Goal: Task Accomplishment & Management: Manage account settings

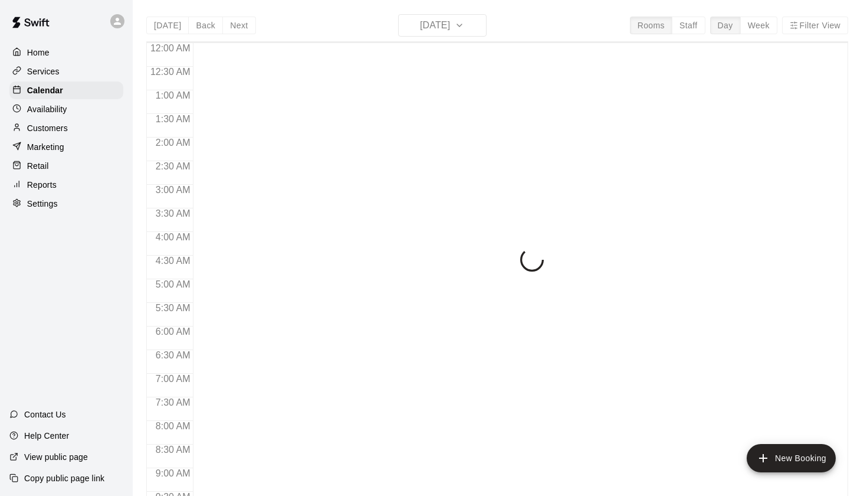
scroll to position [667, 0]
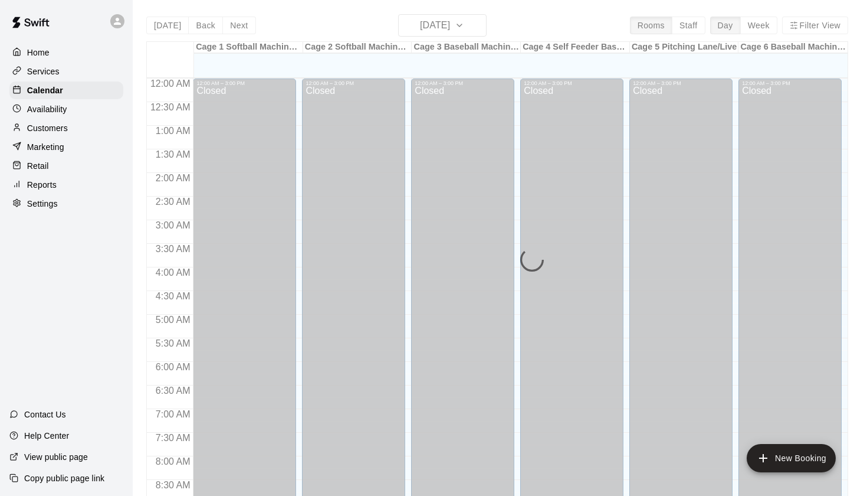
scroll to position [667, 0]
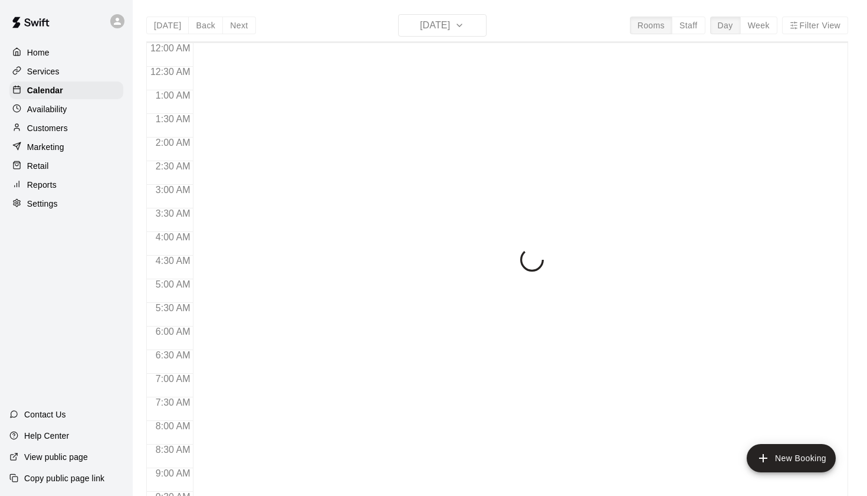
scroll to position [667, 0]
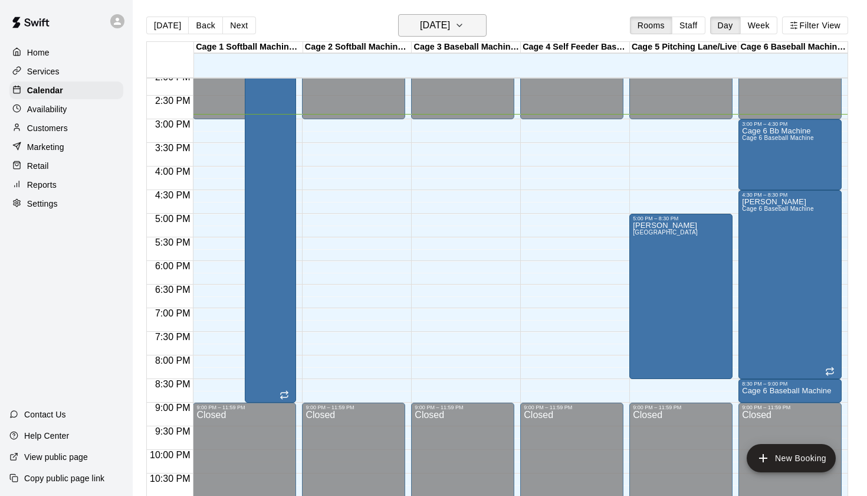
click at [464, 24] on icon "button" at bounding box center [459, 25] width 9 height 14
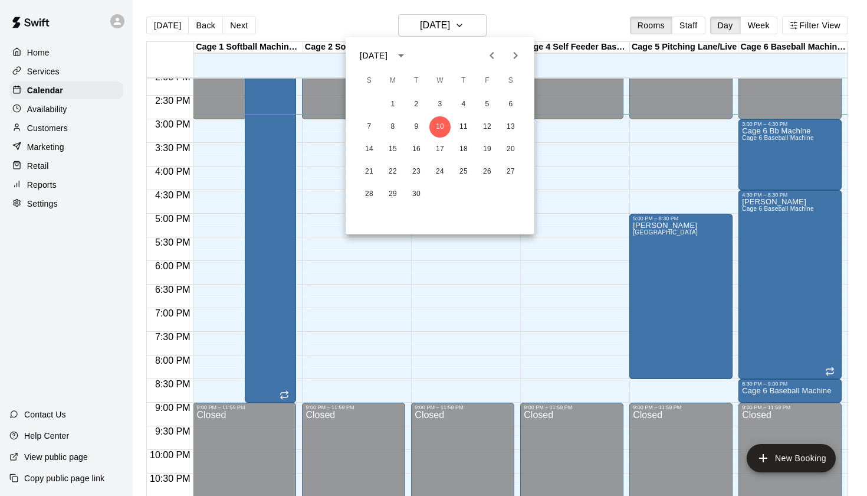
click at [543, 25] on div at bounding box center [433, 248] width 867 height 496
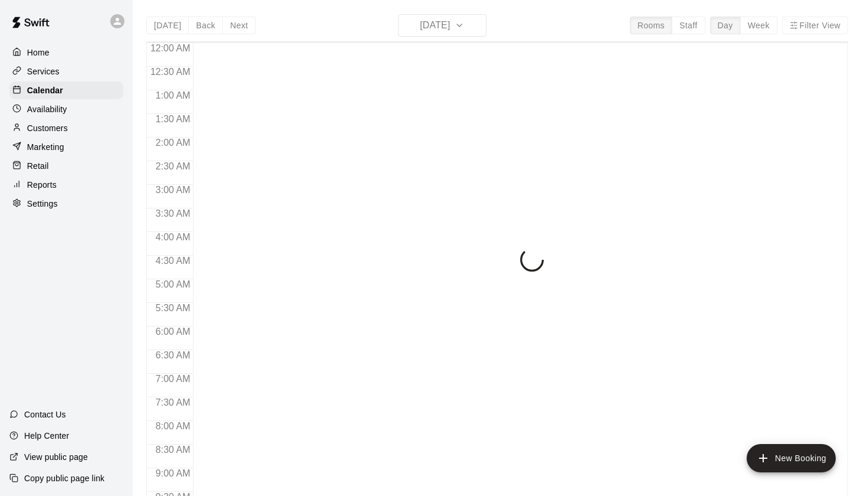
scroll to position [667, 0]
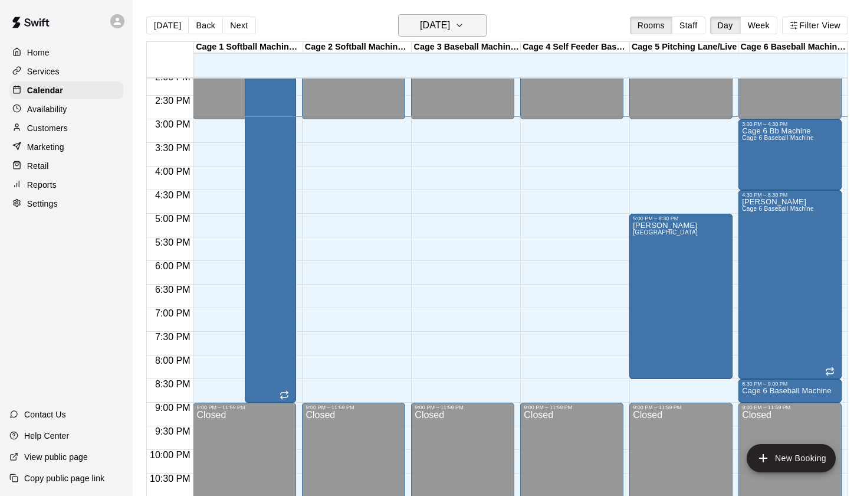
click at [450, 27] on h6 "[DATE]" at bounding box center [435, 25] width 30 height 17
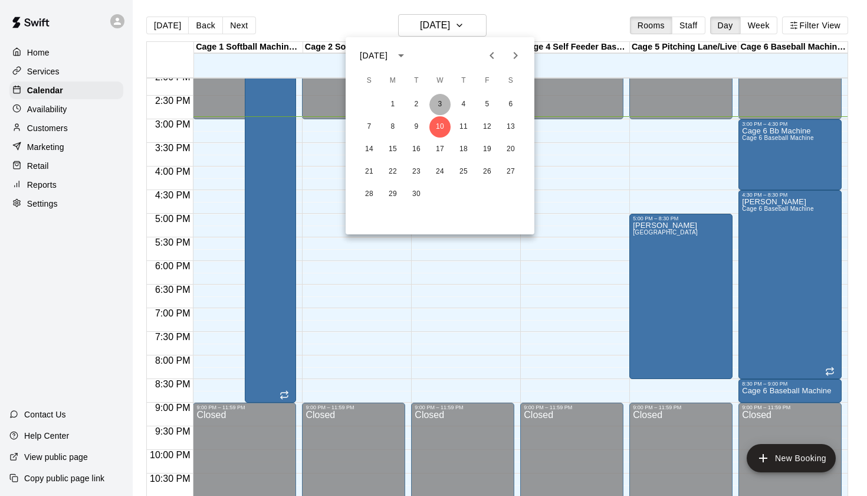
click at [443, 108] on button "3" at bounding box center [440, 104] width 21 height 21
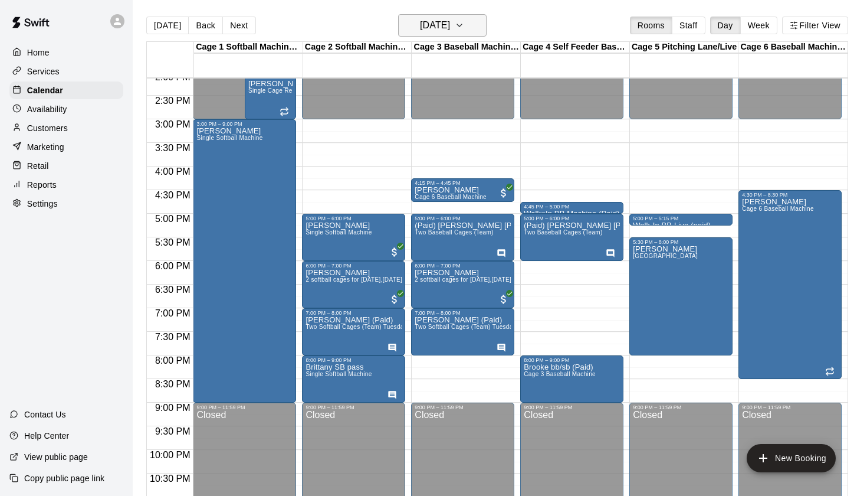
click at [479, 34] on button "Wednesday Sep 03" at bounding box center [442, 25] width 89 height 22
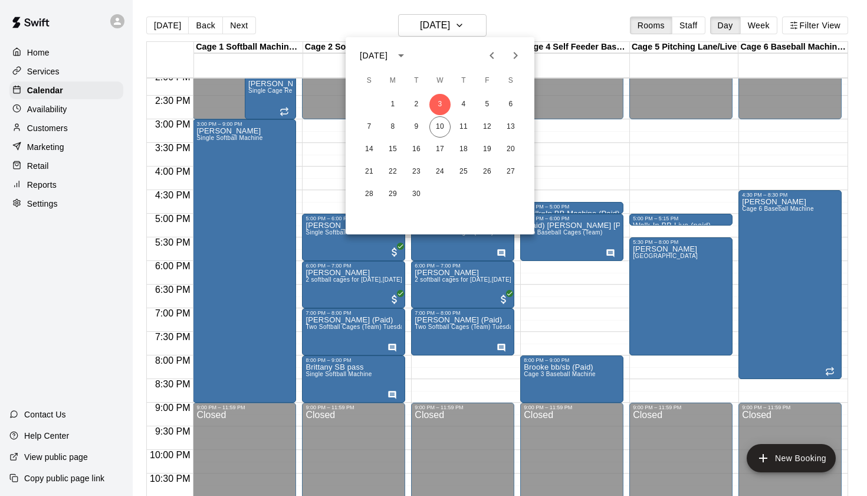
click at [496, 57] on icon "Previous month" at bounding box center [492, 55] width 14 height 14
click at [442, 190] on button "27" at bounding box center [440, 194] width 21 height 21
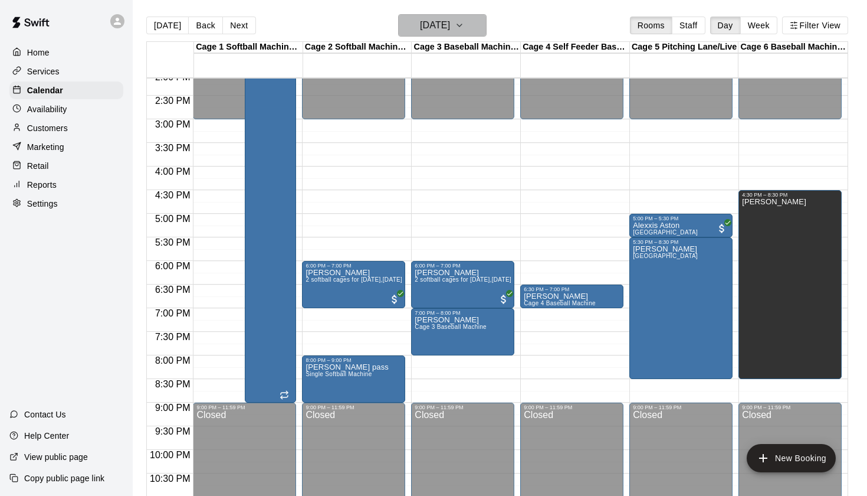
click at [475, 27] on button "Wednesday Aug 27" at bounding box center [442, 25] width 89 height 22
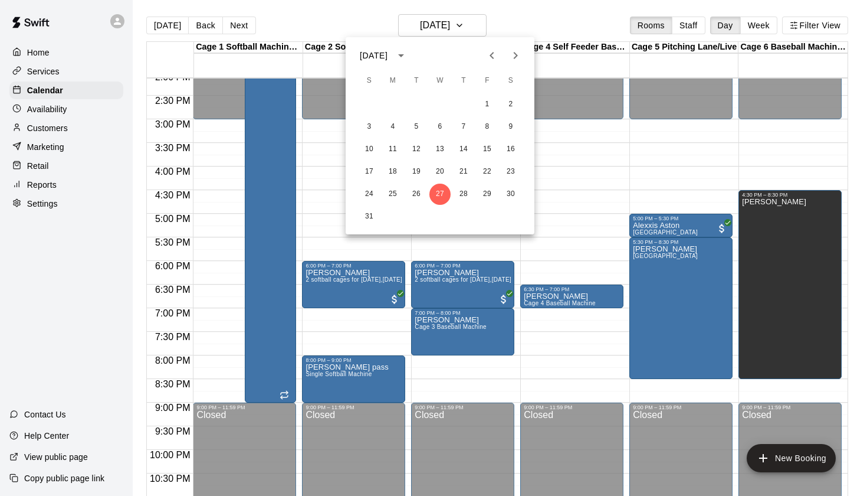
click at [518, 56] on icon "Next month" at bounding box center [516, 55] width 4 height 7
click at [438, 129] on button "10" at bounding box center [440, 126] width 21 height 21
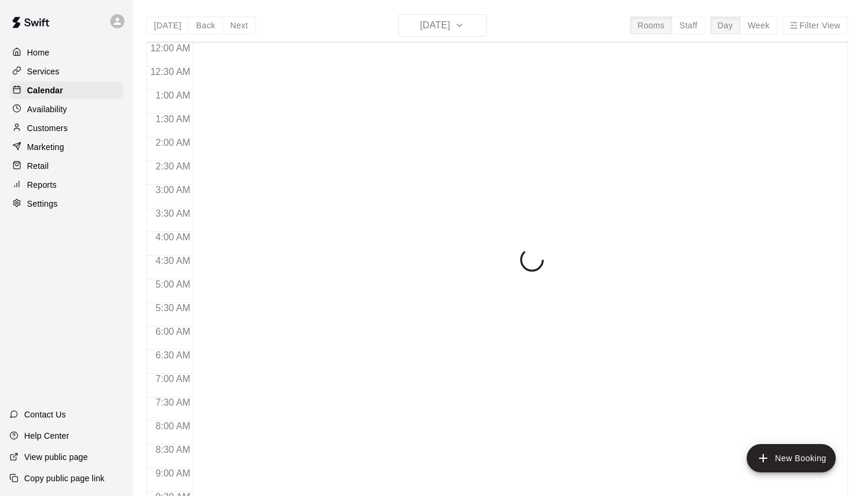
scroll to position [667, 0]
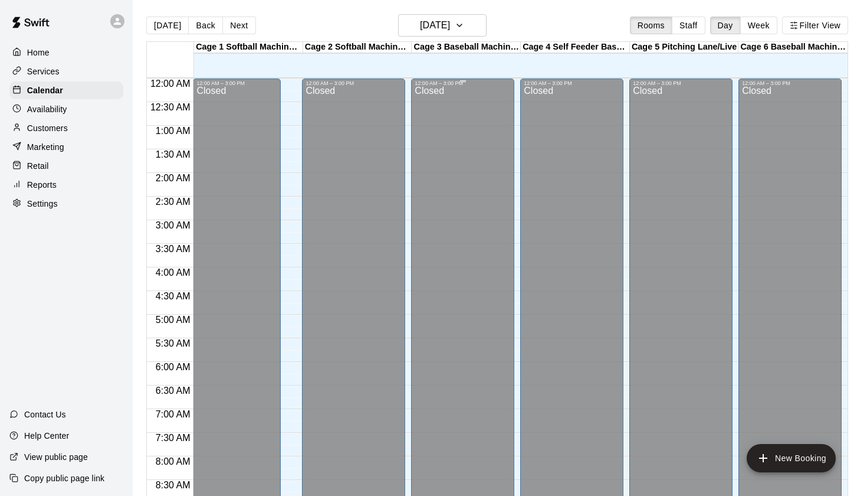
scroll to position [667, 0]
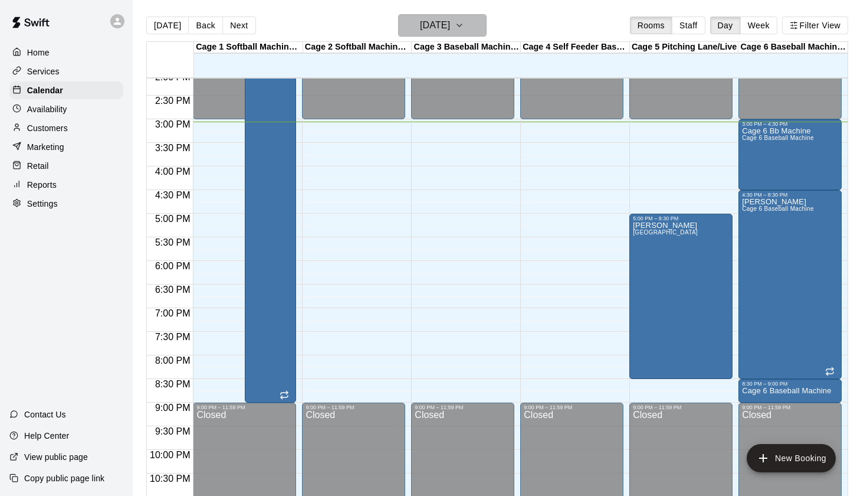
click at [450, 25] on h6 "[DATE]" at bounding box center [435, 25] width 30 height 17
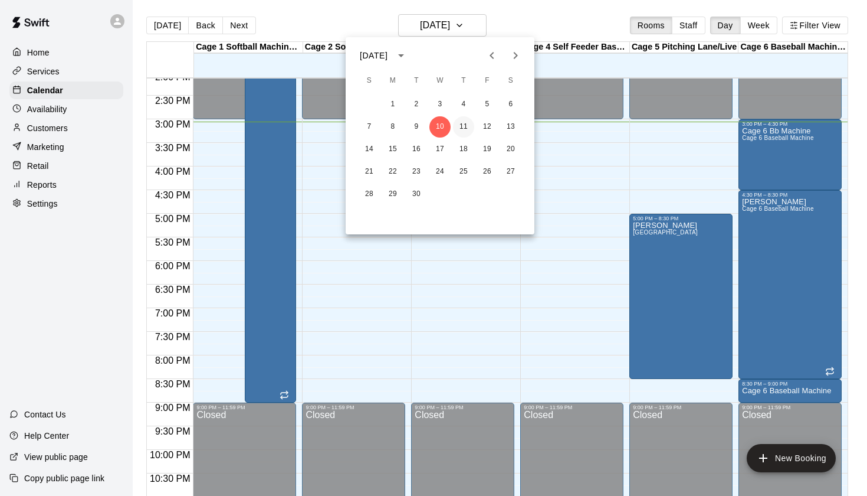
click at [469, 132] on button "11" at bounding box center [463, 126] width 21 height 21
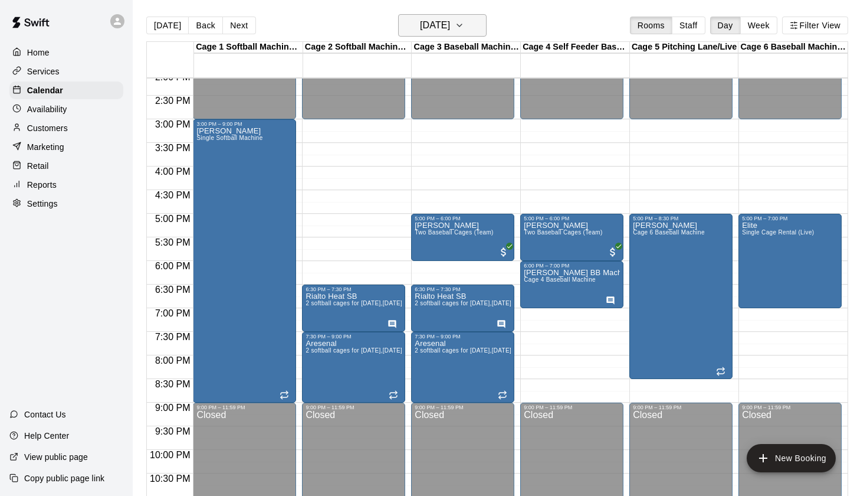
click at [450, 28] on h6 "Thursday Sep 11" at bounding box center [435, 25] width 30 height 17
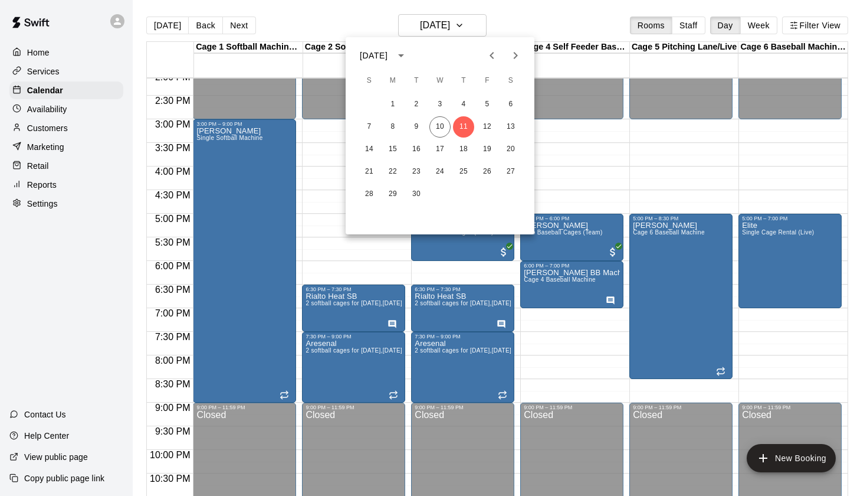
click at [533, 17] on div at bounding box center [433, 248] width 867 height 496
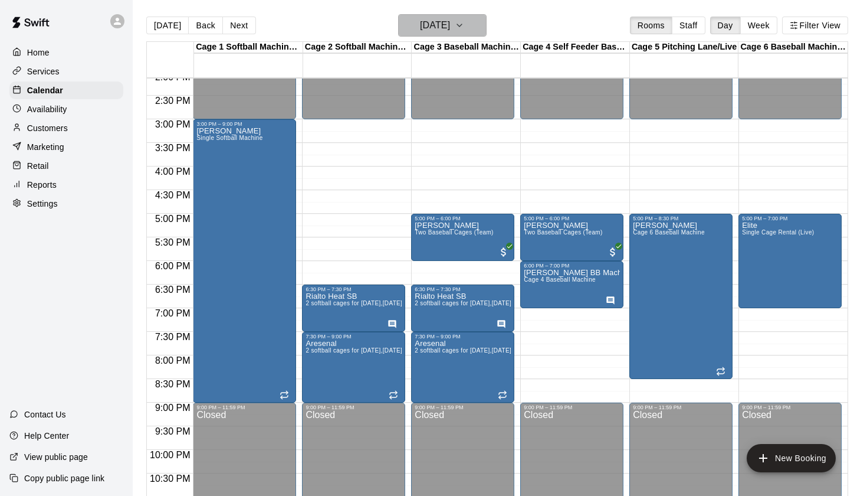
click at [450, 25] on h6 "Thursday Sep 11" at bounding box center [435, 25] width 30 height 17
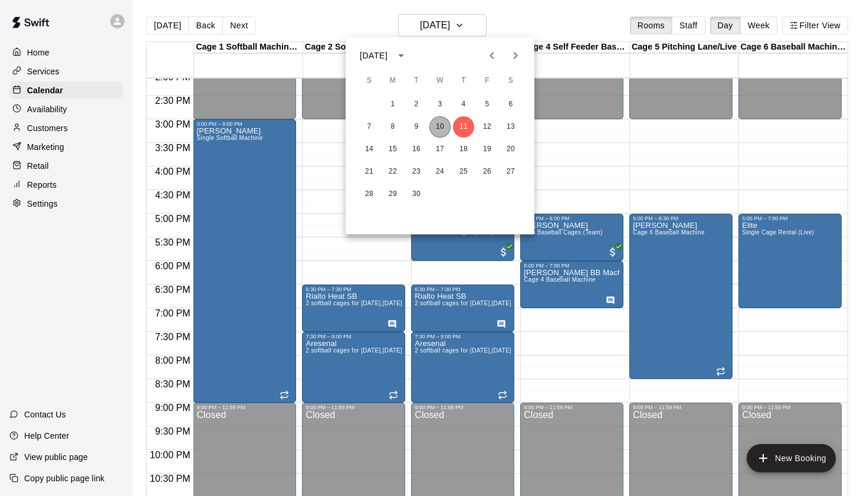
click at [444, 126] on button "10" at bounding box center [440, 126] width 21 height 21
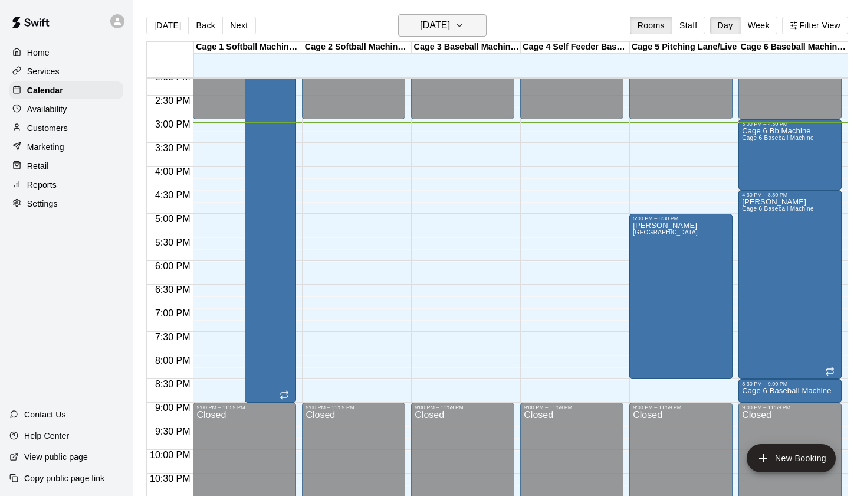
click at [450, 30] on h6 "[DATE]" at bounding box center [435, 25] width 30 height 17
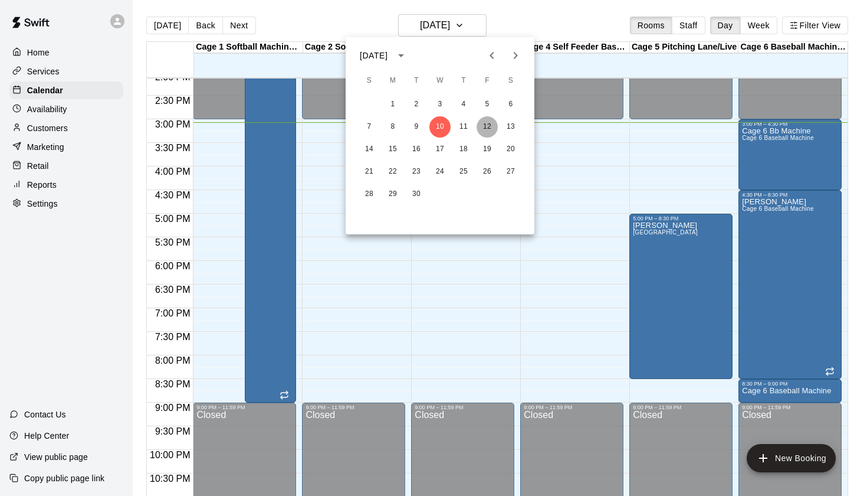
click at [491, 127] on button "12" at bounding box center [487, 126] width 21 height 21
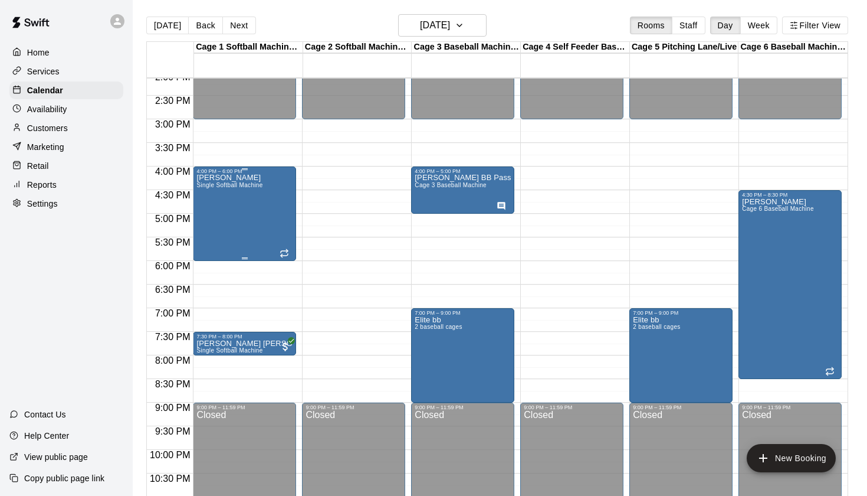
click at [240, 209] on div "Shaunice Single Softball Machine" at bounding box center [229, 422] width 66 height 496
click at [215, 247] on icon "delete" at bounding box center [209, 243] width 14 height 14
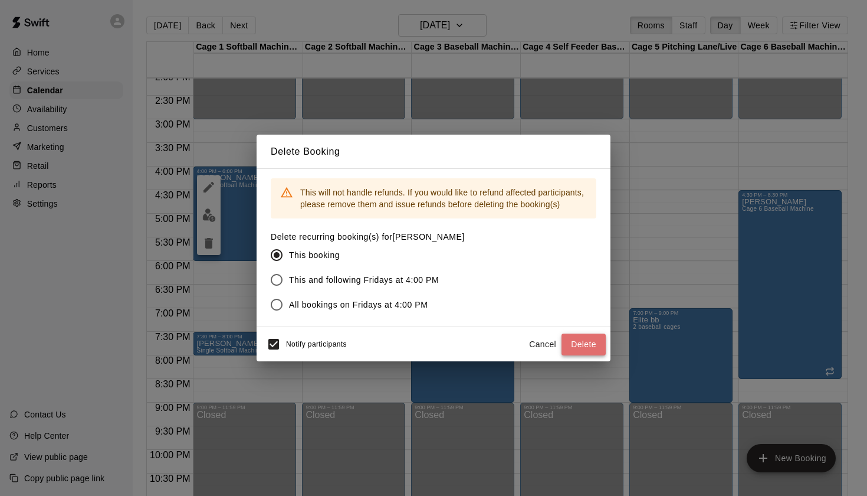
click at [585, 346] on button "Delete" at bounding box center [584, 344] width 44 height 22
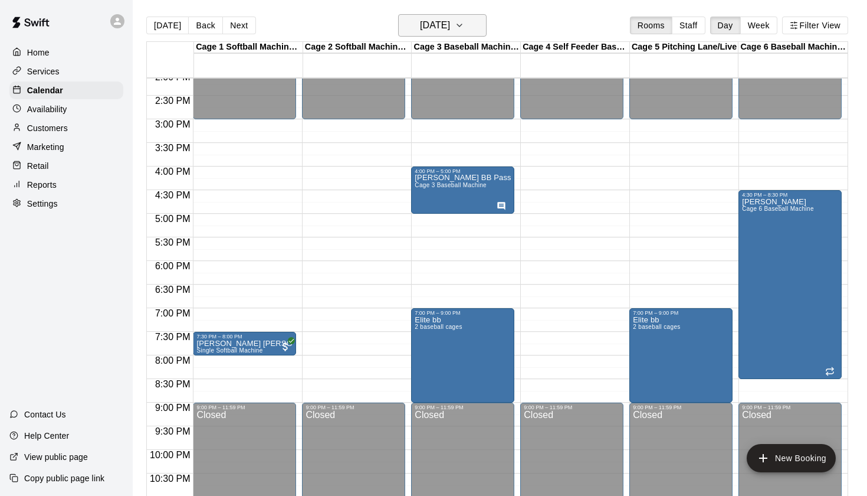
click at [450, 30] on h6 "Friday Sep 12" at bounding box center [435, 25] width 30 height 17
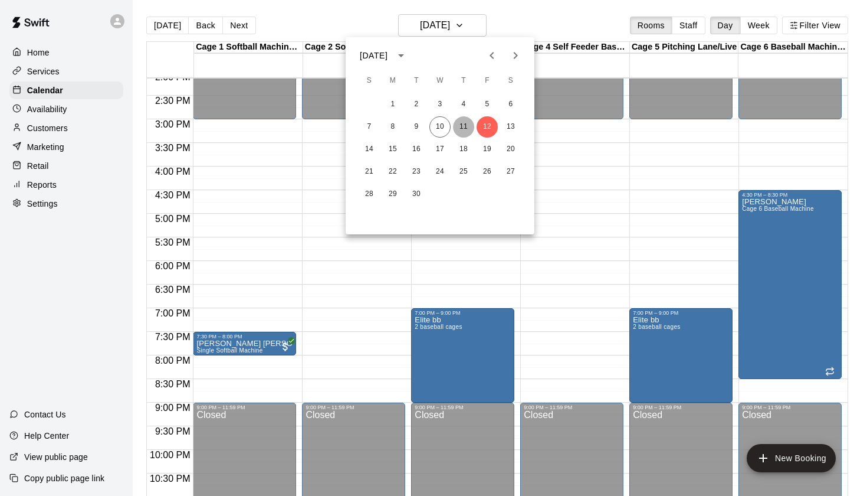
click at [467, 122] on button "11" at bounding box center [463, 126] width 21 height 21
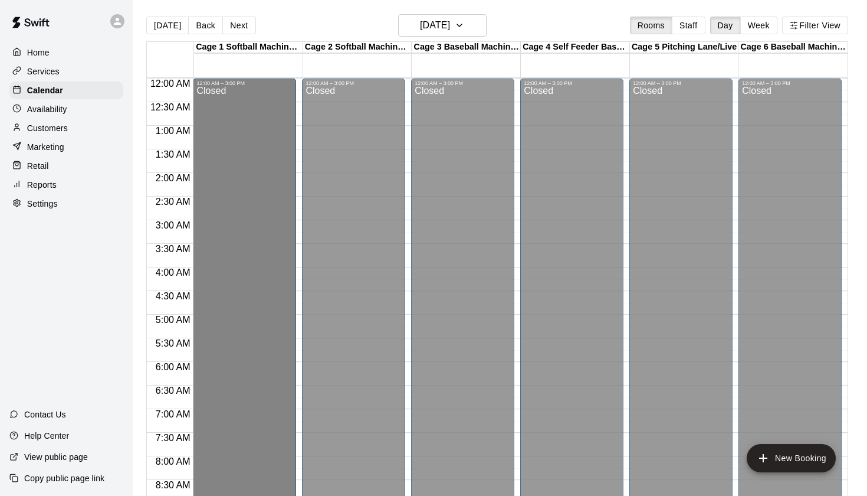
scroll to position [0, 0]
drag, startPoint x: 198, startPoint y: 126, endPoint x: 205, endPoint y: 141, distance: 16.1
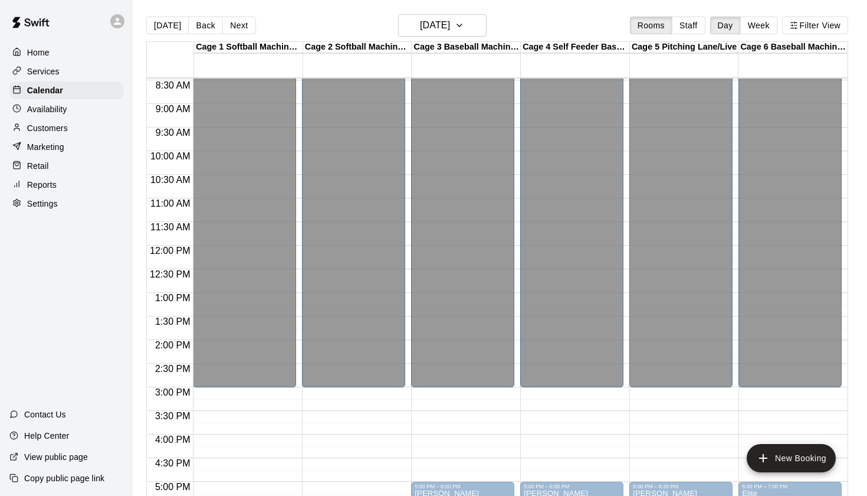
scroll to position [560, 0]
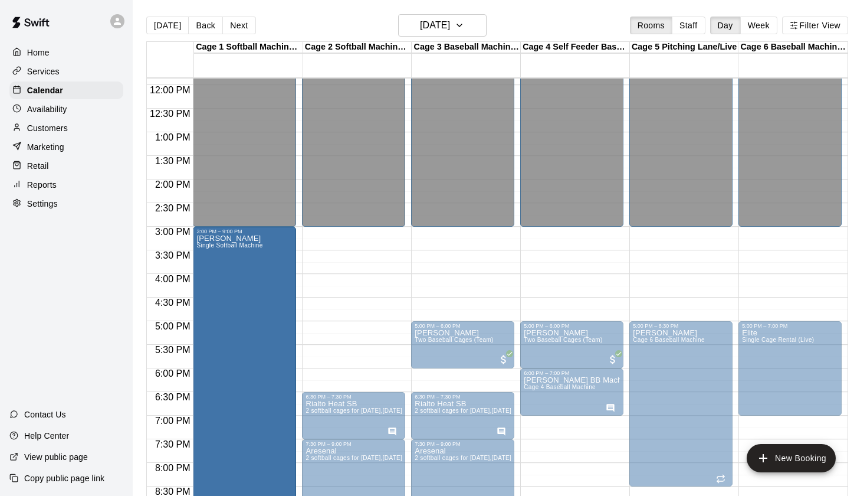
drag, startPoint x: 246, startPoint y: 391, endPoint x: 261, endPoint y: 234, distance: 157.7
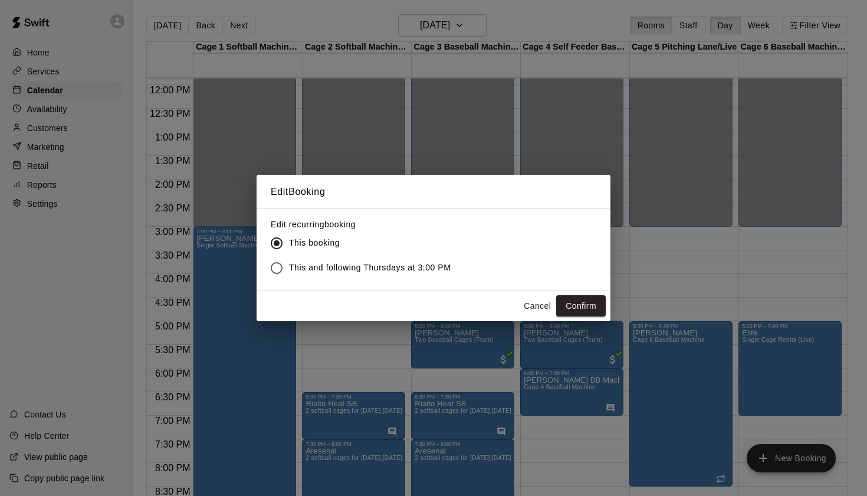
click at [535, 304] on button "Cancel" at bounding box center [538, 306] width 38 height 22
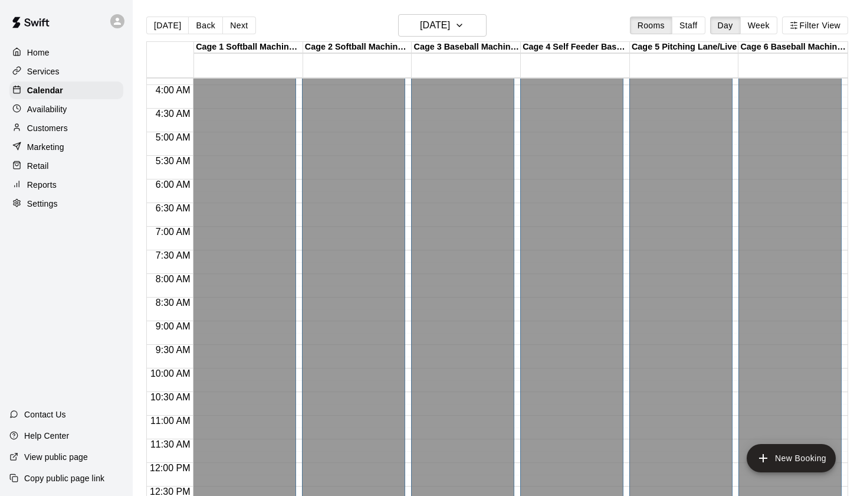
scroll to position [165, 0]
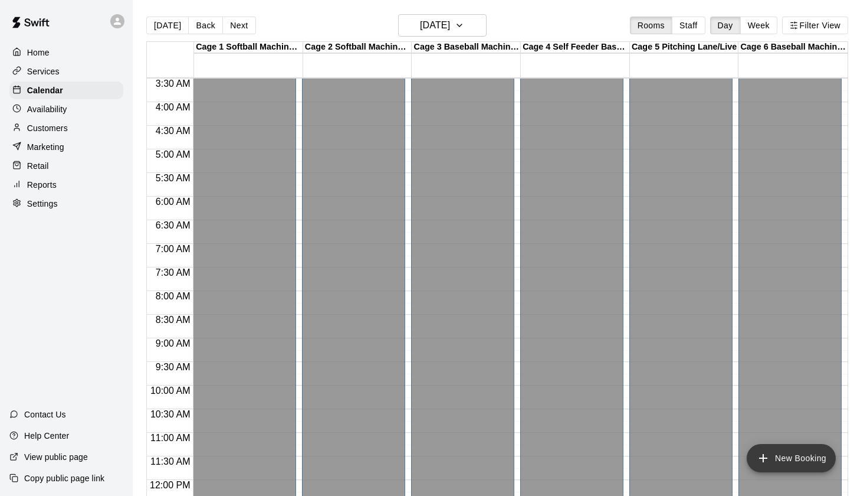
click at [779, 460] on button "New Booking" at bounding box center [791, 458] width 89 height 28
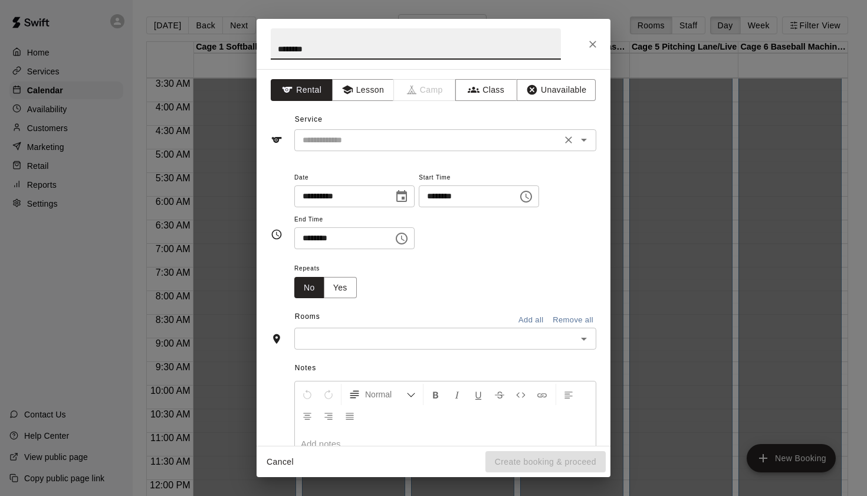
click at [587, 136] on icon "Open" at bounding box center [584, 140] width 14 height 14
type input "********"
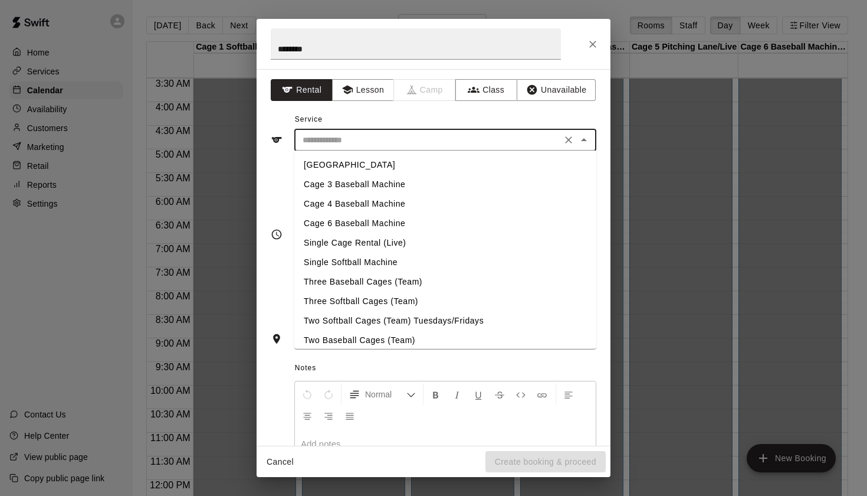
scroll to position [0, 0]
click at [379, 260] on li "Single Softball Machine" at bounding box center [445, 262] width 302 height 19
type input "**********"
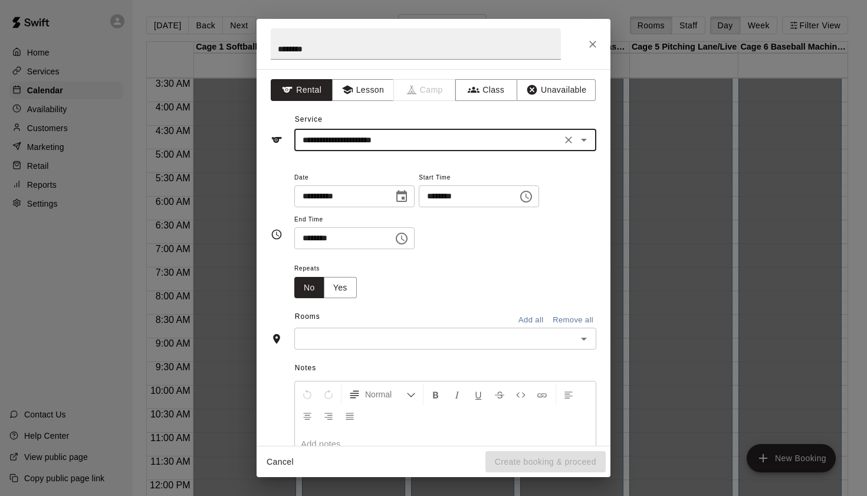
click at [533, 195] on icon "Choose time, selected time is 3:00 PM" at bounding box center [526, 196] width 14 height 14
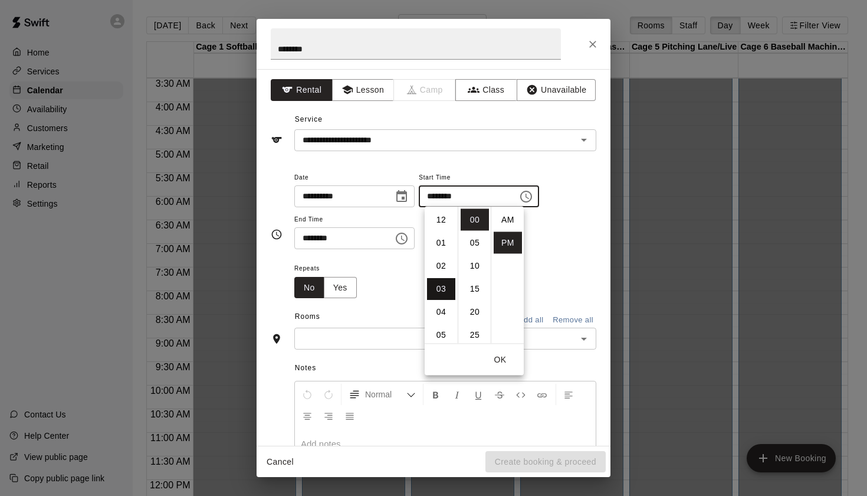
scroll to position [21, 0]
click at [446, 244] on li "09" at bounding box center [441, 245] width 28 height 22
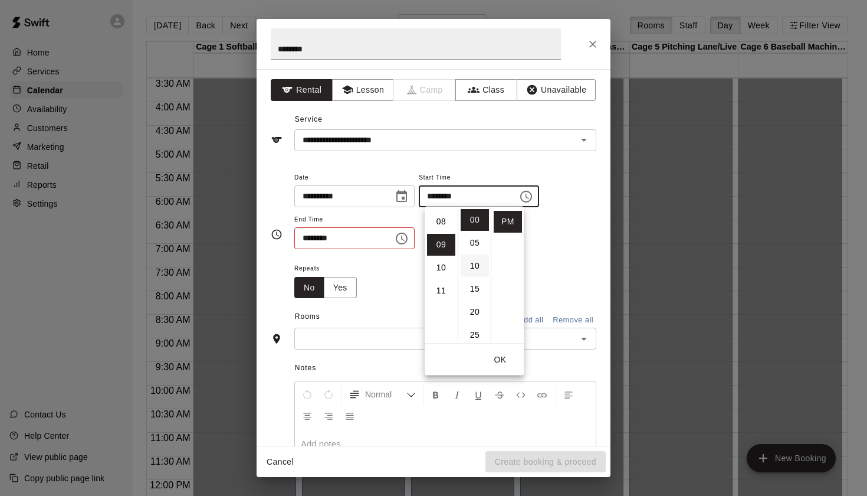
scroll to position [207, 0]
click at [507, 222] on li "PM" at bounding box center [508, 222] width 28 height 22
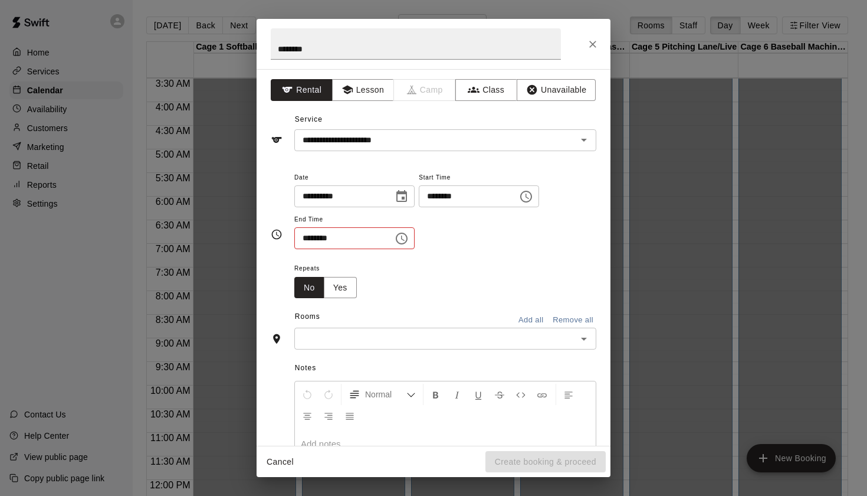
scroll to position [0, 0]
click at [526, 204] on div "******** ​" at bounding box center [479, 196] width 120 height 22
click at [538, 197] on button "Choose time, selected time is 9:00 PM" at bounding box center [527, 197] width 24 height 24
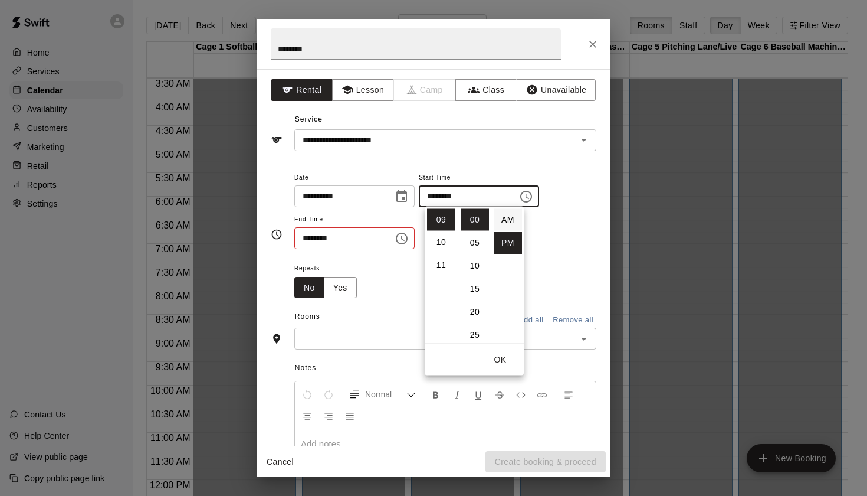
click at [508, 218] on li "AM" at bounding box center [508, 220] width 28 height 22
type input "********"
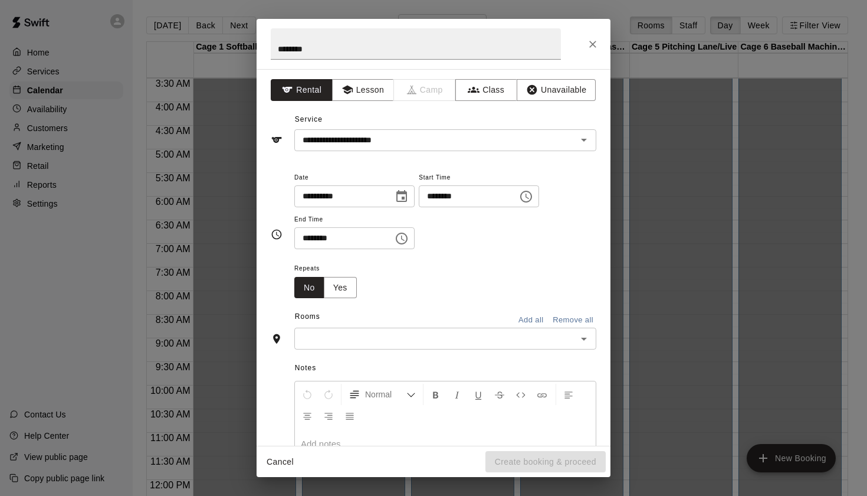
click at [414, 237] on button "Choose time, selected time is 3:30 PM" at bounding box center [402, 239] width 24 height 24
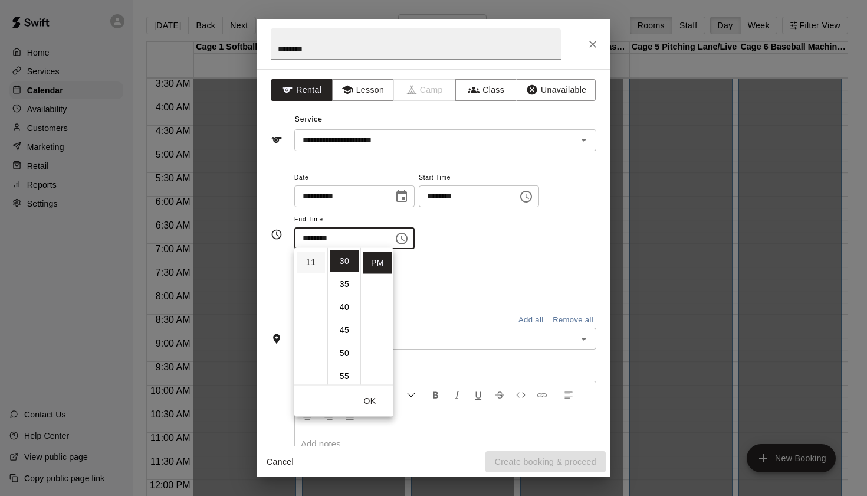
scroll to position [251, 0]
click at [309, 267] on li "11" at bounding box center [311, 263] width 28 height 22
click at [343, 258] on li "00" at bounding box center [344, 261] width 28 height 22
click at [379, 261] on li "AM" at bounding box center [377, 261] width 28 height 22
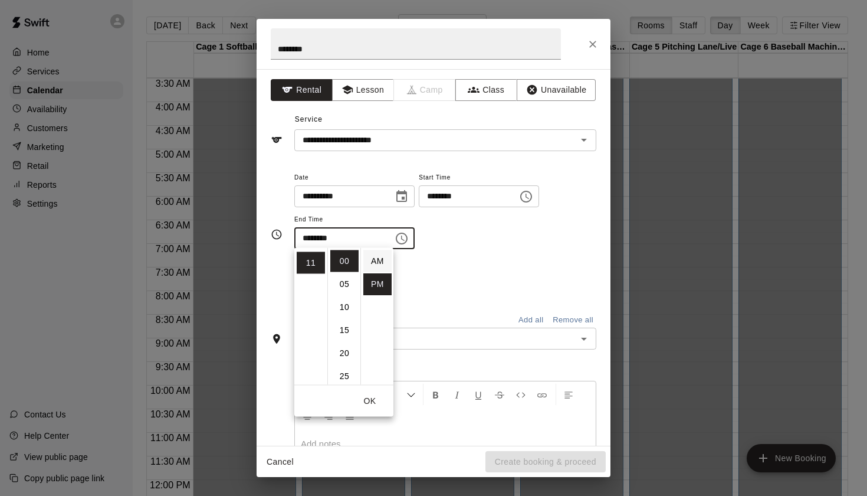
type input "********"
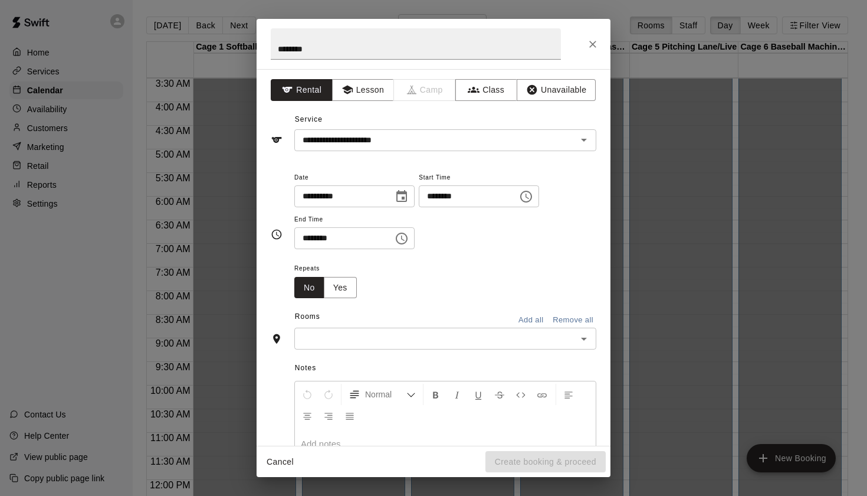
click at [557, 257] on div "**********" at bounding box center [445, 215] width 302 height 91
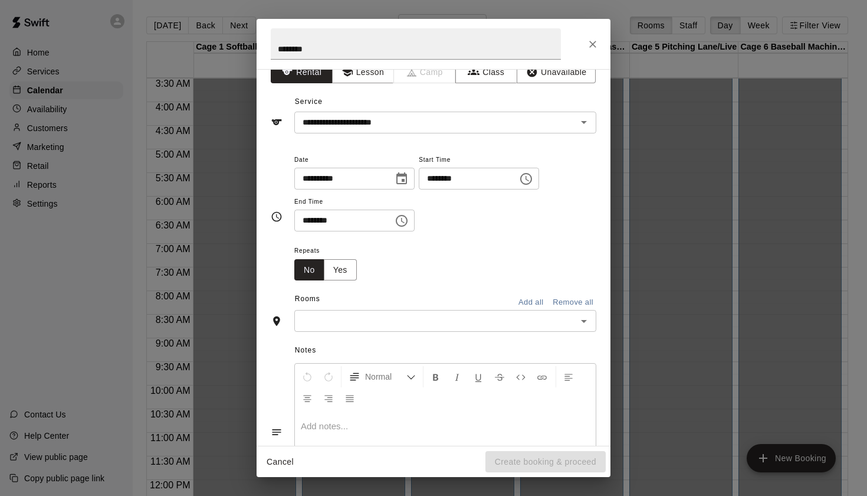
click at [585, 320] on icon "Open" at bounding box center [584, 321] width 6 height 3
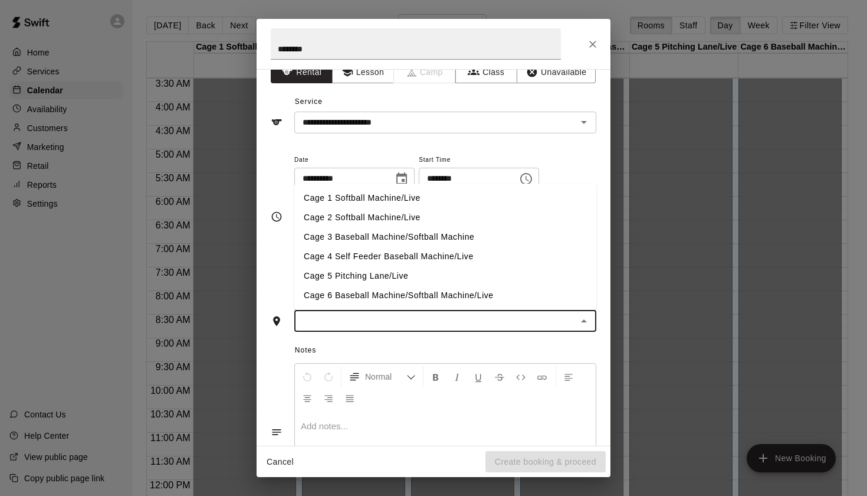
click at [400, 195] on li "Cage 1 Softball Machine/Live" at bounding box center [445, 197] width 302 height 19
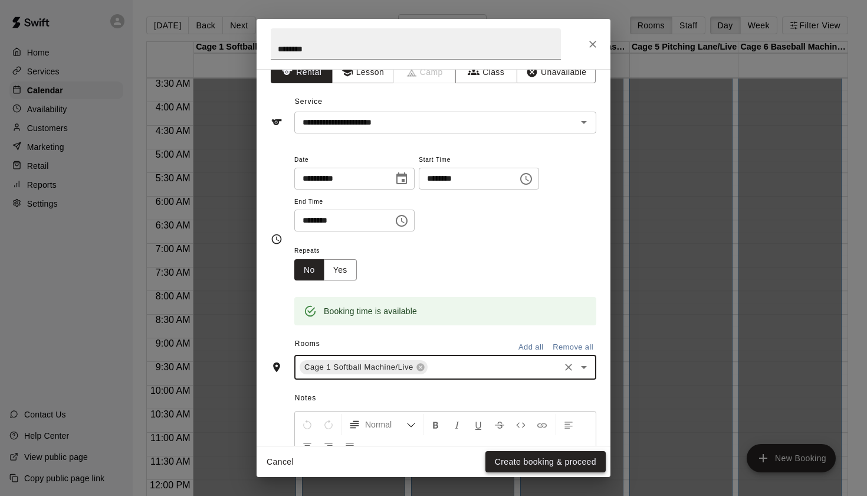
click at [543, 464] on button "Create booking & proceed" at bounding box center [546, 462] width 120 height 22
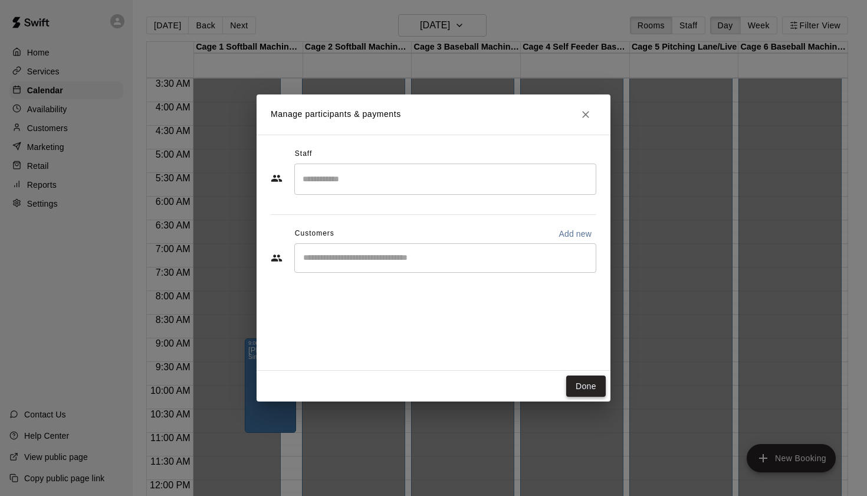
click at [591, 385] on button "Done" at bounding box center [586, 386] width 40 height 22
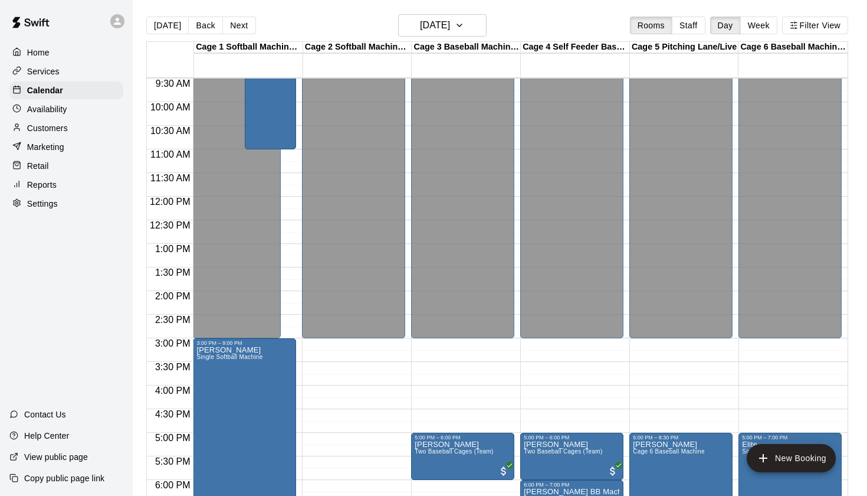
scroll to position [458, 0]
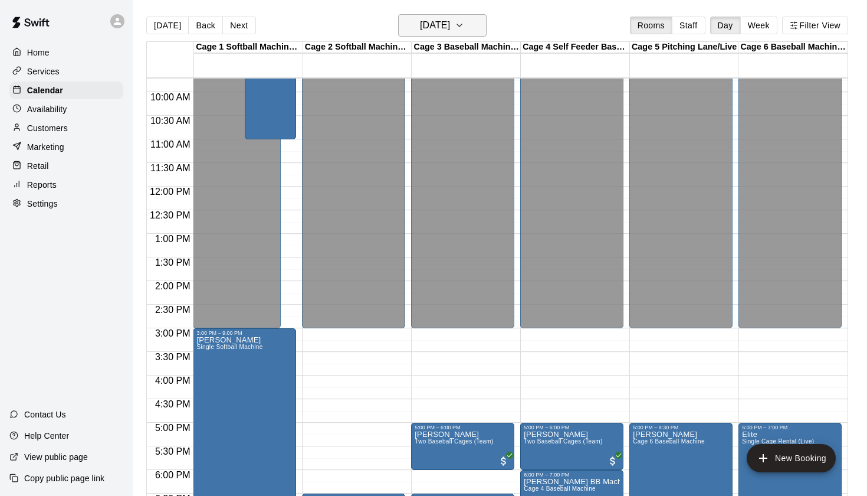
click at [450, 22] on h6 "Thursday Sep 11" at bounding box center [435, 25] width 30 height 17
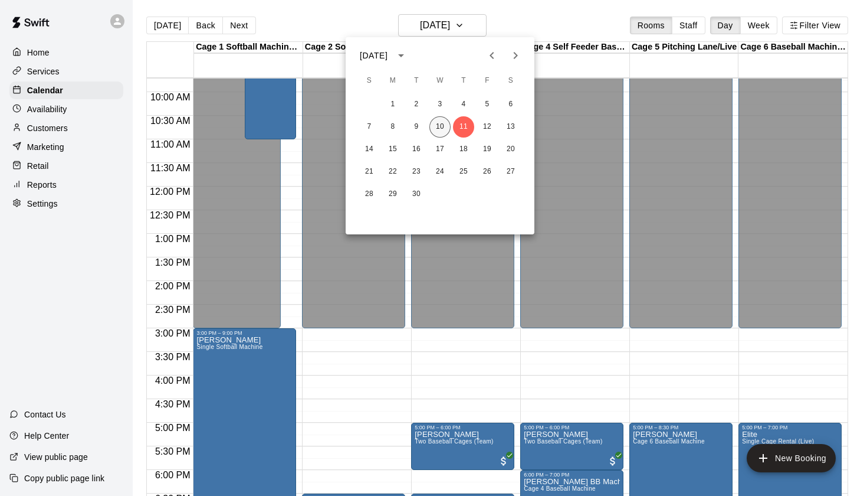
click at [443, 129] on button "10" at bounding box center [440, 126] width 21 height 21
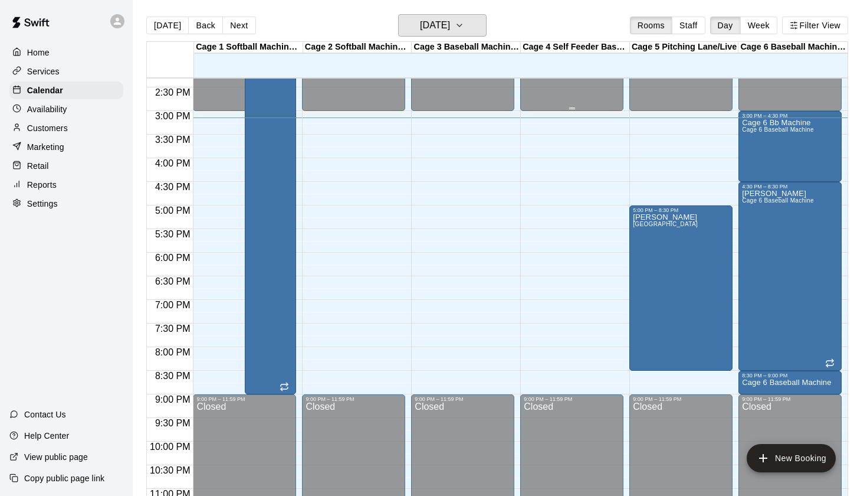
scroll to position [678, 0]
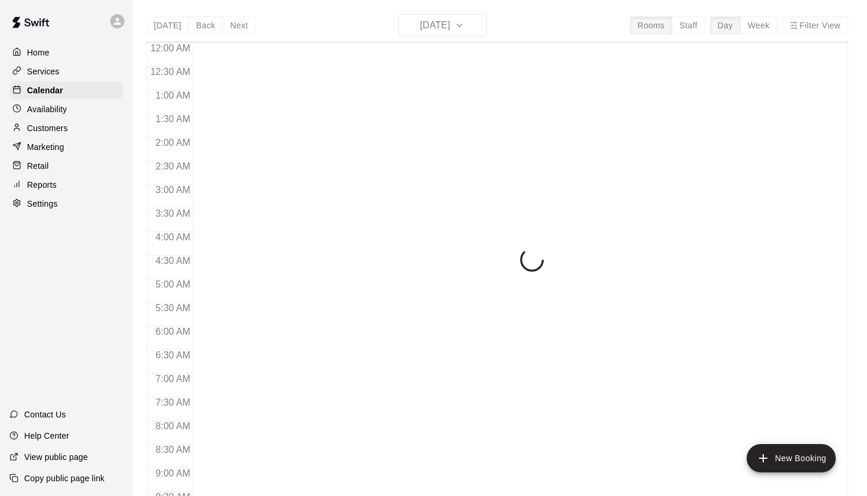
scroll to position [667, 0]
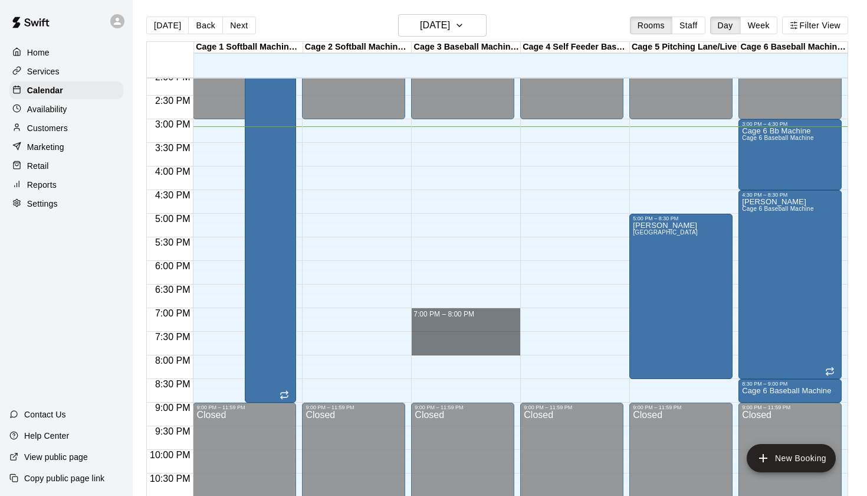
drag, startPoint x: 414, startPoint y: 312, endPoint x: 419, endPoint y: 349, distance: 37.5
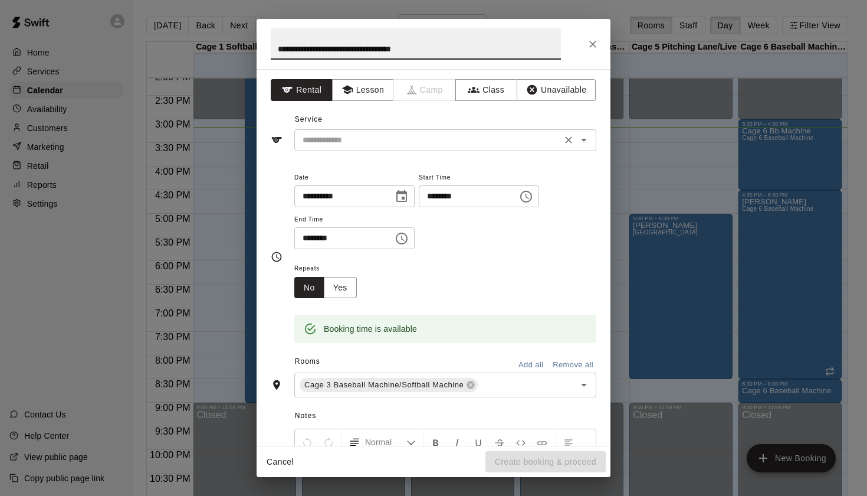
click at [589, 137] on icon "Open" at bounding box center [584, 140] width 14 height 14
type input "**********"
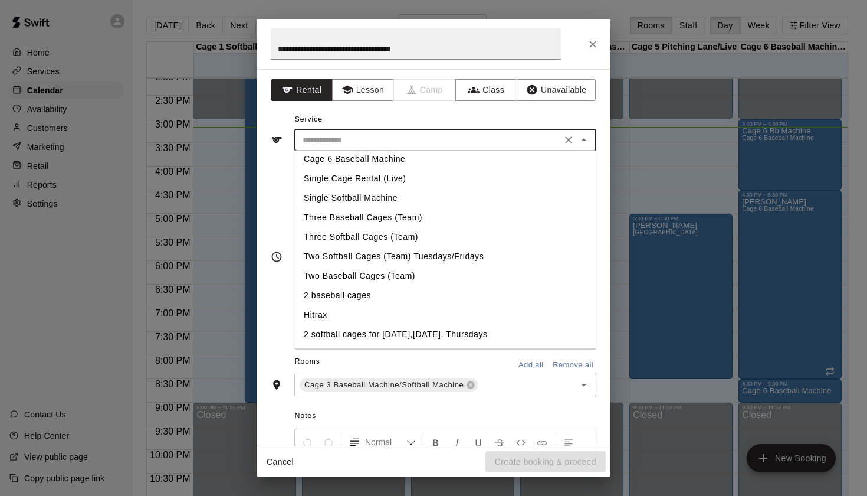
scroll to position [64, 0]
click at [382, 274] on li "Two Baseball Cages (Team)" at bounding box center [445, 275] width 302 height 19
type input "**********"
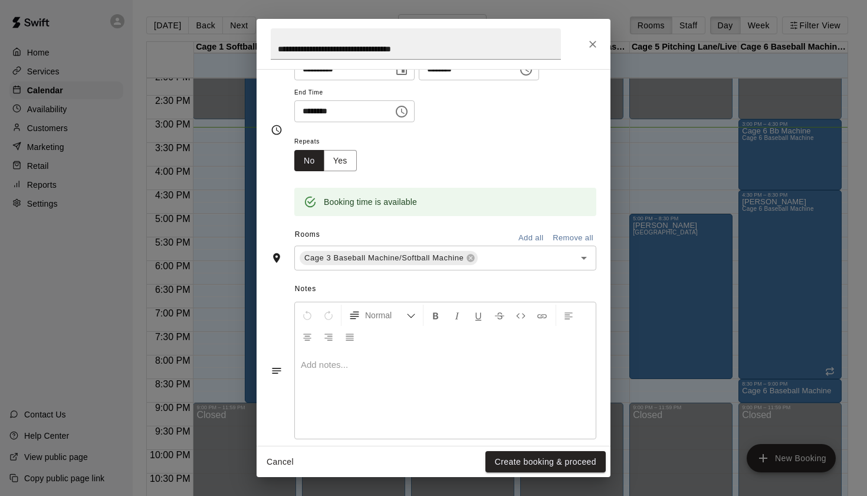
scroll to position [129, 0]
click at [402, 386] on div at bounding box center [445, 392] width 301 height 89
click at [587, 250] on icon "Open" at bounding box center [584, 256] width 14 height 14
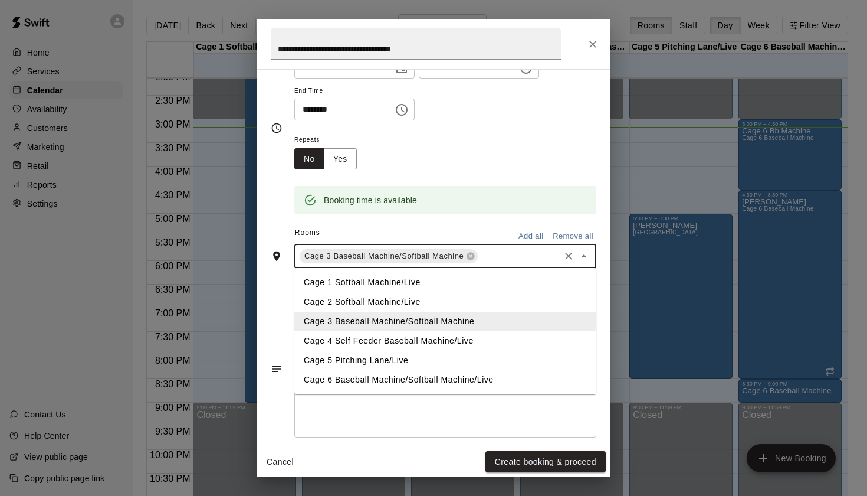
click at [367, 336] on li "Cage 4 Self Feeder Baseball Machine/Live" at bounding box center [445, 340] width 302 height 19
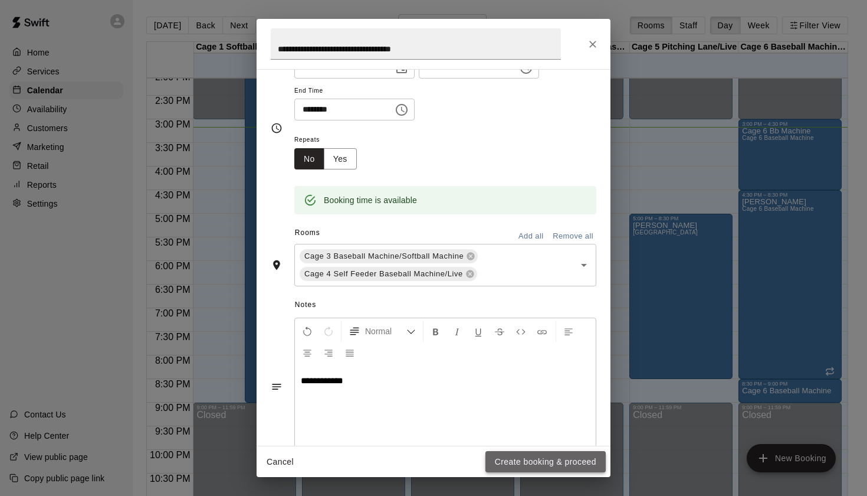
click at [527, 458] on button "Create booking & proceed" at bounding box center [546, 462] width 120 height 22
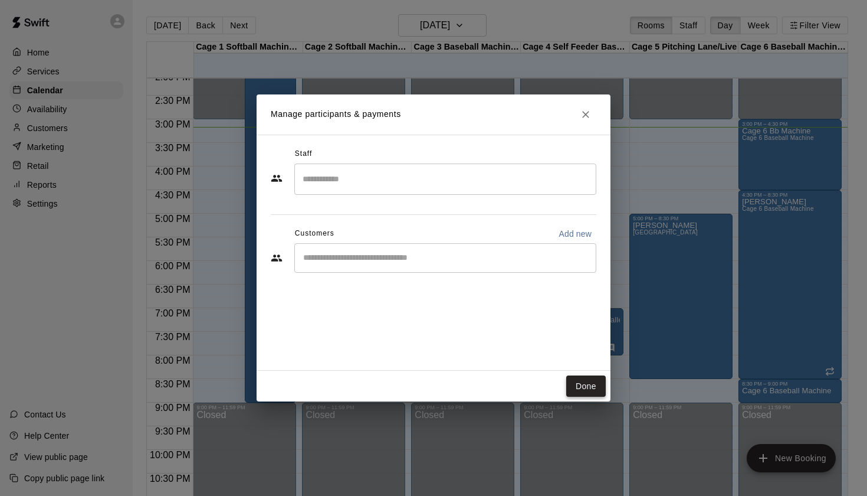
click at [585, 380] on button "Done" at bounding box center [586, 386] width 40 height 22
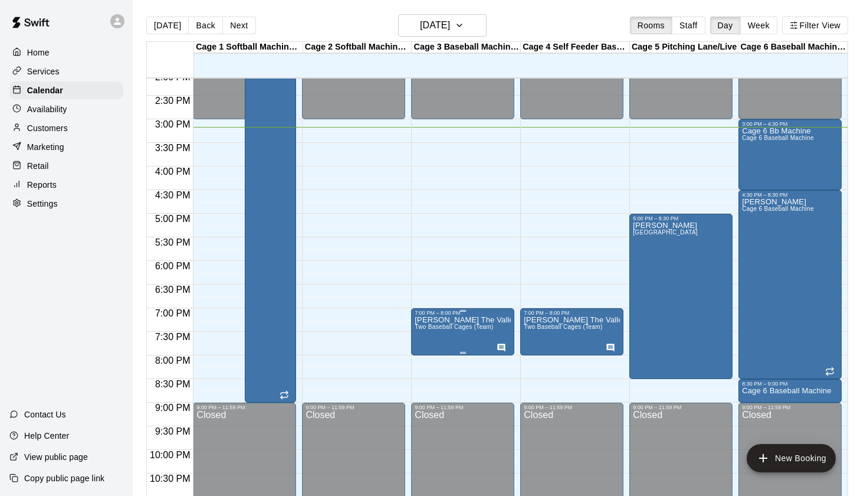
click at [439, 320] on p "[PERSON_NAME] The Valley Jurupa Pony 15-16u" at bounding box center [463, 320] width 96 height 0
click at [425, 331] on icon "edit" at bounding box center [427, 333] width 14 height 14
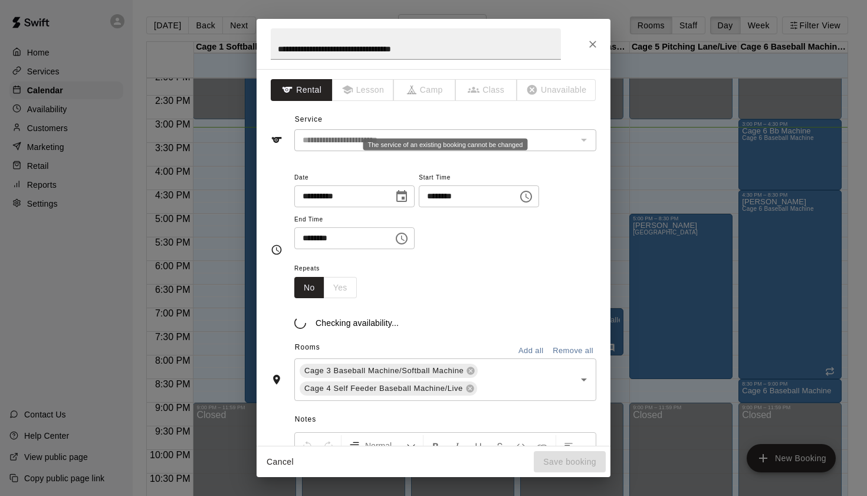
scroll to position [20, 0]
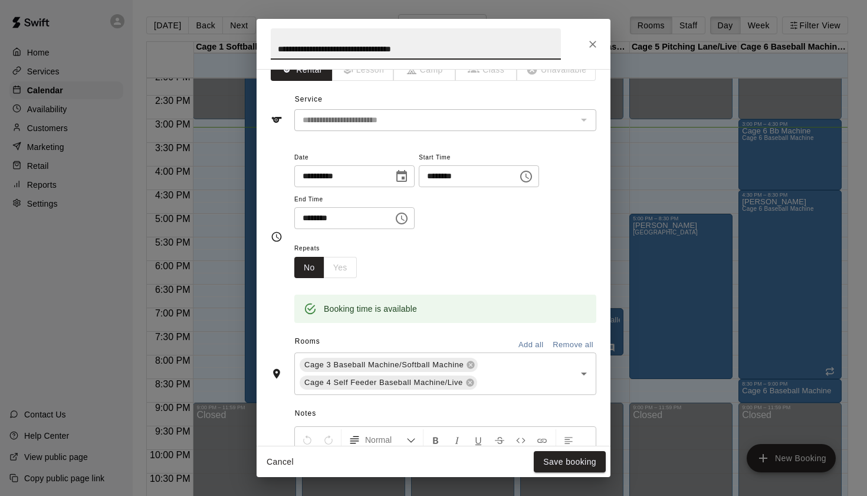
click at [461, 51] on input "**********" at bounding box center [416, 43] width 290 height 31
click at [597, 37] on button "Close" at bounding box center [592, 44] width 21 height 21
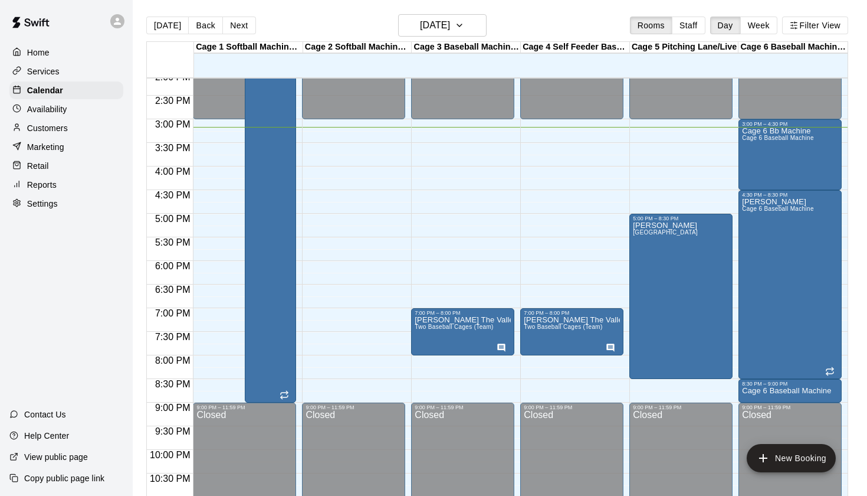
click at [569, 25] on div "[DATE] Back [DATE][DATE] Rooms Staff Day Week Filter View" at bounding box center [497, 27] width 702 height 27
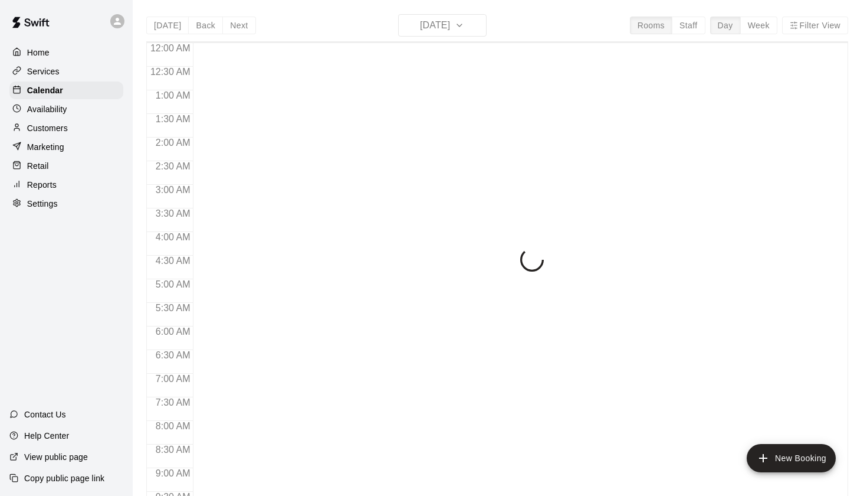
scroll to position [667, 0]
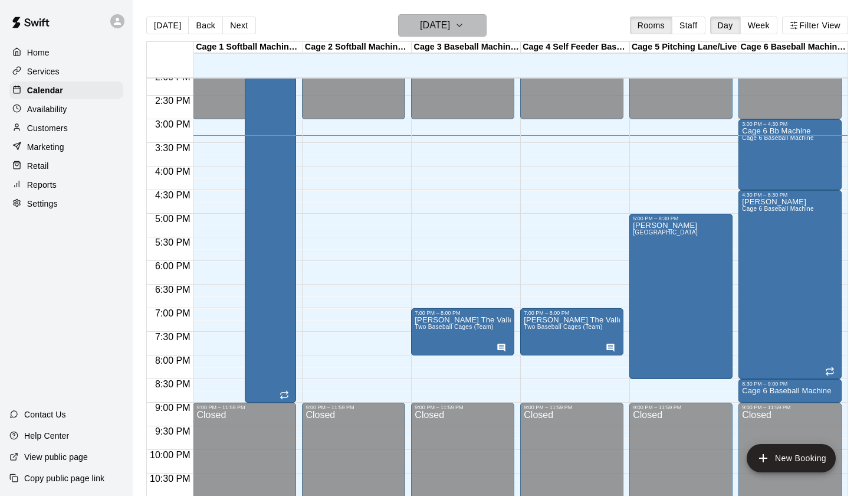
click at [450, 25] on h6 "[DATE]" at bounding box center [435, 25] width 30 height 17
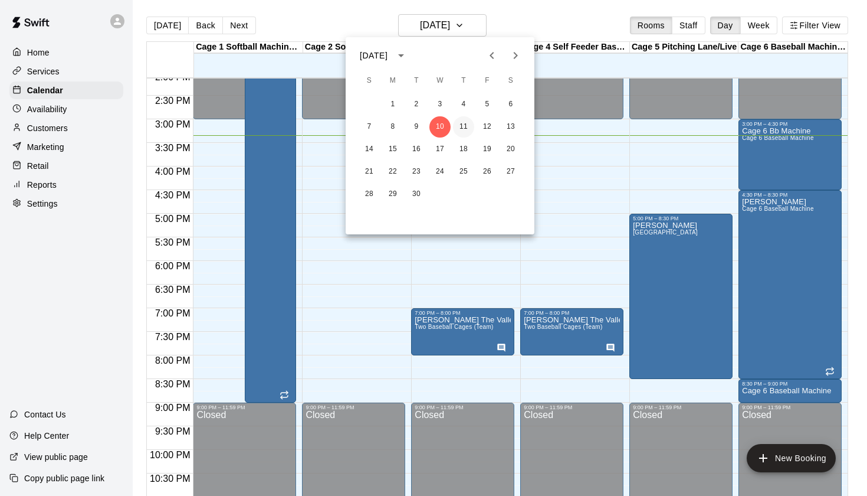
click at [464, 128] on button "11" at bounding box center [463, 126] width 21 height 21
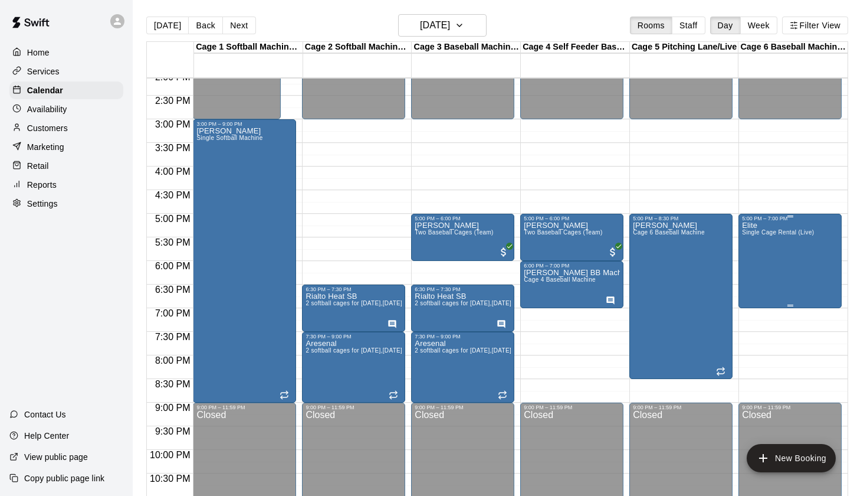
click at [765, 232] on span "Single Cage Rental (Live)" at bounding box center [778, 232] width 72 height 6
click at [755, 297] on icon "delete" at bounding box center [754, 298] width 8 height 11
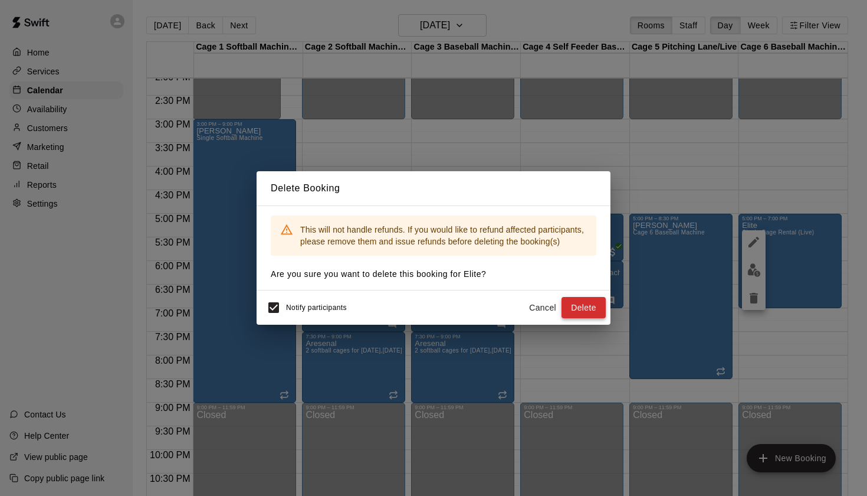
click at [587, 307] on button "Delete" at bounding box center [584, 308] width 44 height 22
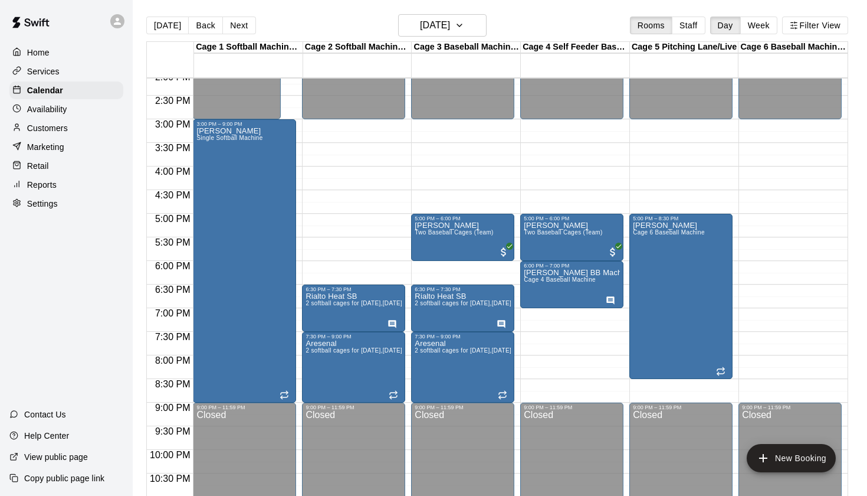
click at [583, 19] on div "[DATE] Back [DATE][DATE] Rooms Staff Day Week Filter View" at bounding box center [497, 27] width 702 height 27
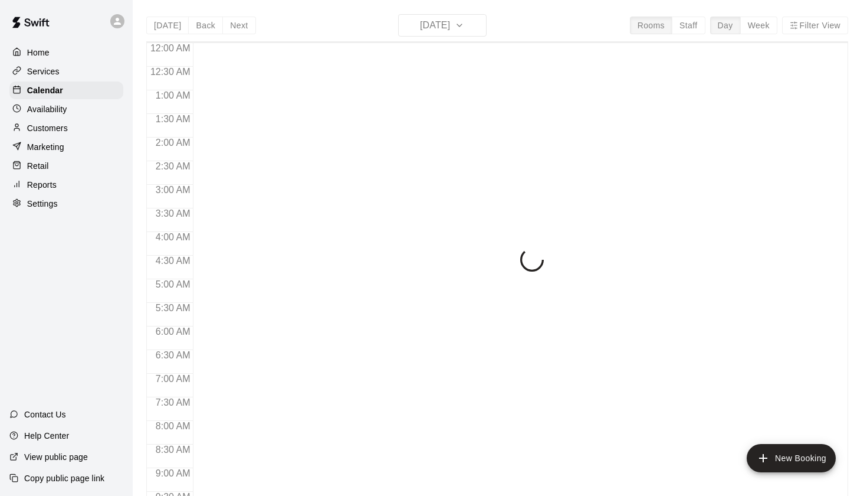
scroll to position [667, 0]
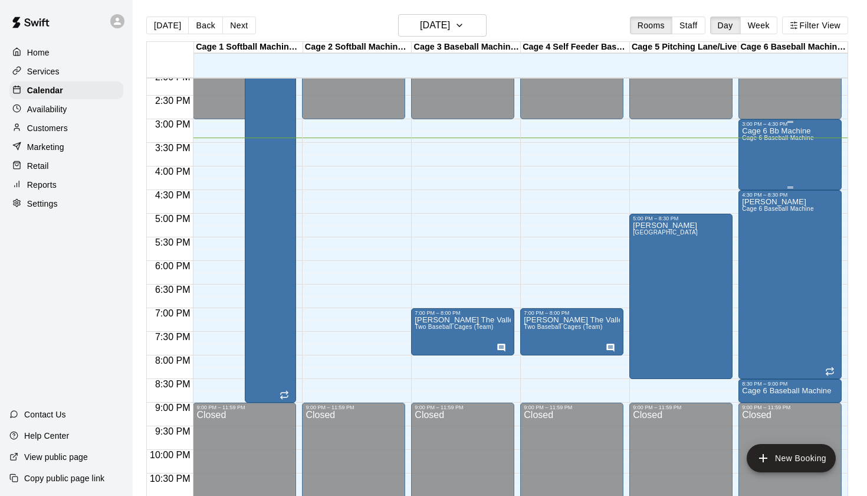
click at [789, 139] on span "Cage 6 Baseball Machine" at bounding box center [778, 138] width 72 height 6
click at [755, 145] on icon "edit" at bounding box center [754, 147] width 11 height 11
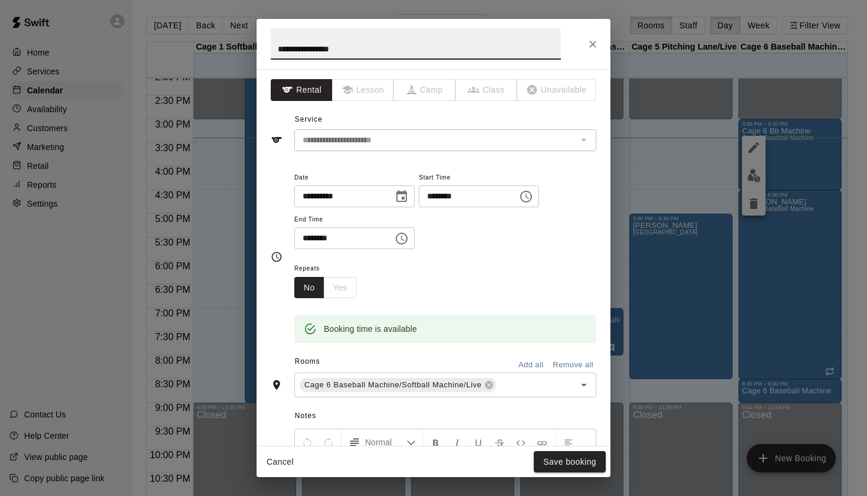
click at [594, 45] on icon "Close" at bounding box center [593, 44] width 12 height 12
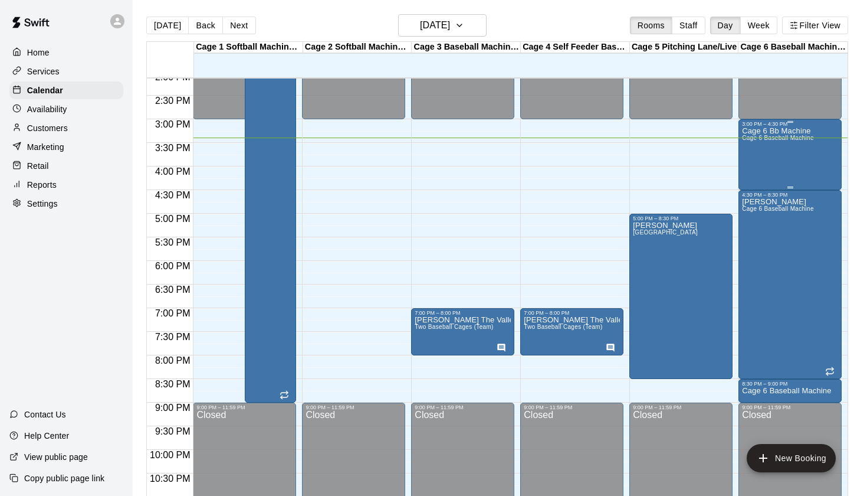
click at [765, 147] on div "Cage 6 Bb Machine Cage 6 Baseball Machine" at bounding box center [778, 375] width 72 height 496
click at [754, 197] on icon "delete" at bounding box center [754, 196] width 8 height 11
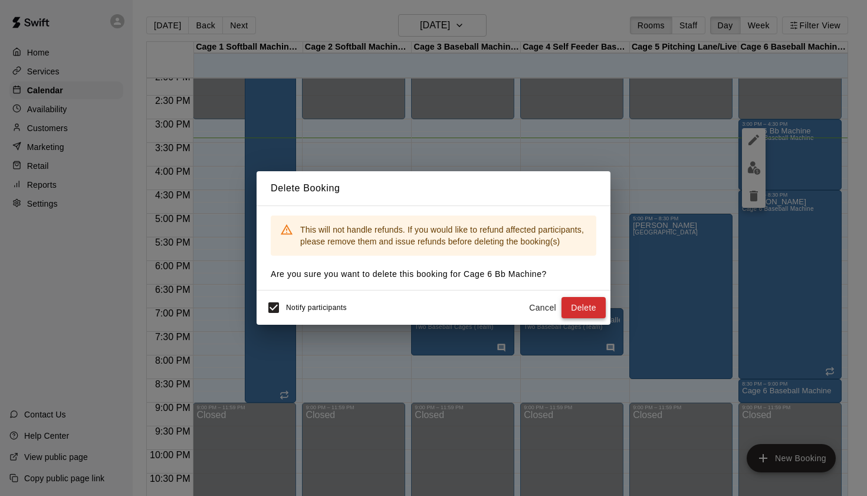
click at [591, 302] on button "Delete" at bounding box center [584, 308] width 44 height 22
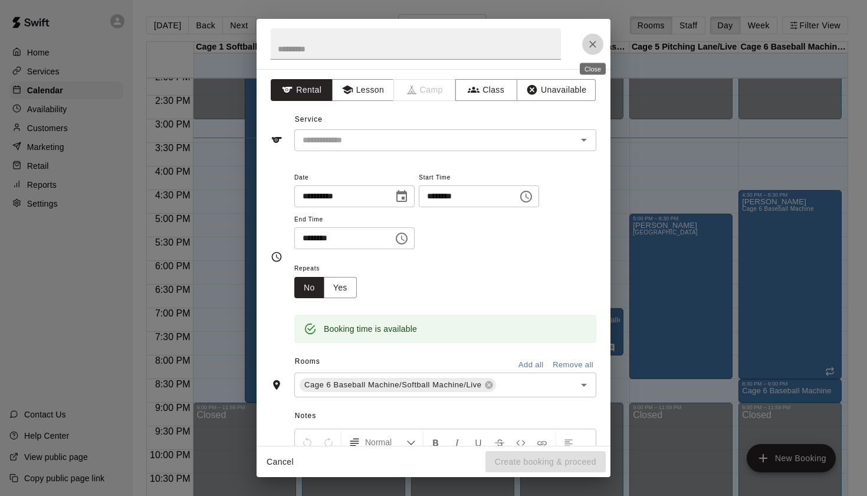
click at [592, 51] on button "Close" at bounding box center [592, 44] width 21 height 21
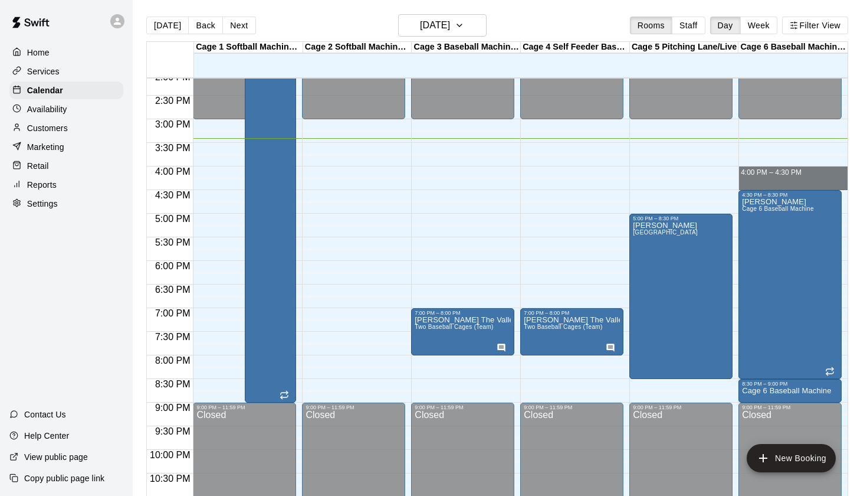
drag, startPoint x: 745, startPoint y: 168, endPoint x: 746, endPoint y: 184, distance: 16.0
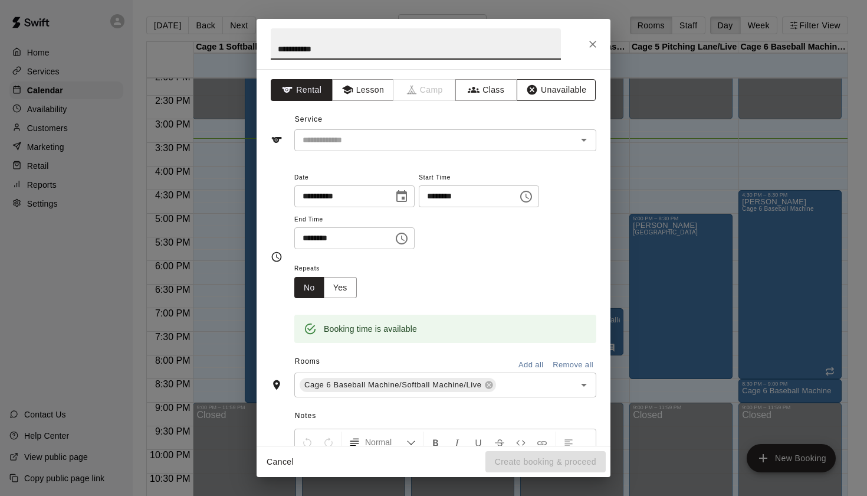
type input "**********"
click at [558, 94] on button "Unavailable" at bounding box center [556, 90] width 79 height 22
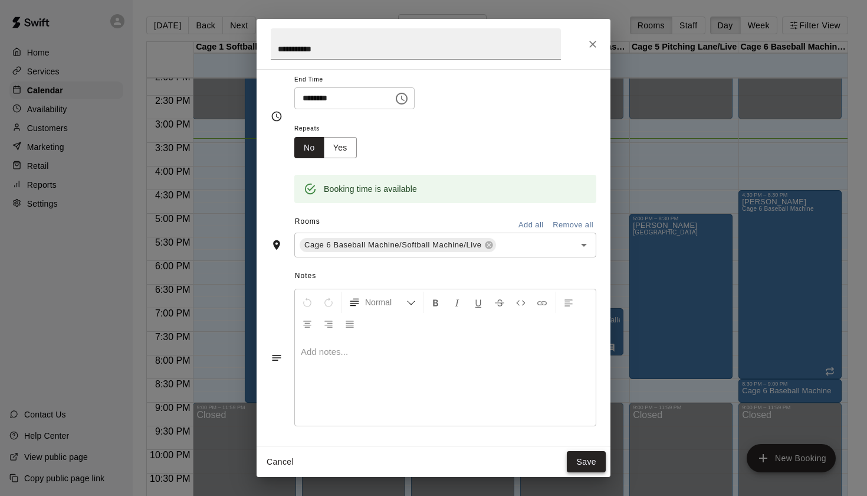
scroll to position [80, 0]
click at [582, 470] on button "Save" at bounding box center [586, 462] width 39 height 22
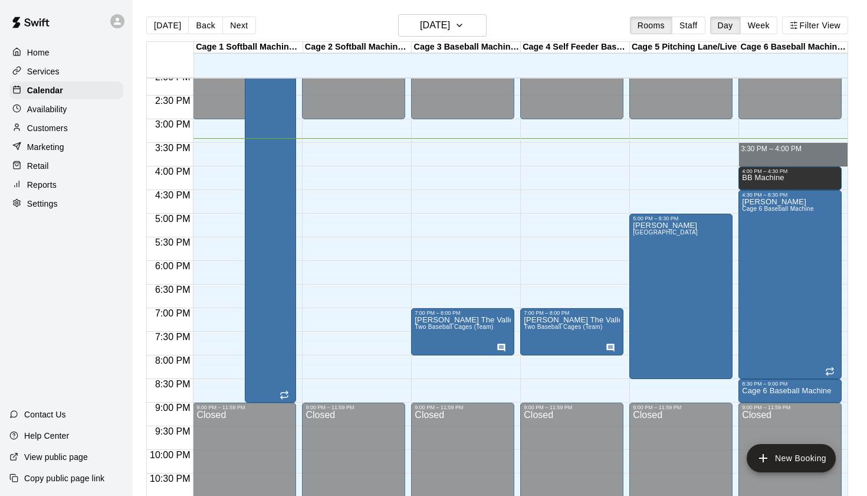
drag, startPoint x: 741, startPoint y: 144, endPoint x: 742, endPoint y: 161, distance: 17.2
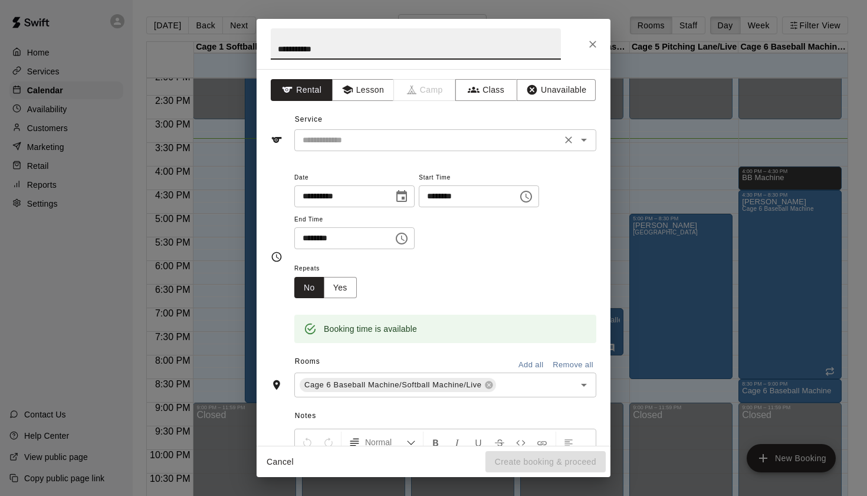
click at [587, 148] on div "​" at bounding box center [445, 140] width 302 height 22
type input "**********"
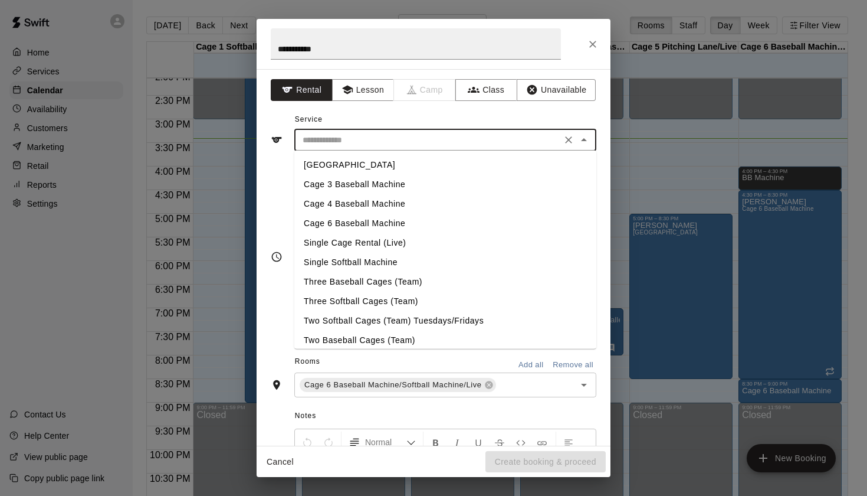
click at [384, 222] on li "Cage 6 Baseball Machine" at bounding box center [445, 223] width 302 height 19
type input "**********"
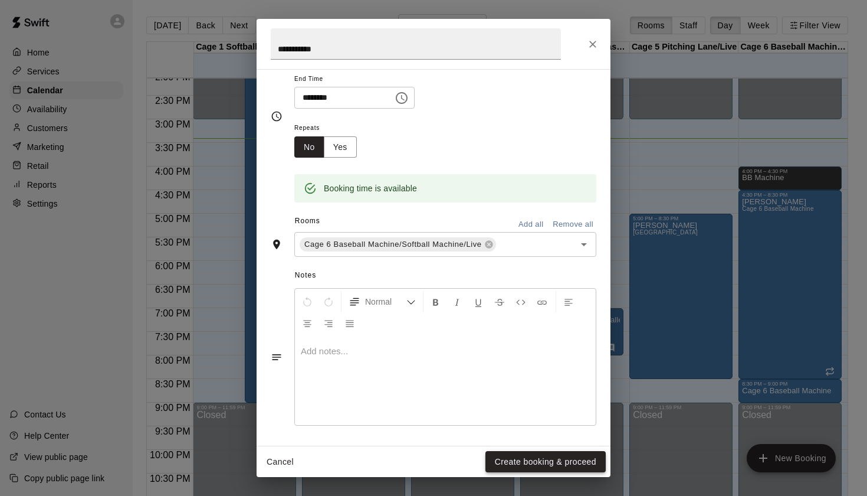
click at [546, 460] on button "Create booking & proceed" at bounding box center [546, 462] width 120 height 22
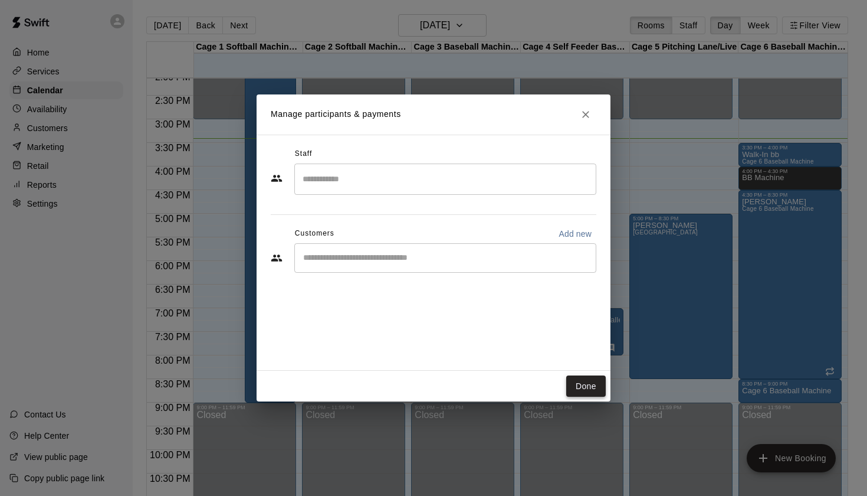
click at [589, 384] on button "Done" at bounding box center [586, 386] width 40 height 22
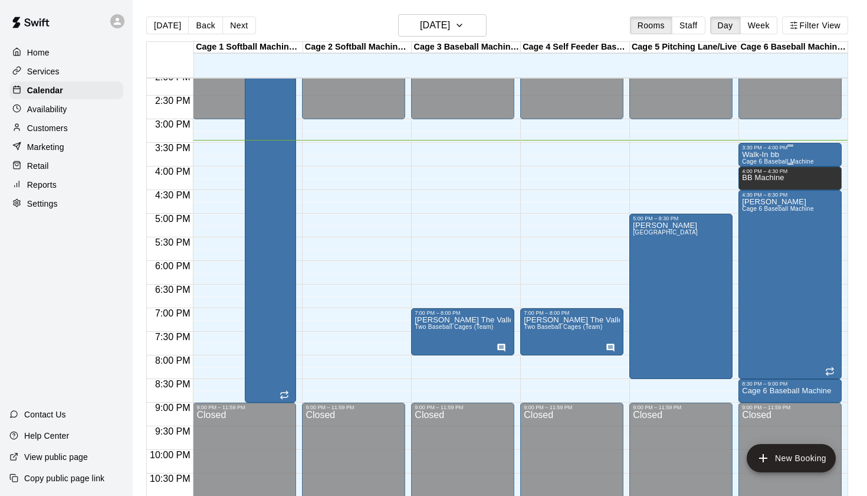
click at [768, 155] on p "Walk-In bb" at bounding box center [778, 155] width 72 height 0
click at [757, 161] on icon "edit" at bounding box center [754, 168] width 14 height 14
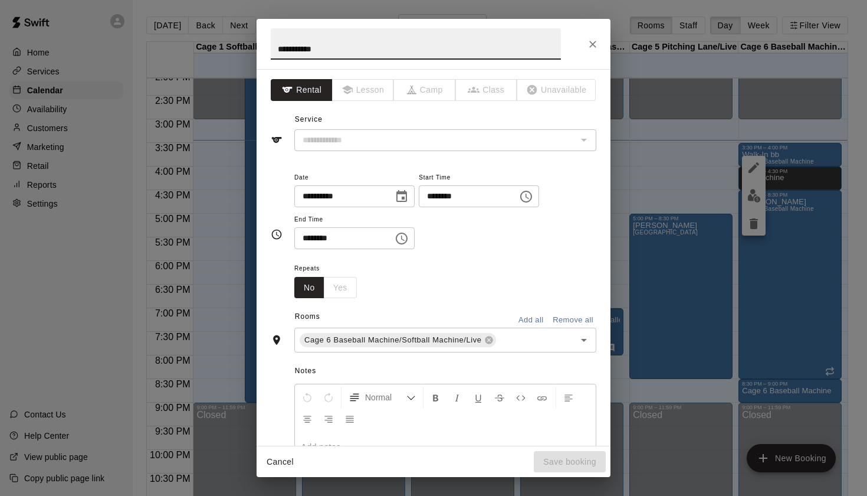
type input "**********"
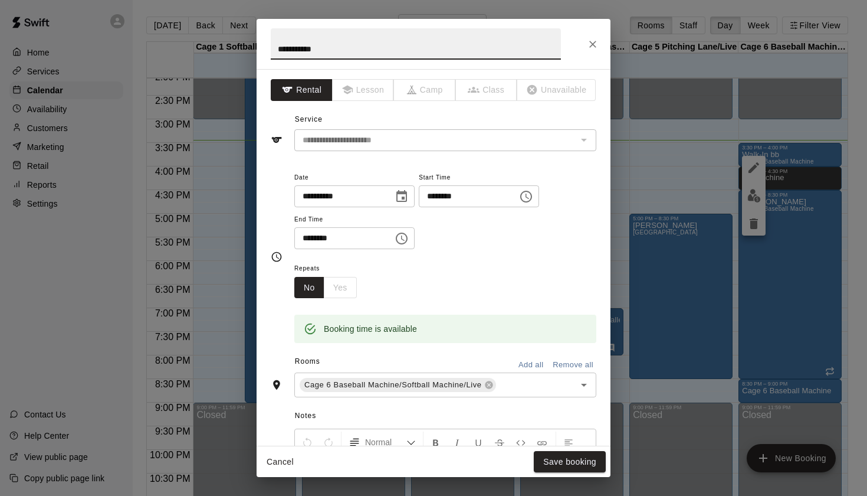
click at [401, 237] on icon "Choose time, selected time is 4:00 PM" at bounding box center [402, 238] width 14 height 14
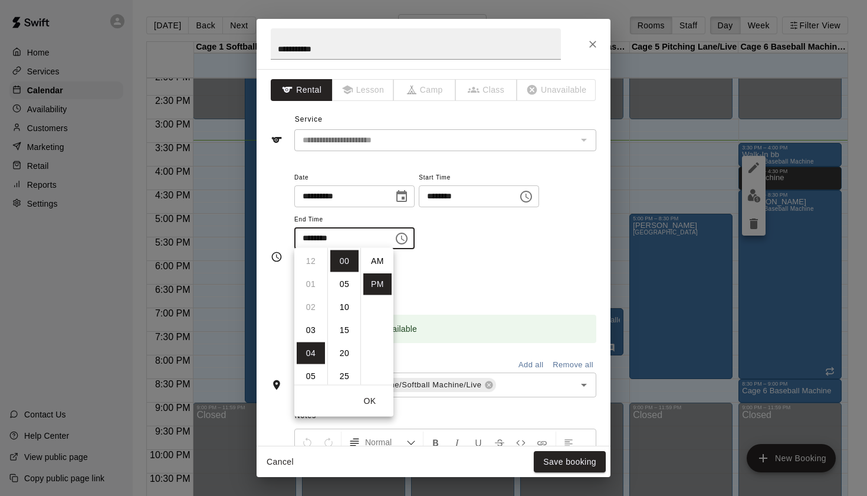
scroll to position [21, 0]
click at [309, 277] on li "03" at bounding box center [311, 277] width 28 height 22
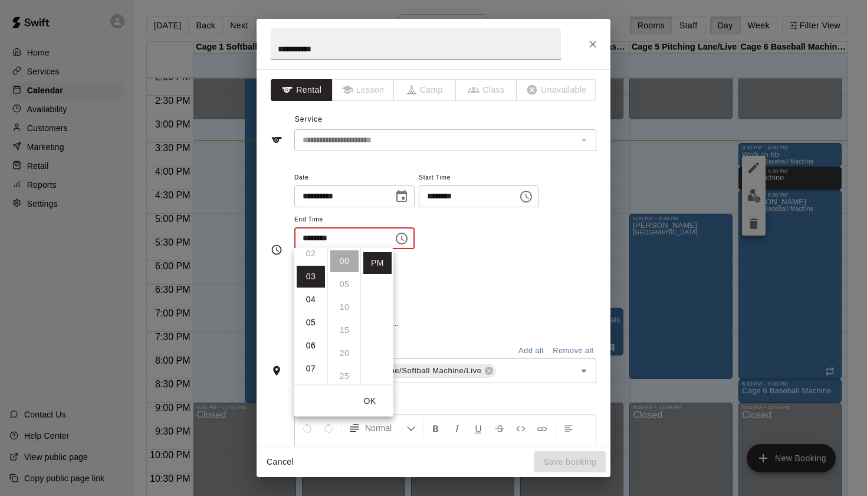
scroll to position [69, 0]
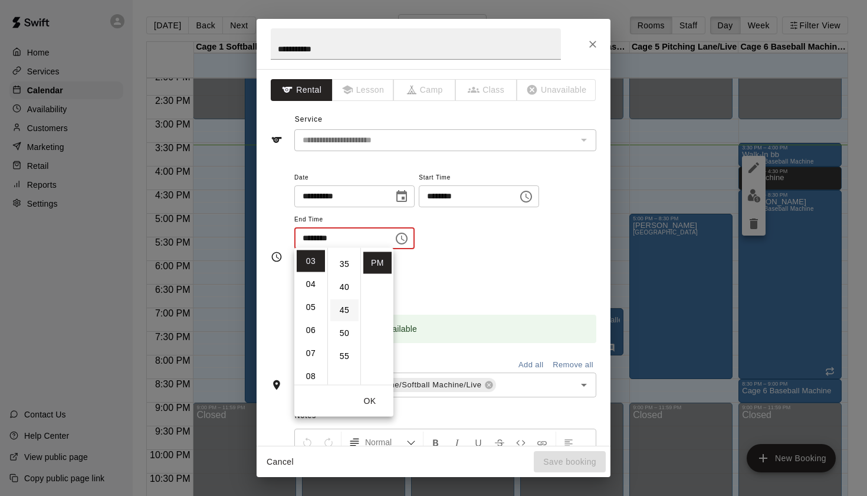
click at [343, 309] on li "45" at bounding box center [344, 310] width 28 height 22
type input "********"
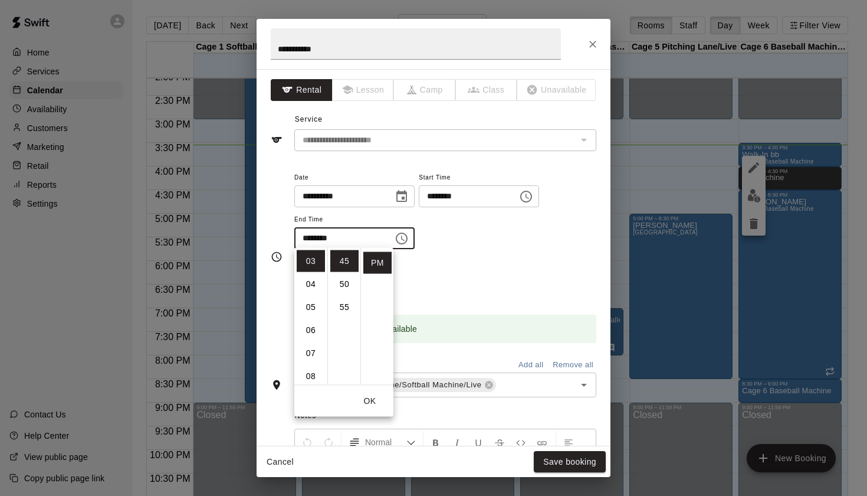
click at [579, 251] on div "**********" at bounding box center [445, 215] width 302 height 91
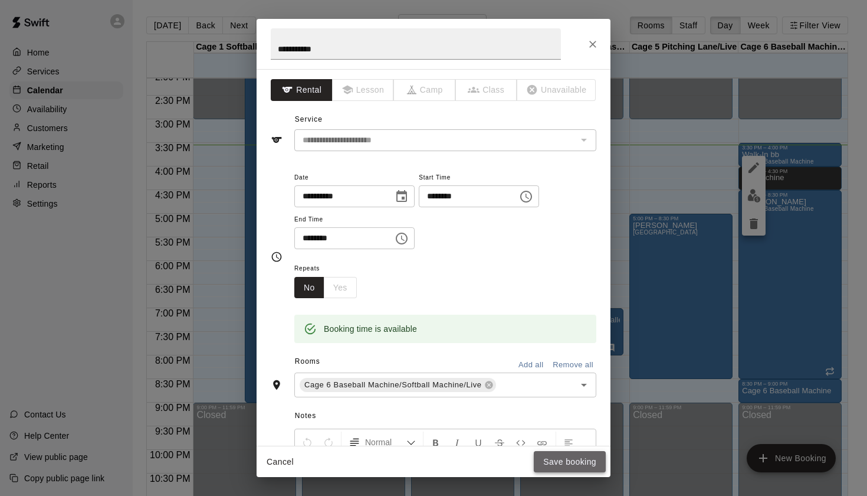
click at [582, 462] on button "Save booking" at bounding box center [570, 462] width 72 height 22
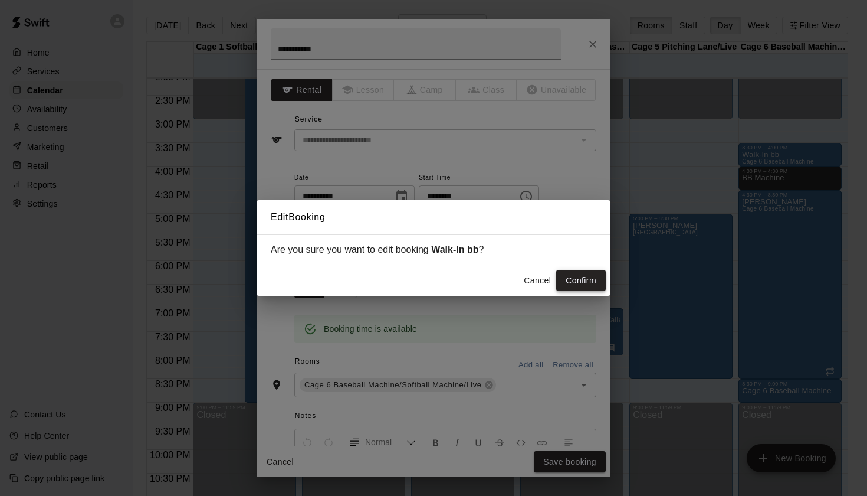
click at [584, 278] on button "Confirm" at bounding box center [581, 281] width 50 height 22
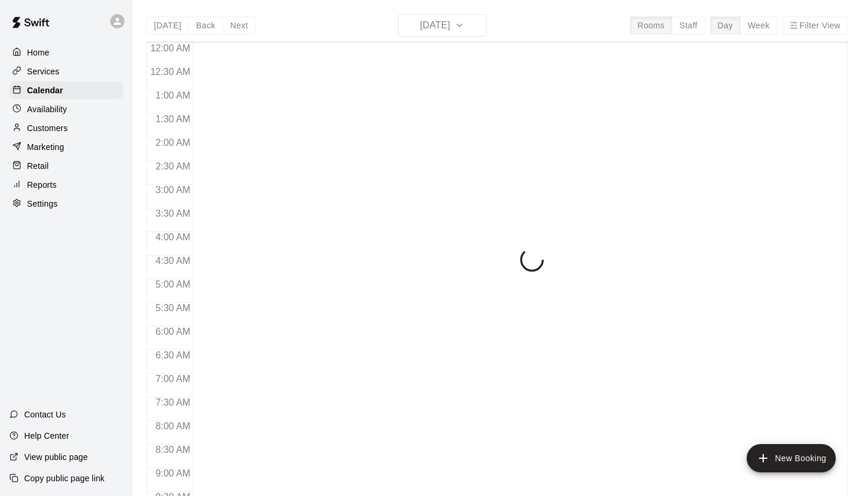
scroll to position [667, 0]
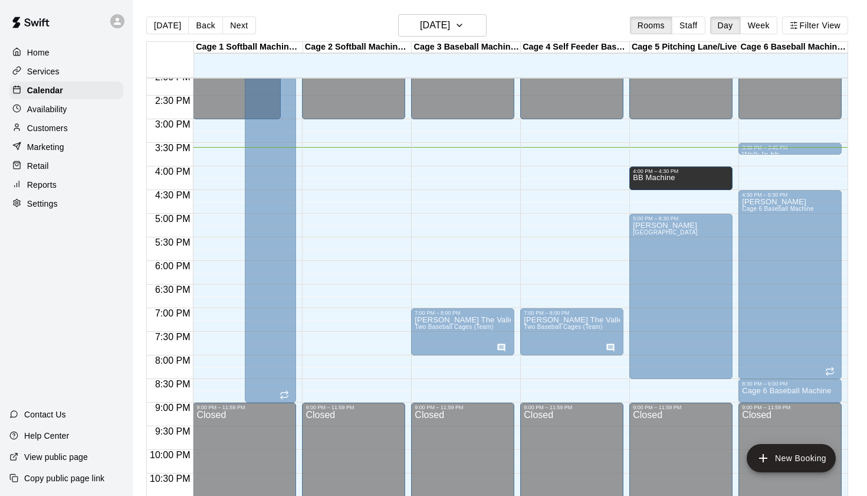
drag, startPoint x: 782, startPoint y: 179, endPoint x: 703, endPoint y: 181, distance: 78.5
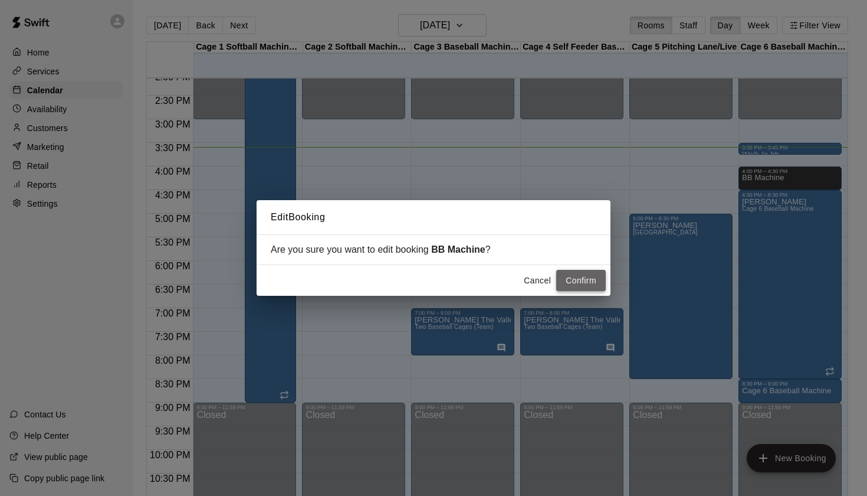
click at [579, 279] on button "Confirm" at bounding box center [581, 281] width 50 height 22
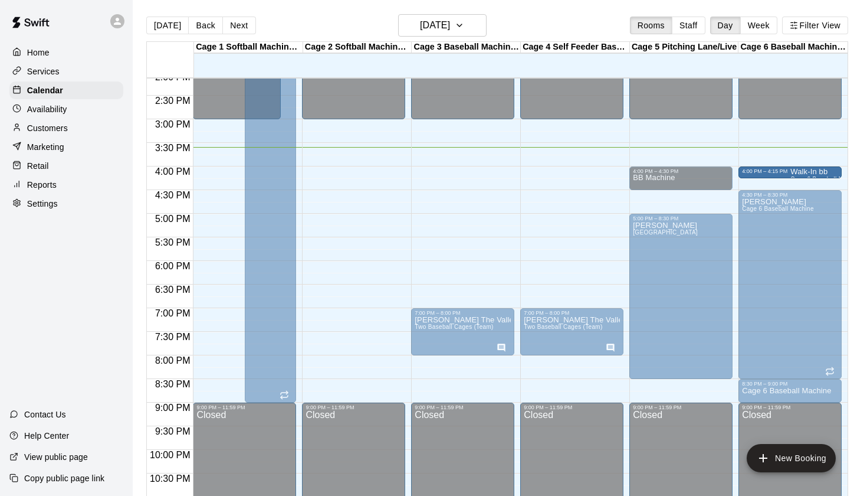
drag, startPoint x: 772, startPoint y: 150, endPoint x: 768, endPoint y: 179, distance: 29.1
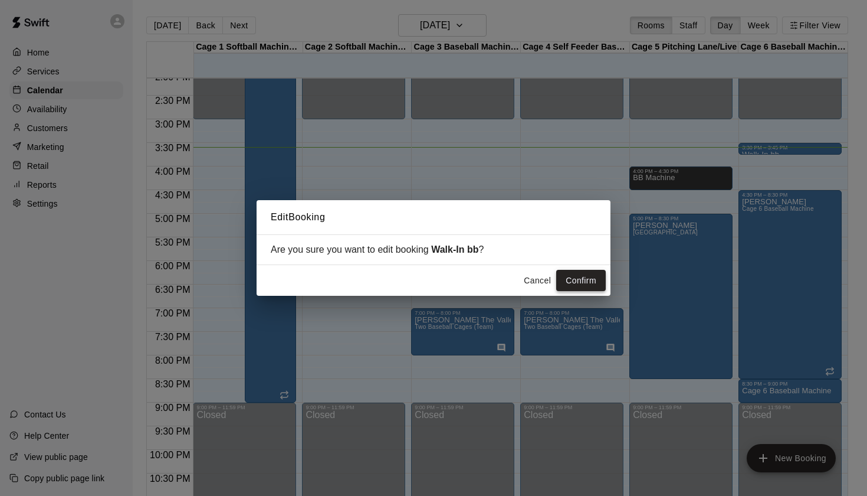
click at [581, 278] on button "Confirm" at bounding box center [581, 281] width 50 height 22
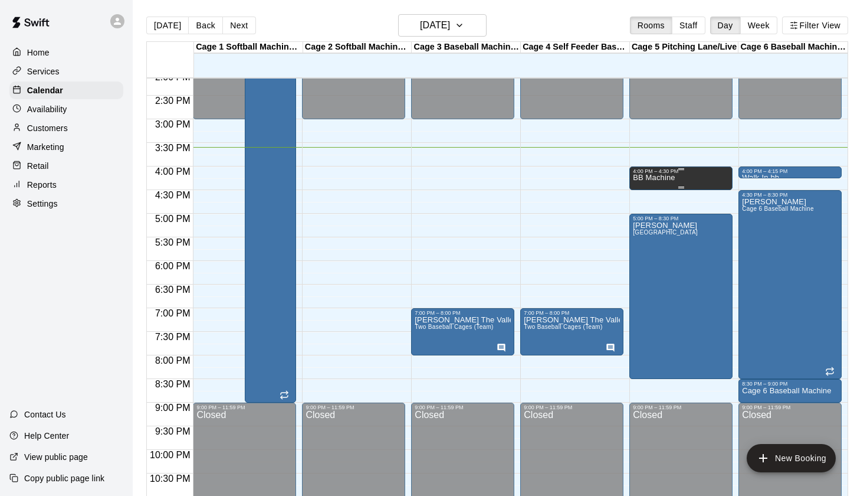
click at [710, 177] on div "BB Machine" at bounding box center [681, 422] width 96 height 496
click at [697, 169] on div at bounding box center [433, 248] width 867 height 496
click at [686, 175] on div "BB Machine" at bounding box center [681, 422] width 96 height 496
click at [652, 180] on button "edit" at bounding box center [645, 187] width 24 height 24
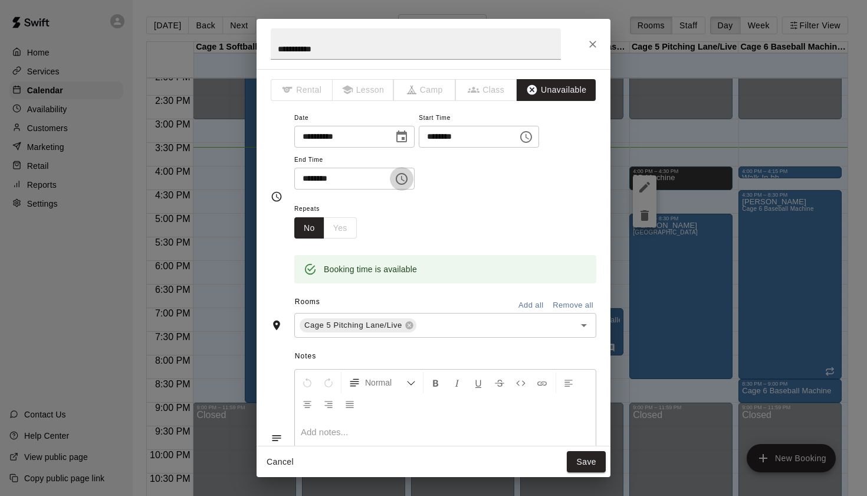
click at [409, 175] on icon "Choose time, selected time is 4:30 PM" at bounding box center [402, 179] width 14 height 14
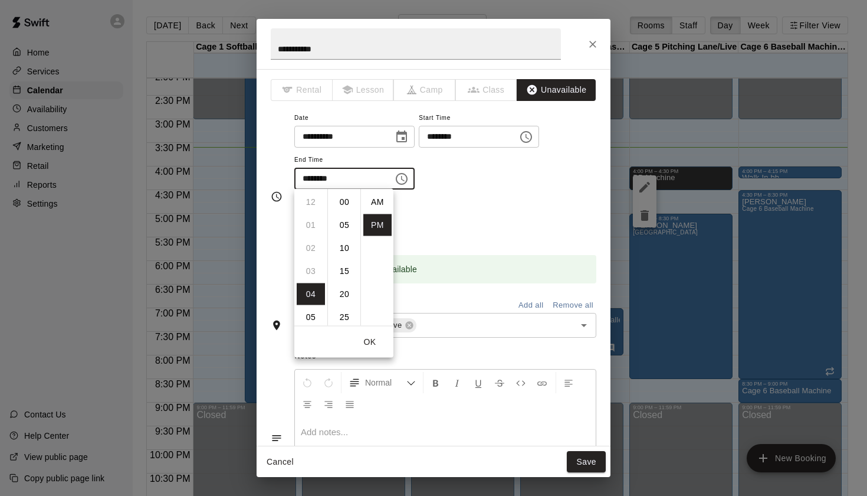
scroll to position [21, 0]
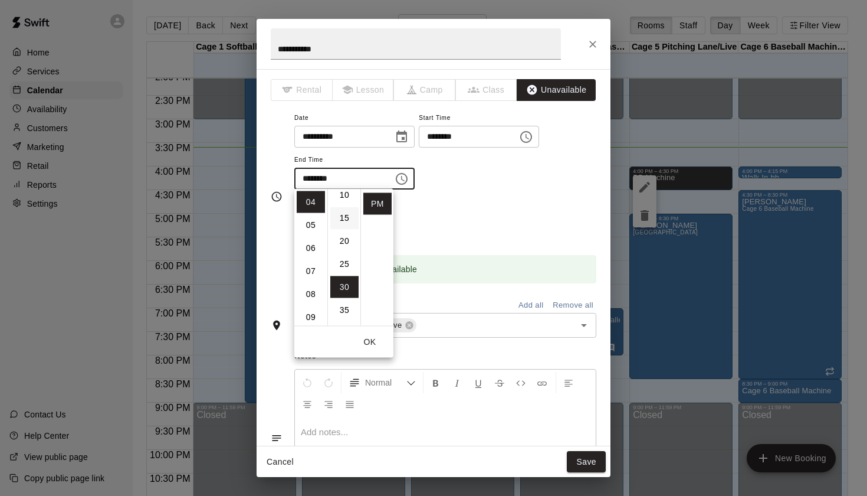
click at [342, 222] on li "15" at bounding box center [344, 218] width 28 height 22
type input "********"
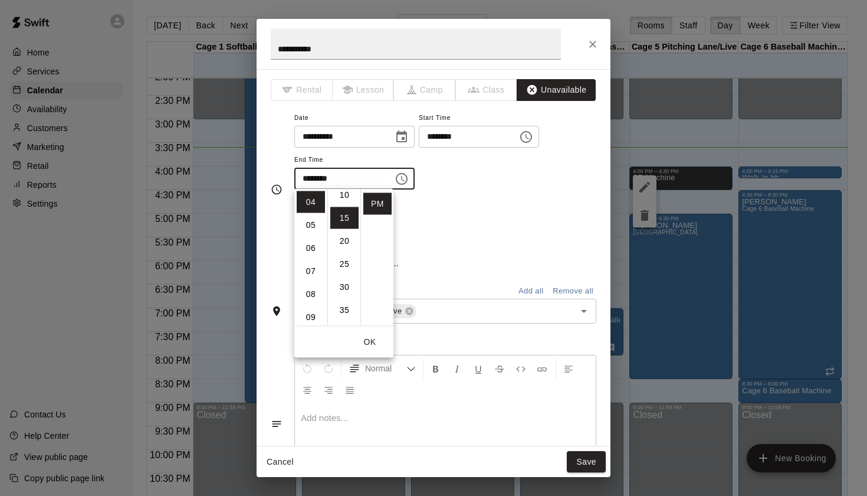
scroll to position [69, 0]
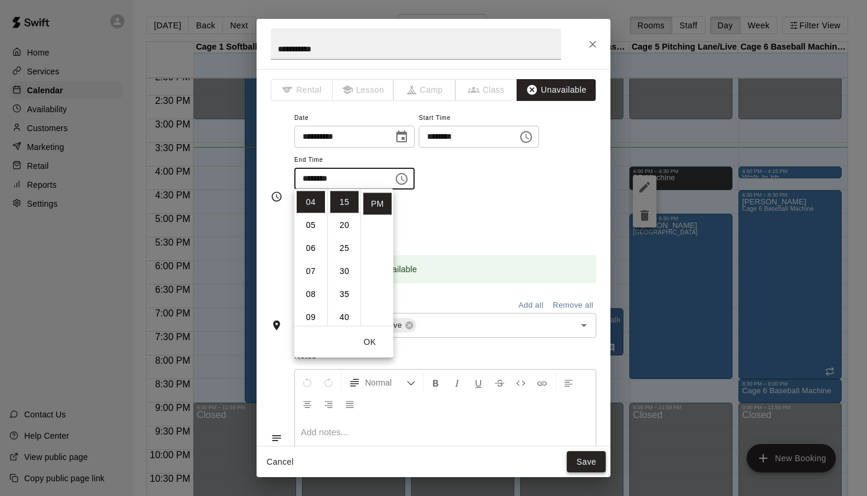
click at [588, 461] on button "Save" at bounding box center [586, 462] width 39 height 22
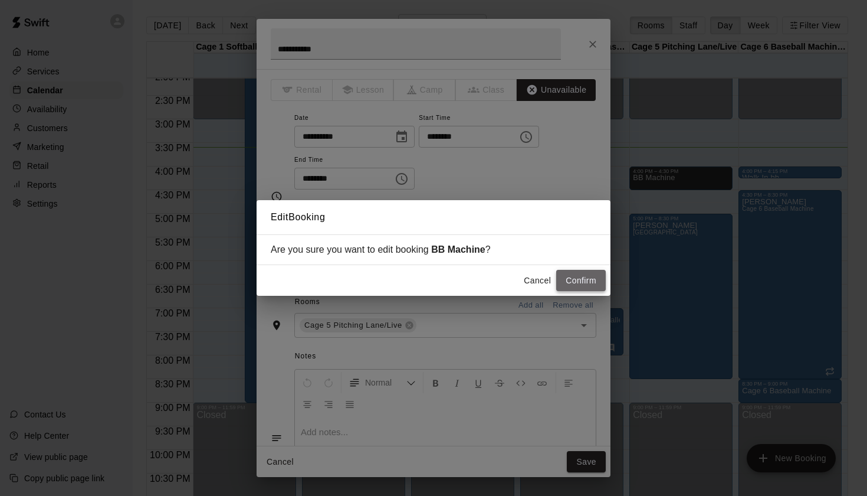
click at [585, 276] on button "Confirm" at bounding box center [581, 281] width 50 height 22
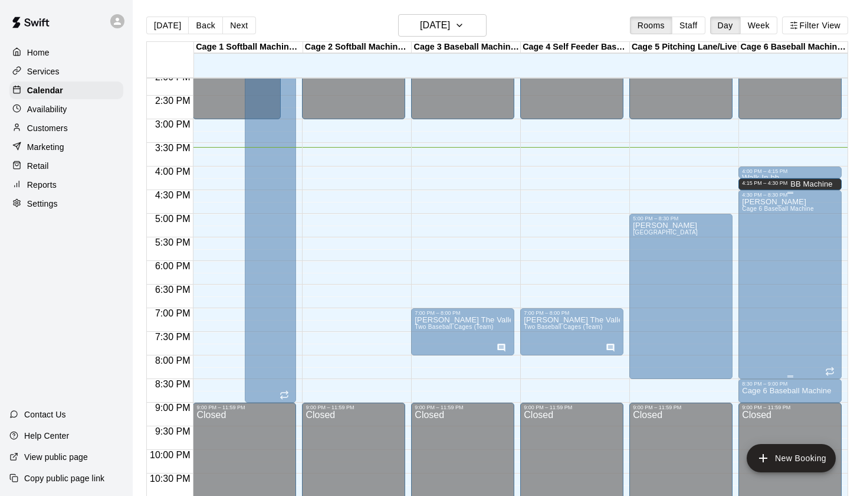
drag, startPoint x: 686, startPoint y: 173, endPoint x: 782, endPoint y: 192, distance: 97.6
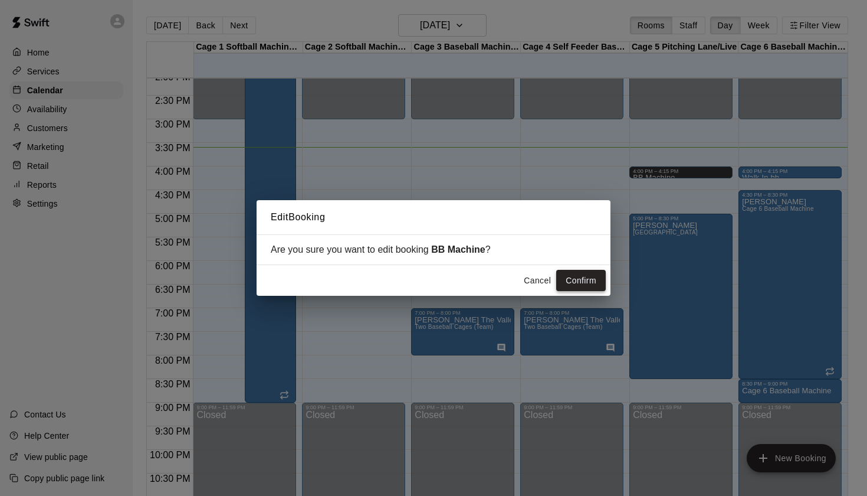
click at [592, 280] on button "Confirm" at bounding box center [581, 281] width 50 height 22
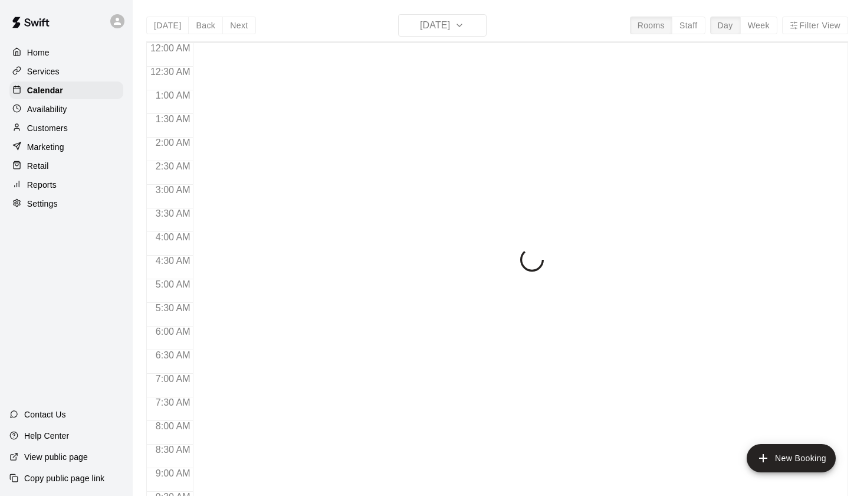
scroll to position [667, 0]
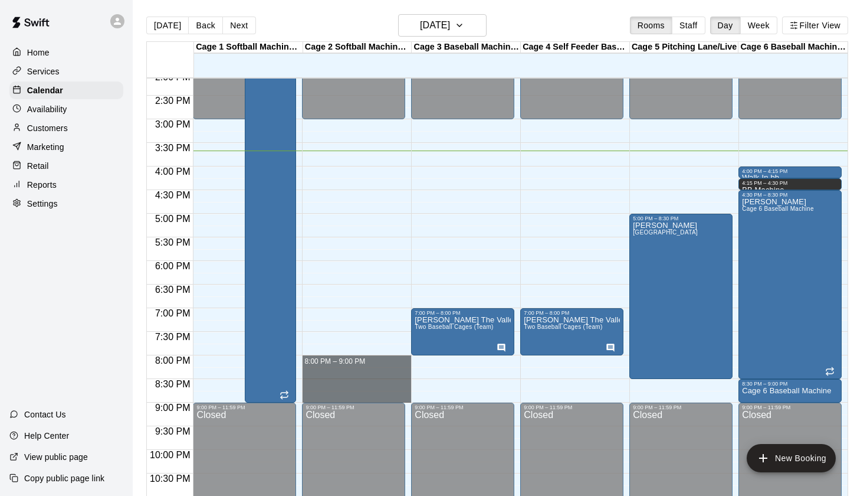
drag, startPoint x: 308, startPoint y: 359, endPoint x: 309, endPoint y: 394, distance: 34.2
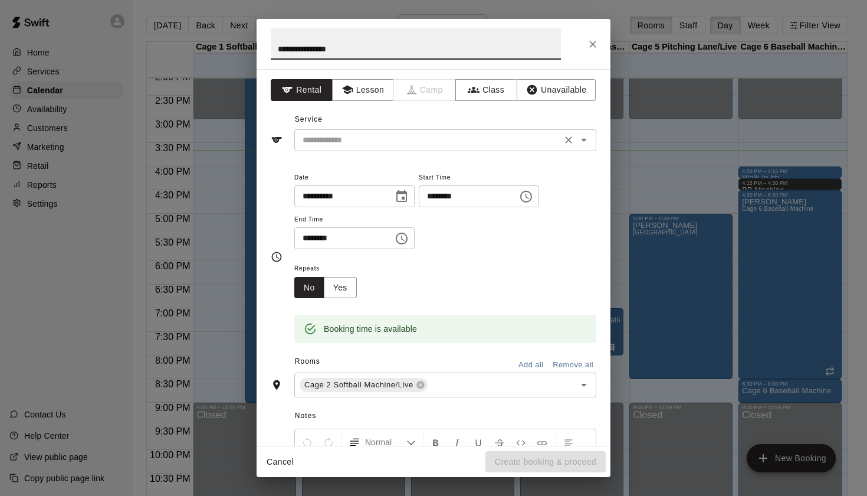
click at [587, 144] on icon "Open" at bounding box center [584, 140] width 14 height 14
type input "**********"
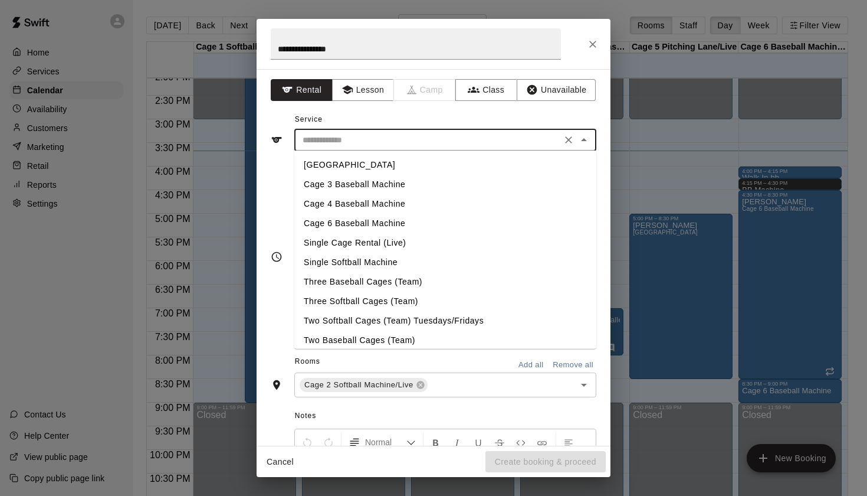
scroll to position [31, 0]
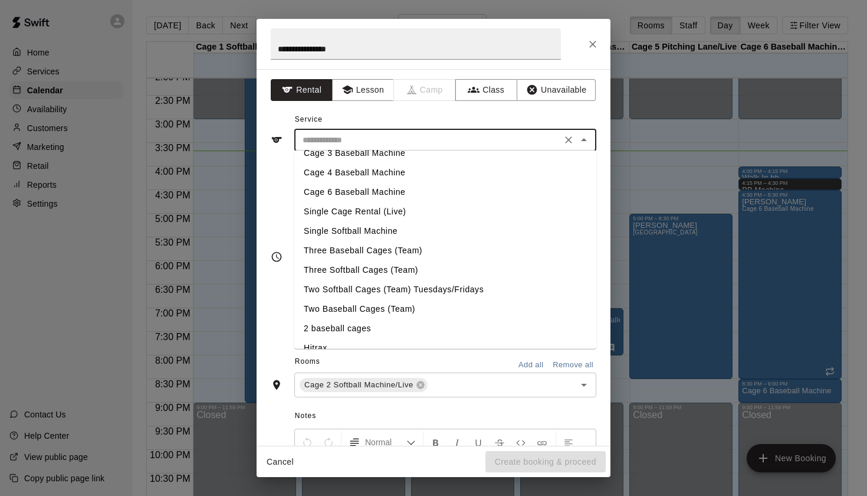
click at [401, 227] on li "Single Softball Machine" at bounding box center [445, 230] width 302 height 19
type input "**********"
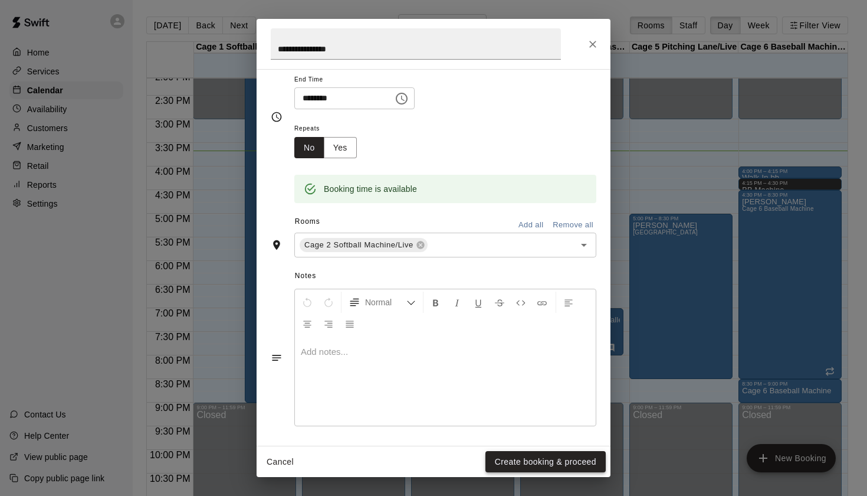
click at [529, 464] on button "Create booking & proceed" at bounding box center [546, 462] width 120 height 22
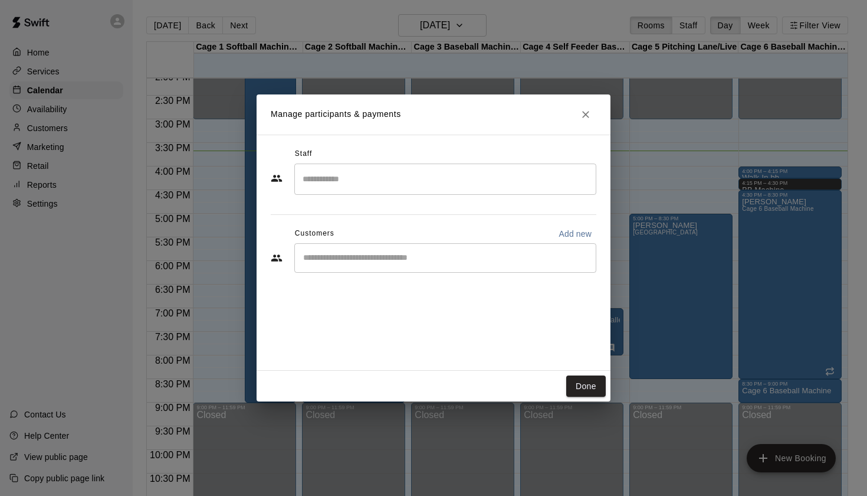
click at [579, 115] on button "Close" at bounding box center [585, 114] width 21 height 21
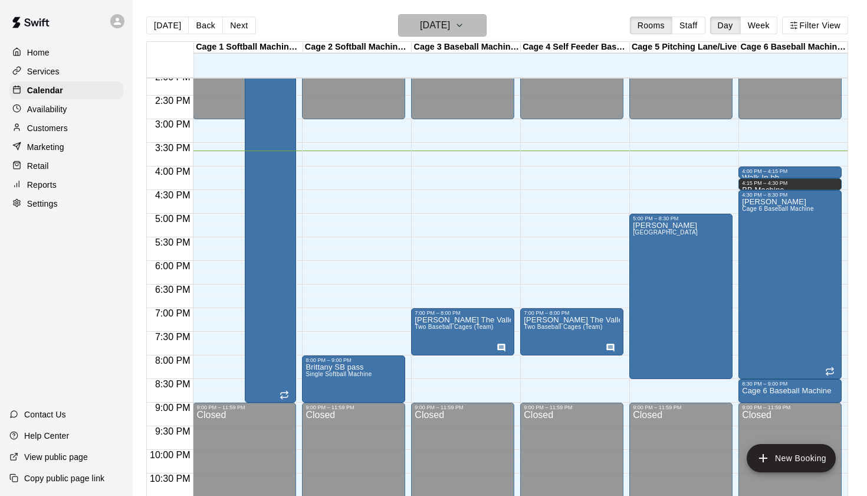
click at [450, 30] on h6 "[DATE]" at bounding box center [435, 25] width 30 height 17
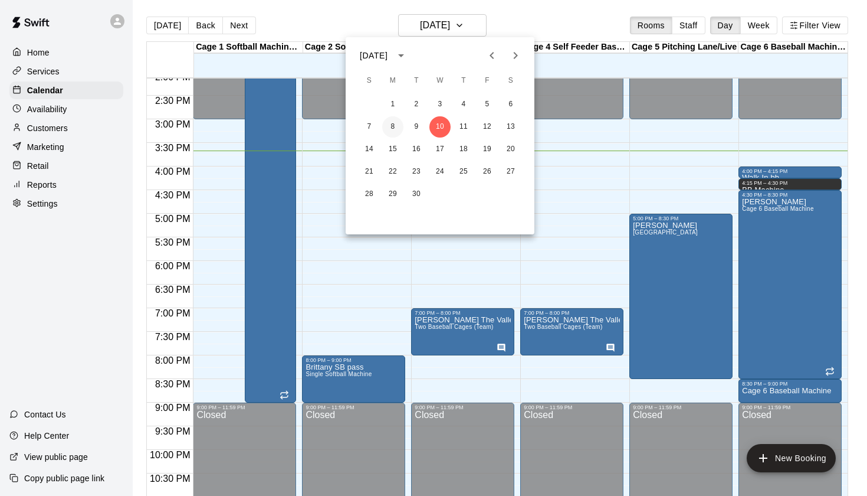
click at [393, 125] on button "8" at bounding box center [392, 126] width 21 height 21
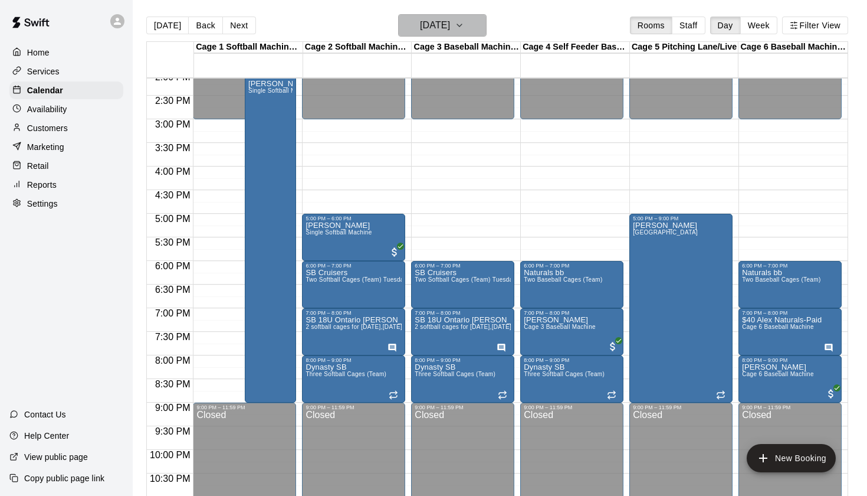
click at [450, 18] on h6 "Monday Sep 08" at bounding box center [435, 25] width 30 height 17
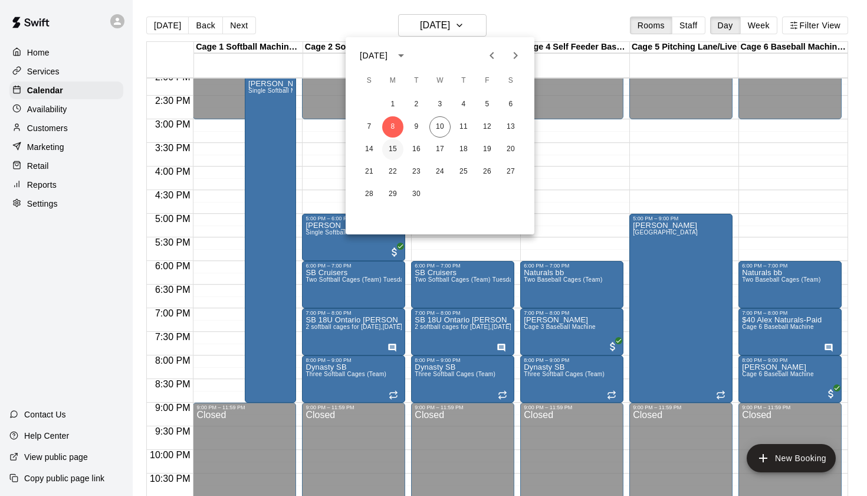
click at [392, 153] on button "15" at bounding box center [392, 149] width 21 height 21
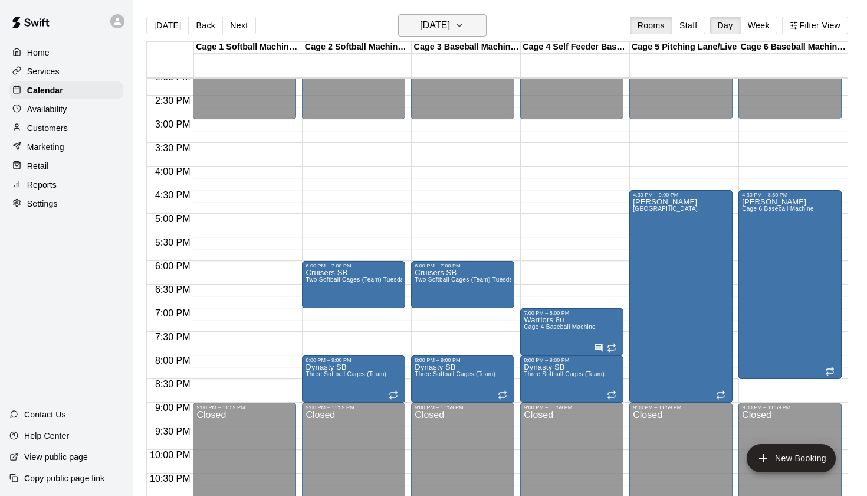
click at [440, 25] on h6 "[DATE]" at bounding box center [435, 25] width 30 height 17
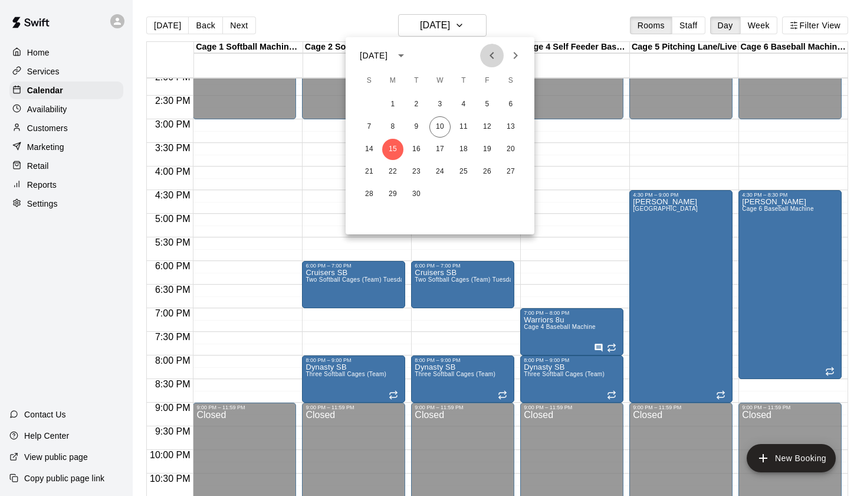
click at [490, 54] on icon "Previous month" at bounding box center [492, 55] width 14 height 14
click at [394, 196] on button "25" at bounding box center [392, 194] width 21 height 21
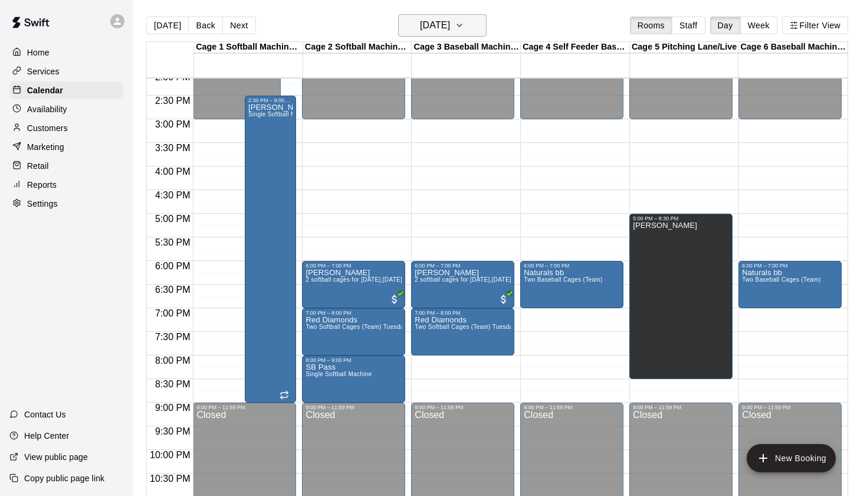
click at [464, 25] on icon "button" at bounding box center [459, 25] width 9 height 14
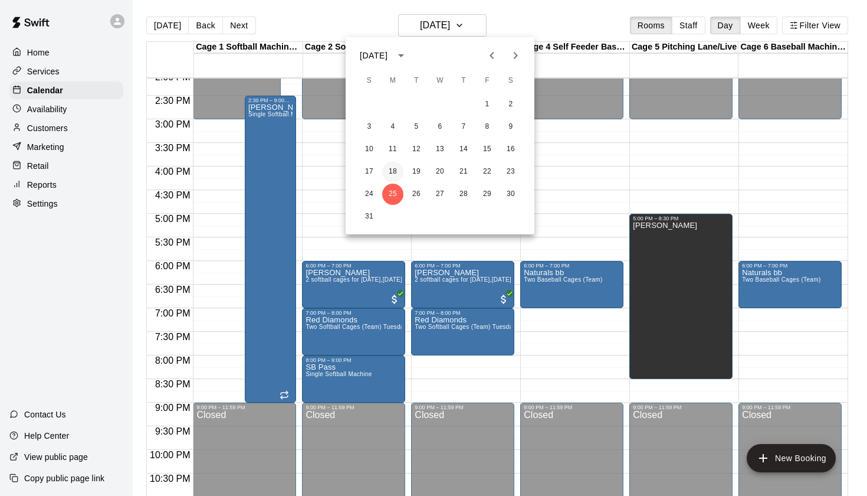
click at [391, 178] on button "18" at bounding box center [392, 171] width 21 height 21
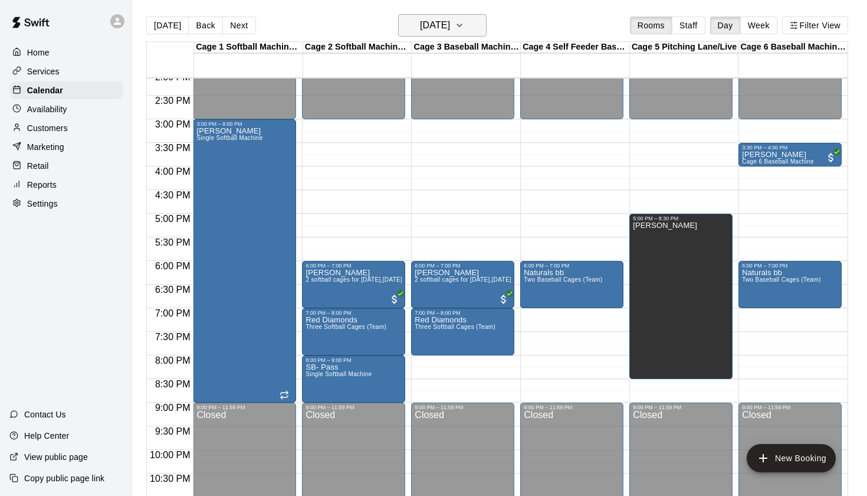
click at [470, 32] on button "Monday Aug 18" at bounding box center [442, 25] width 89 height 22
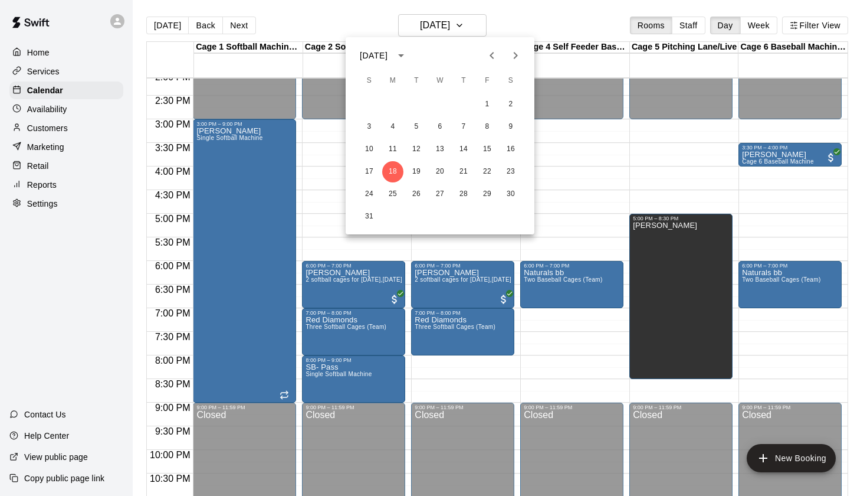
click at [511, 51] on icon "Next month" at bounding box center [516, 55] width 14 height 14
click at [394, 108] on button "1" at bounding box center [392, 104] width 21 height 21
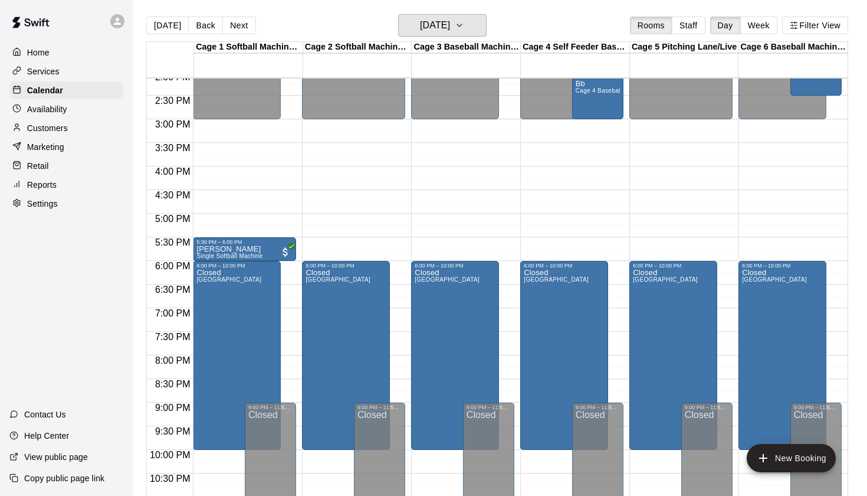
click at [450, 26] on h6 "Monday Sep 01" at bounding box center [435, 25] width 30 height 17
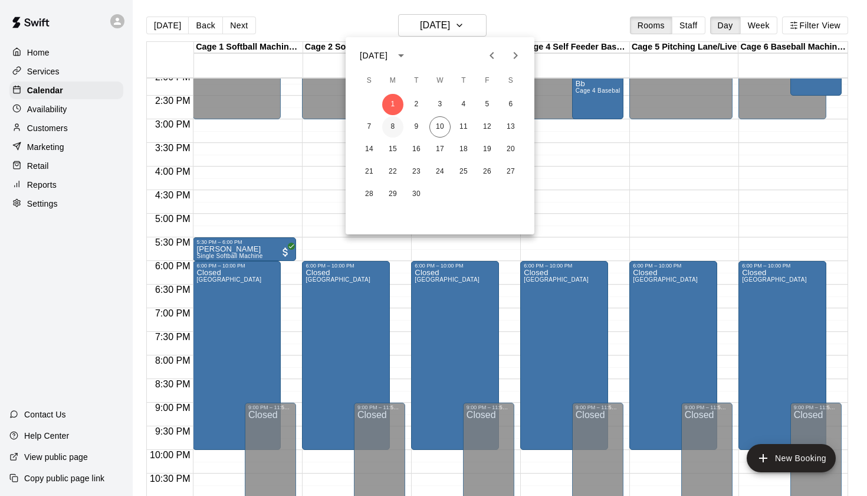
click at [394, 126] on button "8" at bounding box center [392, 126] width 21 height 21
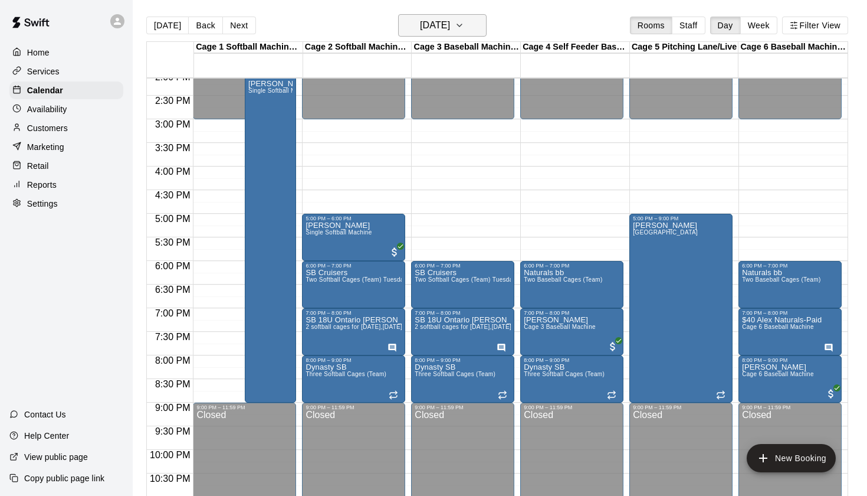
click at [450, 20] on h6 "[DATE]" at bounding box center [435, 25] width 30 height 17
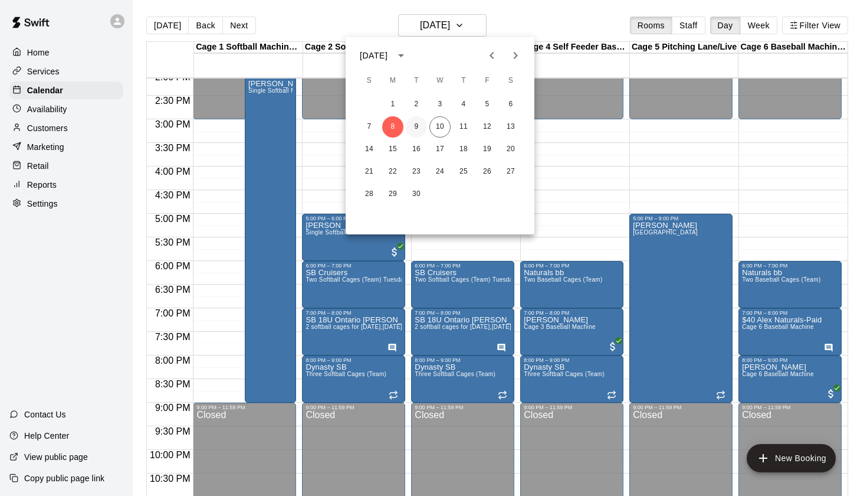
click at [420, 128] on button "9" at bounding box center [416, 126] width 21 height 21
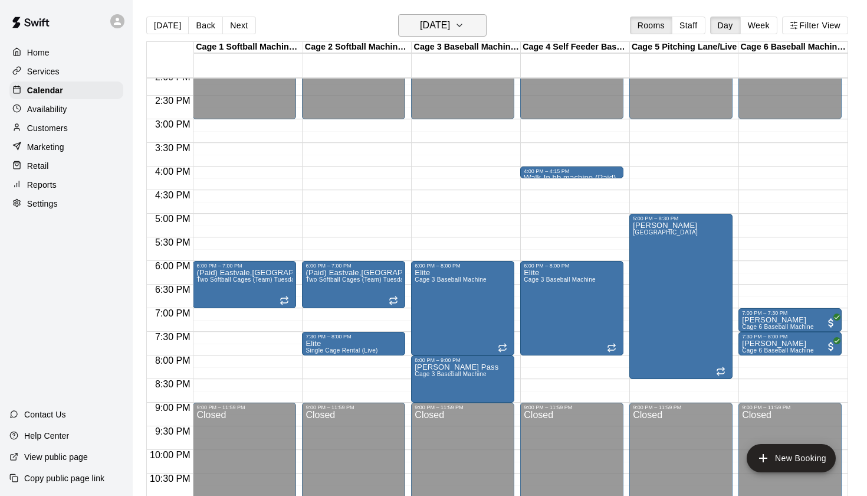
click at [470, 28] on button "[DATE]" at bounding box center [442, 25] width 89 height 22
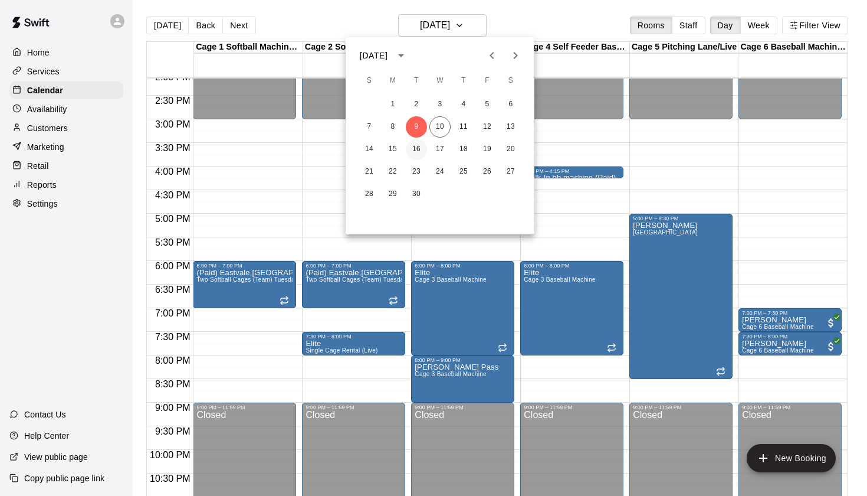
click at [413, 153] on button "16" at bounding box center [416, 149] width 21 height 21
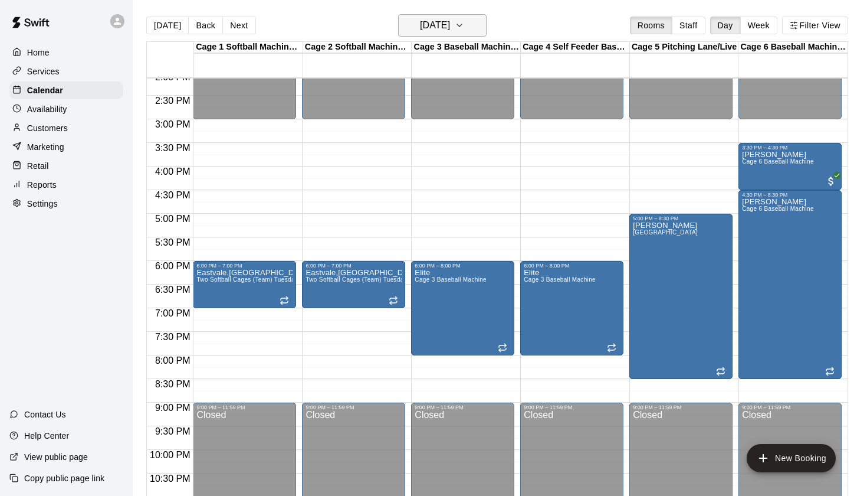
click at [450, 24] on h6 "Tuesday Sep 16" at bounding box center [435, 25] width 30 height 17
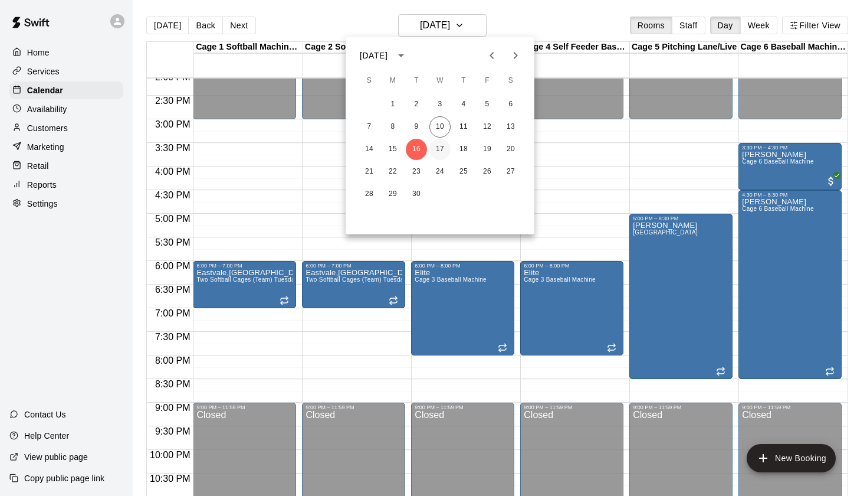
click at [439, 146] on button "17" at bounding box center [440, 149] width 21 height 21
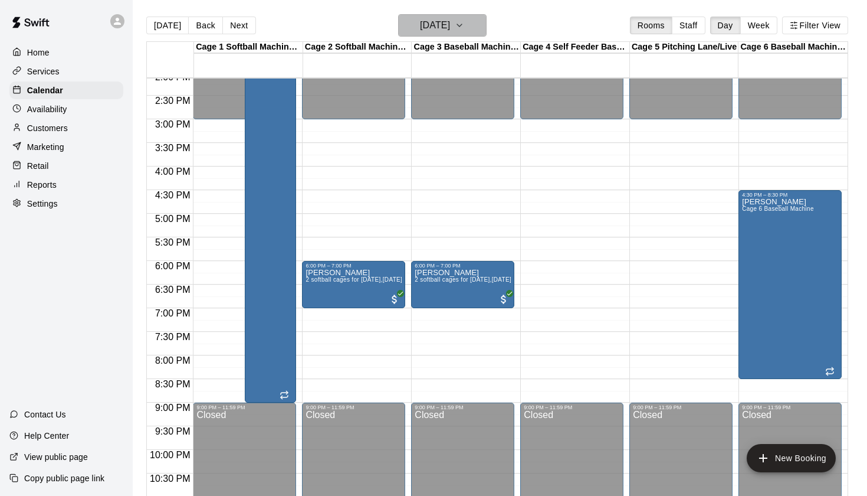
click at [464, 24] on icon "button" at bounding box center [459, 25] width 9 height 14
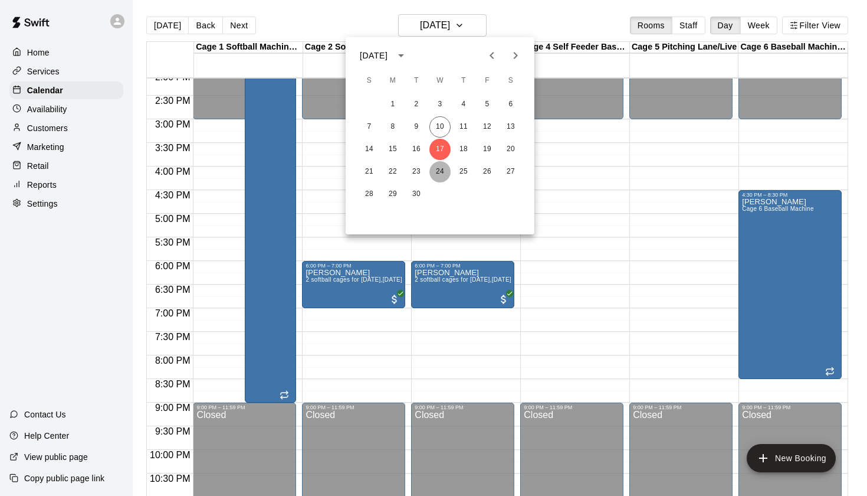
click at [442, 172] on button "24" at bounding box center [440, 171] width 21 height 21
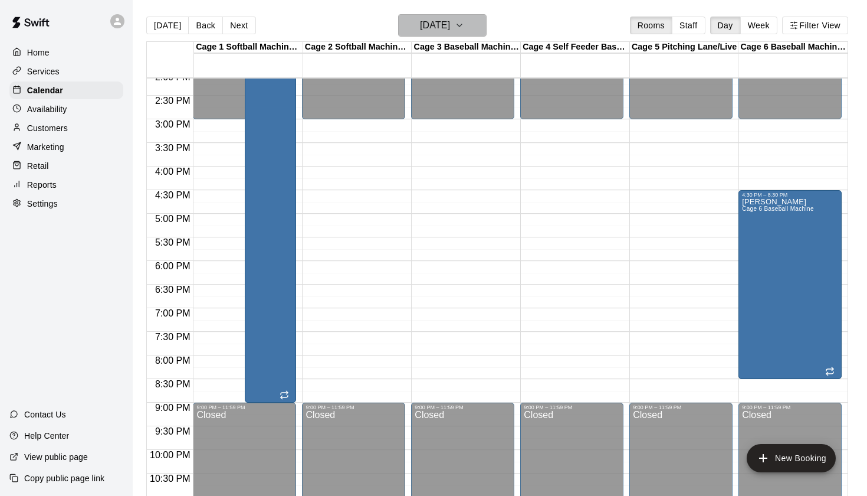
click at [450, 27] on h6 "Wednesday Sep 24" at bounding box center [435, 25] width 30 height 17
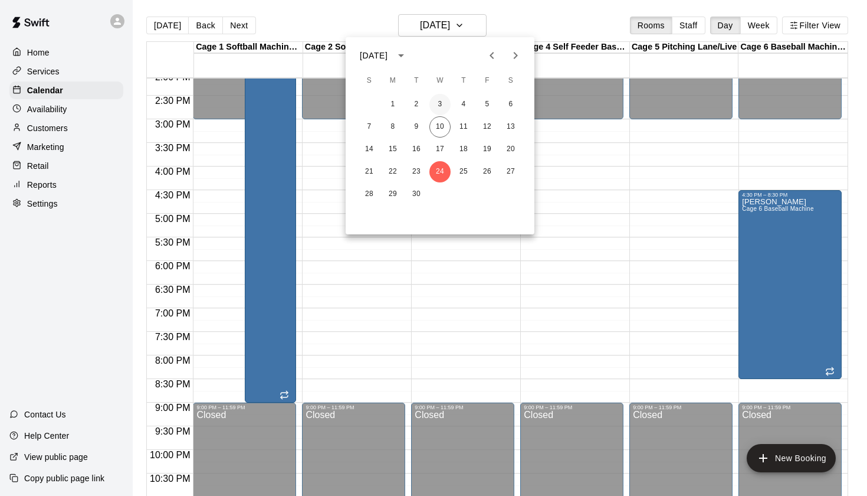
click at [441, 107] on button "3" at bounding box center [440, 104] width 21 height 21
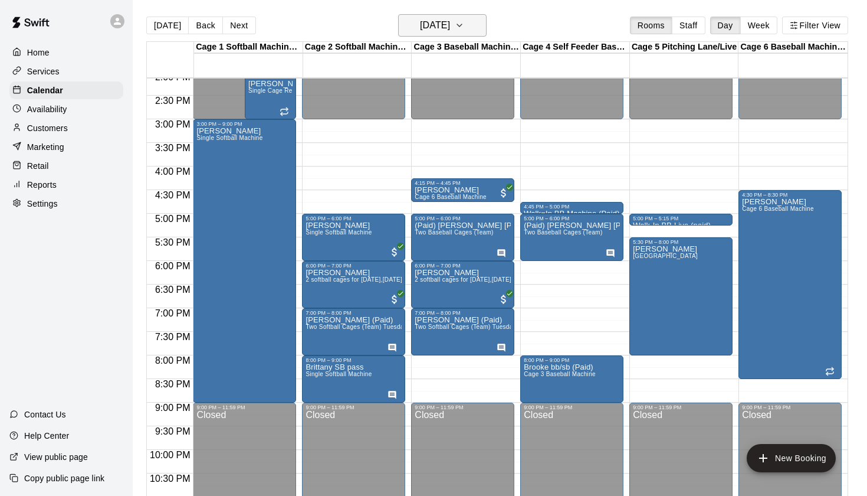
click at [450, 28] on h6 "Wednesday Sep 03" at bounding box center [435, 25] width 30 height 17
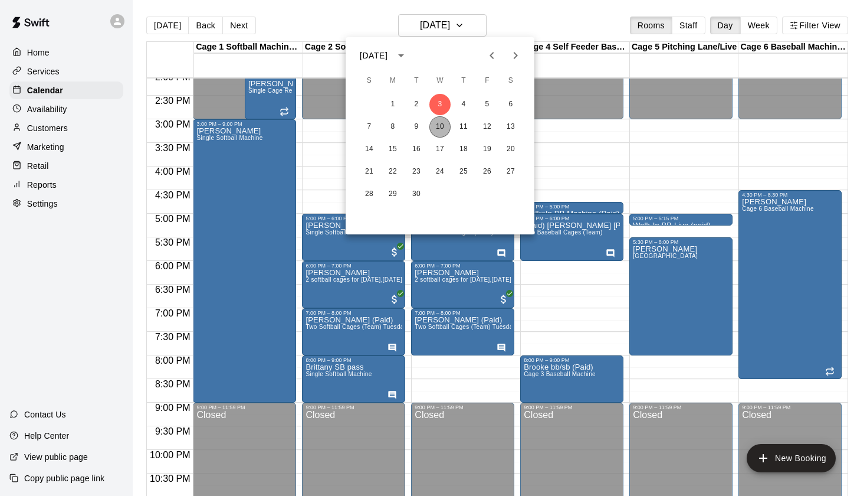
click at [443, 129] on button "10" at bounding box center [440, 126] width 21 height 21
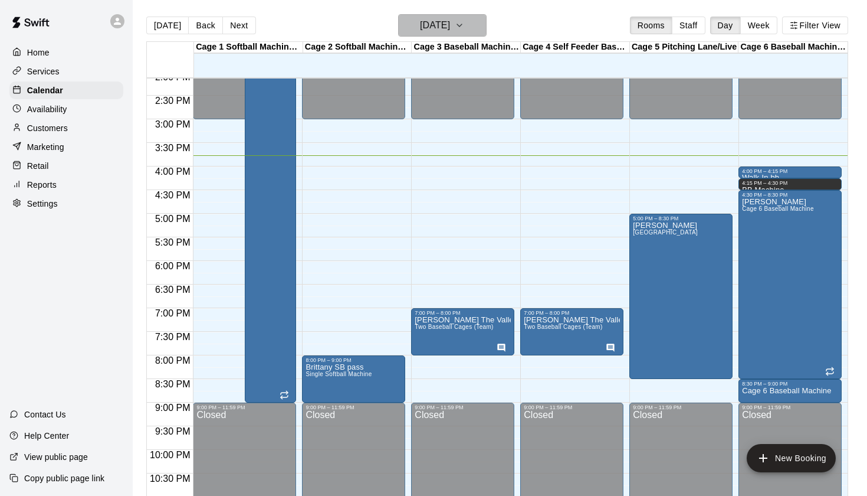
click at [450, 28] on h6 "[DATE]" at bounding box center [435, 25] width 30 height 17
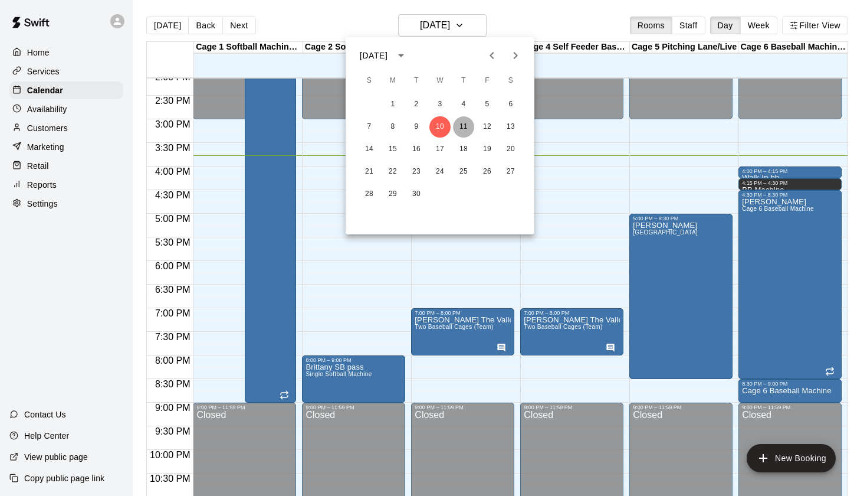
click at [469, 127] on button "11" at bounding box center [463, 126] width 21 height 21
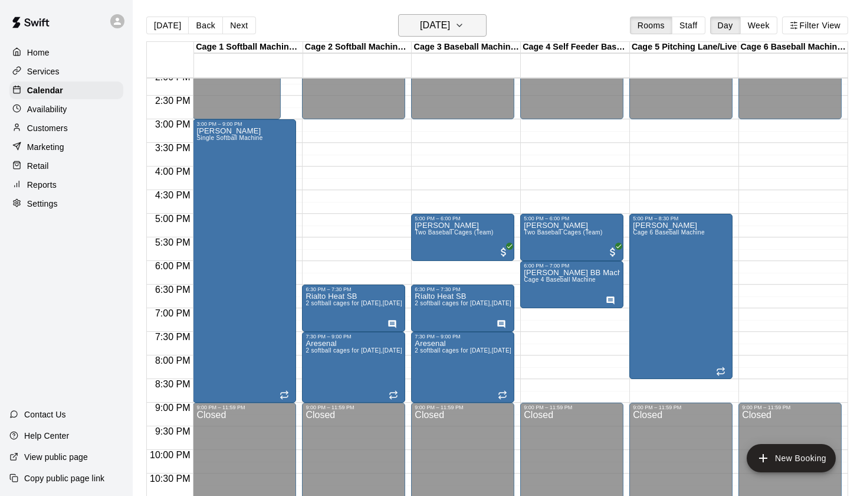
click at [450, 30] on h6 "Thursday Sep 11" at bounding box center [435, 25] width 30 height 17
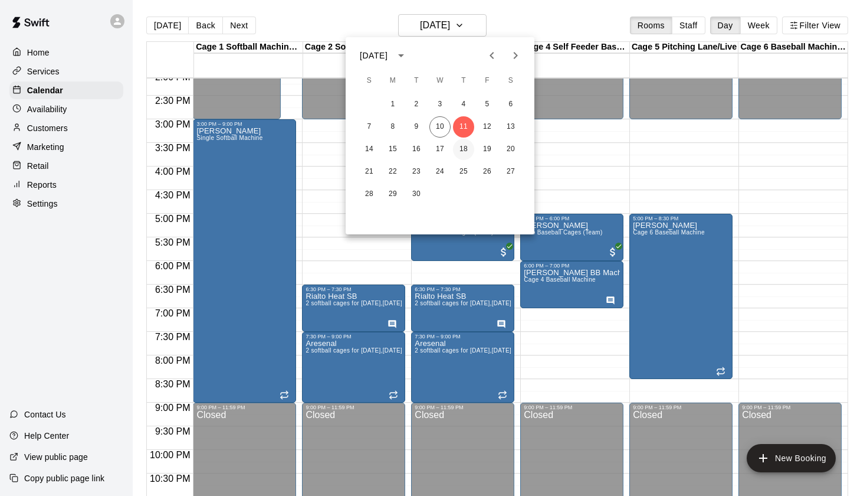
click at [465, 139] on button "18" at bounding box center [463, 149] width 21 height 21
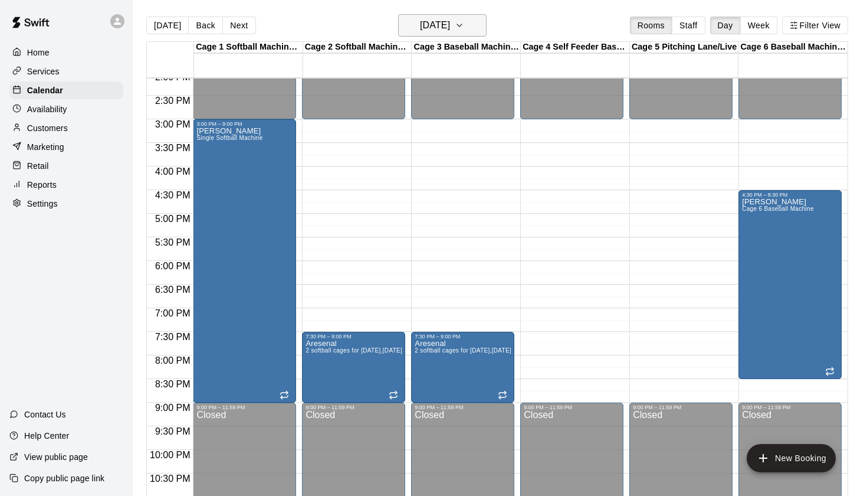
click at [450, 23] on h6 "Thursday Sep 18" at bounding box center [435, 25] width 30 height 17
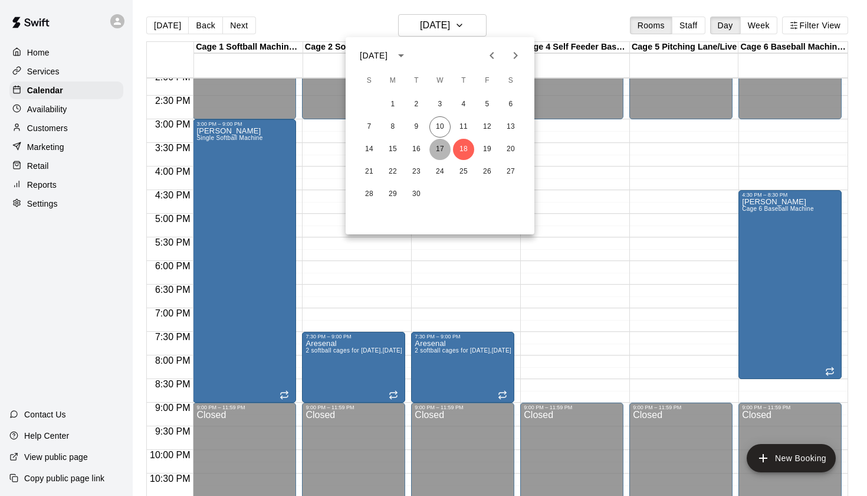
click at [443, 152] on button "17" at bounding box center [440, 149] width 21 height 21
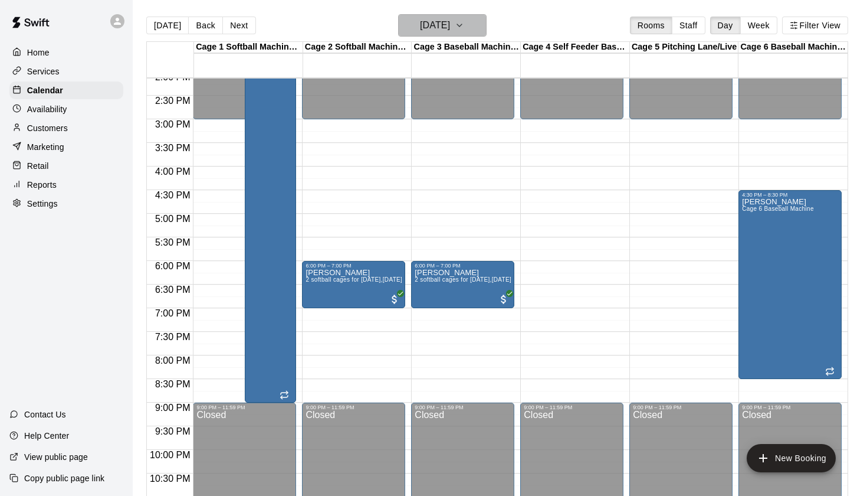
click at [450, 25] on h6 "Wednesday Sep 17" at bounding box center [435, 25] width 30 height 17
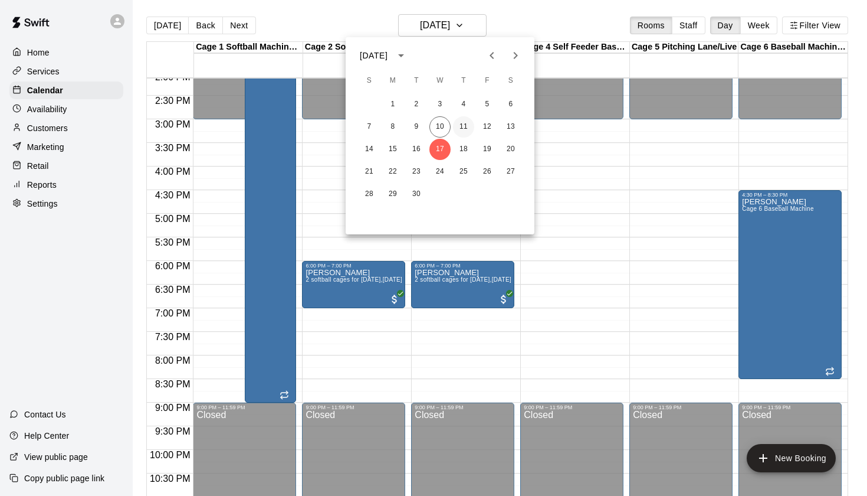
click at [464, 126] on button "11" at bounding box center [463, 126] width 21 height 21
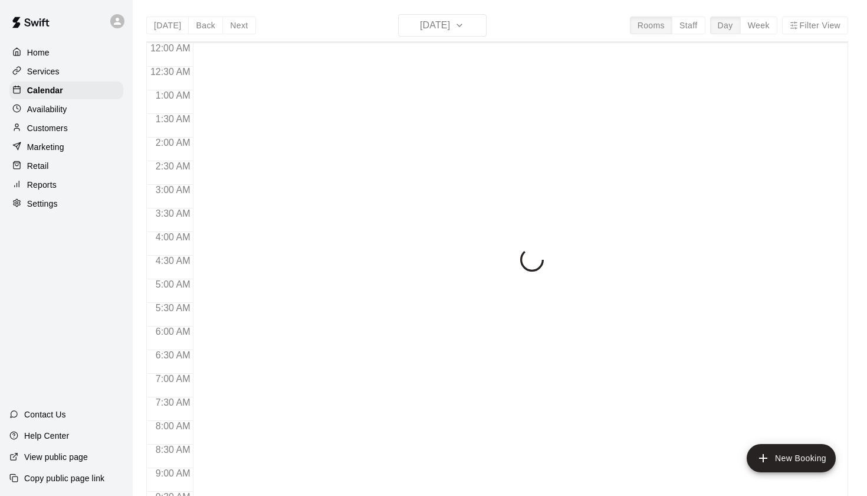
scroll to position [667, 0]
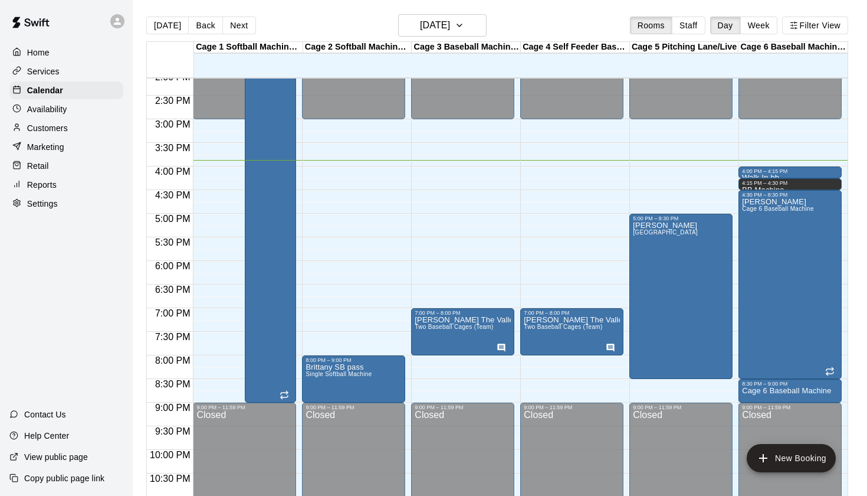
click at [473, 40] on div "[DATE] Back [DATE][DATE] Rooms Staff Day Week Filter View" at bounding box center [497, 27] width 702 height 27
click at [473, 34] on button "[DATE]" at bounding box center [442, 25] width 89 height 22
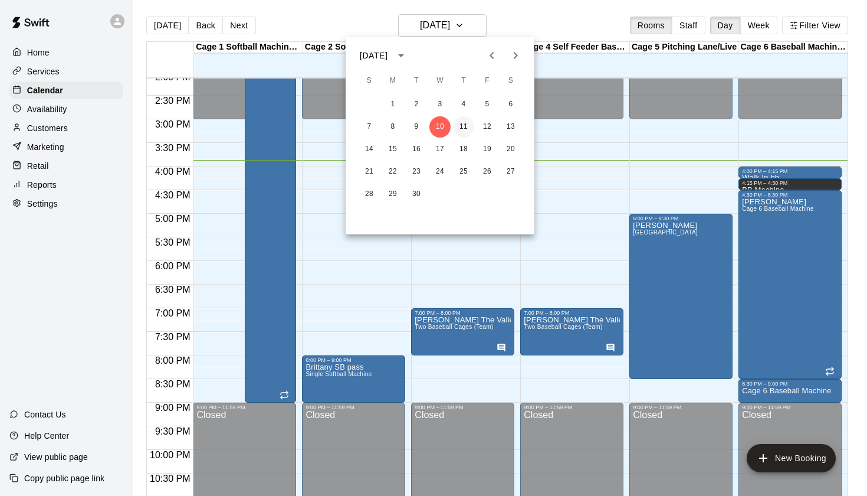
click at [461, 123] on button "11" at bounding box center [463, 126] width 21 height 21
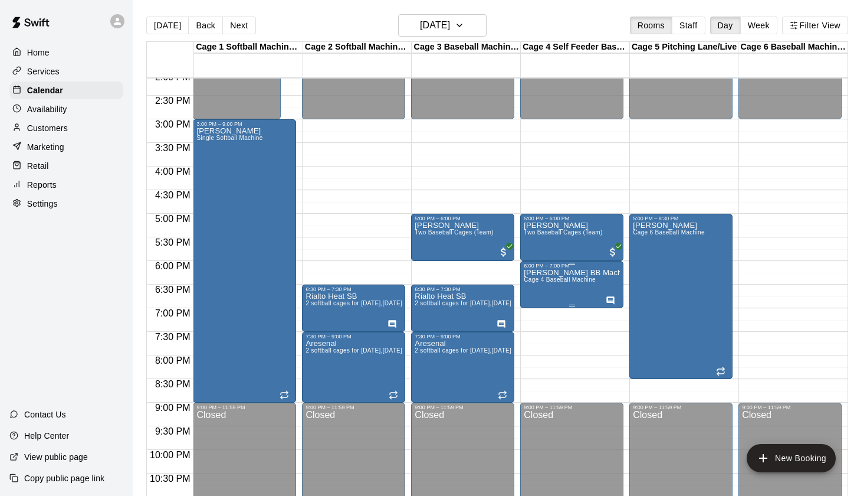
click at [573, 278] on span "Cage 4 Baseball Machine" at bounding box center [560, 279] width 72 height 6
click at [541, 279] on button "edit" at bounding box center [537, 289] width 24 height 24
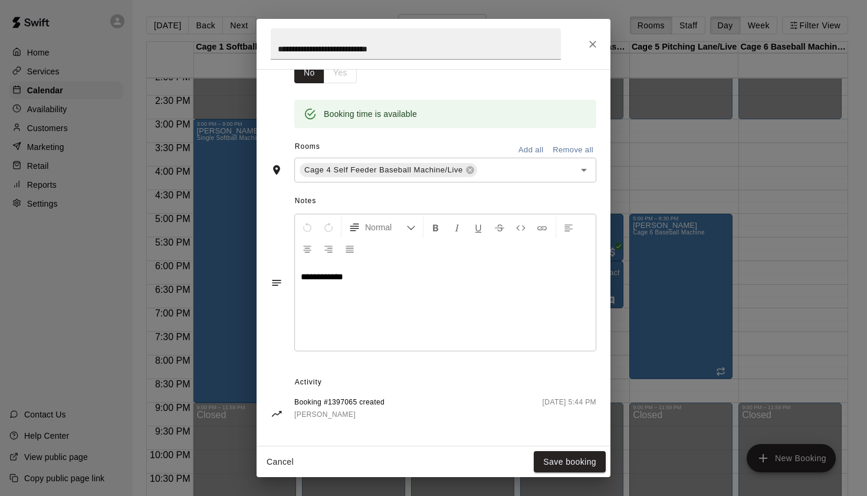
scroll to position [214, 0]
click at [595, 50] on button "Close" at bounding box center [592, 44] width 21 height 21
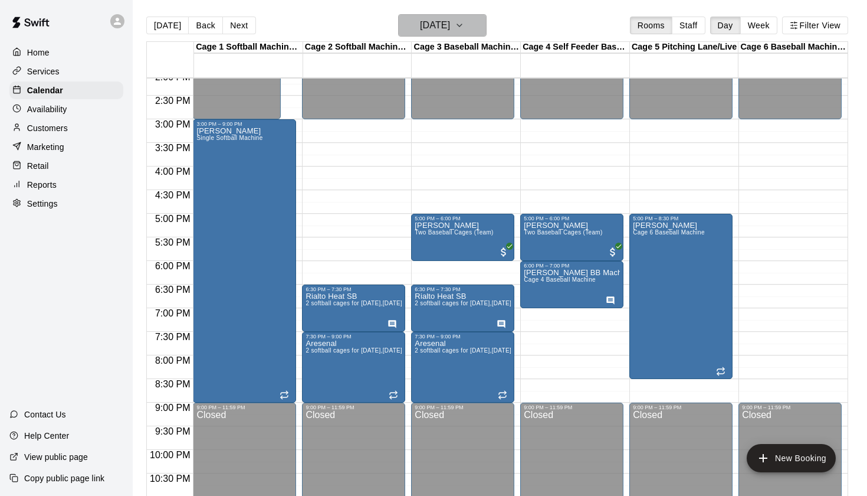
click at [450, 22] on h6 "[DATE]" at bounding box center [435, 25] width 30 height 17
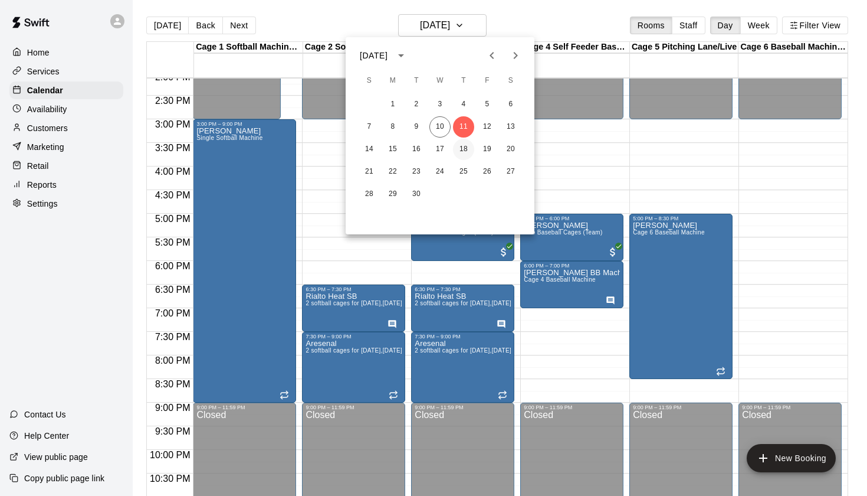
click at [468, 146] on button "18" at bounding box center [463, 149] width 21 height 21
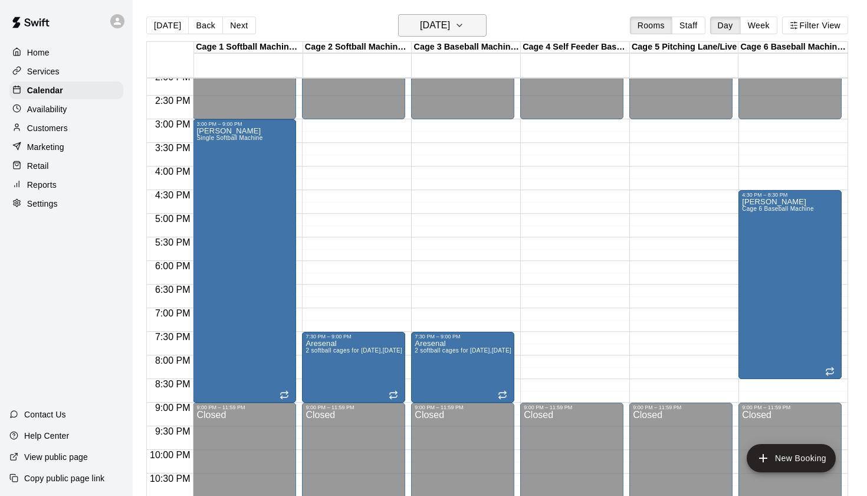
click at [450, 32] on h6 "[DATE]" at bounding box center [435, 25] width 30 height 17
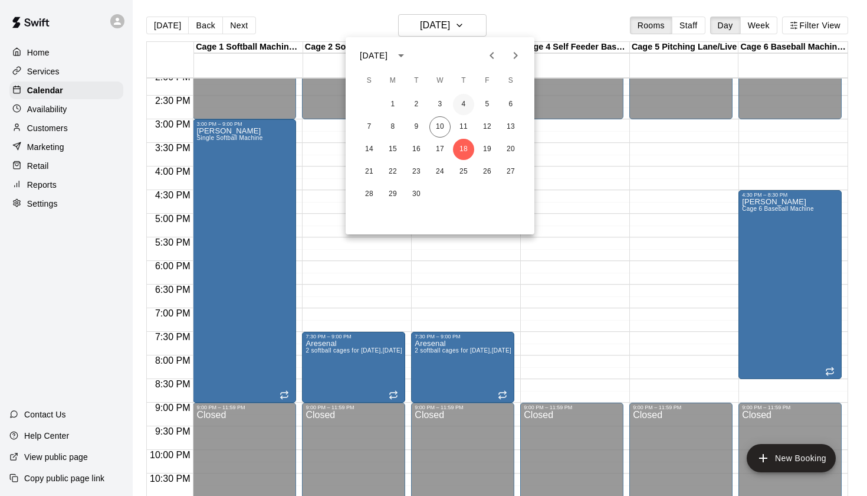
click at [465, 106] on button "4" at bounding box center [463, 104] width 21 height 21
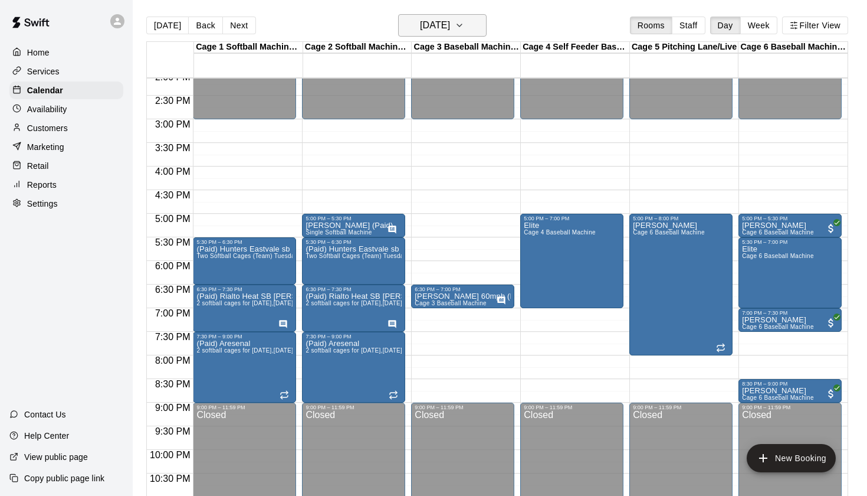
click at [450, 28] on h6 "[DATE]" at bounding box center [435, 25] width 30 height 17
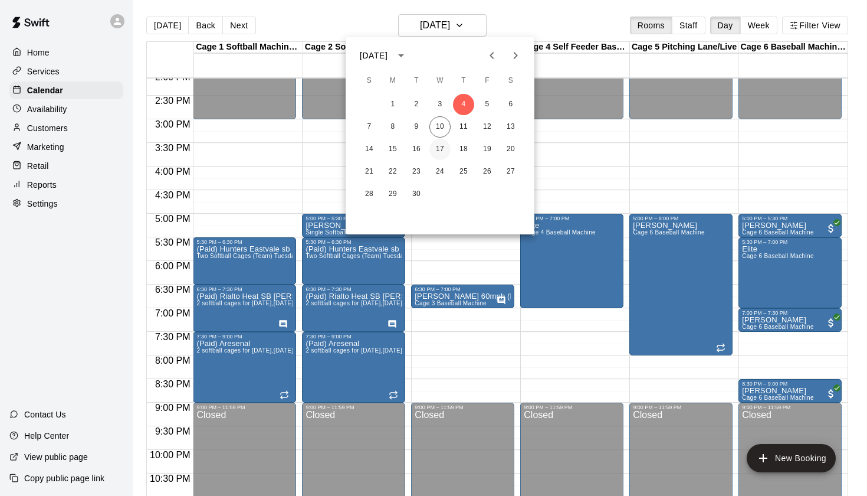
click at [442, 149] on button "17" at bounding box center [440, 149] width 21 height 21
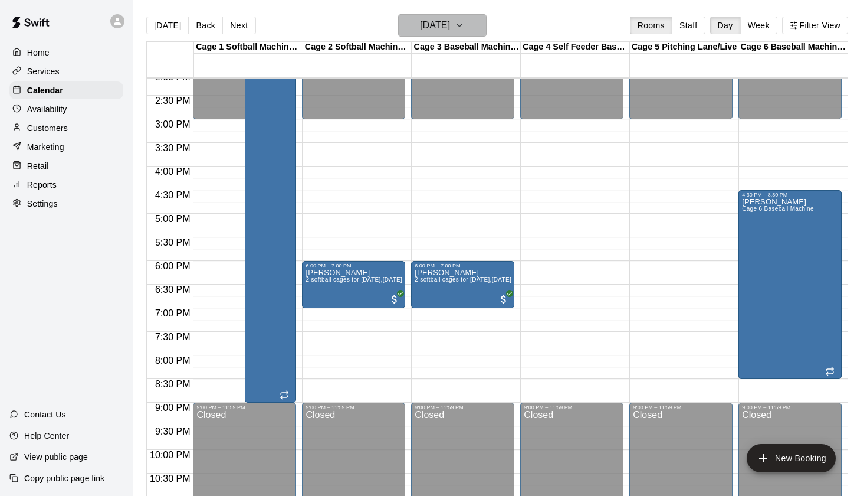
click at [464, 27] on icon "button" at bounding box center [459, 25] width 9 height 14
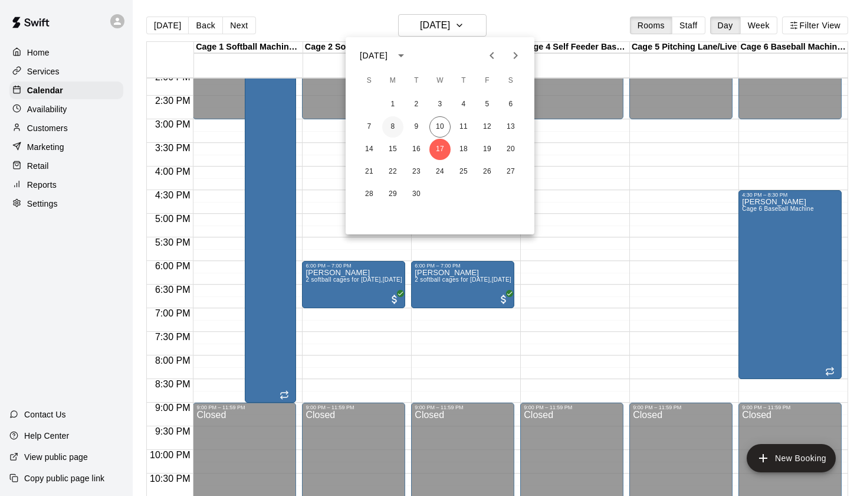
click at [393, 125] on button "8" at bounding box center [392, 126] width 21 height 21
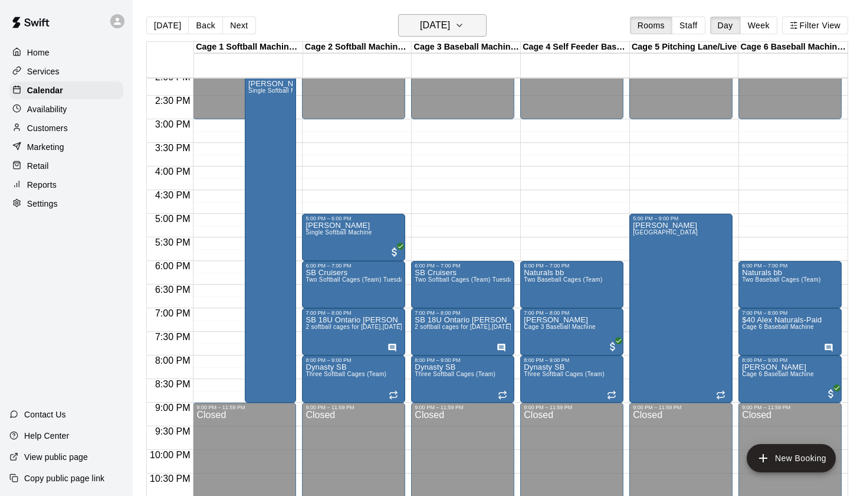
click at [450, 27] on h6 "Monday Sep 08" at bounding box center [435, 25] width 30 height 17
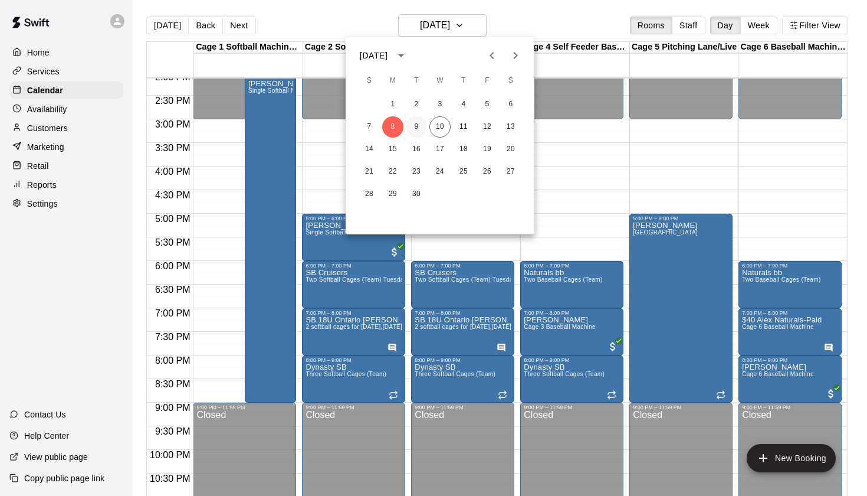
click at [417, 126] on button "9" at bounding box center [416, 126] width 21 height 21
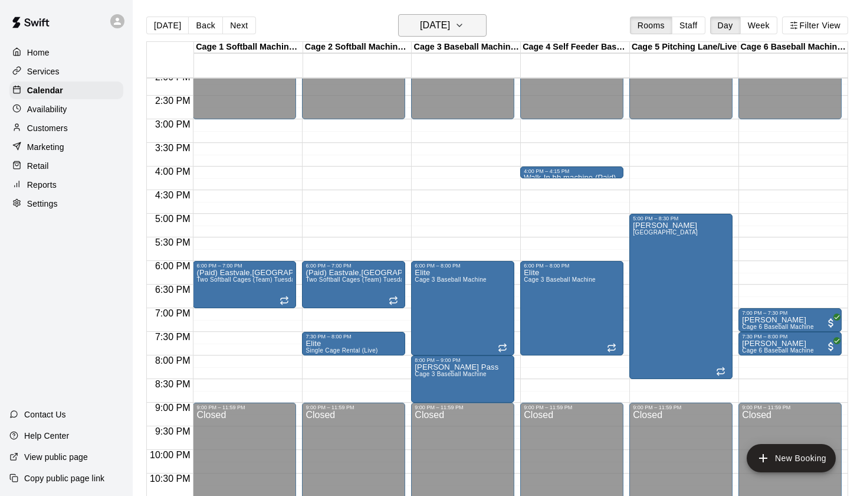
click at [450, 25] on h6 "Tuesday Sep 09" at bounding box center [435, 25] width 30 height 17
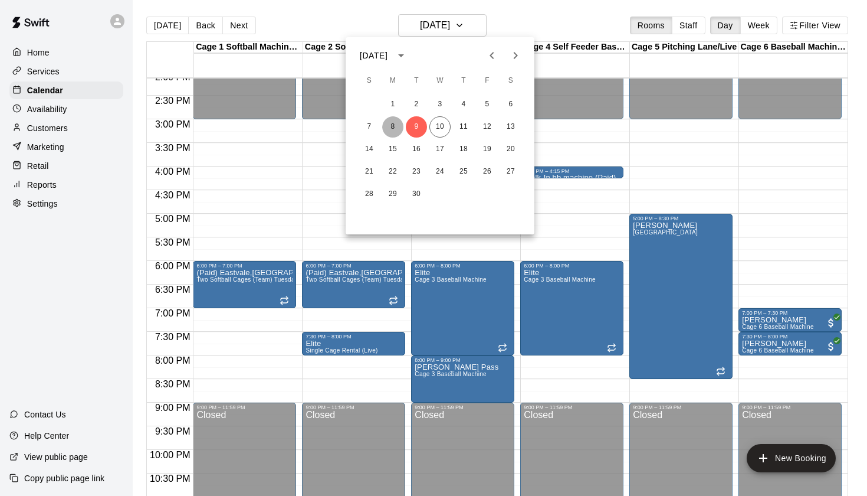
click at [394, 129] on button "8" at bounding box center [392, 126] width 21 height 21
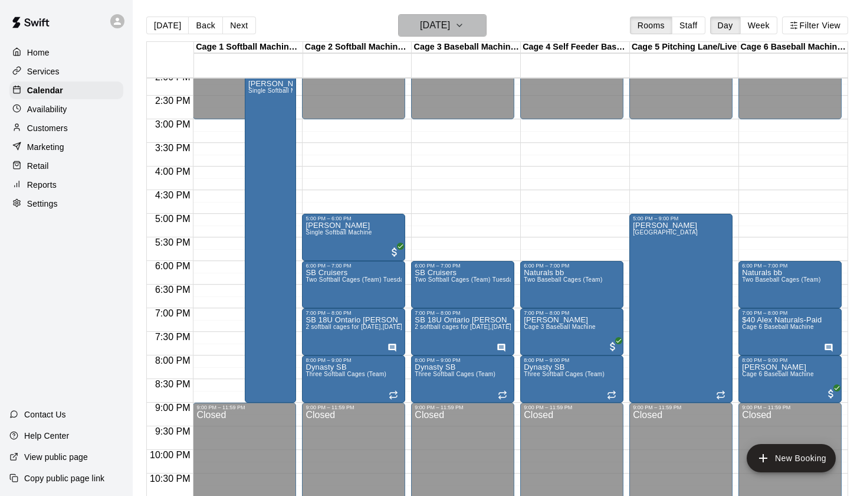
click at [450, 27] on h6 "Monday Sep 08" at bounding box center [435, 25] width 30 height 17
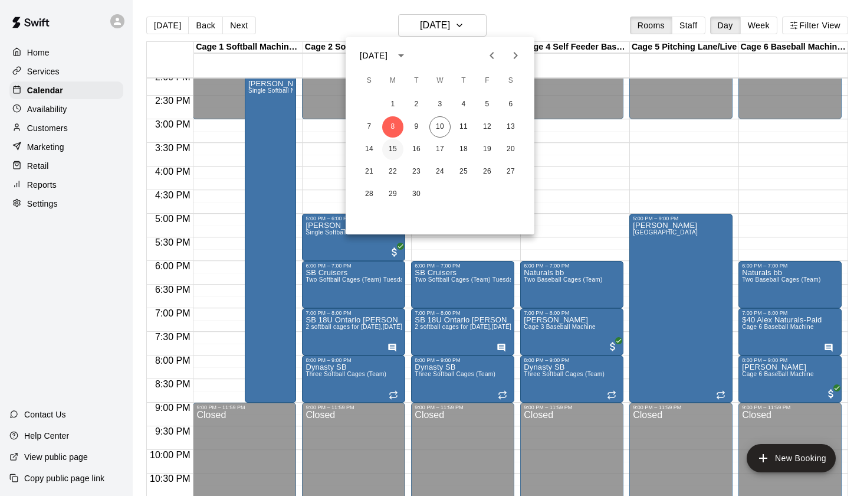
click at [394, 150] on button "15" at bounding box center [392, 149] width 21 height 21
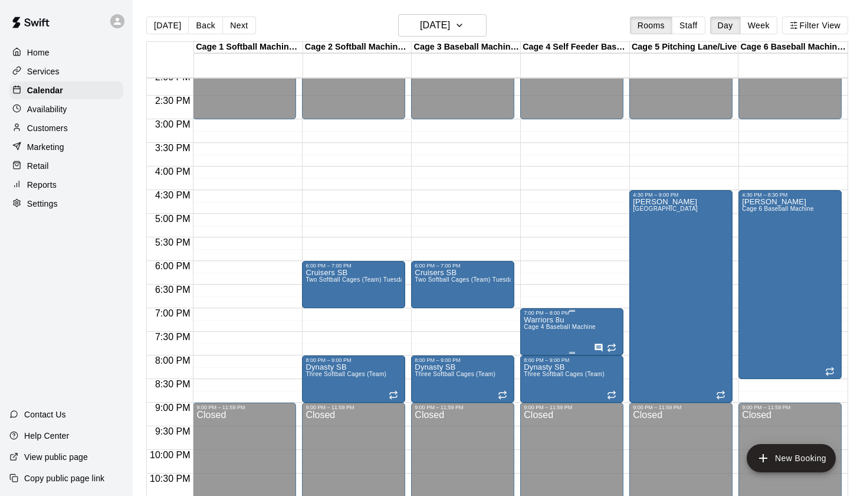
click at [541, 325] on icon "edit" at bounding box center [536, 328] width 11 height 11
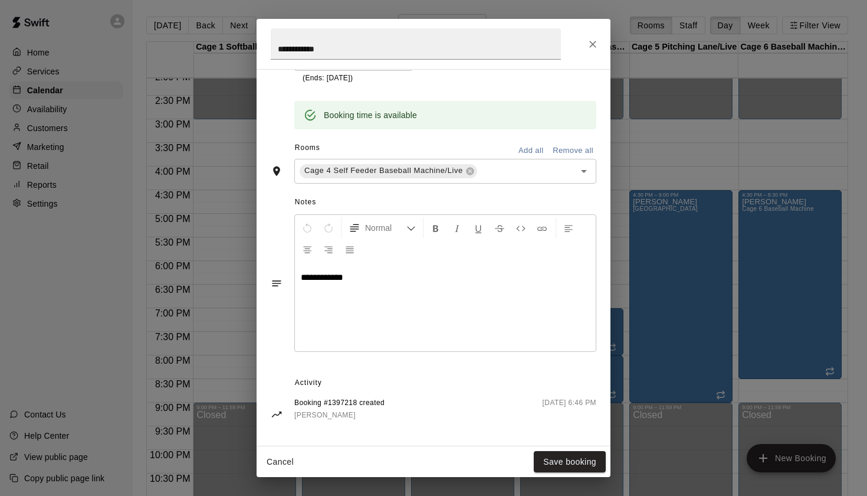
scroll to position [274, 0]
click at [591, 48] on icon "Close" at bounding box center [593, 44] width 12 height 12
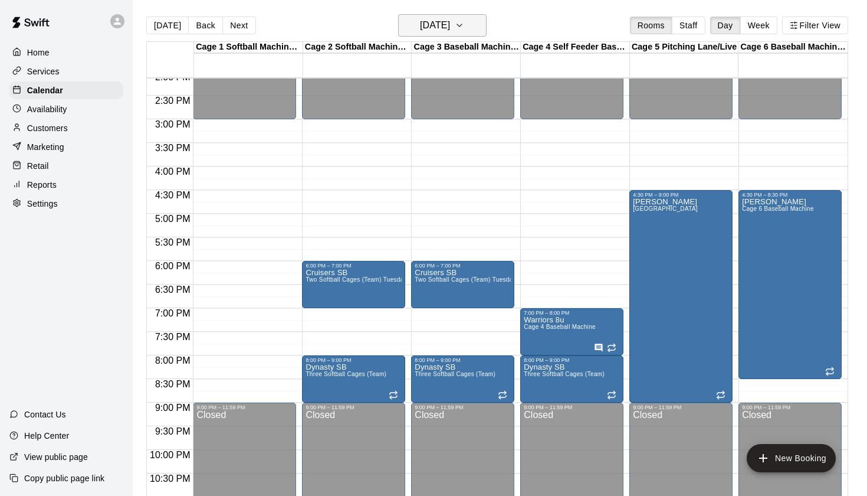
click at [450, 23] on h6 "Monday Sep 15" at bounding box center [435, 25] width 30 height 17
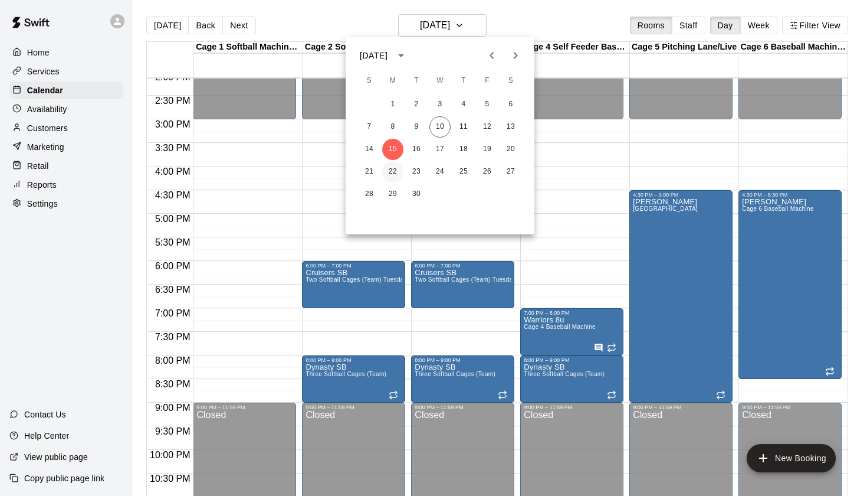
click at [392, 177] on button "22" at bounding box center [392, 171] width 21 height 21
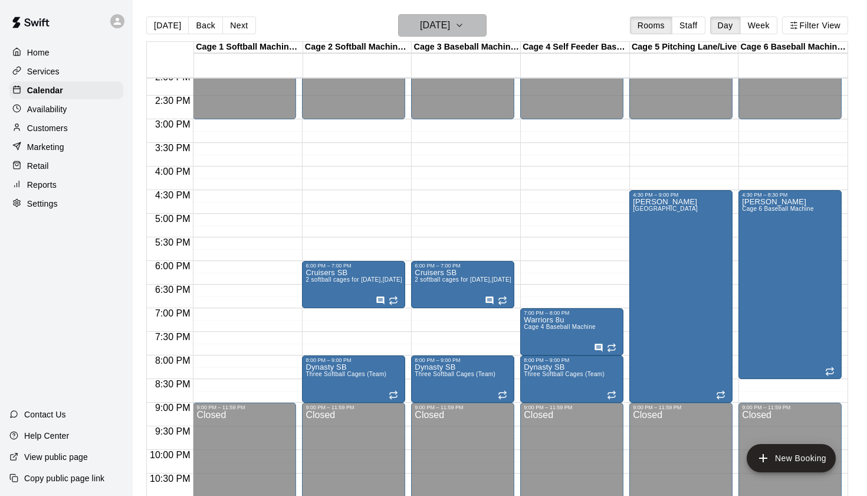
click at [450, 27] on h6 "Monday Sep 22" at bounding box center [435, 25] width 30 height 17
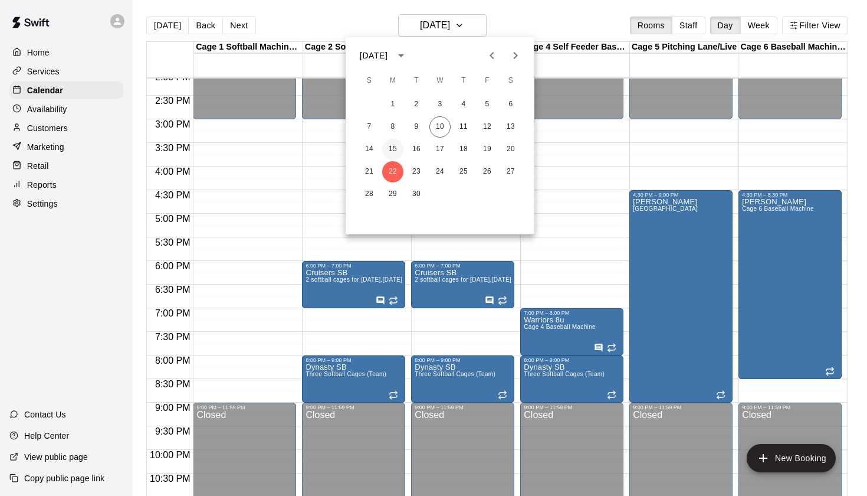
click at [395, 151] on button "15" at bounding box center [392, 149] width 21 height 21
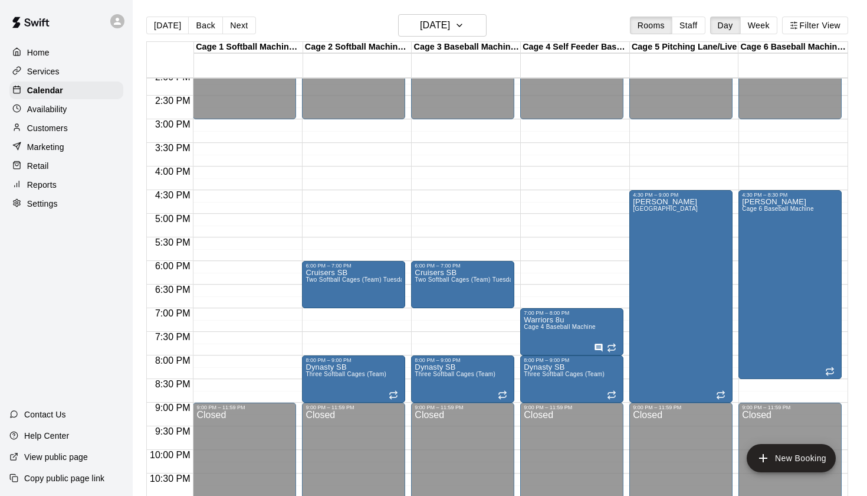
click at [460, 11] on main "Today Back Next Monday Sep 15 Rooms Staff Day Week Filter View Cage 1 Softball …" at bounding box center [500, 257] width 735 height 515
click at [450, 19] on h6 "Monday Sep 15" at bounding box center [435, 25] width 30 height 17
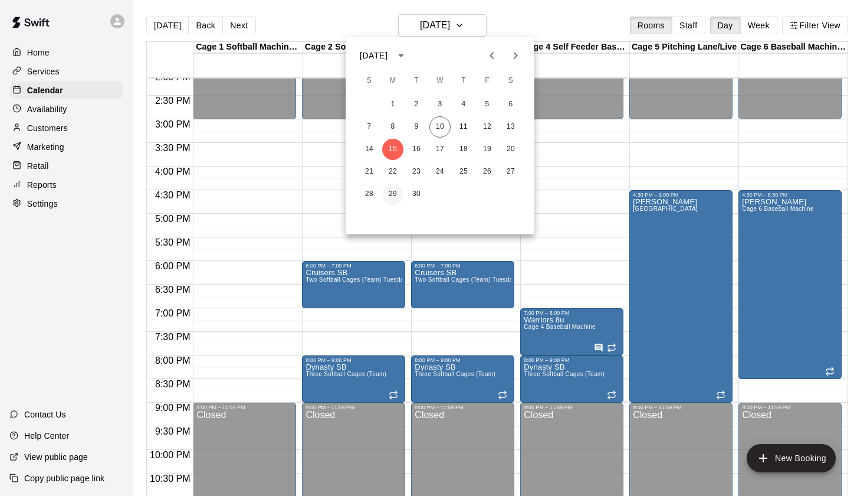
click at [395, 195] on button "29" at bounding box center [392, 194] width 21 height 21
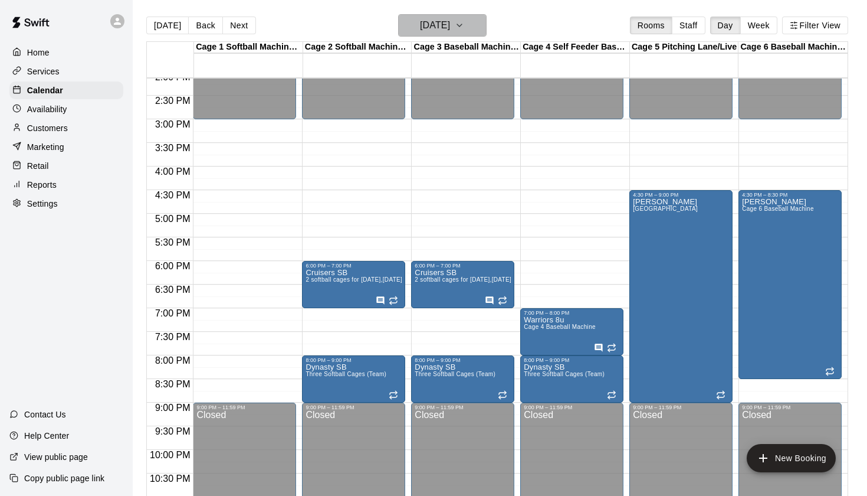
click at [450, 27] on h6 "Monday Sep 29" at bounding box center [435, 25] width 30 height 17
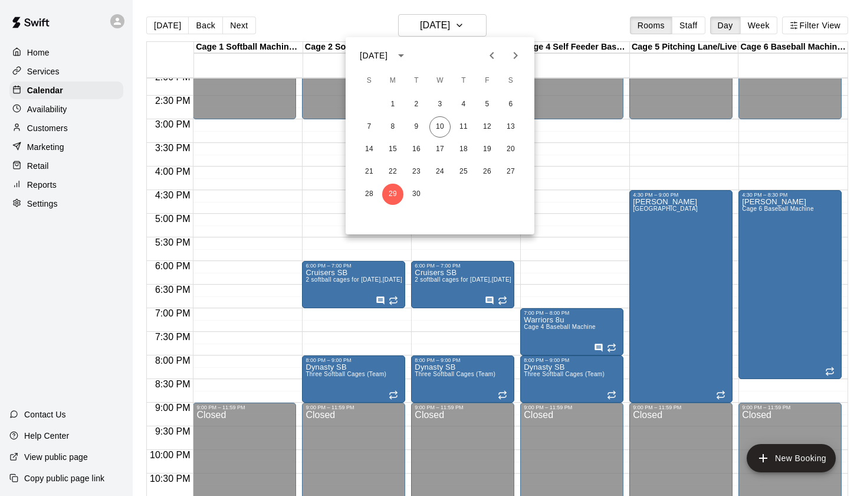
click at [519, 57] on icon "Next month" at bounding box center [516, 55] width 14 height 14
click at [393, 130] on button "6" at bounding box center [392, 126] width 21 height 21
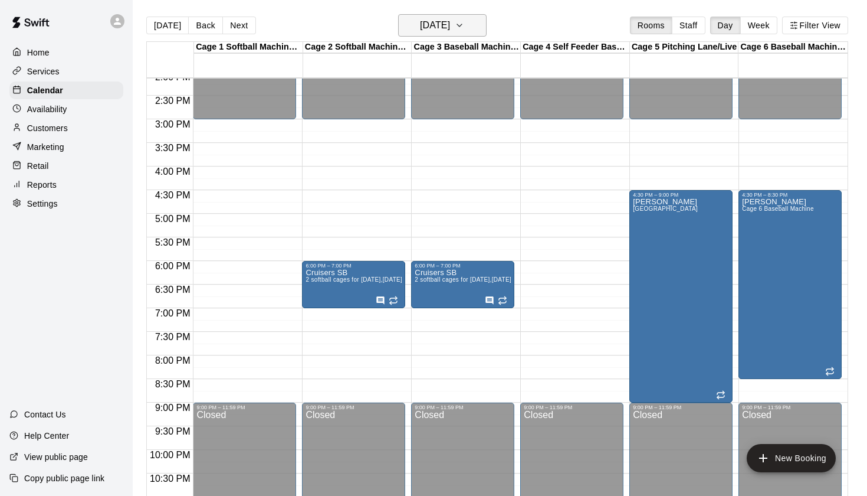
click at [450, 25] on h6 "Monday Oct 06" at bounding box center [435, 25] width 30 height 17
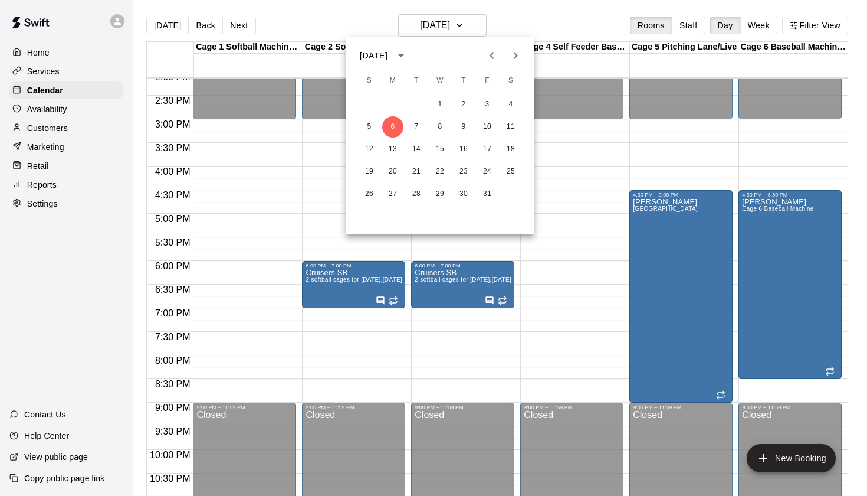
click at [490, 62] on icon "Previous month" at bounding box center [492, 55] width 14 height 14
click at [394, 127] on button "8" at bounding box center [392, 126] width 21 height 21
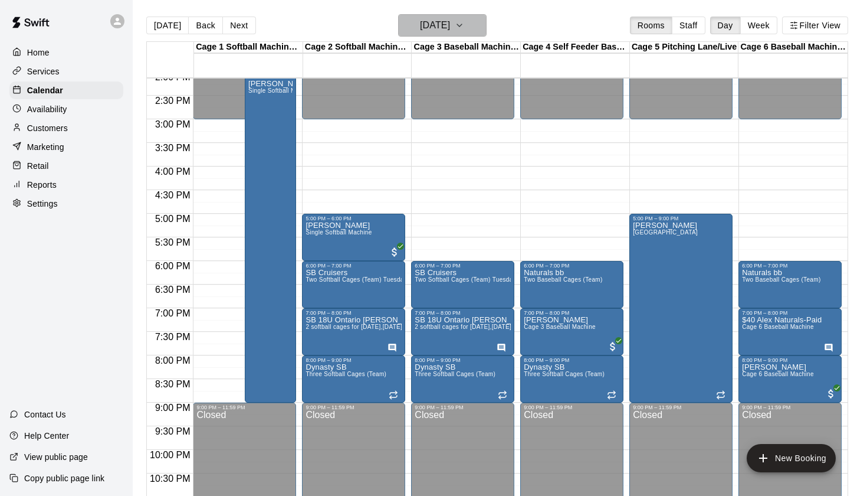
click at [450, 25] on h6 "Monday Sep 08" at bounding box center [435, 25] width 30 height 17
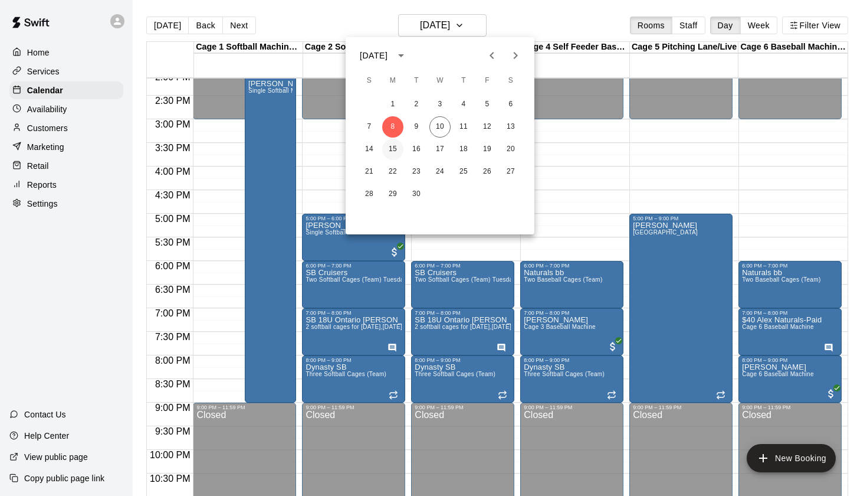
click at [390, 149] on button "15" at bounding box center [392, 149] width 21 height 21
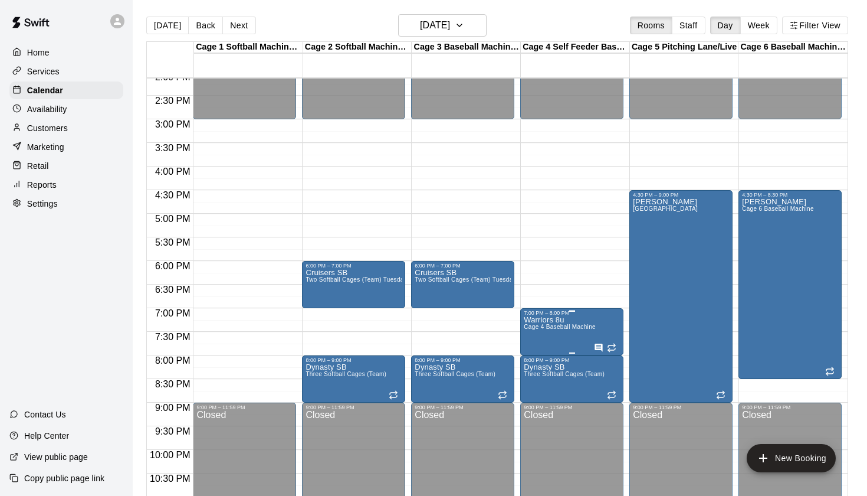
click at [541, 325] on icon "edit" at bounding box center [536, 328] width 11 height 11
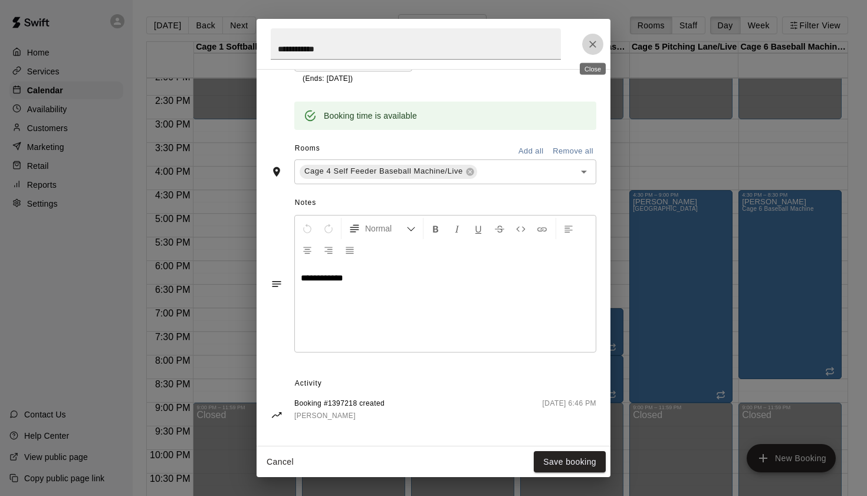
click at [591, 47] on icon "Close" at bounding box center [592, 44] width 7 height 7
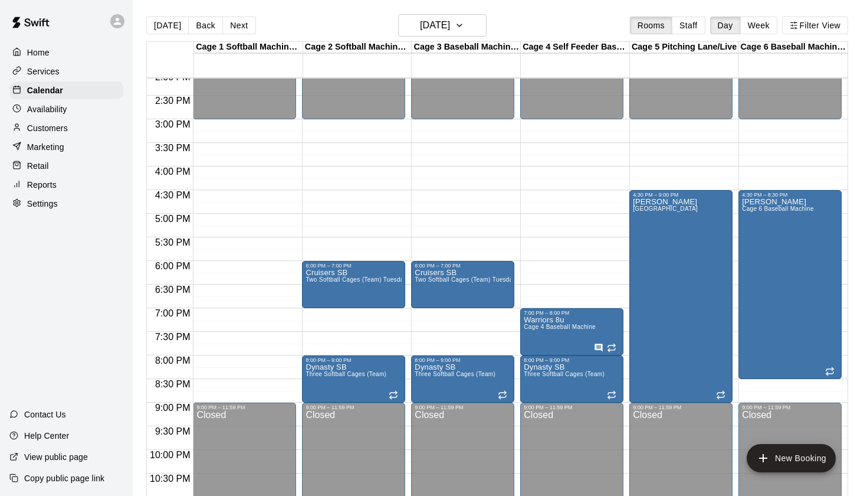
click at [530, 22] on div "Today Back Next Monday Sep 15 Rooms Staff Day Week Filter View" at bounding box center [497, 27] width 702 height 27
click at [464, 28] on icon "button" at bounding box center [459, 25] width 9 height 14
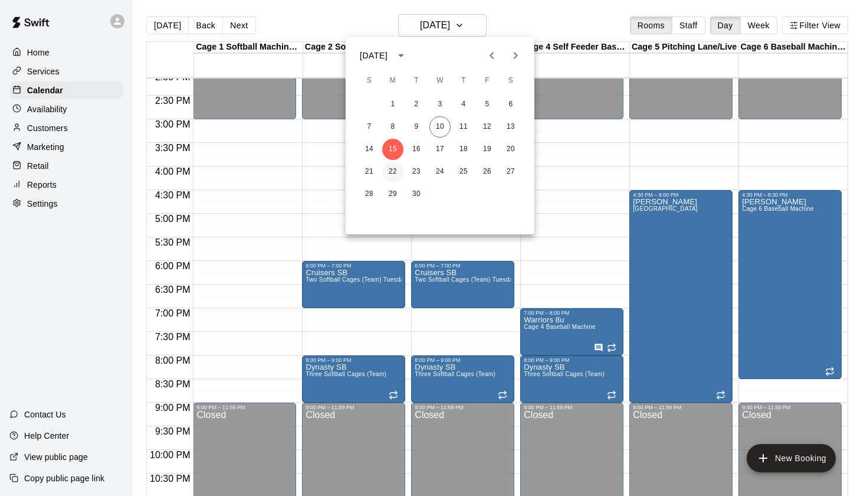
click at [394, 175] on button "22" at bounding box center [392, 171] width 21 height 21
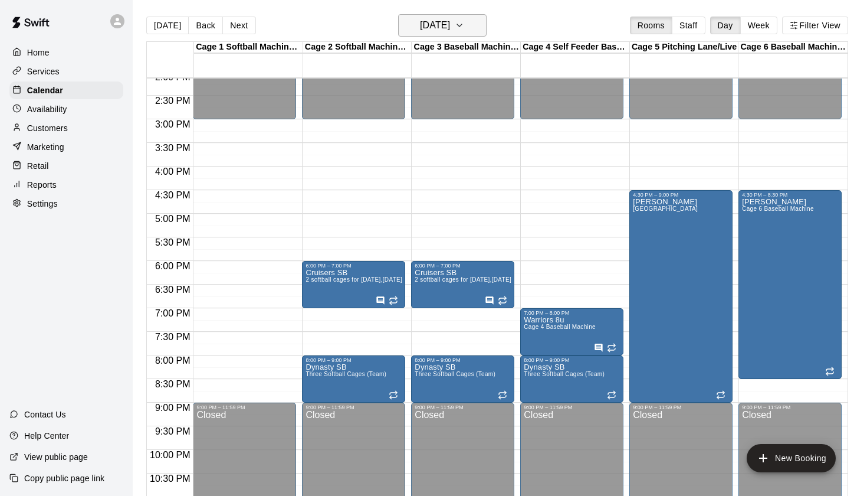
click at [467, 27] on button "Monday Sep 22" at bounding box center [442, 25] width 89 height 22
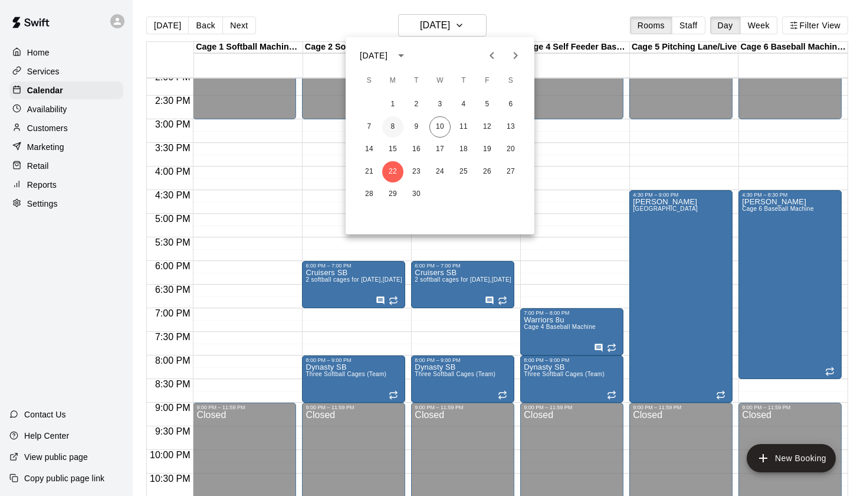
click at [399, 131] on button "8" at bounding box center [392, 126] width 21 height 21
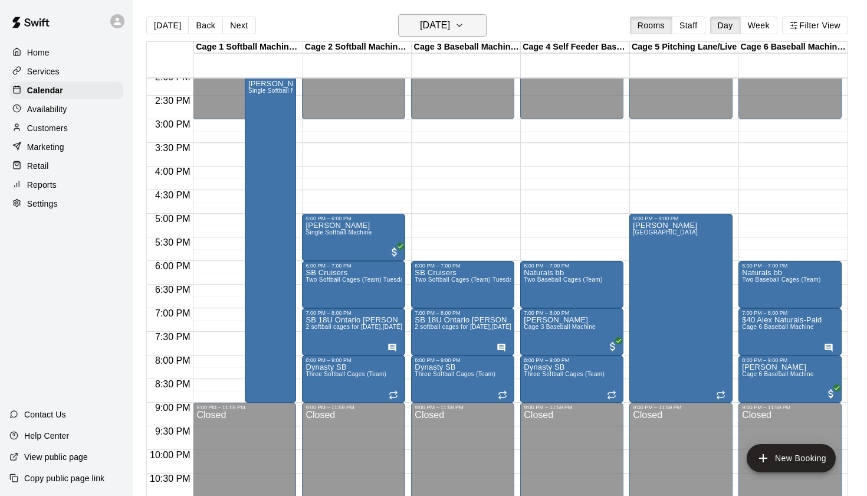
click at [446, 22] on h6 "Monday Sep 08" at bounding box center [435, 25] width 30 height 17
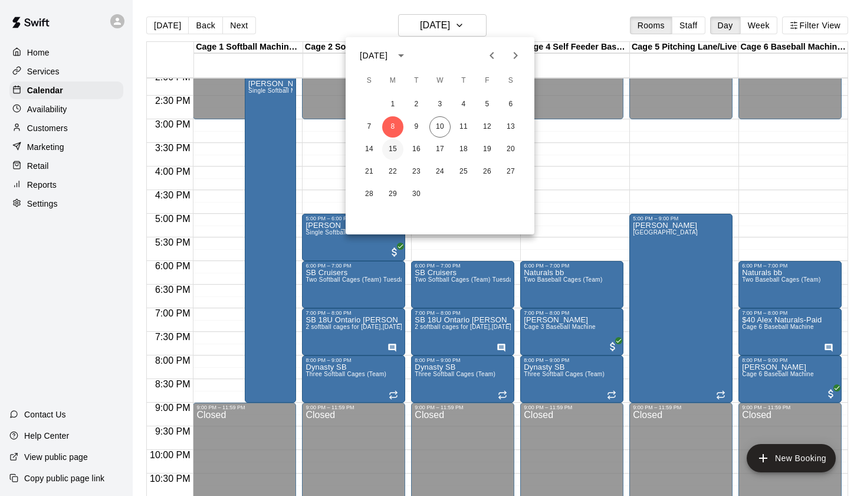
click at [395, 154] on button "15" at bounding box center [392, 149] width 21 height 21
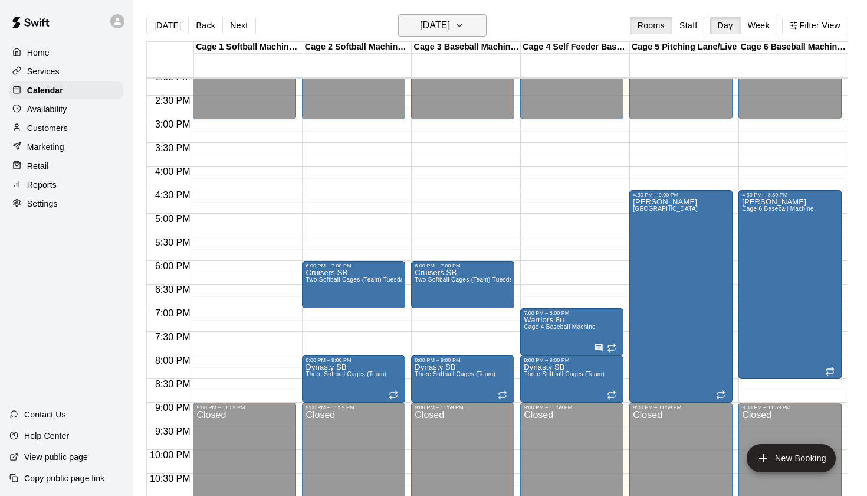
click at [450, 19] on h6 "Monday Sep 15" at bounding box center [435, 25] width 30 height 17
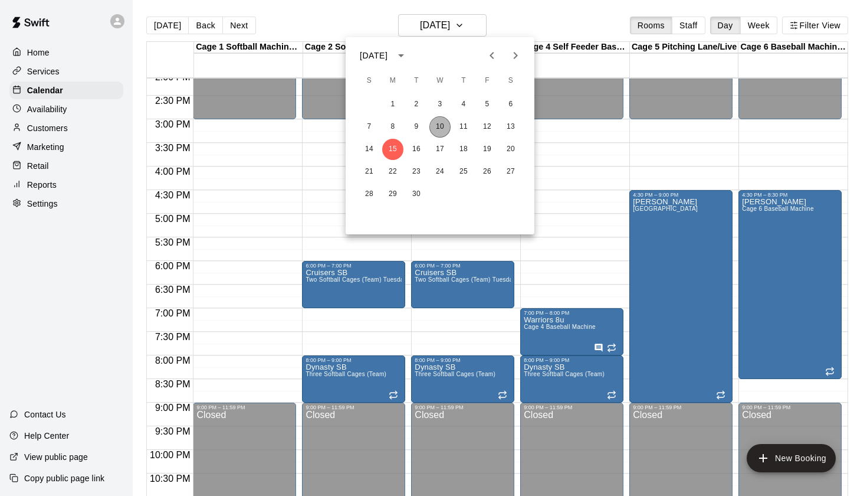
click at [441, 127] on button "10" at bounding box center [440, 126] width 21 height 21
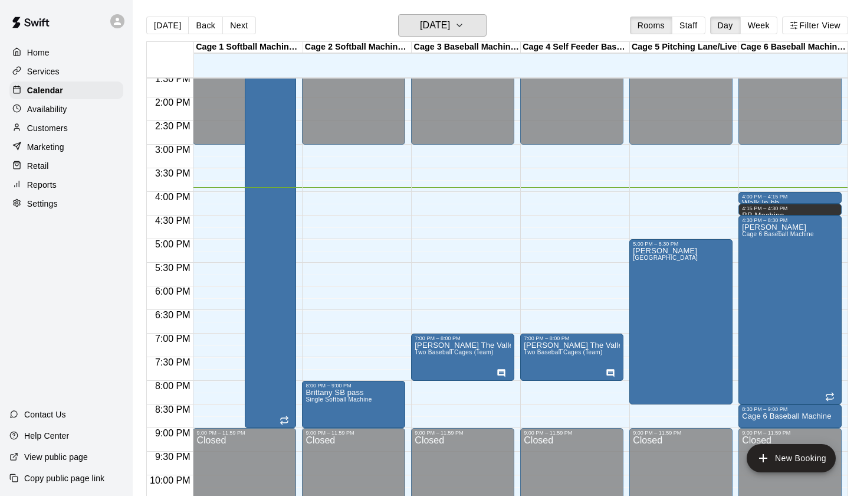
scroll to position [641, 0]
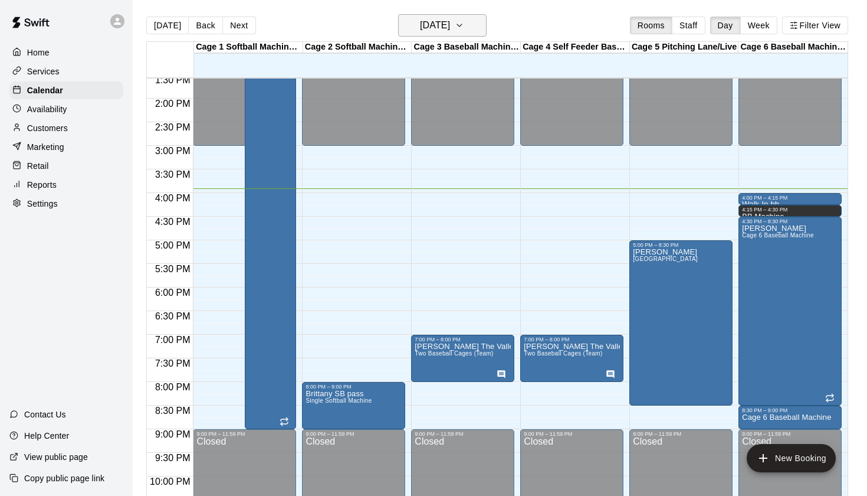
click at [450, 24] on h6 "[DATE]" at bounding box center [435, 25] width 30 height 17
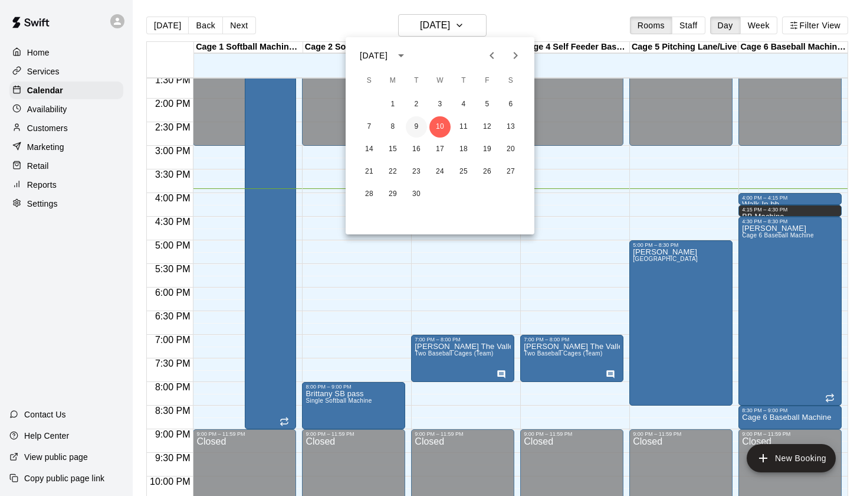
click at [418, 125] on button "9" at bounding box center [416, 126] width 21 height 21
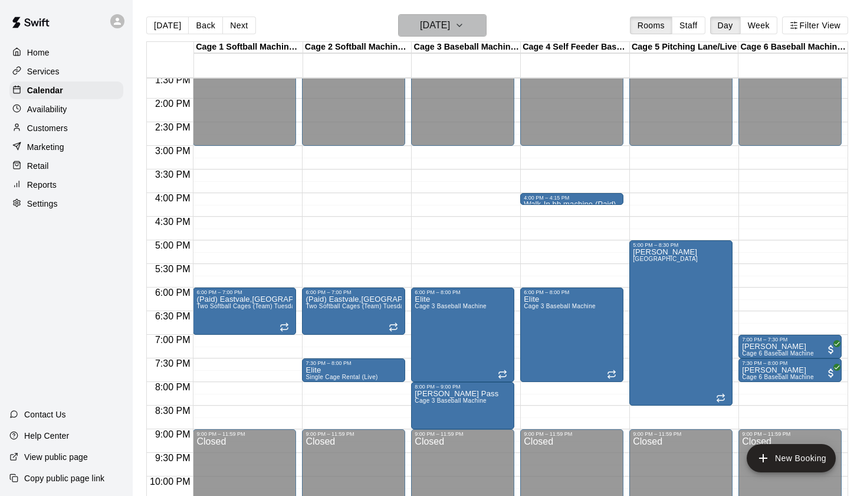
click at [450, 27] on h6 "Tuesday Sep 09" at bounding box center [435, 25] width 30 height 17
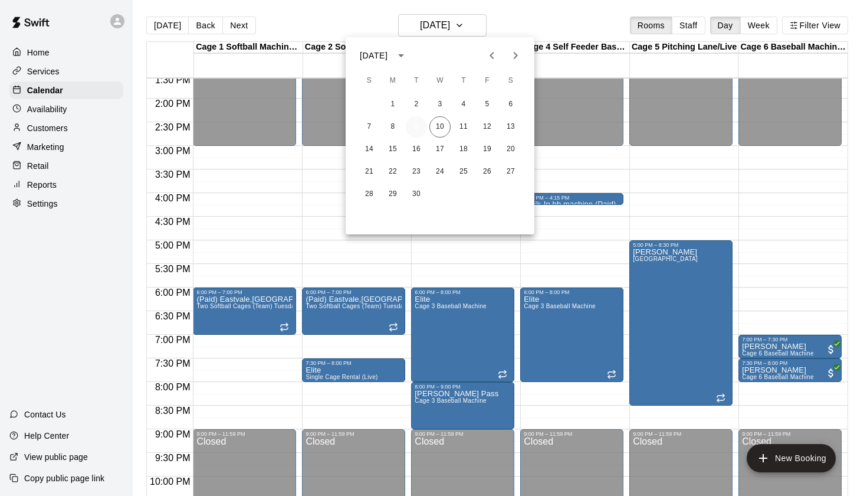
click at [416, 130] on button "9" at bounding box center [416, 126] width 21 height 21
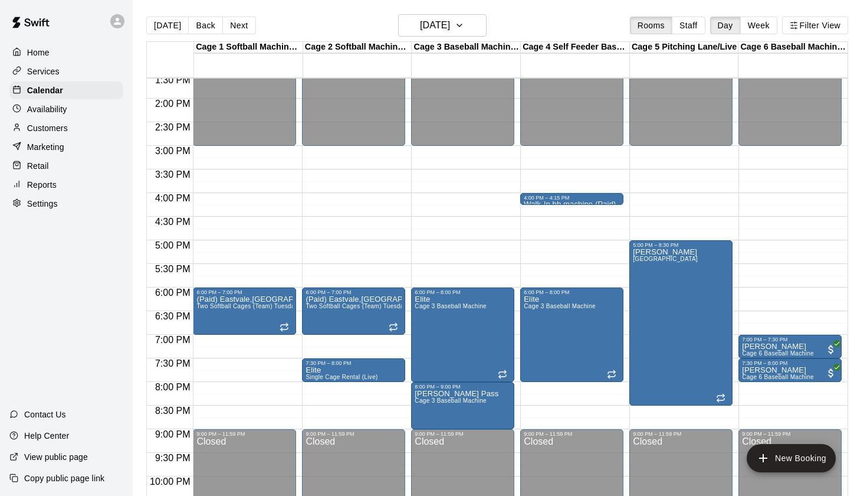
click at [543, 24] on div "Today Back Next Tuesday Sep 09 Rooms Staff Day Week Filter View" at bounding box center [497, 27] width 702 height 27
click at [469, 24] on button "Tuesday Sep 09" at bounding box center [442, 25] width 89 height 22
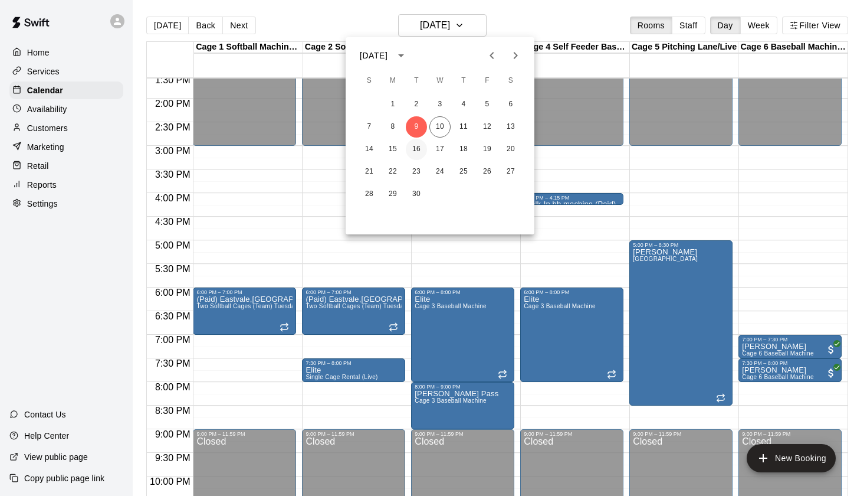
click at [415, 153] on button "16" at bounding box center [416, 149] width 21 height 21
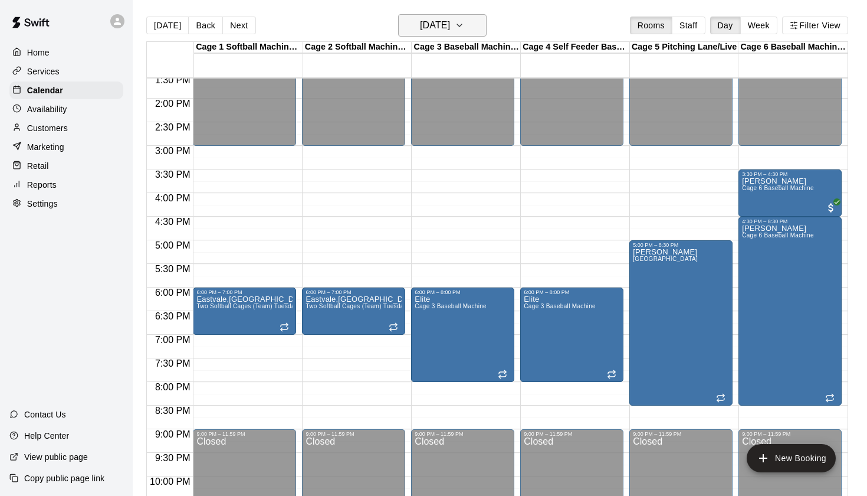
click at [450, 25] on h6 "Tuesday Sep 16" at bounding box center [435, 25] width 30 height 17
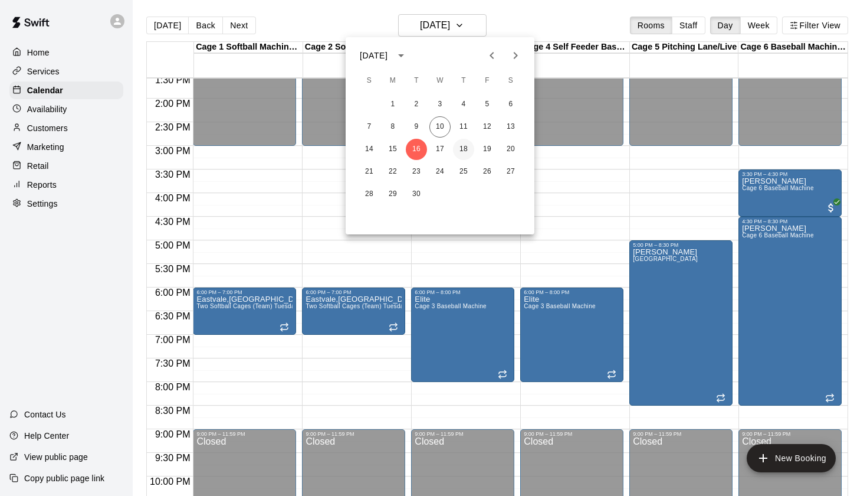
click at [464, 150] on button "18" at bounding box center [463, 149] width 21 height 21
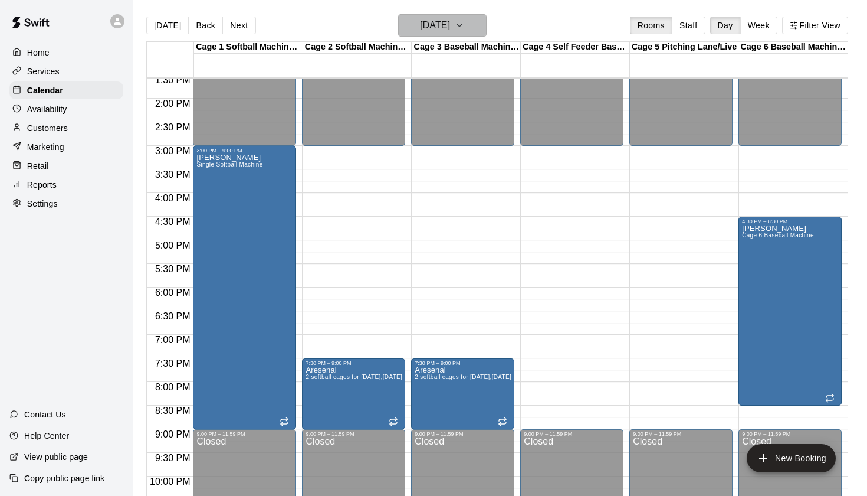
click at [467, 37] on button "Thursday Sep 18" at bounding box center [442, 25] width 89 height 22
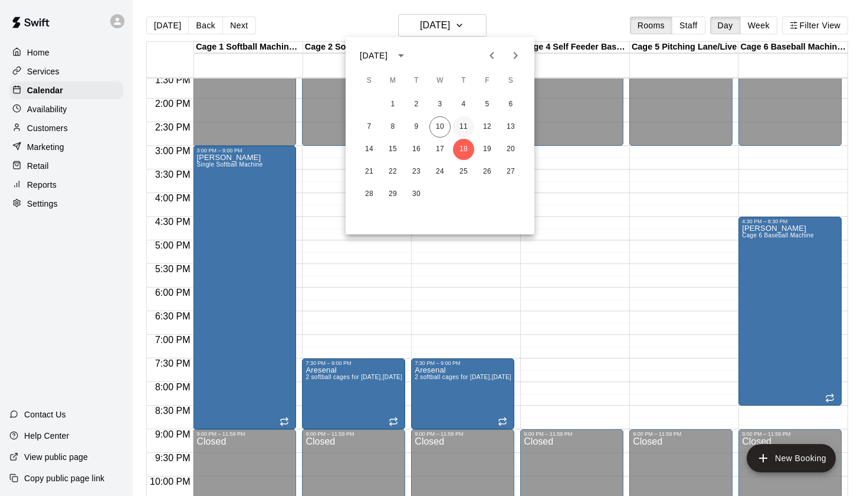
click at [466, 121] on button "11" at bounding box center [463, 126] width 21 height 21
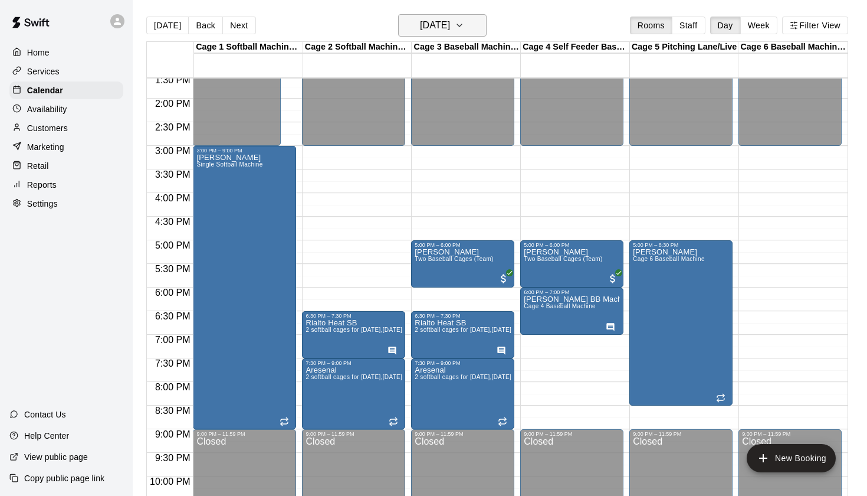
click at [450, 25] on h6 "[DATE]" at bounding box center [435, 25] width 30 height 17
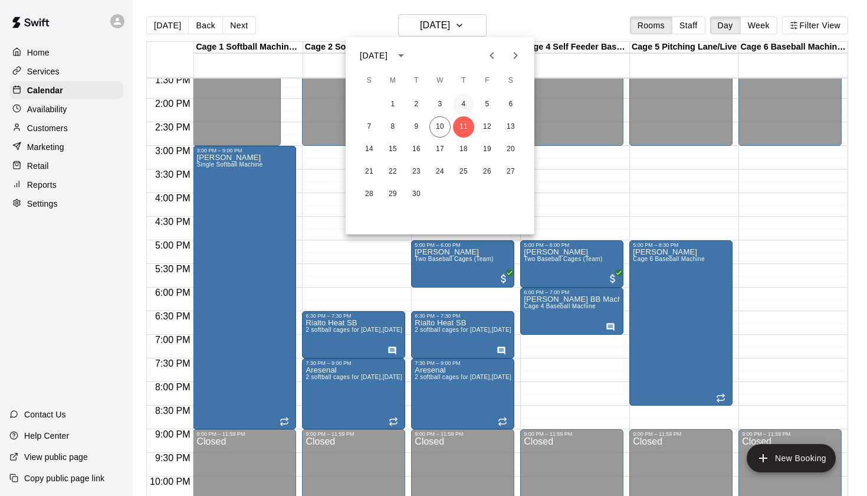
click at [468, 100] on button "4" at bounding box center [463, 104] width 21 height 21
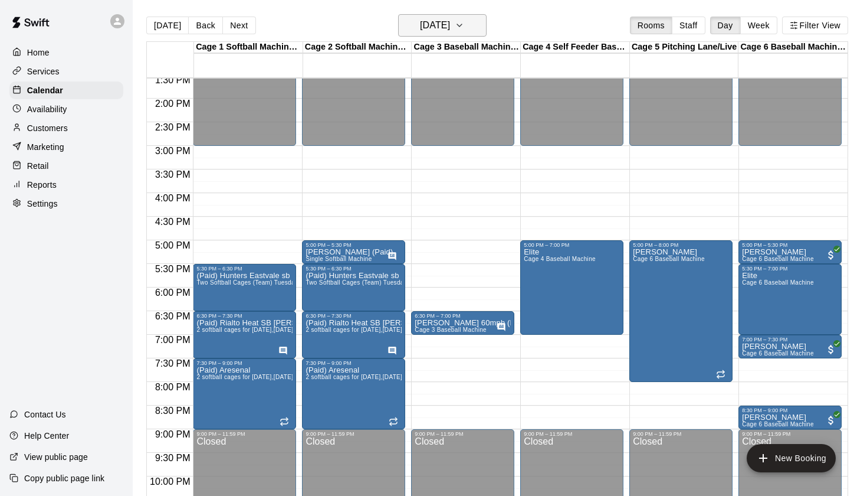
click at [450, 32] on h6 "Thursday Sep 04" at bounding box center [435, 25] width 30 height 17
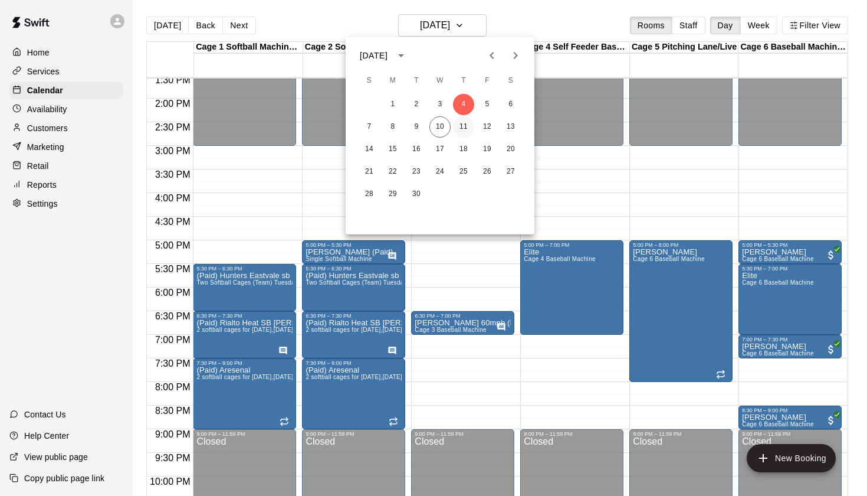
click at [464, 121] on button "11" at bounding box center [463, 126] width 21 height 21
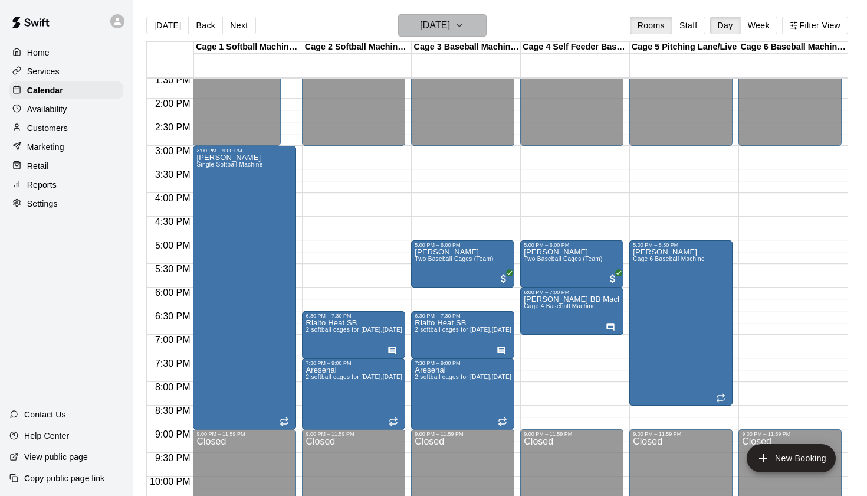
click at [450, 28] on h6 "[DATE]" at bounding box center [435, 25] width 30 height 17
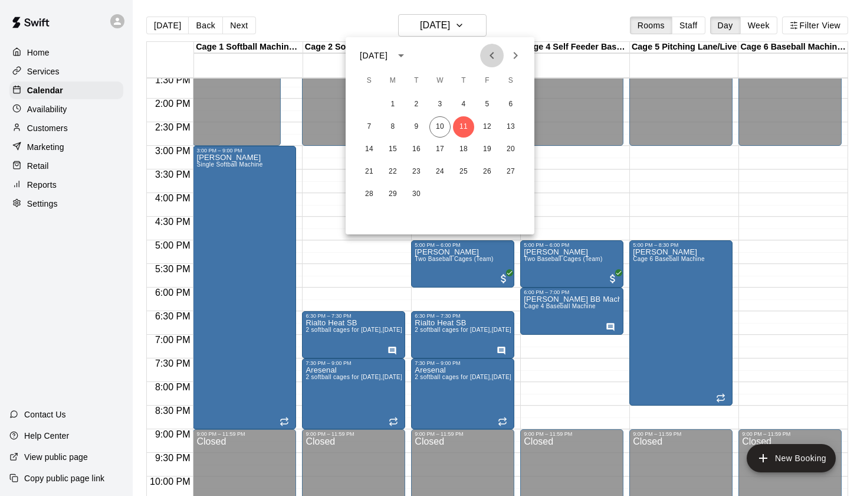
click at [494, 60] on icon "Previous month" at bounding box center [492, 55] width 14 height 14
click at [464, 194] on button "28" at bounding box center [463, 194] width 21 height 21
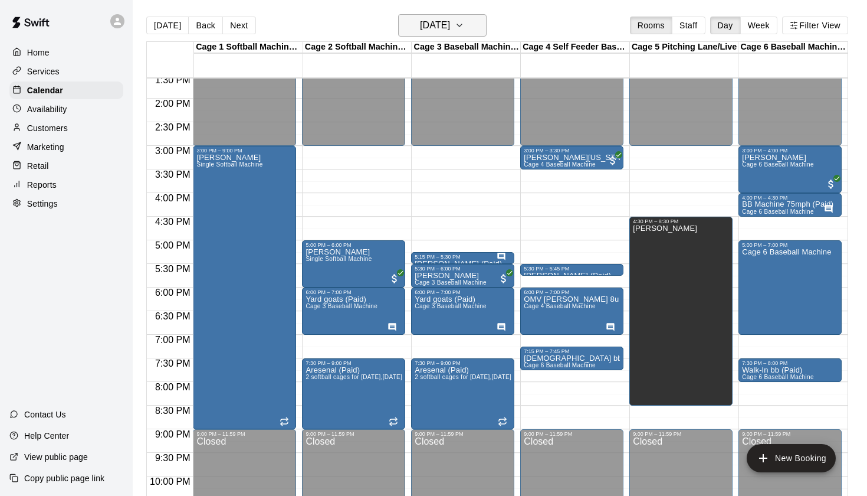
click at [473, 27] on button "Thursday Aug 28" at bounding box center [442, 25] width 89 height 22
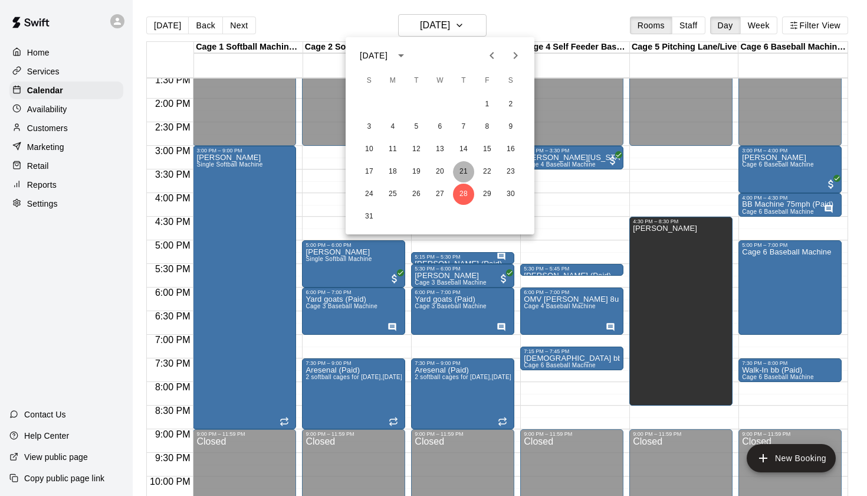
click at [463, 166] on button "21" at bounding box center [463, 171] width 21 height 21
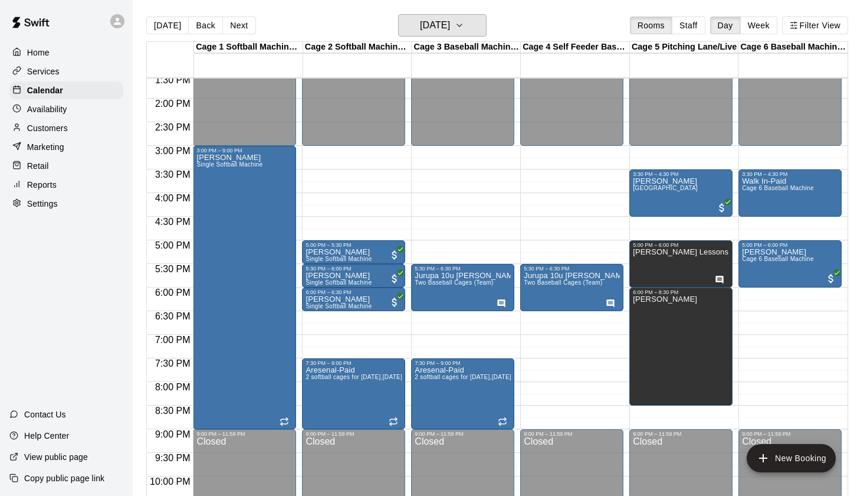
click at [450, 32] on h6 "Thursday Aug 21" at bounding box center [435, 25] width 30 height 17
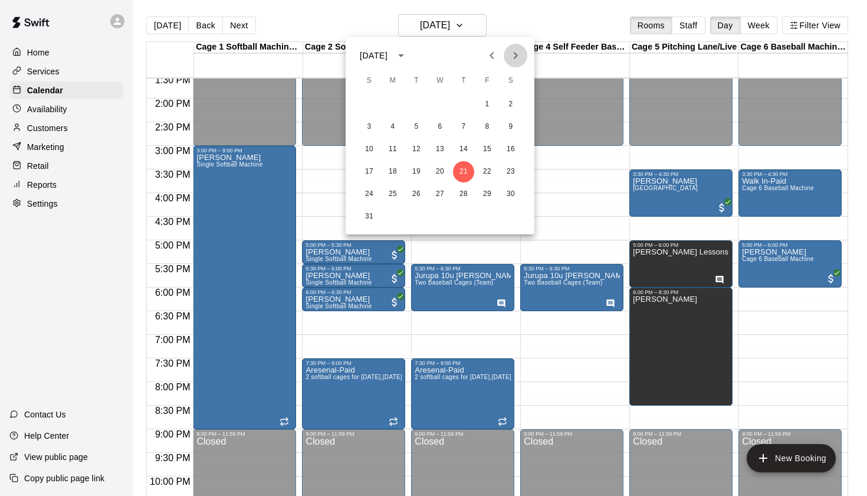
click at [511, 52] on icon "Next month" at bounding box center [516, 55] width 14 height 14
click at [443, 129] on button "10" at bounding box center [440, 126] width 21 height 21
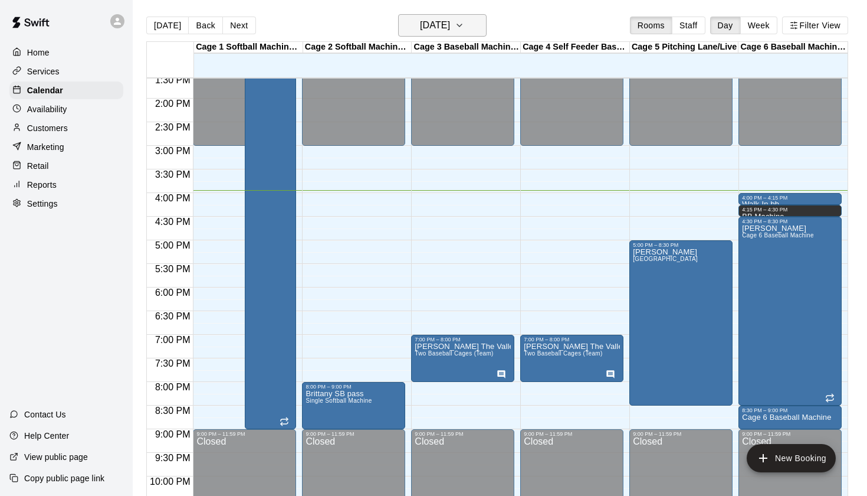
click at [444, 15] on button "[DATE]" at bounding box center [442, 25] width 89 height 22
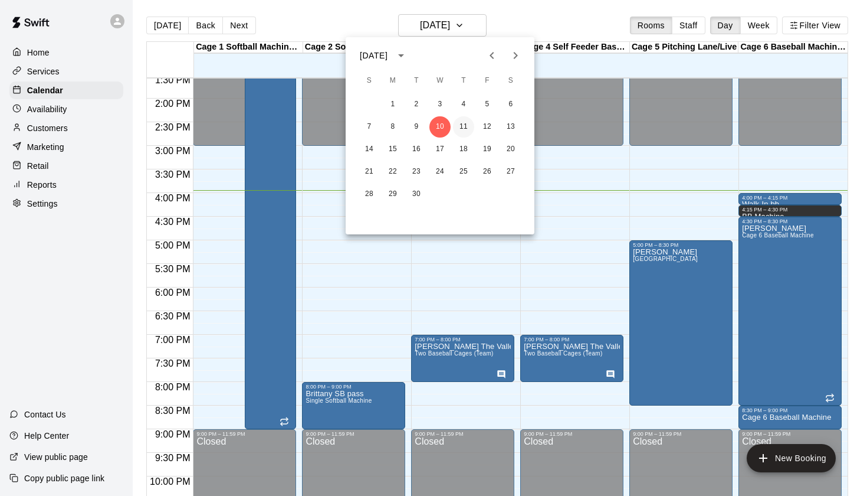
click at [463, 122] on button "11" at bounding box center [463, 126] width 21 height 21
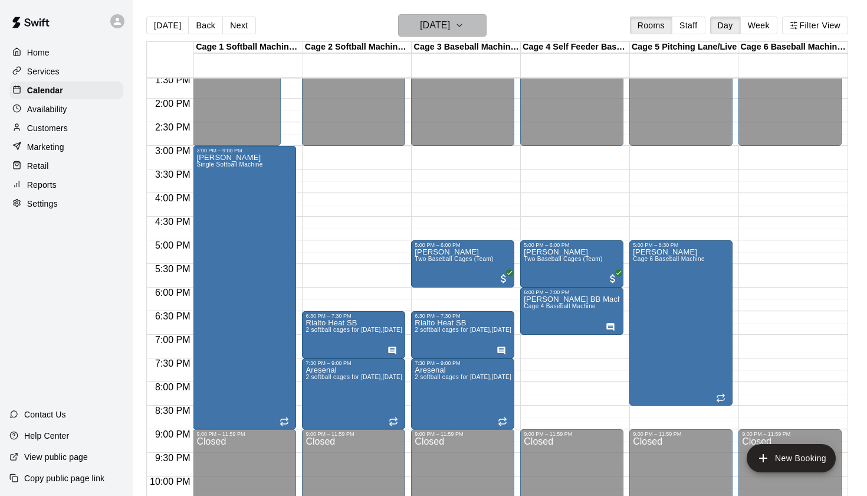
click at [450, 18] on h6 "[DATE]" at bounding box center [435, 25] width 30 height 17
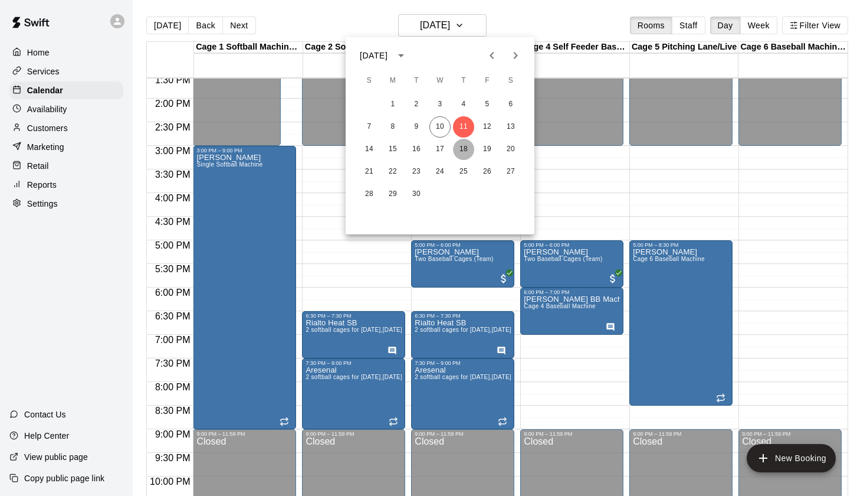
click at [467, 142] on button "18" at bounding box center [463, 149] width 21 height 21
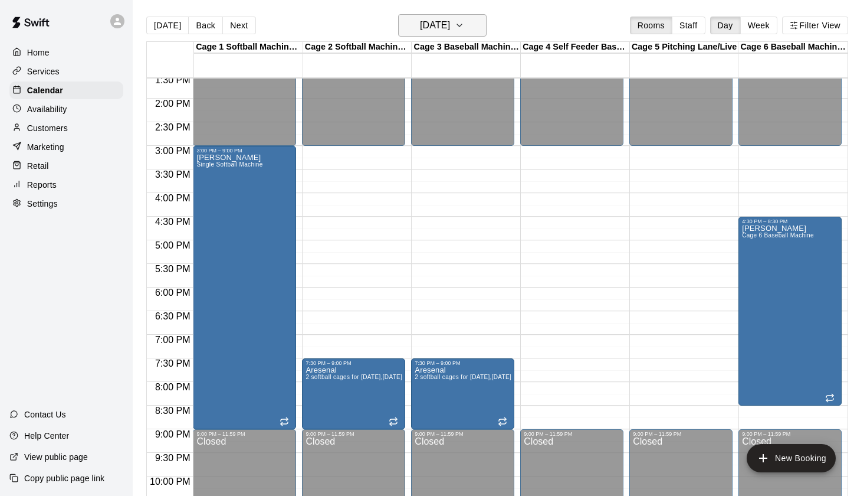
click at [471, 26] on button "Thursday Sep 18" at bounding box center [442, 25] width 89 height 22
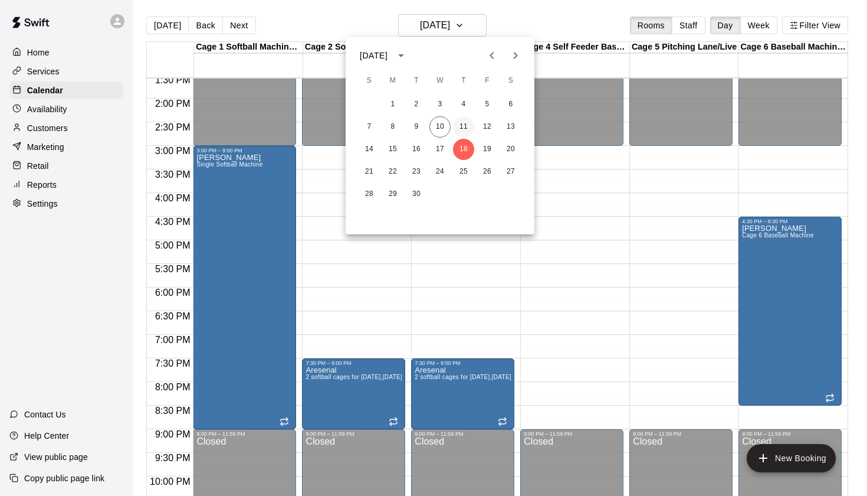
click at [466, 131] on button "11" at bounding box center [463, 126] width 21 height 21
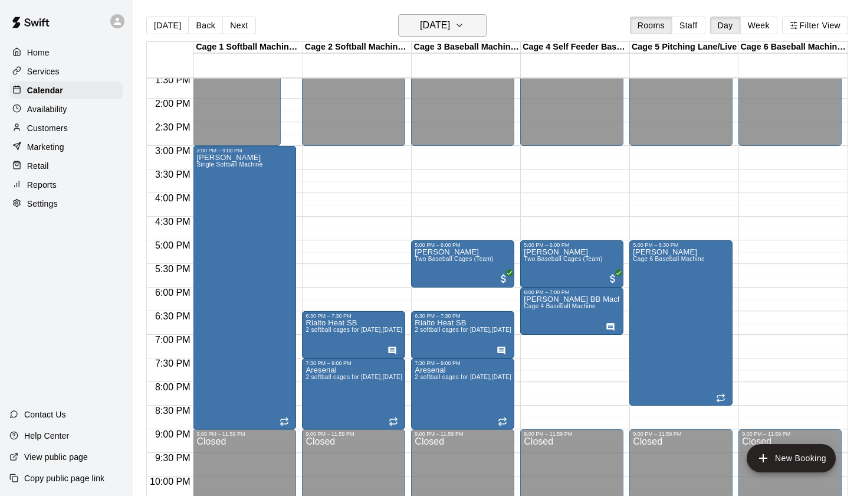
click at [460, 34] on button "[DATE]" at bounding box center [442, 25] width 89 height 22
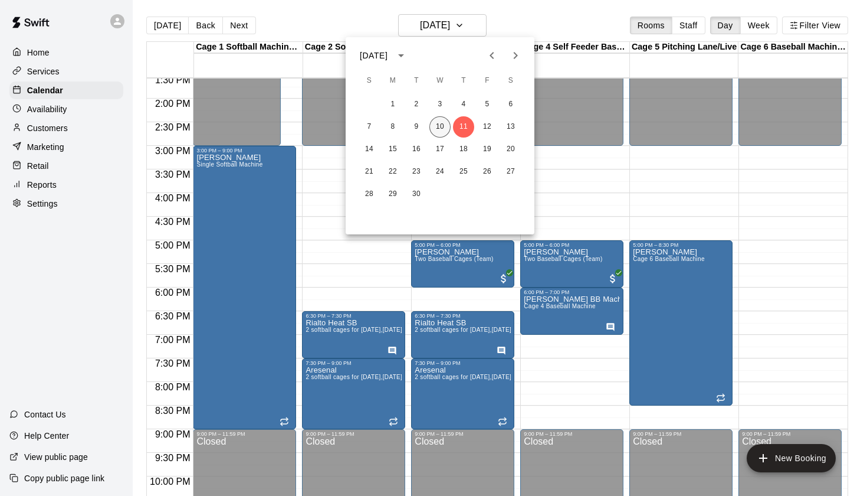
click at [439, 132] on button "10" at bounding box center [440, 126] width 21 height 21
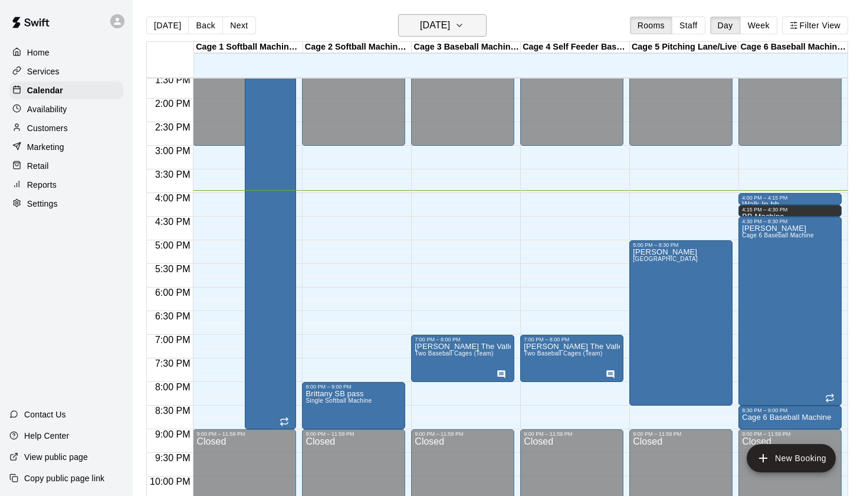
click at [478, 30] on button "[DATE]" at bounding box center [442, 25] width 89 height 22
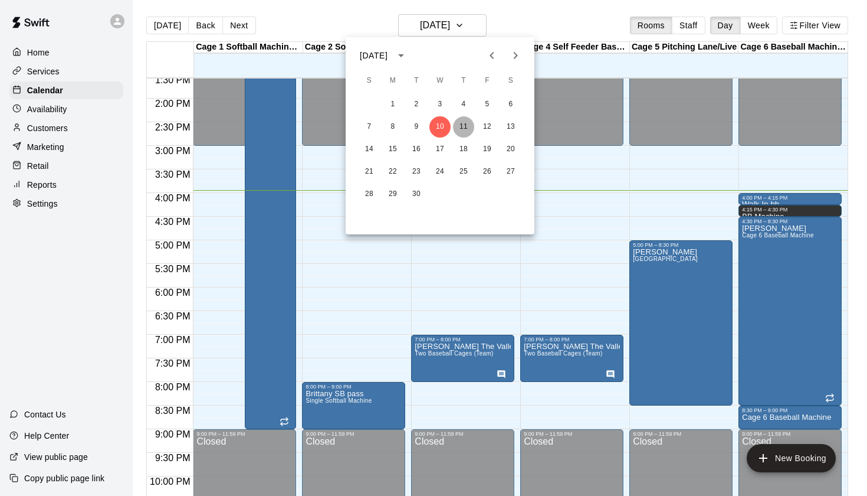
click at [462, 127] on button "11" at bounding box center [463, 126] width 21 height 21
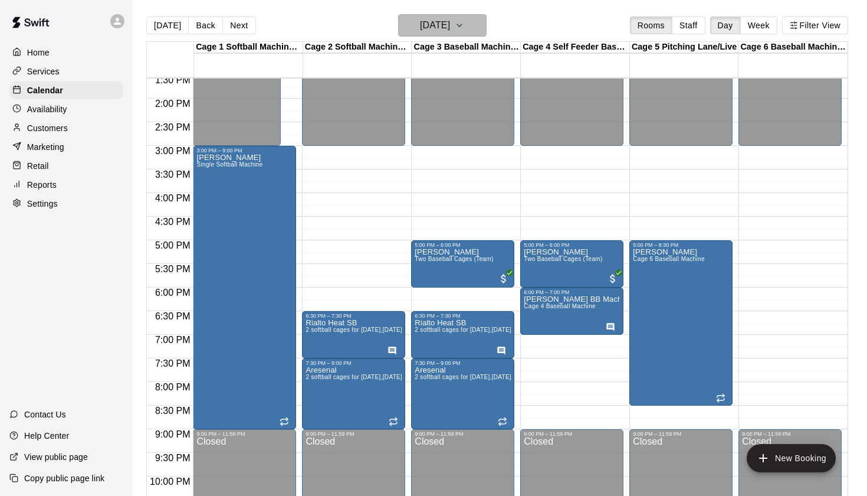
click at [450, 31] on h6 "[DATE]" at bounding box center [435, 25] width 30 height 17
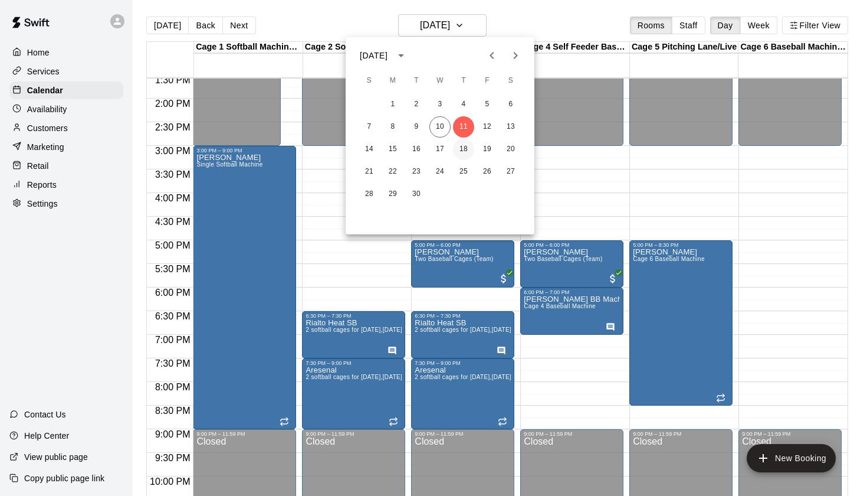
click at [465, 151] on button "18" at bounding box center [463, 149] width 21 height 21
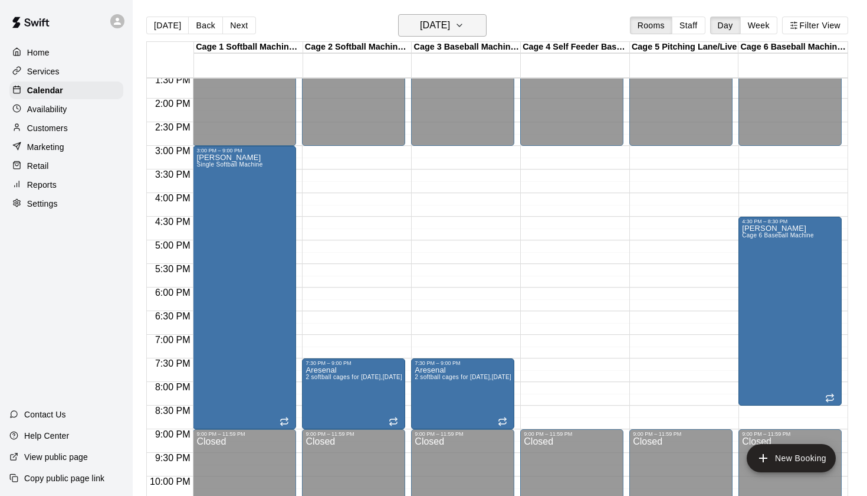
click at [450, 24] on h6 "Thursday Sep 18" at bounding box center [435, 25] width 30 height 17
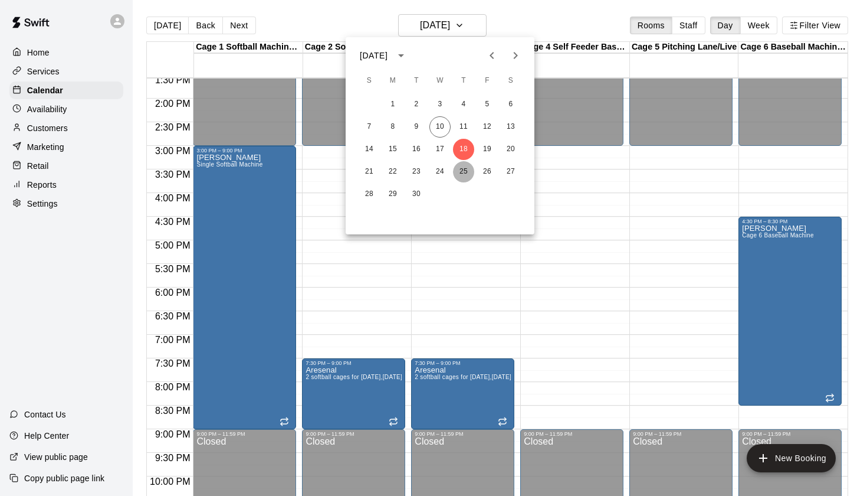
click at [466, 169] on button "25" at bounding box center [463, 171] width 21 height 21
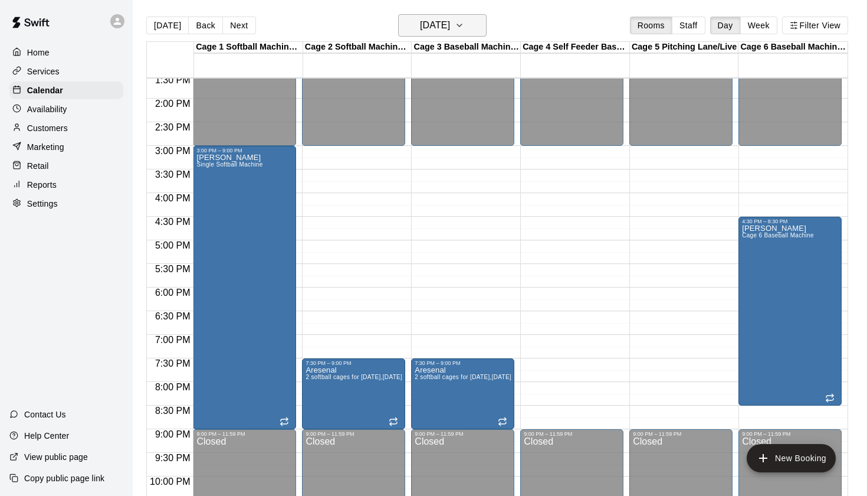
click at [450, 32] on h6 "Thursday Sep 25" at bounding box center [435, 25] width 30 height 17
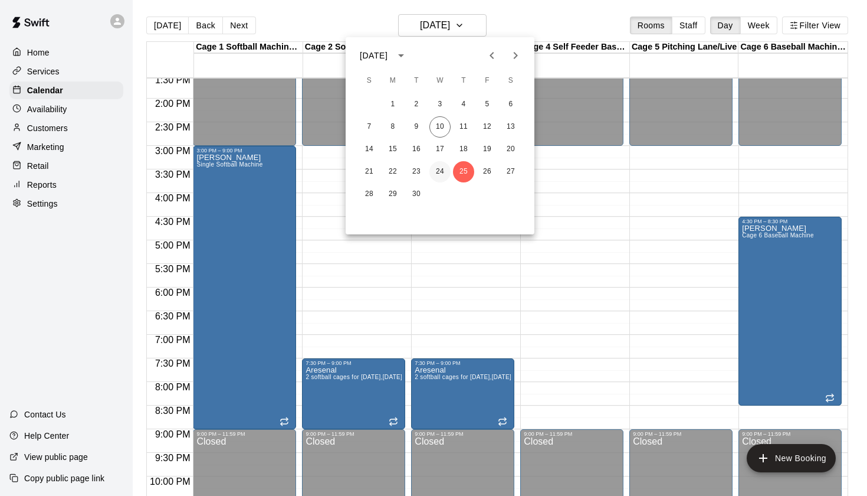
click at [442, 174] on button "24" at bounding box center [440, 171] width 21 height 21
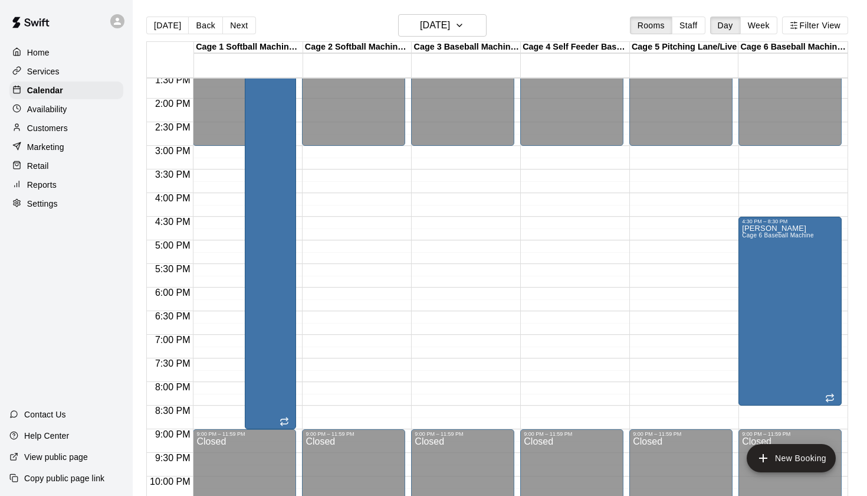
click at [463, 42] on div "Cage 1 Softball Machine/Live 24 Wed Cage 2 Softball Machine/Live 24 Wed Cage 3 …" at bounding box center [497, 275] width 702 height 469
click at [450, 32] on h6 "Wednesday Sep 24" at bounding box center [435, 25] width 30 height 17
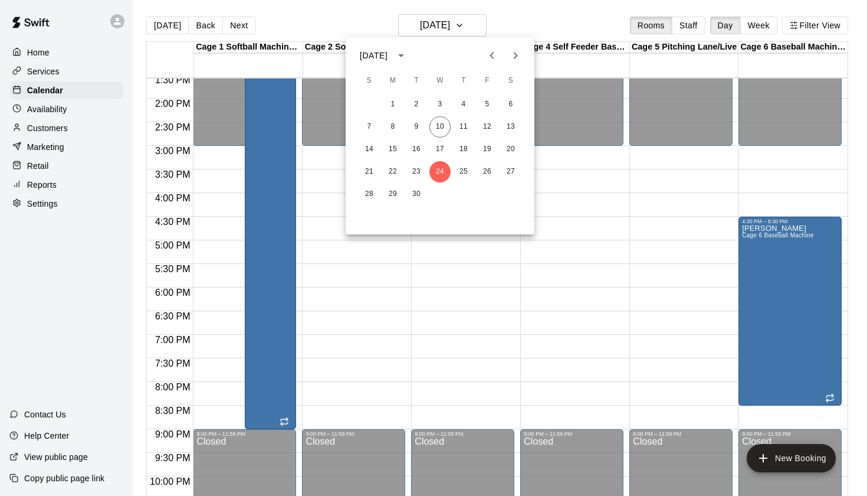
click at [816, 267] on div at bounding box center [433, 248] width 867 height 496
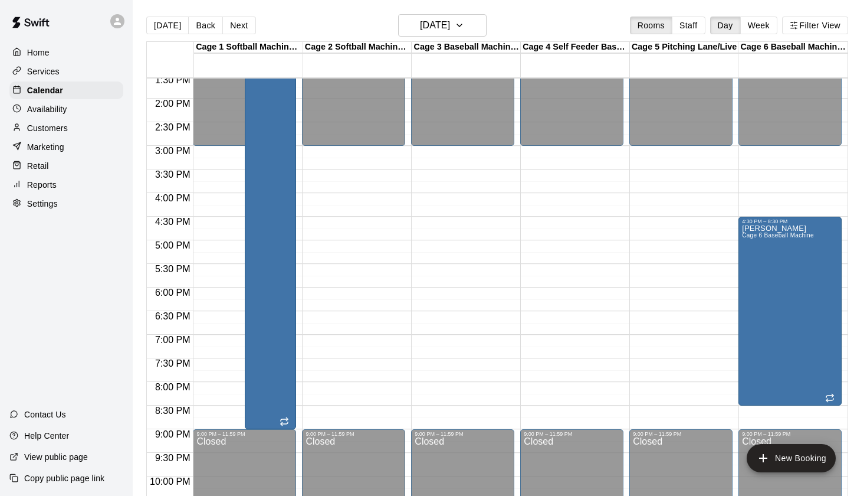
click at [796, 267] on div "September 2025 S M T W T F S 1 2 3 4 5 6 7 8 9 10 11 12 13 14 15 16 17 18 19 20…" at bounding box center [433, 248] width 867 height 496
click at [780, 253] on div "Jason Cage 6 Baseball Machine" at bounding box center [778, 472] width 72 height 496
click at [755, 237] on icon "edit" at bounding box center [754, 237] width 11 height 11
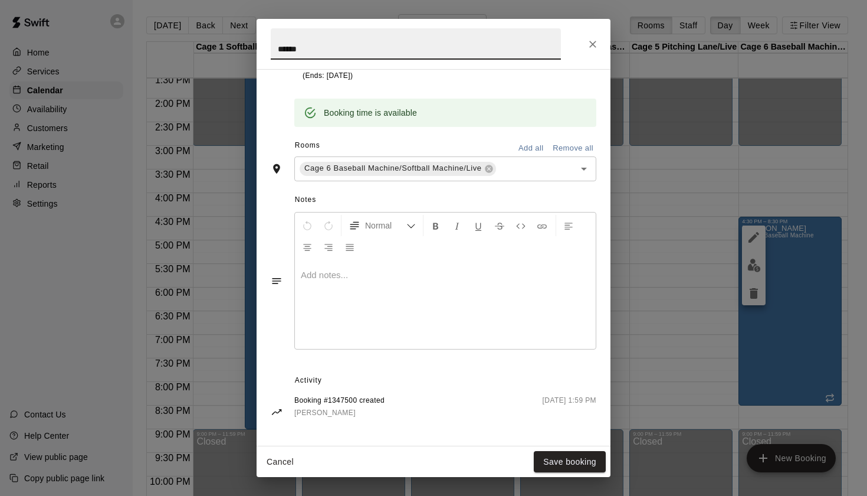
scroll to position [274, 0]
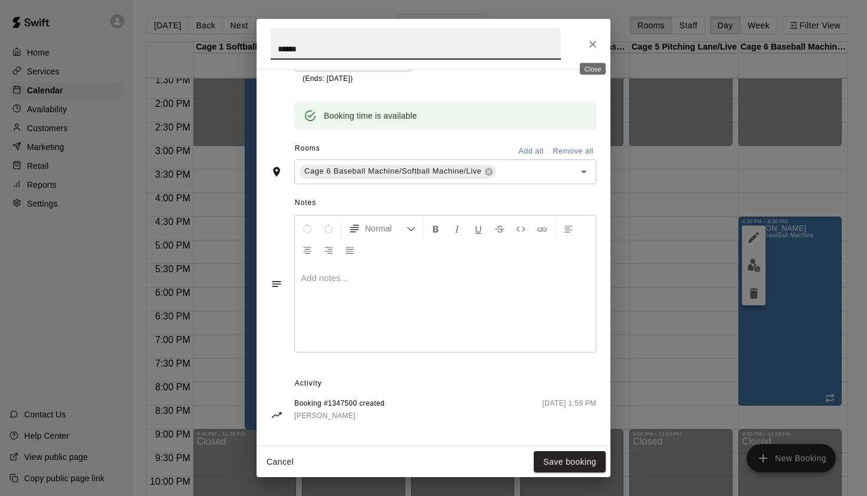
click at [585, 45] on button "Close" at bounding box center [592, 44] width 21 height 21
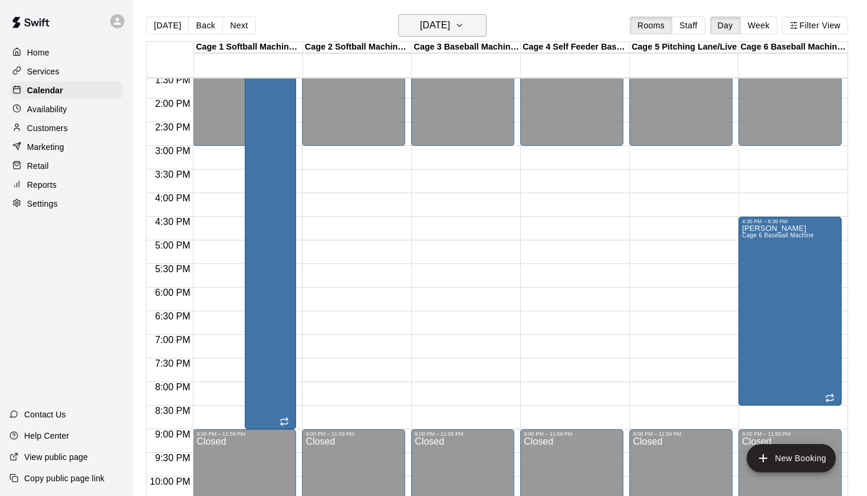
click at [444, 19] on h6 "Wednesday Sep 24" at bounding box center [435, 25] width 30 height 17
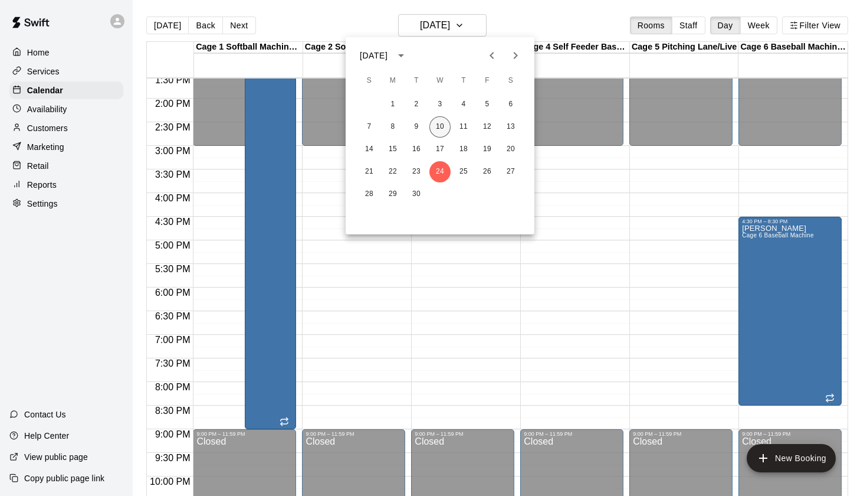
click at [446, 122] on button "10" at bounding box center [440, 126] width 21 height 21
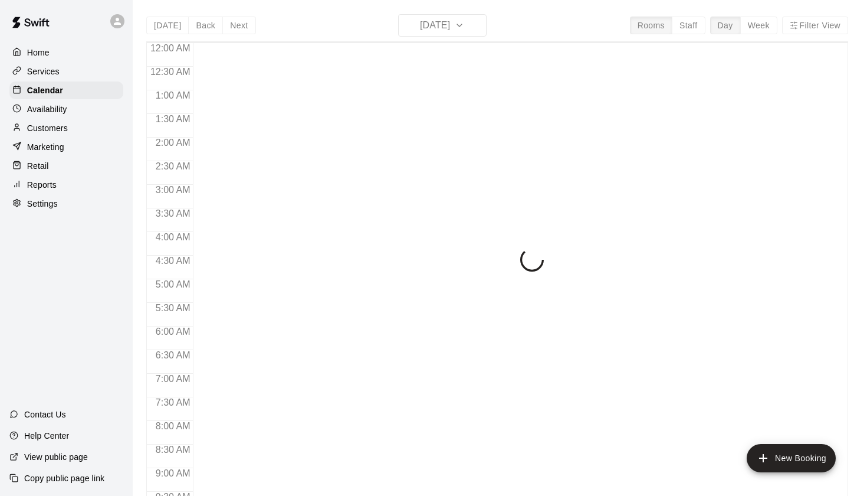
scroll to position [667, 0]
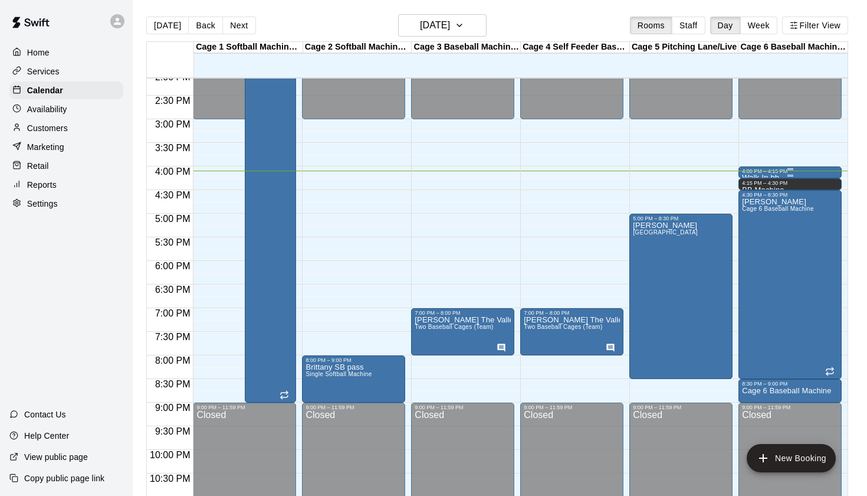
click at [778, 173] on div "4:00 PM – 4:15 PM" at bounding box center [790, 171] width 96 height 6
click at [755, 234] on icon "delete" at bounding box center [754, 236] width 8 height 11
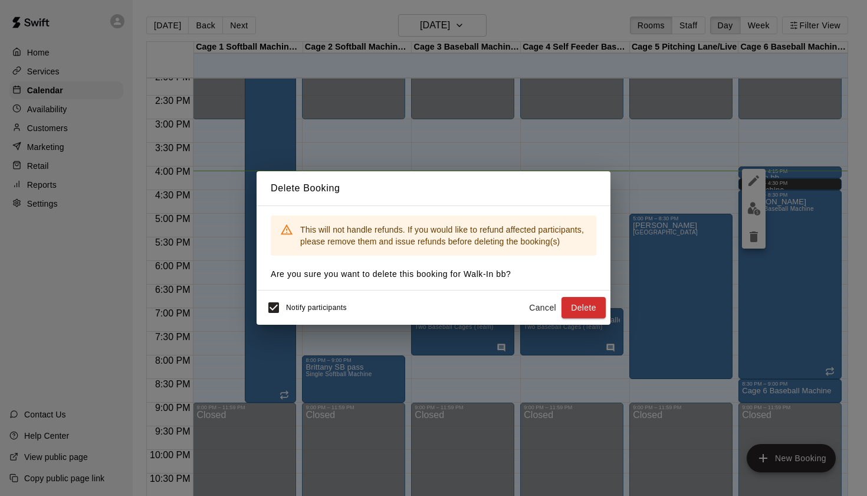
click at [580, 326] on div "Delete Booking This will not handle refunds. If you would like to refund affect…" at bounding box center [433, 248] width 867 height 496
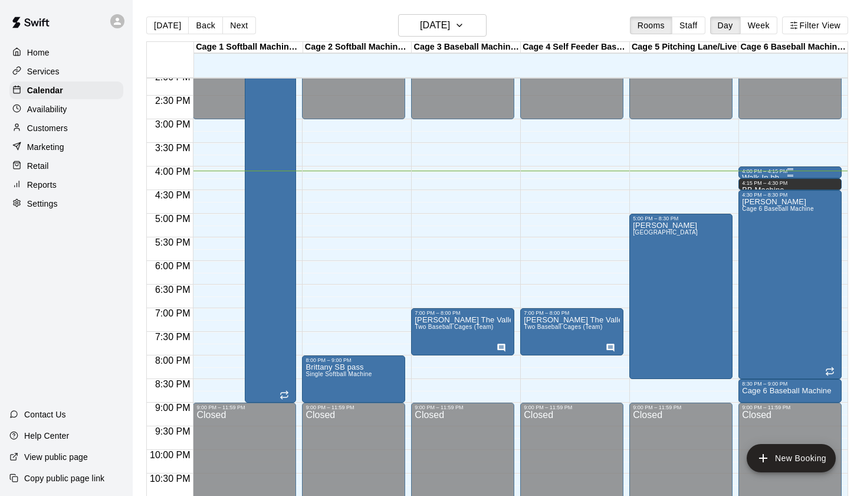
click at [777, 172] on div "4:00 PM – 4:15 PM" at bounding box center [790, 171] width 96 height 6
click at [758, 238] on icon "delete" at bounding box center [754, 236] width 8 height 11
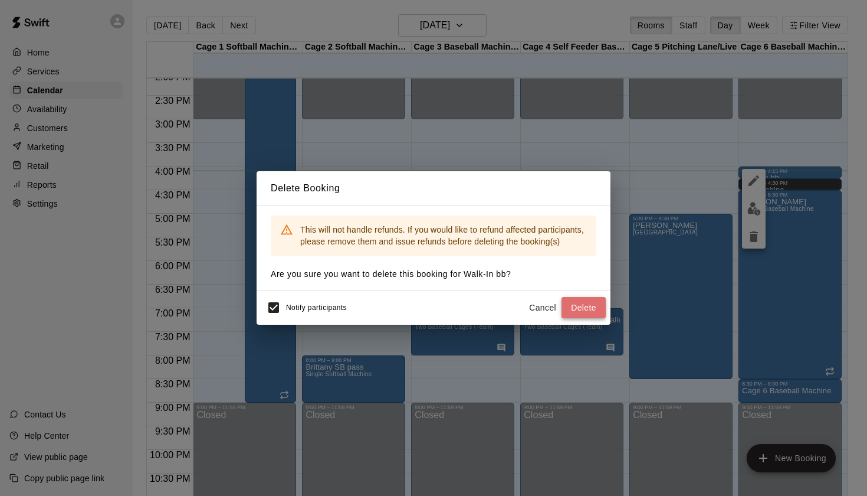
click at [596, 313] on button "Delete" at bounding box center [584, 308] width 44 height 22
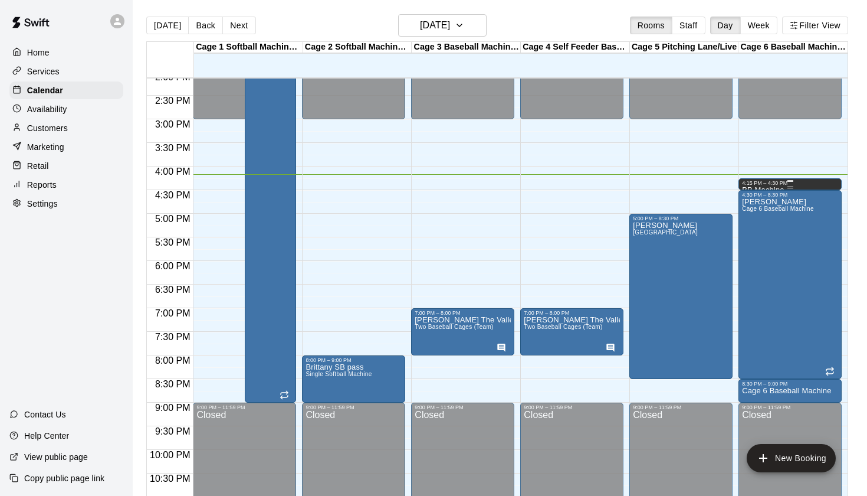
click at [775, 186] on div "4:15 PM – 4:30 PM" at bounding box center [790, 183] width 96 height 6
click at [756, 222] on icon "delete" at bounding box center [754, 220] width 8 height 11
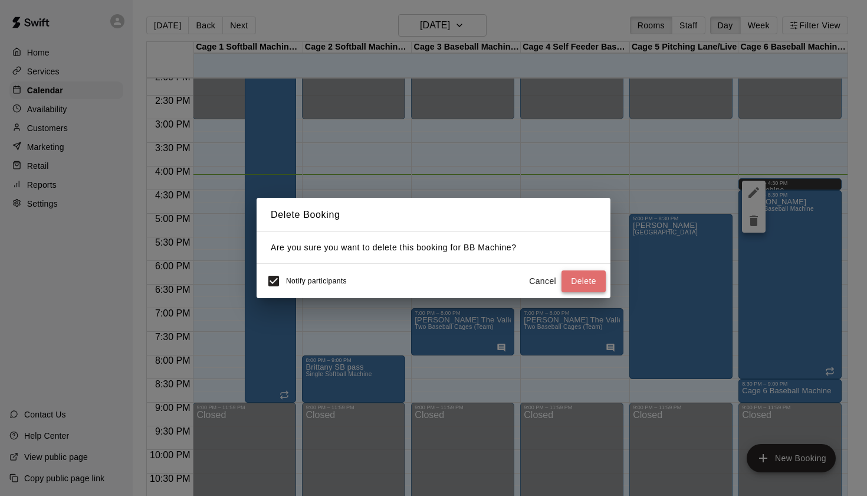
click at [587, 286] on button "Delete" at bounding box center [584, 281] width 44 height 22
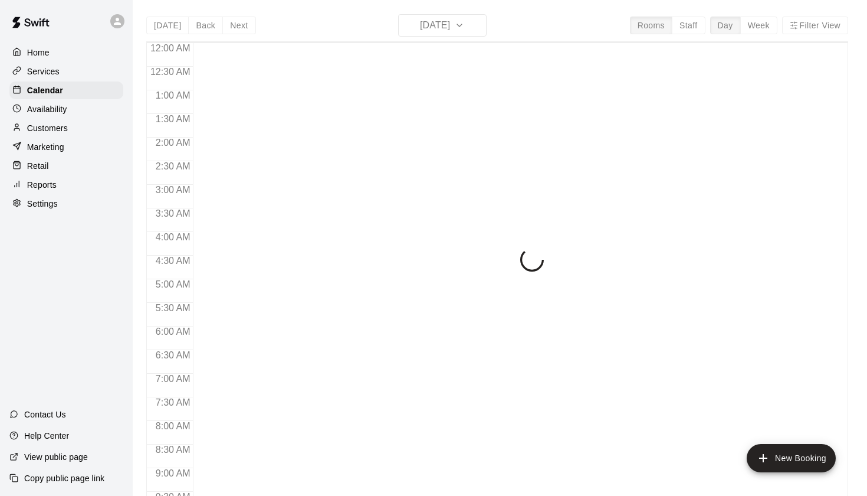
scroll to position [667, 0]
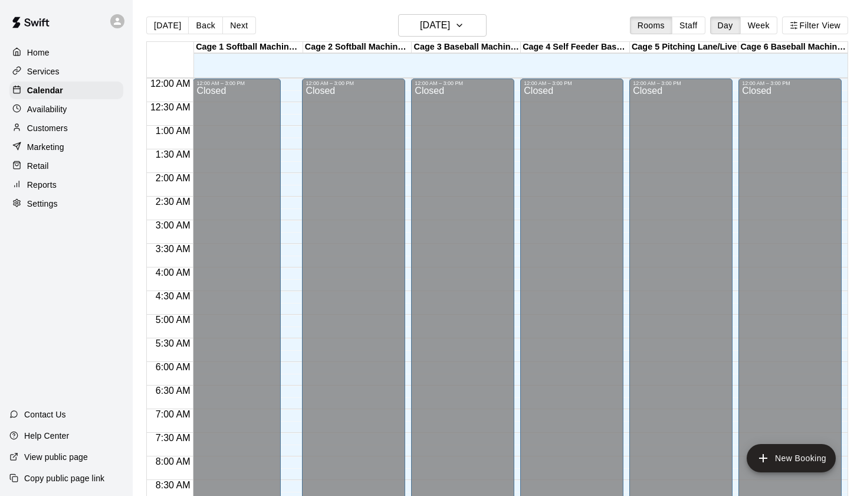
scroll to position [667, 0]
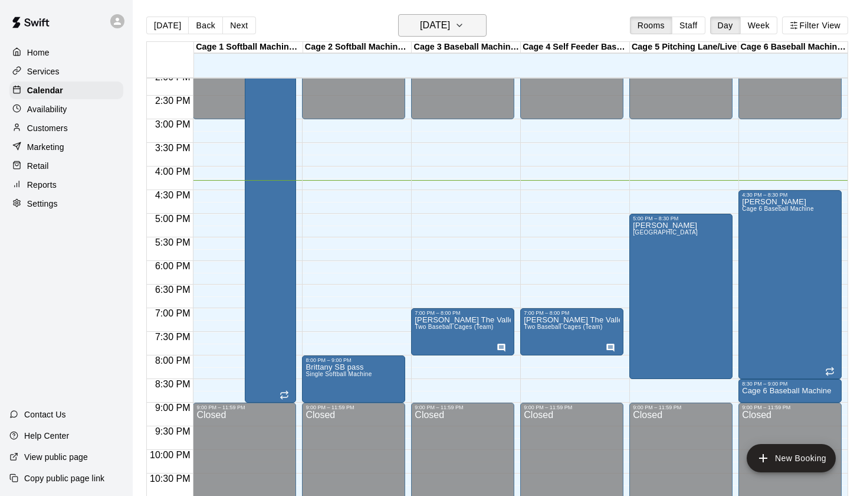
click at [464, 28] on icon "button" at bounding box center [459, 25] width 9 height 14
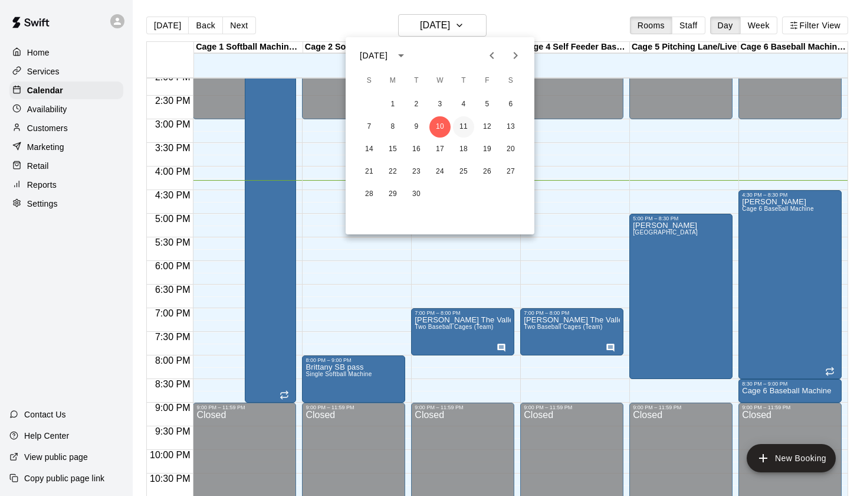
click at [466, 116] on button "11" at bounding box center [463, 126] width 21 height 21
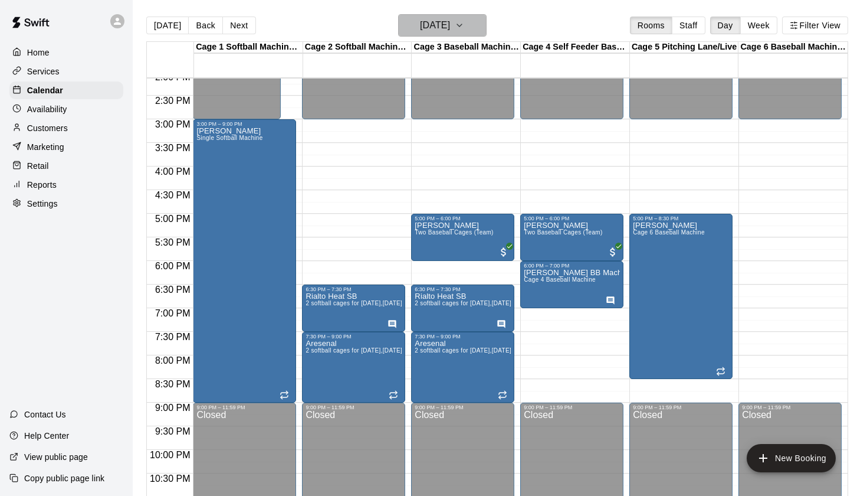
click at [472, 29] on button "[DATE]" at bounding box center [442, 25] width 89 height 22
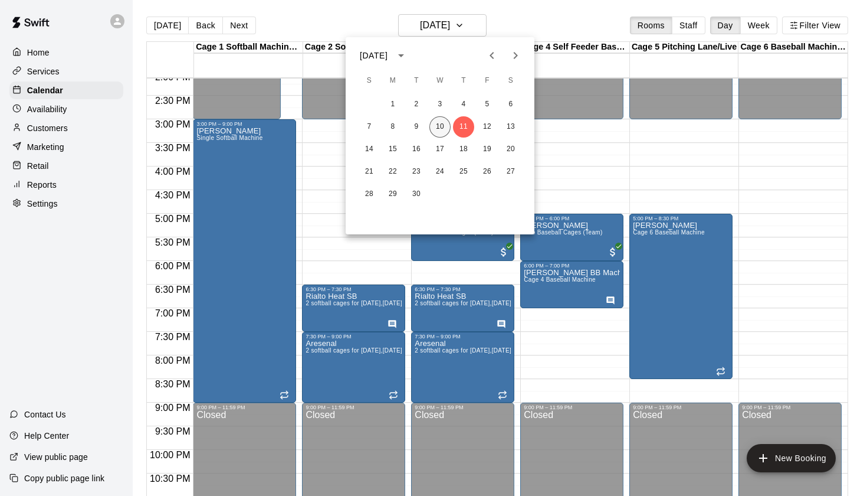
click at [442, 126] on button "10" at bounding box center [440, 126] width 21 height 21
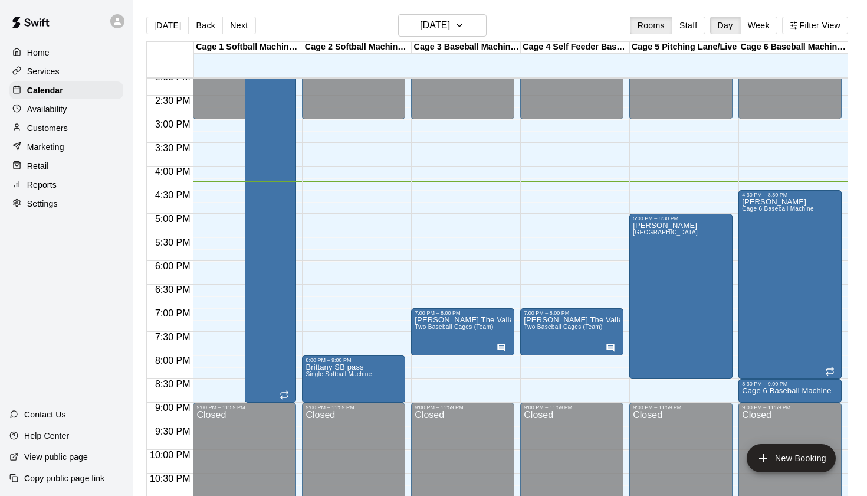
click at [549, 21] on div "Today Back Next Wednesday Sep 10 Rooms Staff Day Week Filter View" at bounding box center [497, 27] width 702 height 27
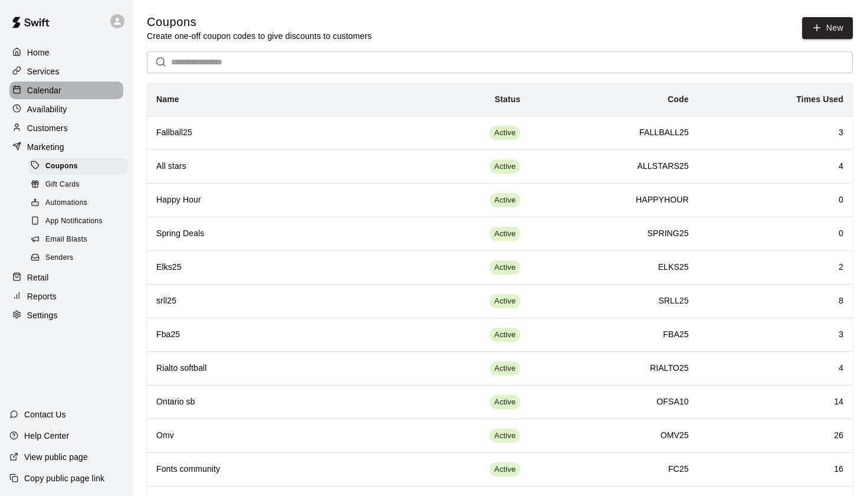
click at [40, 95] on p "Calendar" at bounding box center [44, 90] width 34 height 12
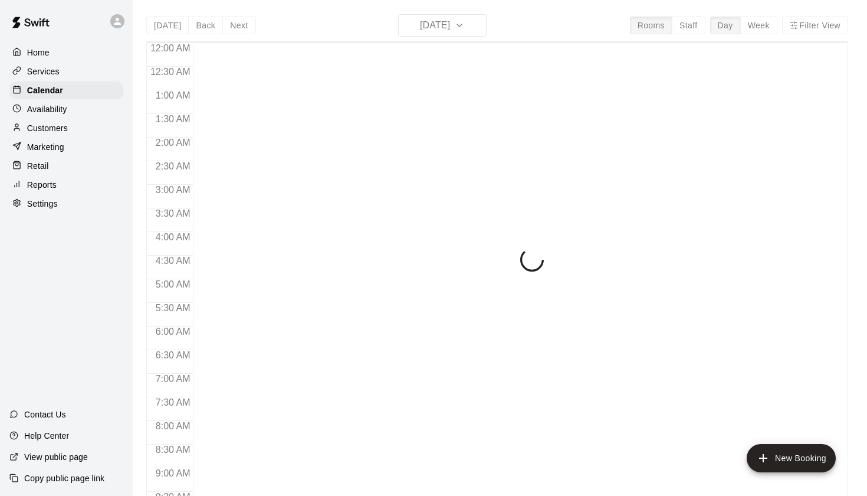
scroll to position [667, 0]
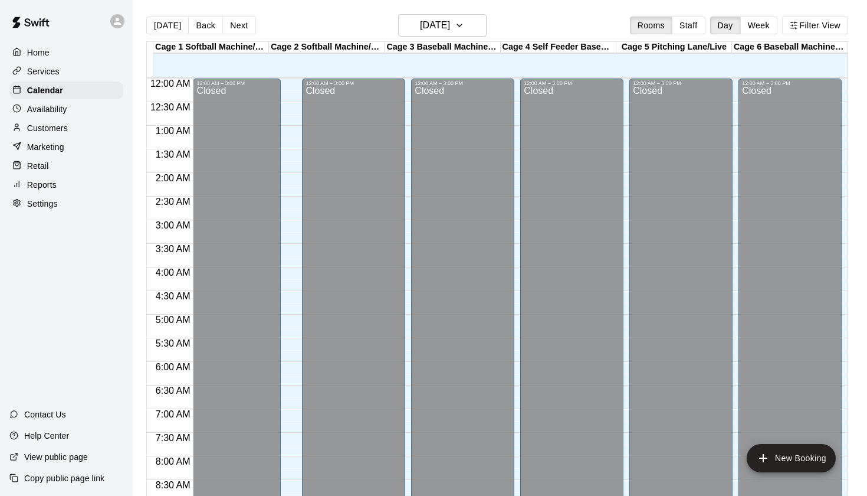
scroll to position [667, 0]
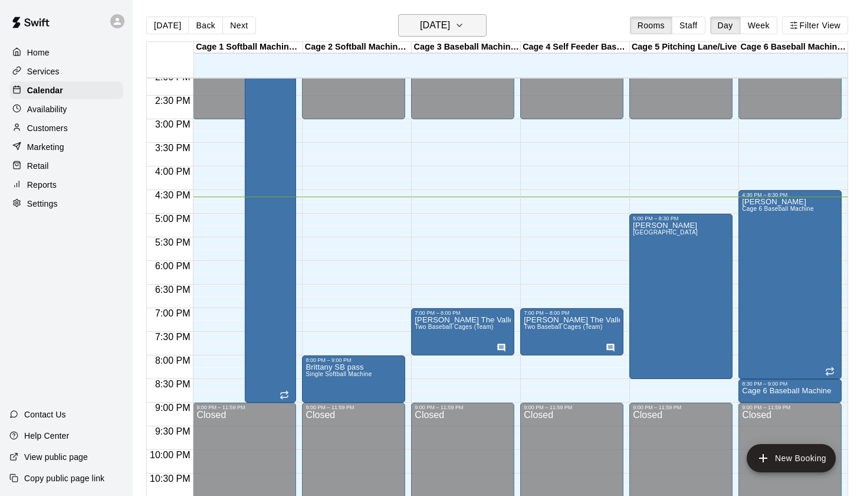
click at [476, 22] on button "[DATE]" at bounding box center [442, 25] width 89 height 22
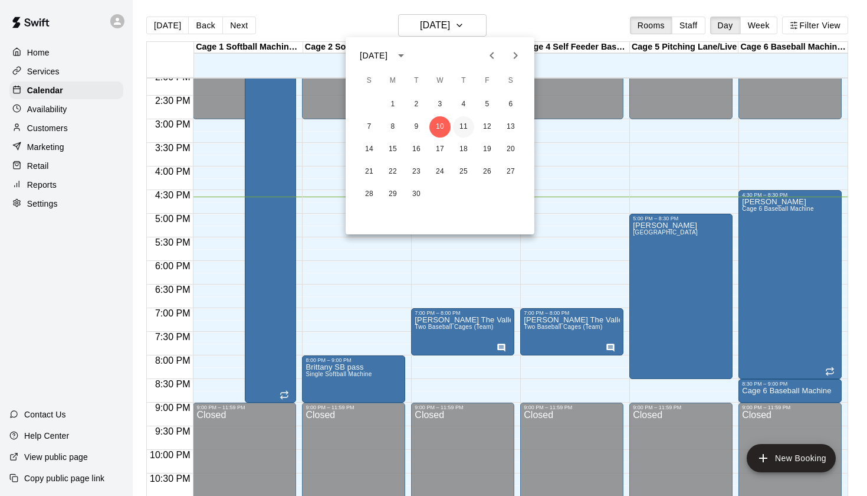
click at [465, 127] on button "11" at bounding box center [463, 126] width 21 height 21
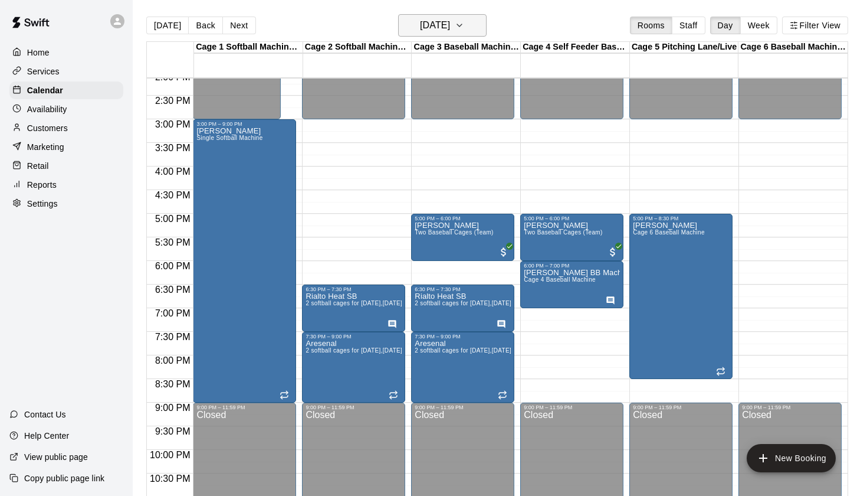
click at [471, 25] on button "[DATE]" at bounding box center [442, 25] width 89 height 22
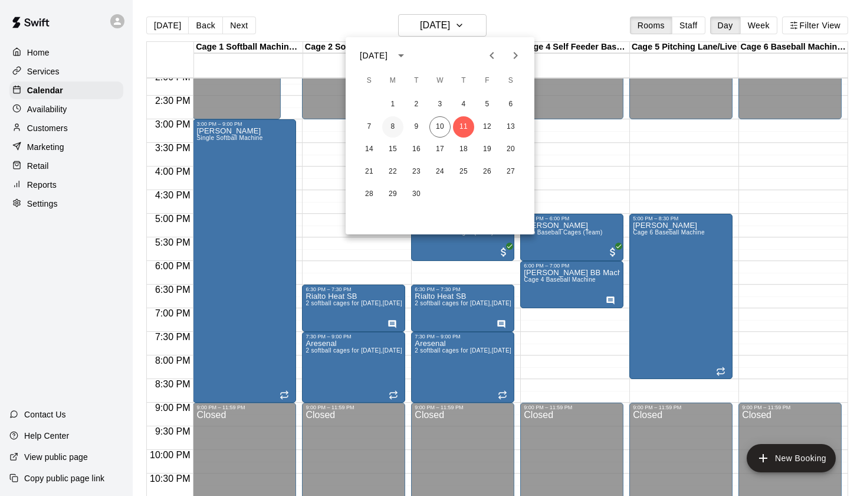
click at [395, 124] on button "8" at bounding box center [392, 126] width 21 height 21
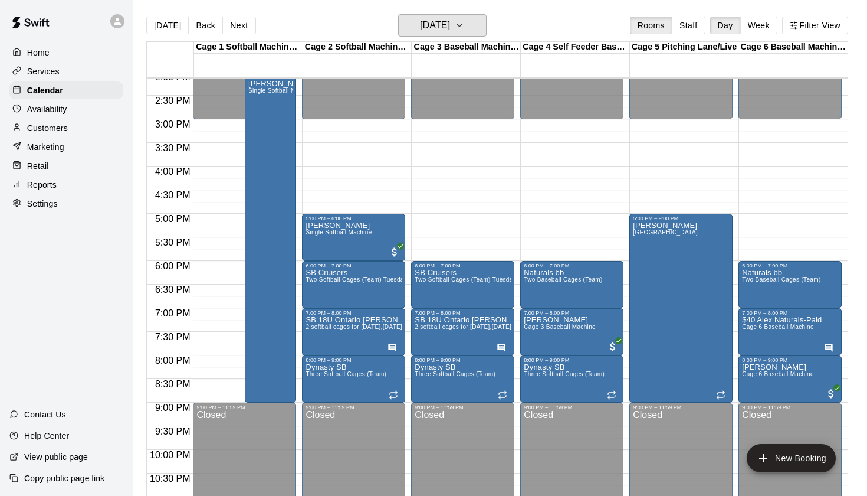
click at [450, 25] on h6 "[DATE]" at bounding box center [435, 25] width 30 height 17
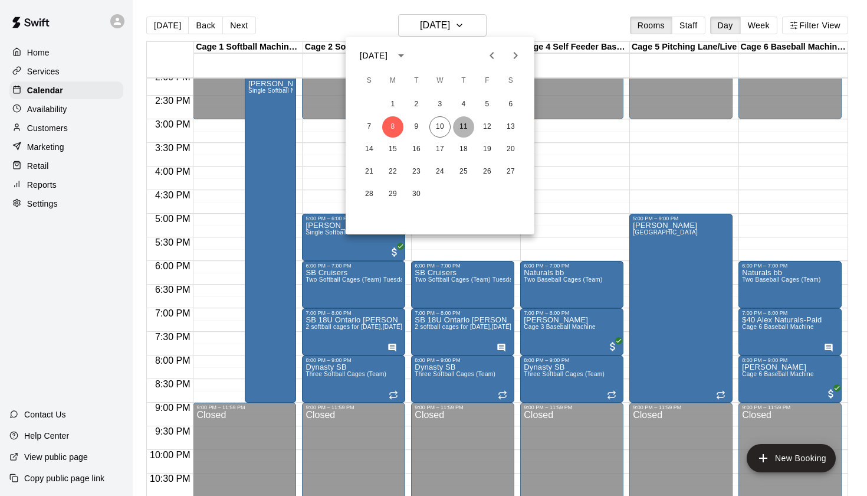
click at [465, 125] on button "11" at bounding box center [463, 126] width 21 height 21
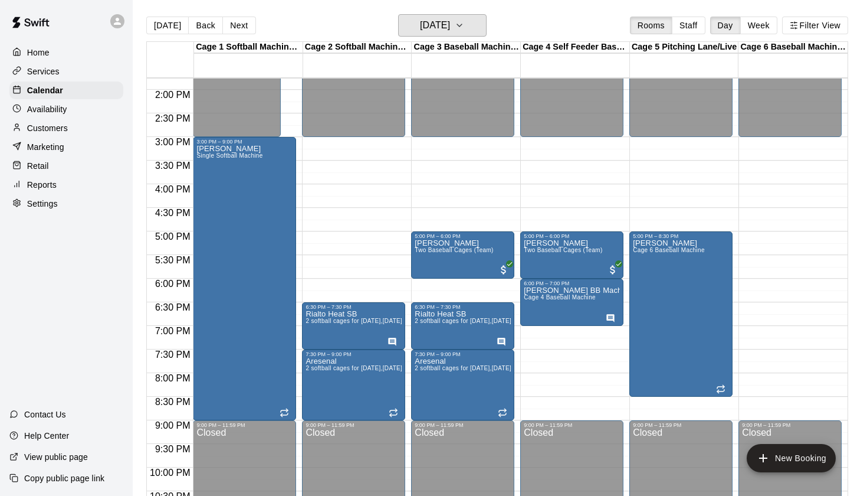
scroll to position [649, 0]
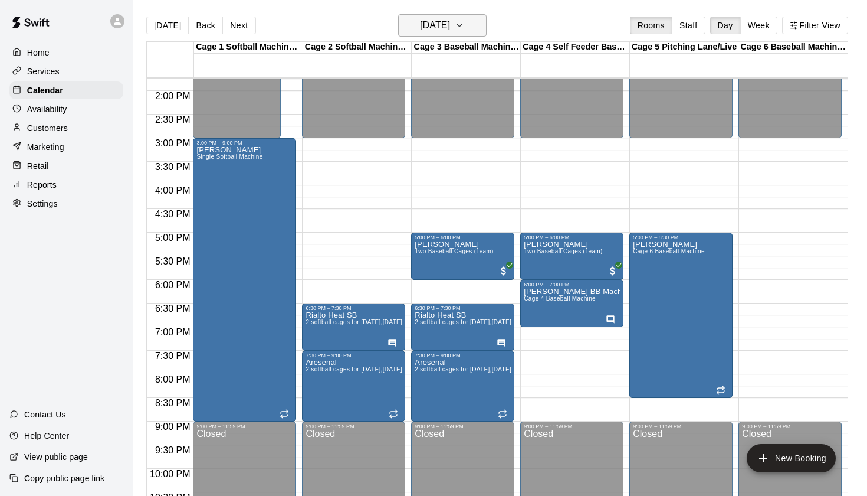
click at [450, 30] on h6 "[DATE]" at bounding box center [435, 25] width 30 height 17
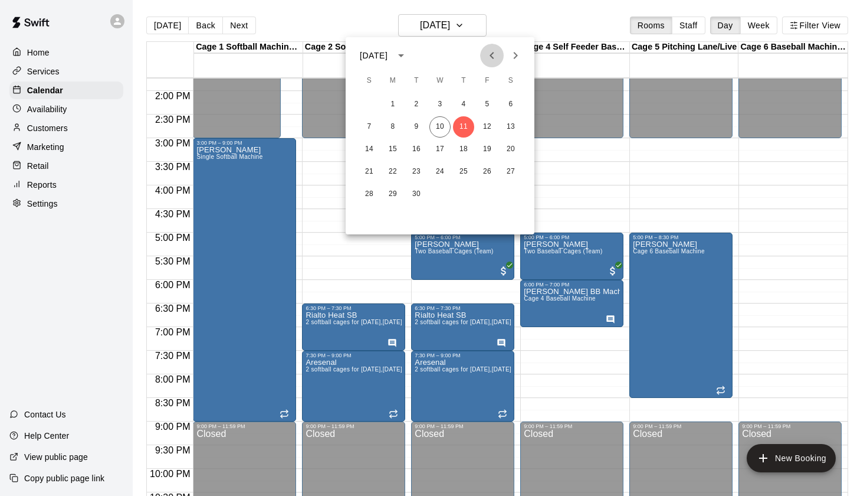
click at [497, 60] on icon "Previous month" at bounding box center [492, 55] width 14 height 14
click at [418, 175] on button "19" at bounding box center [416, 171] width 21 height 21
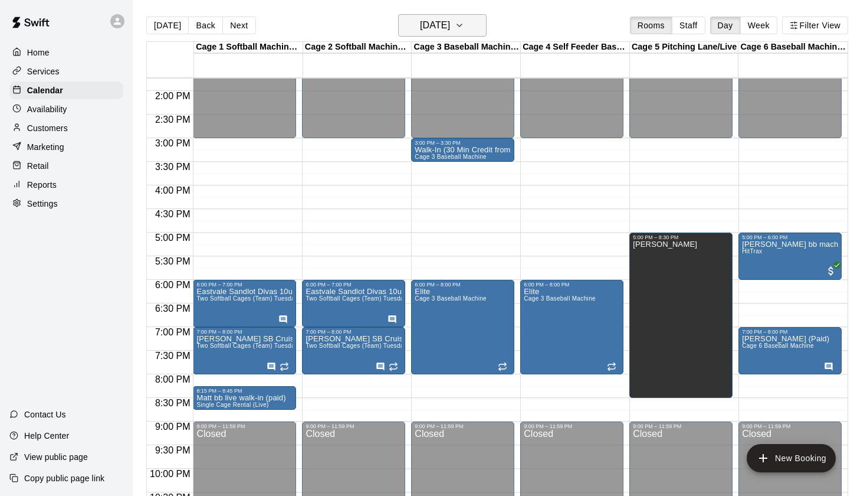
click at [475, 32] on button "Tuesday Aug 19" at bounding box center [442, 25] width 89 height 22
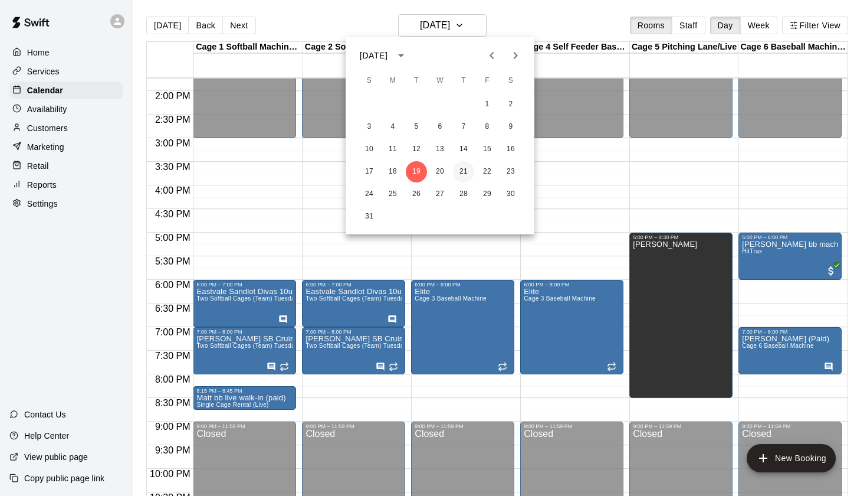
click at [461, 169] on button "21" at bounding box center [463, 171] width 21 height 21
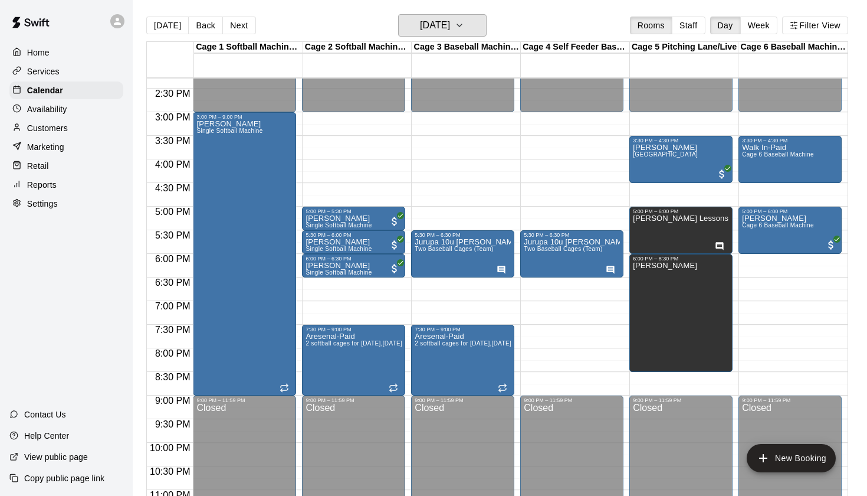
scroll to position [679, 0]
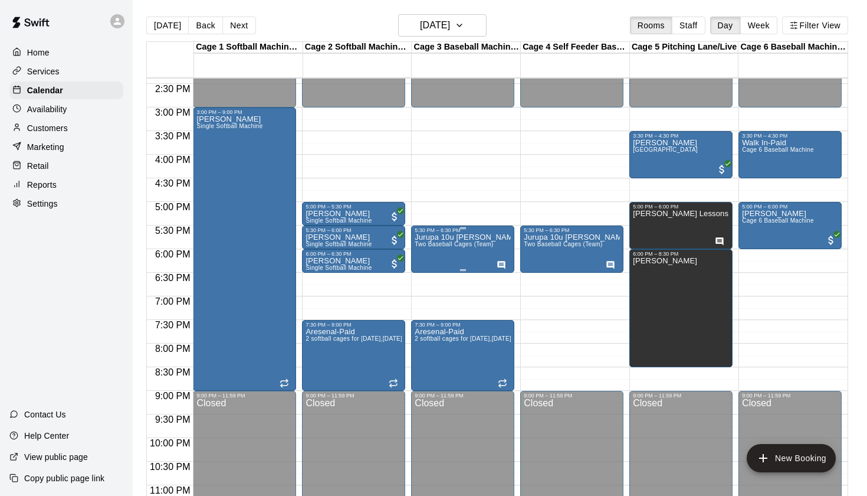
click at [469, 237] on p "Jurupa 10u Fernando -Paid" at bounding box center [463, 237] width 96 height 0
click at [425, 242] on button "edit" at bounding box center [427, 250] width 24 height 24
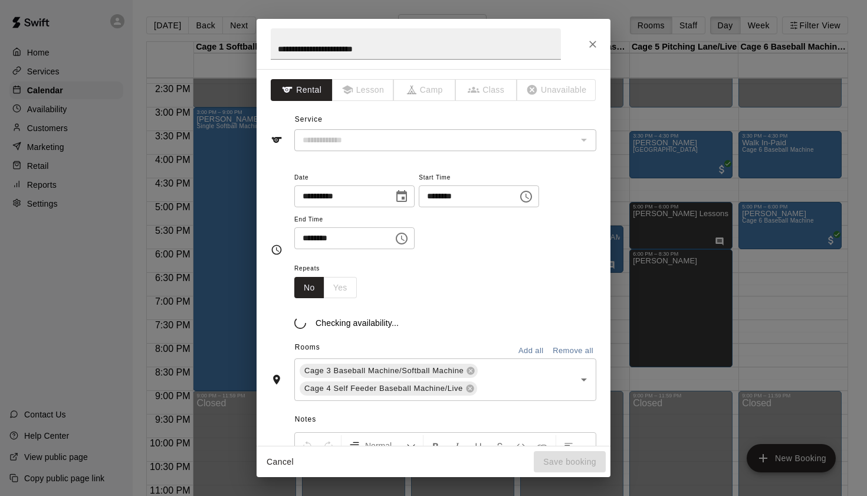
type input "**********"
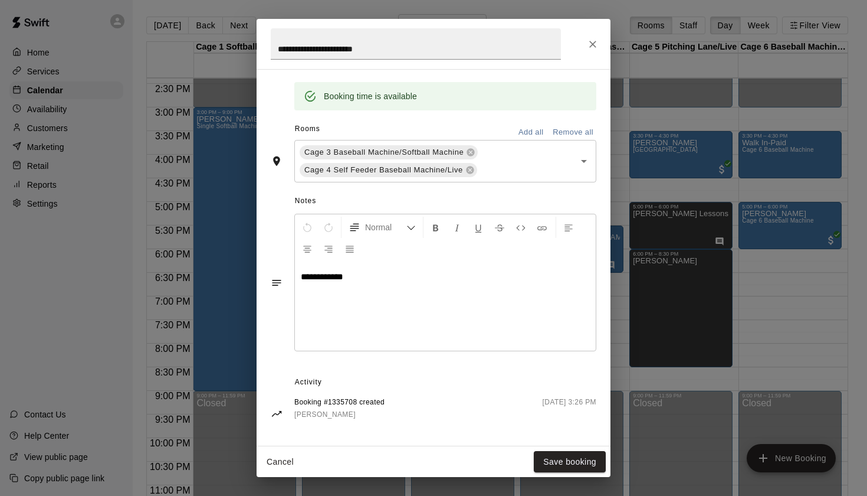
scroll to position [232, 0]
click at [594, 45] on icon "Close" at bounding box center [592, 44] width 7 height 7
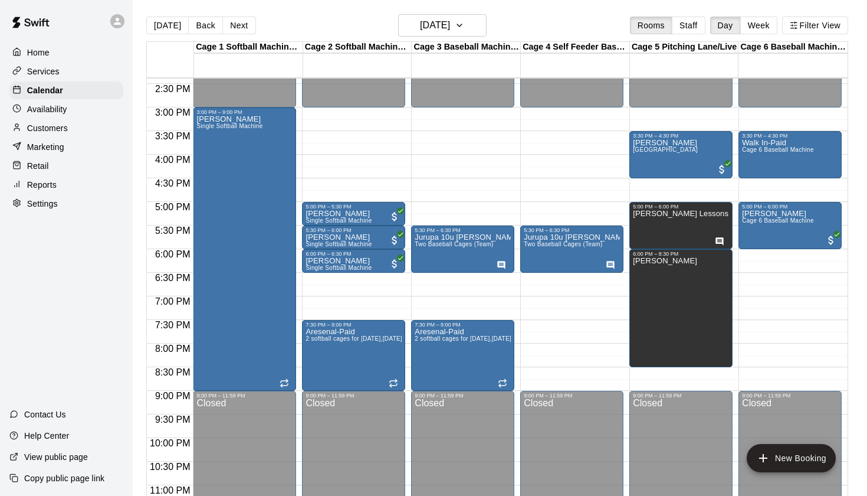
click at [565, 17] on div "Today Back Next Thursday Aug 21 Rooms Staff Day Week Filter View" at bounding box center [497, 27] width 702 height 27
click at [464, 27] on icon "button" at bounding box center [459, 25] width 9 height 14
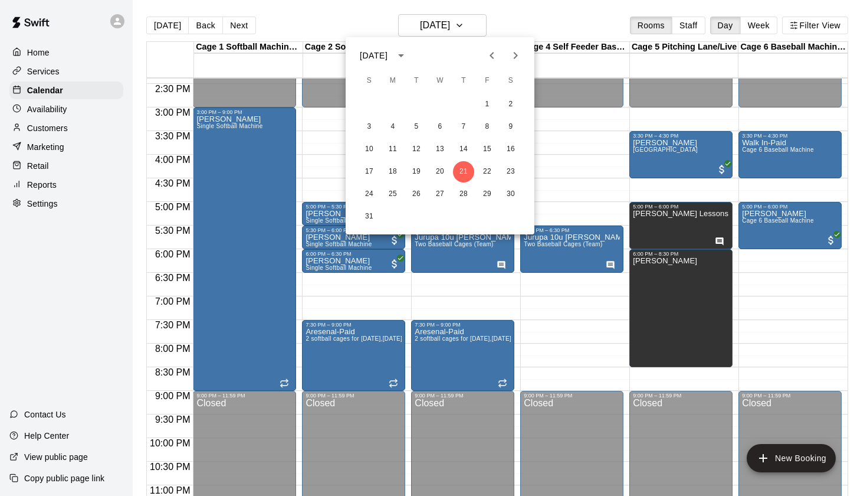
click at [513, 54] on icon "Next month" at bounding box center [516, 55] width 14 height 14
click at [438, 130] on button "10" at bounding box center [440, 126] width 21 height 21
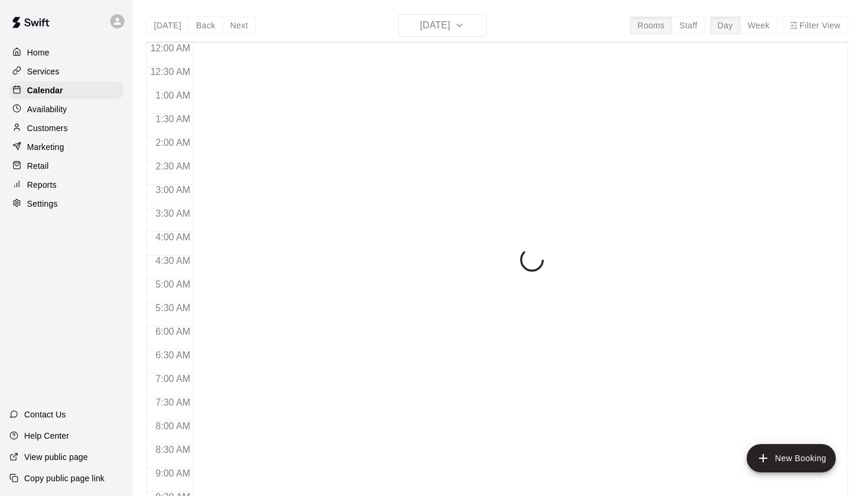
scroll to position [667, 0]
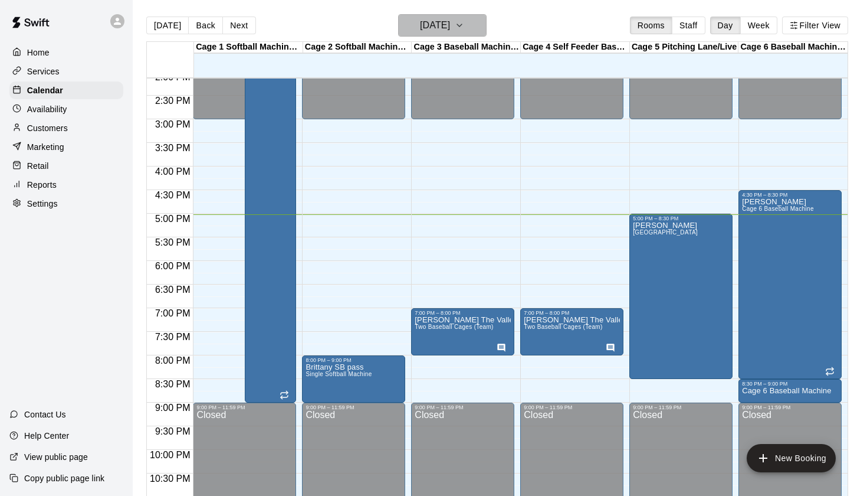
click at [420, 28] on h6 "[DATE]" at bounding box center [435, 25] width 30 height 17
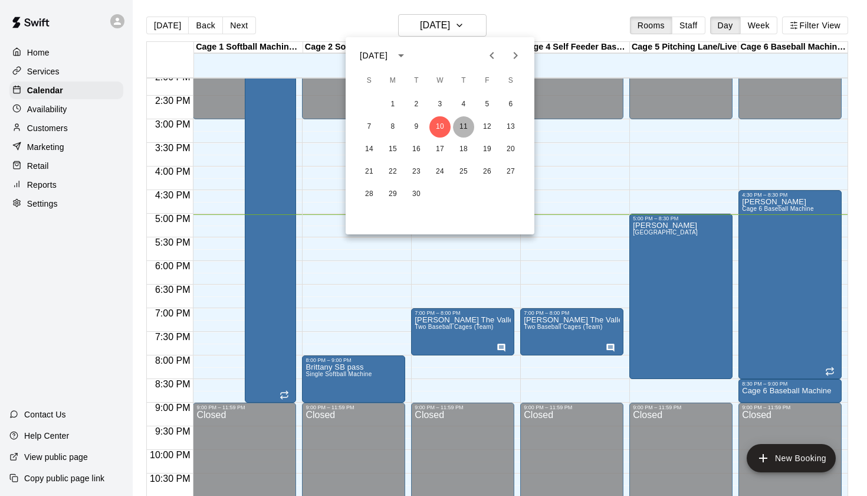
click at [465, 132] on button "11" at bounding box center [463, 126] width 21 height 21
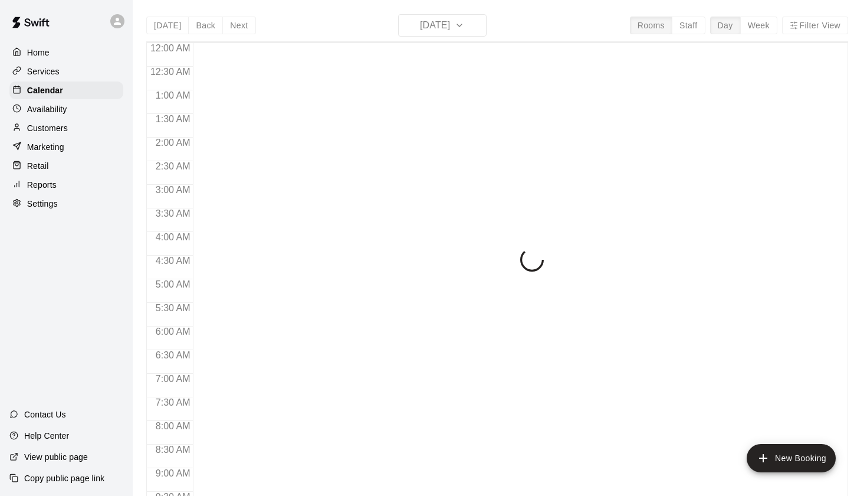
scroll to position [667, 0]
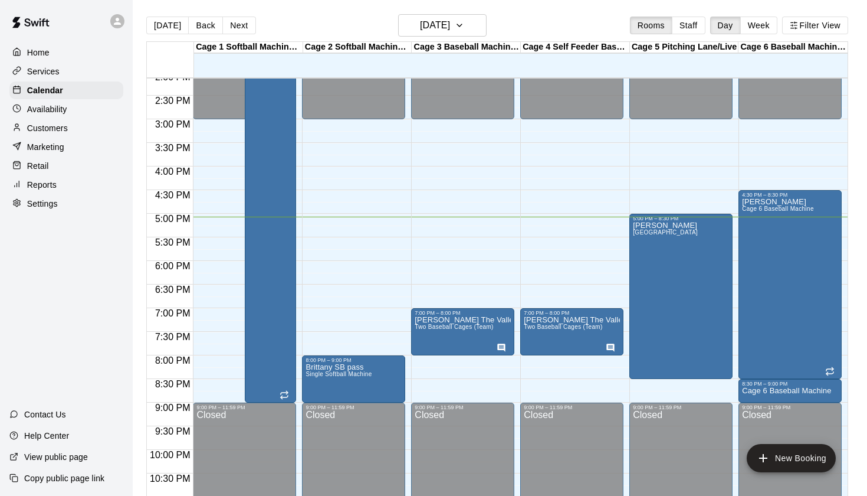
click at [418, 42] on div "Cage 3 Baseball Machine/Softball Machine" at bounding box center [466, 47] width 109 height 11
click at [427, 30] on h6 "[DATE]" at bounding box center [435, 25] width 30 height 17
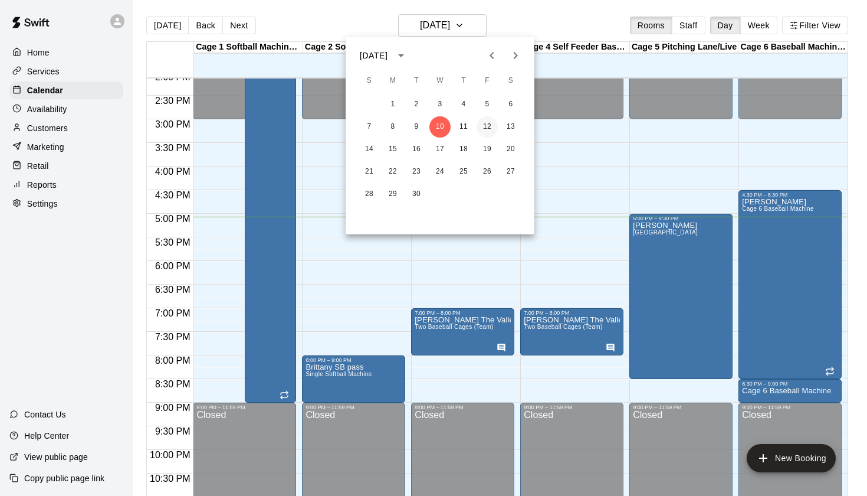
click at [488, 133] on button "12" at bounding box center [487, 126] width 21 height 21
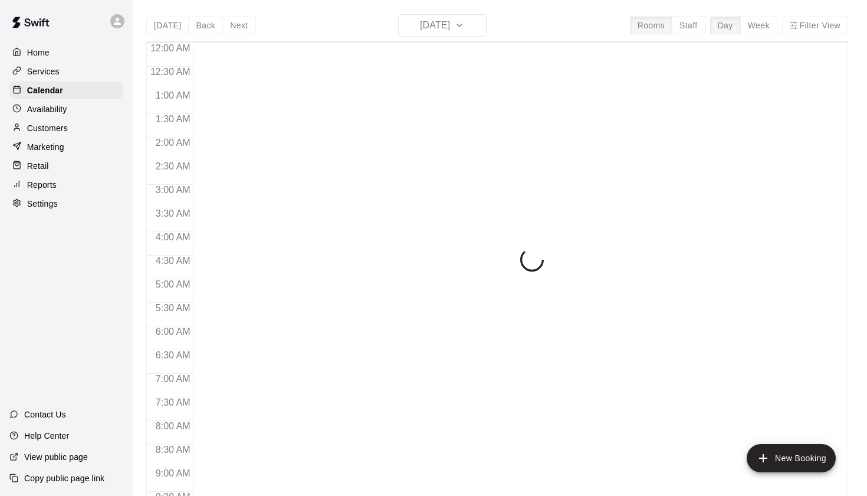
scroll to position [667, 0]
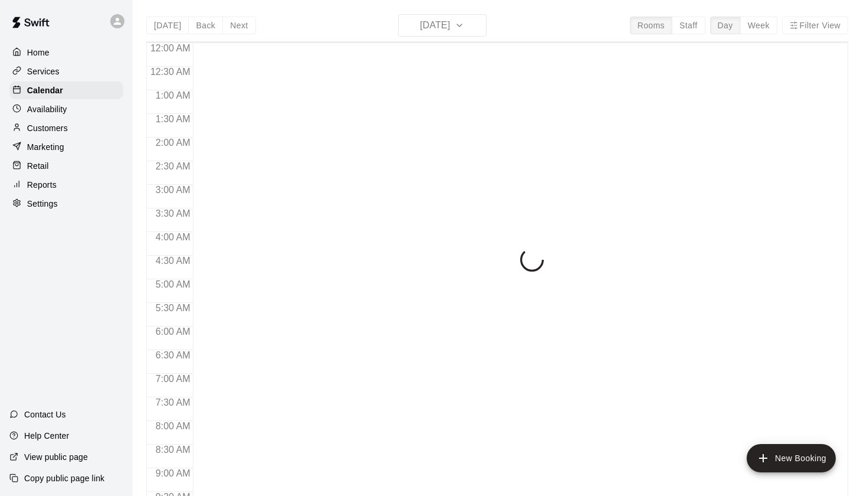
scroll to position [667, 0]
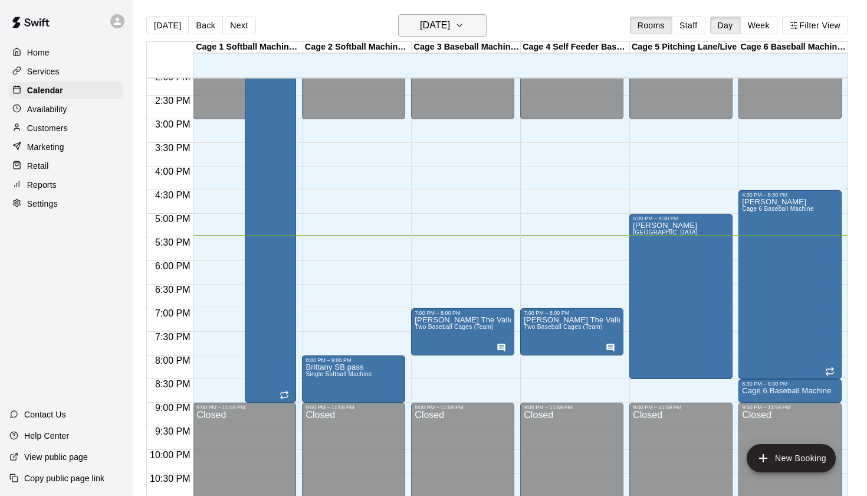
click at [450, 21] on h6 "[DATE]" at bounding box center [435, 25] width 30 height 17
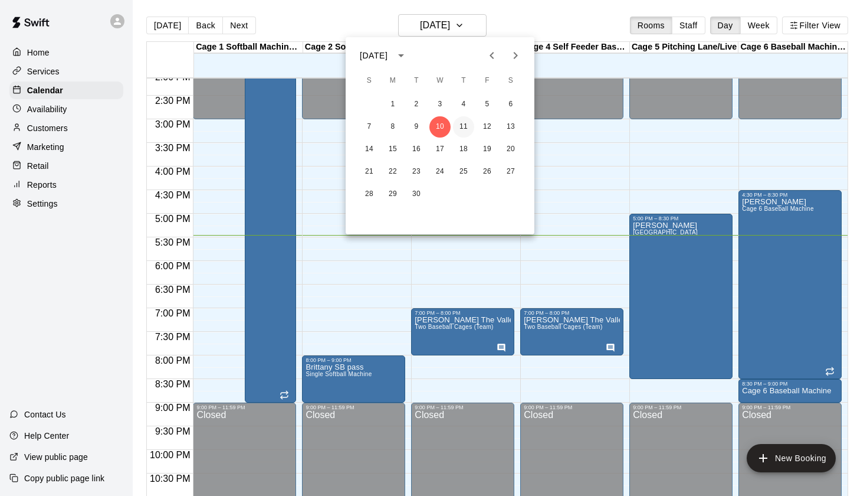
click at [463, 129] on button "11" at bounding box center [463, 126] width 21 height 21
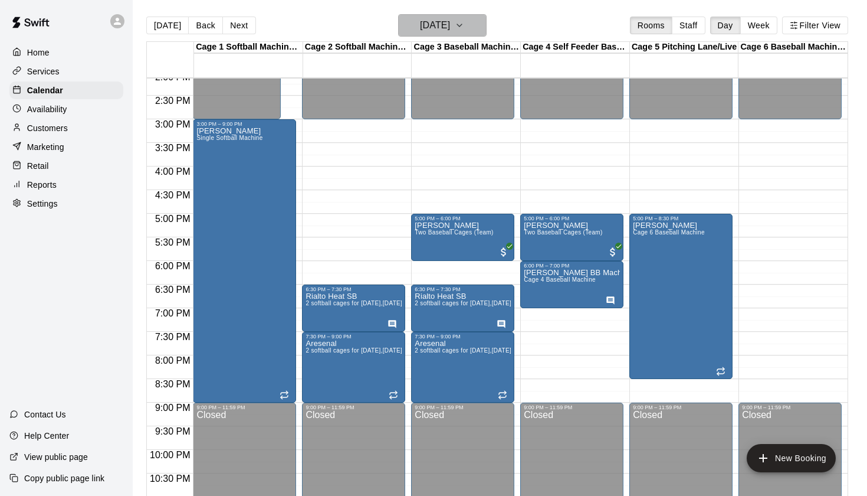
click at [450, 27] on h6 "Thursday Sep 11" at bounding box center [435, 25] width 30 height 17
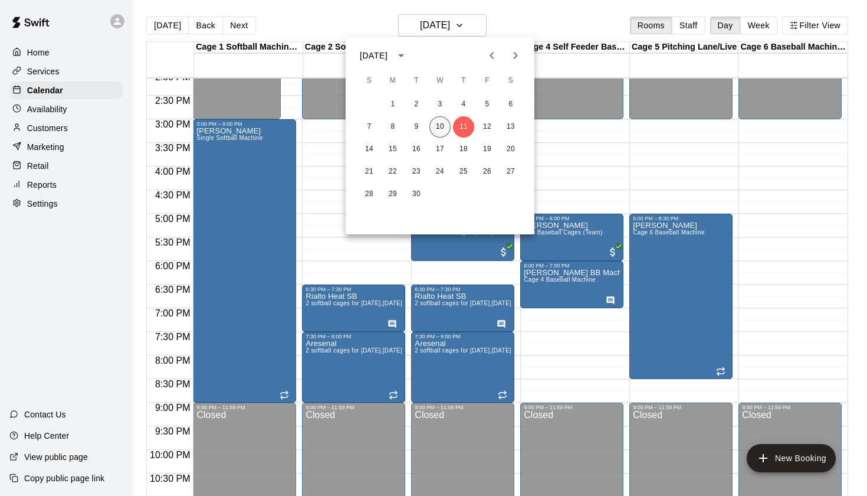
click at [444, 129] on button "10" at bounding box center [440, 126] width 21 height 21
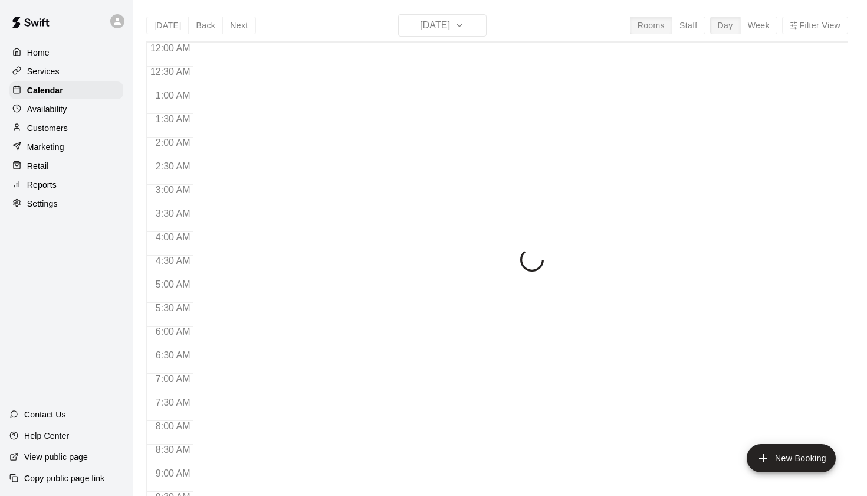
scroll to position [667, 0]
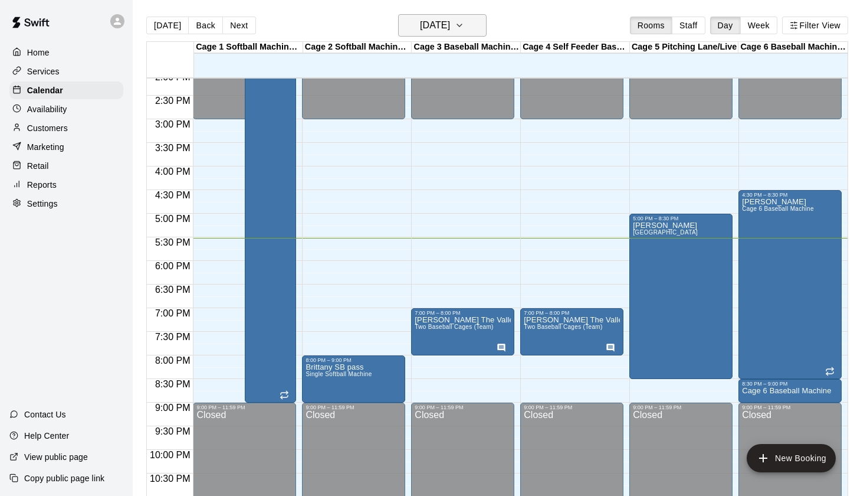
click at [464, 23] on icon "button" at bounding box center [459, 25] width 9 height 14
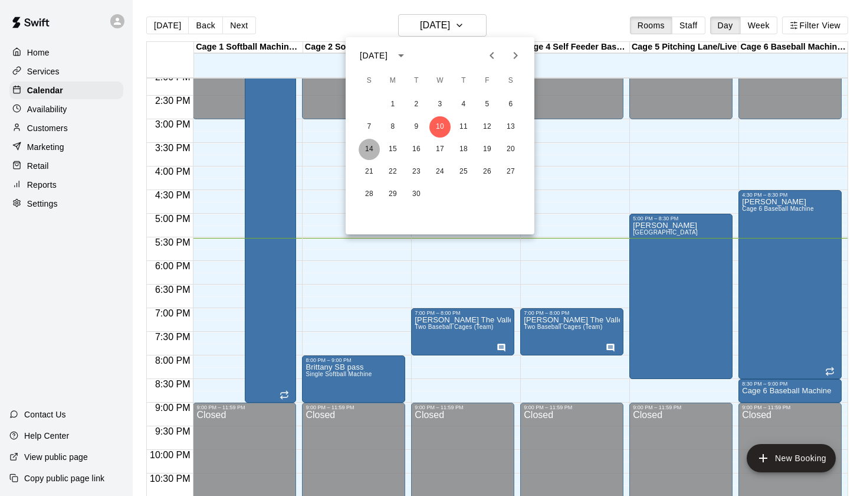
click at [372, 149] on button "14" at bounding box center [369, 149] width 21 height 21
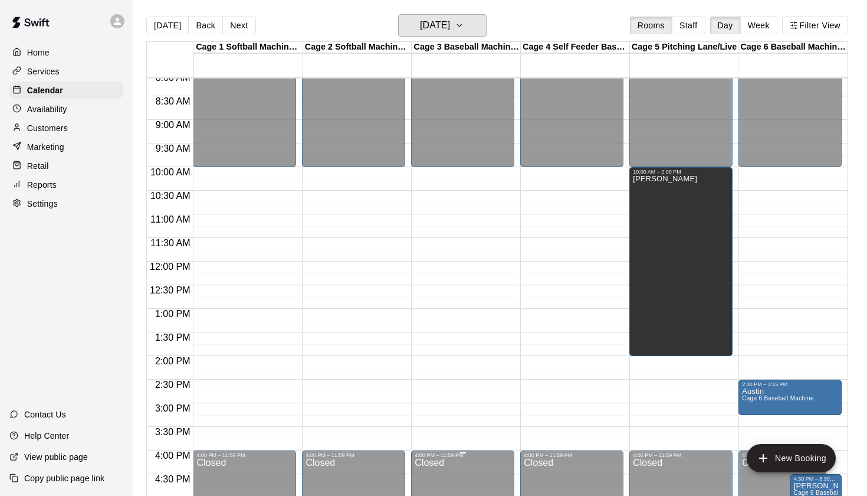
scroll to position [404, 0]
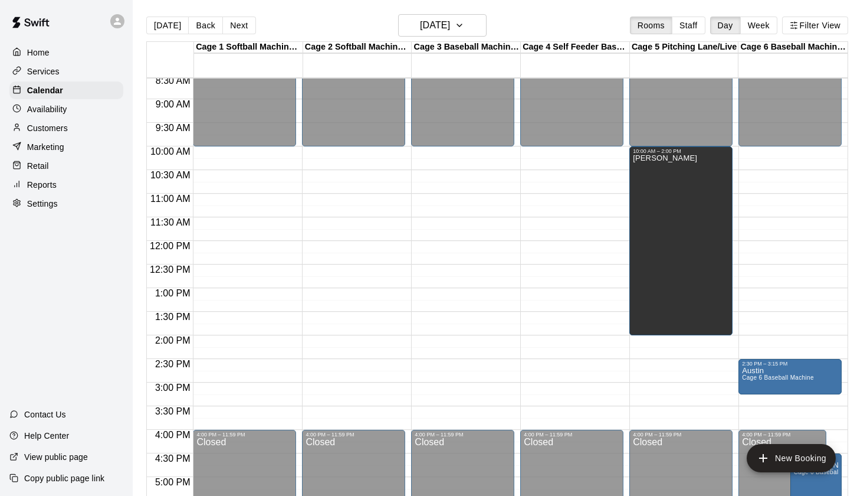
click at [565, 21] on div "[DATE] Back [DATE][DATE] Rooms Staff Day Week Filter View" at bounding box center [497, 27] width 702 height 27
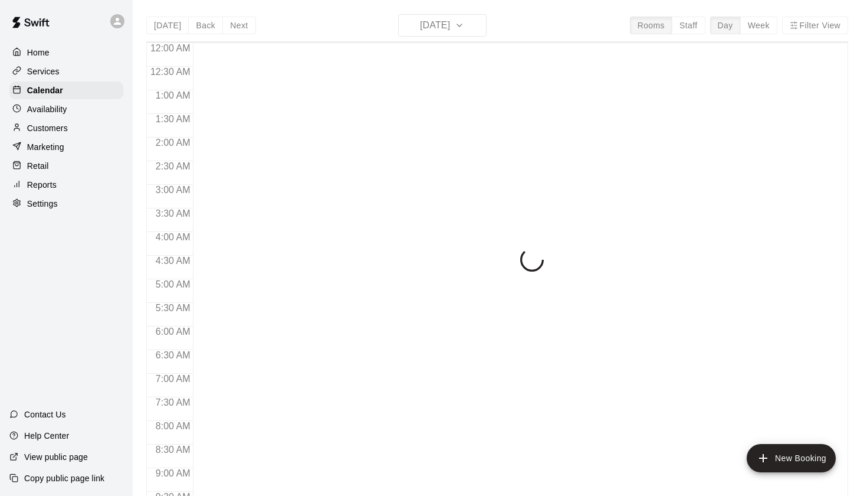
scroll to position [667, 0]
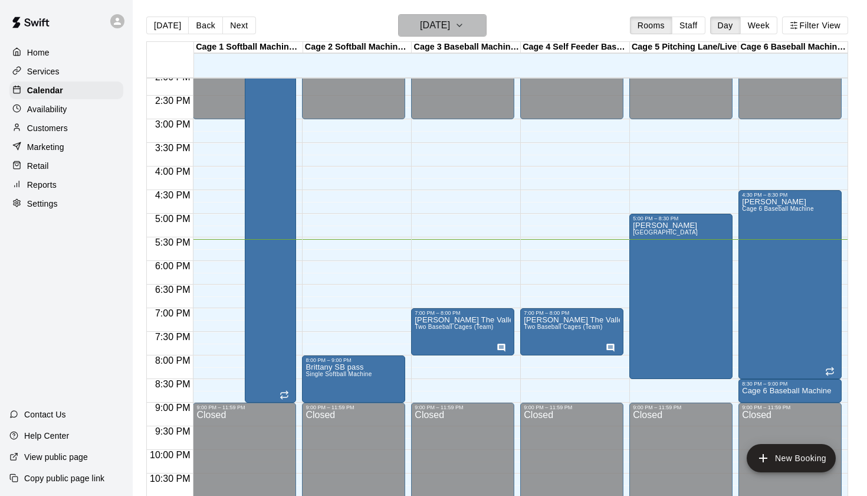
click at [432, 30] on h6 "[DATE]" at bounding box center [435, 25] width 30 height 17
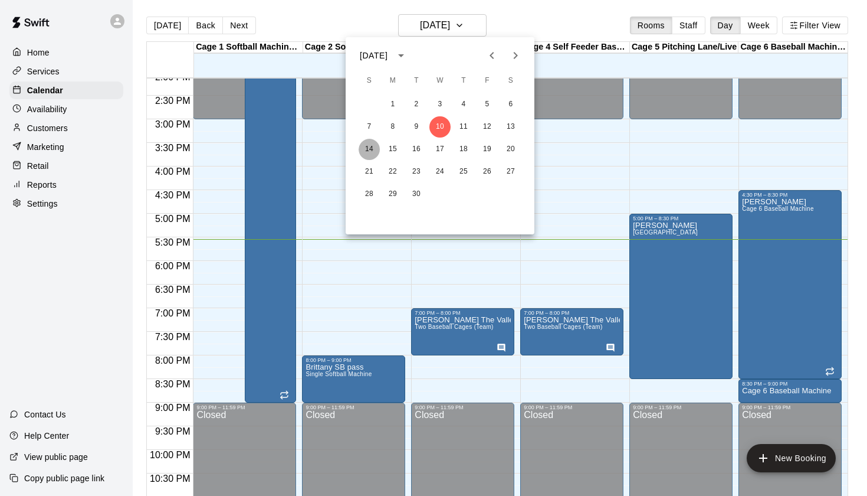
click at [365, 150] on button "14" at bounding box center [369, 149] width 21 height 21
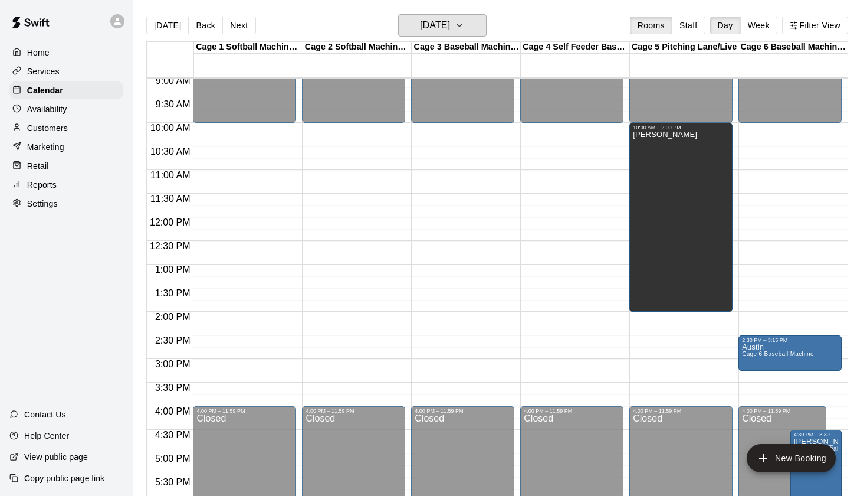
scroll to position [432, 0]
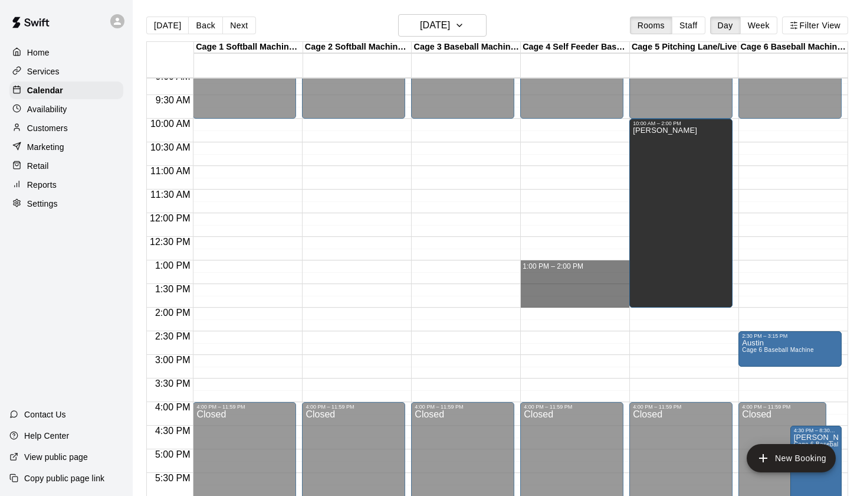
drag, startPoint x: 524, startPoint y: 261, endPoint x: 539, endPoint y: 297, distance: 38.6
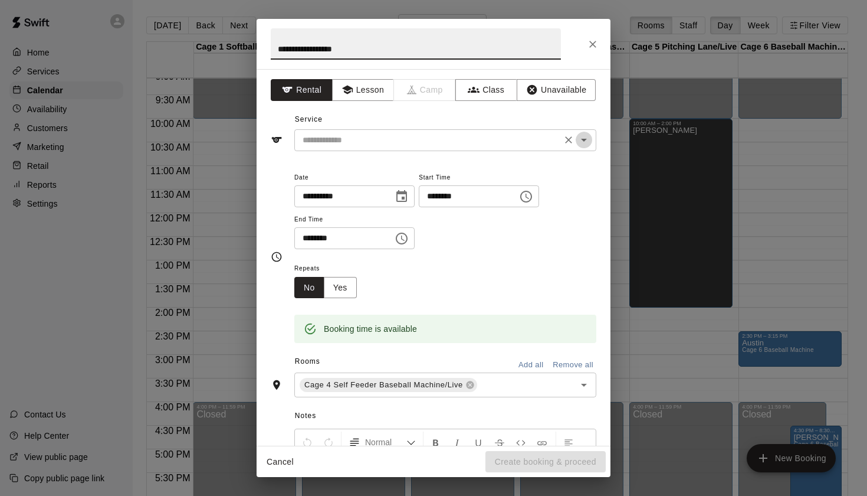
click at [585, 143] on icon "Open" at bounding box center [584, 140] width 14 height 14
type input "**********"
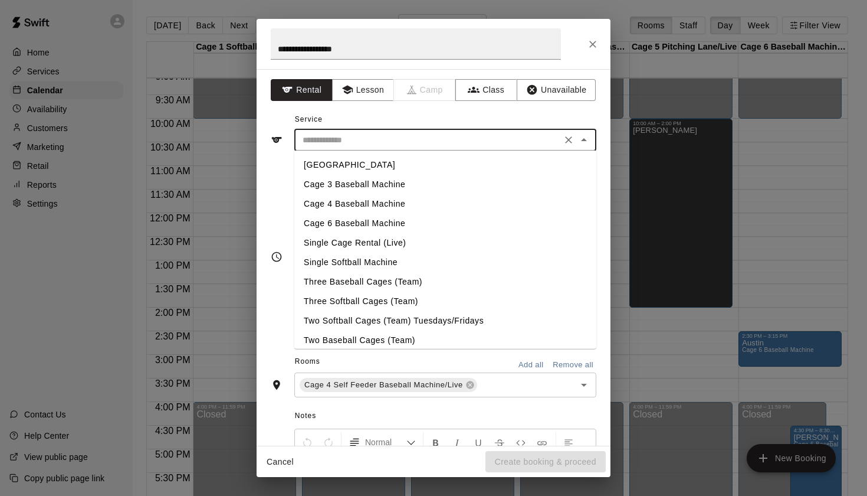
click at [387, 202] on li "Cage 4 Baseball Machine" at bounding box center [445, 203] width 302 height 19
type input "**********"
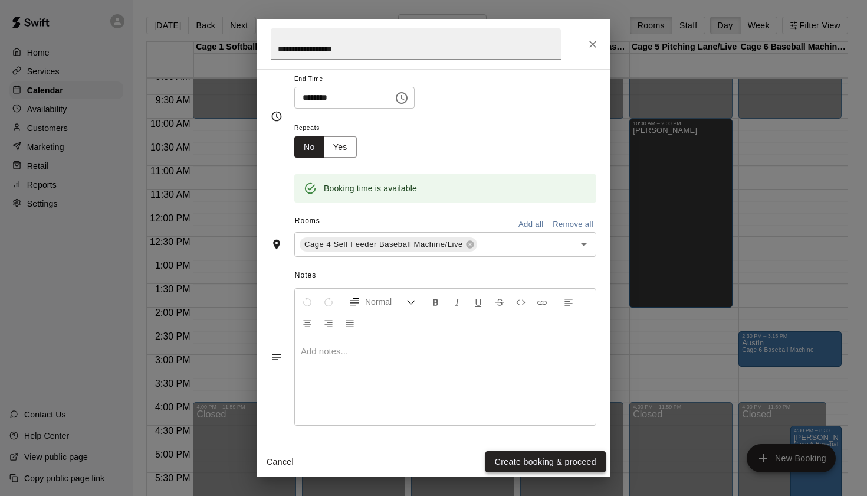
scroll to position [139, 0]
click at [505, 460] on button "Create booking & proceed" at bounding box center [546, 462] width 120 height 22
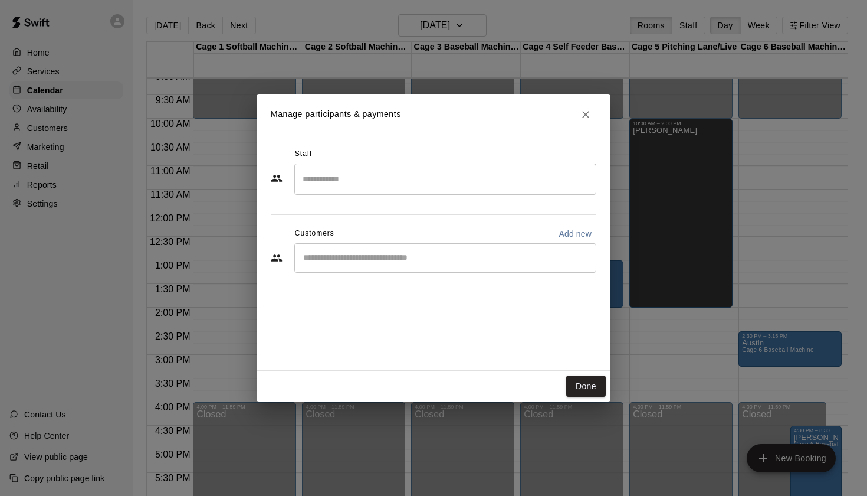
click at [584, 117] on icon "Close" at bounding box center [585, 114] width 7 height 7
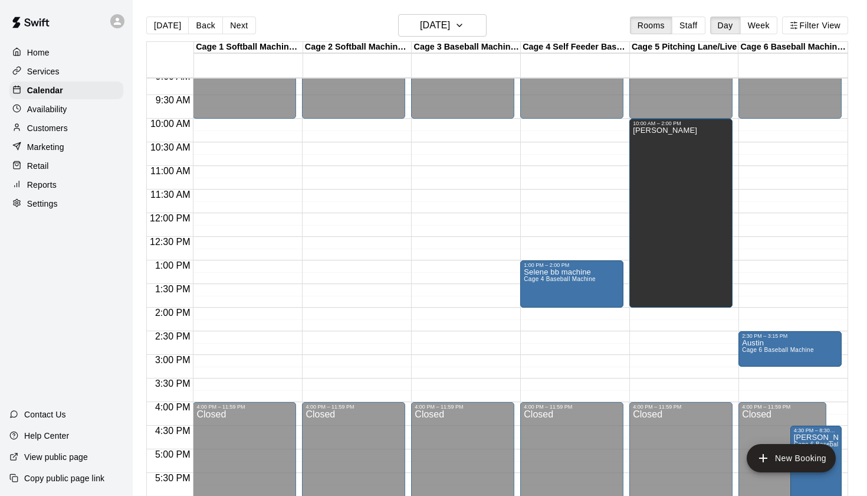
click at [561, 22] on div "Today Back Next Sunday Sep 14 Rooms Staff Day Week Filter View" at bounding box center [497, 27] width 702 height 27
click at [448, 29] on h6 "Sunday Sep 14" at bounding box center [435, 25] width 30 height 17
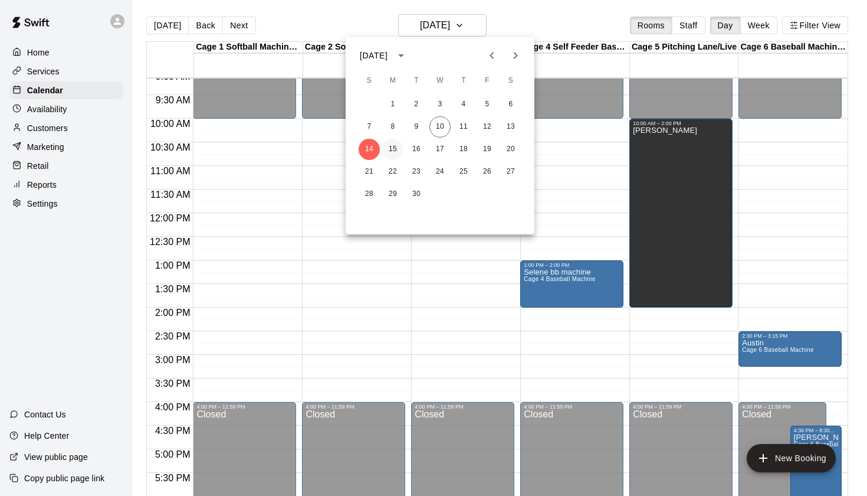
click at [395, 149] on button "15" at bounding box center [392, 149] width 21 height 21
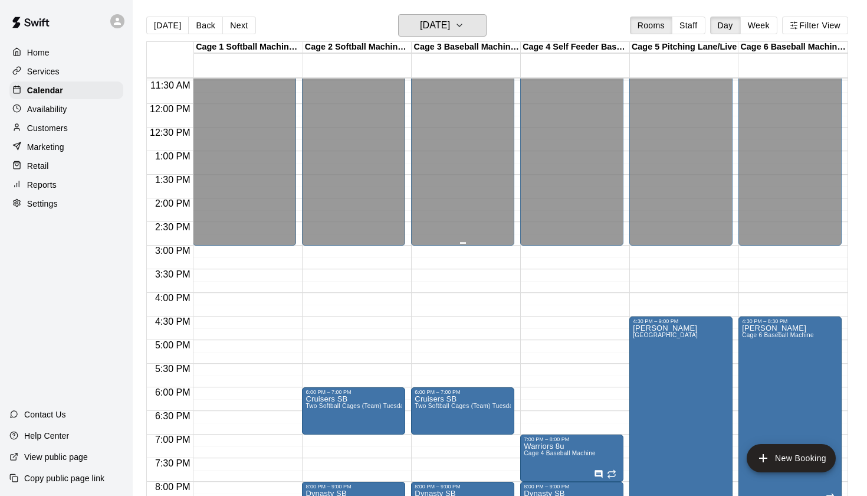
scroll to position [542, 0]
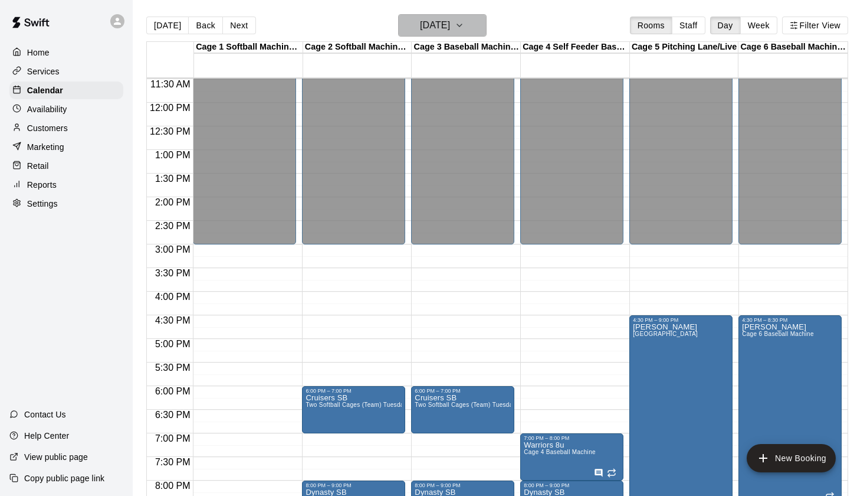
click at [446, 21] on h6 "Monday Sep 15" at bounding box center [435, 25] width 30 height 17
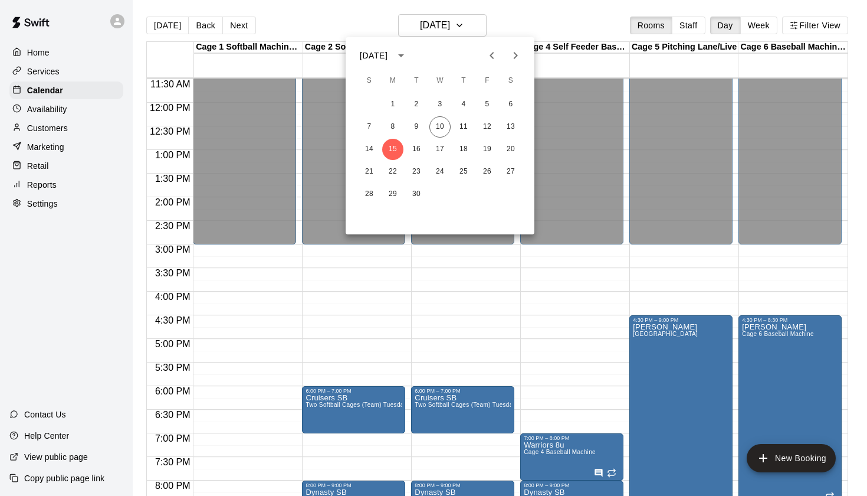
click at [578, 28] on div at bounding box center [433, 248] width 867 height 496
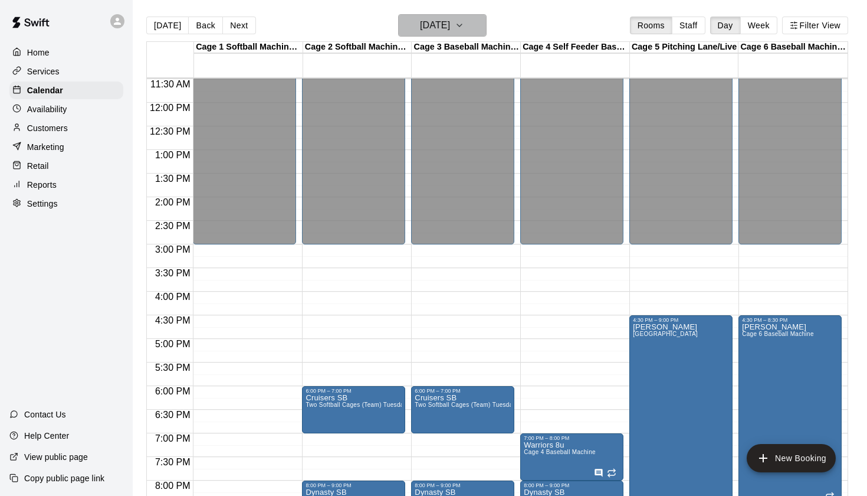
click at [450, 29] on h6 "Monday Sep 15" at bounding box center [435, 25] width 30 height 17
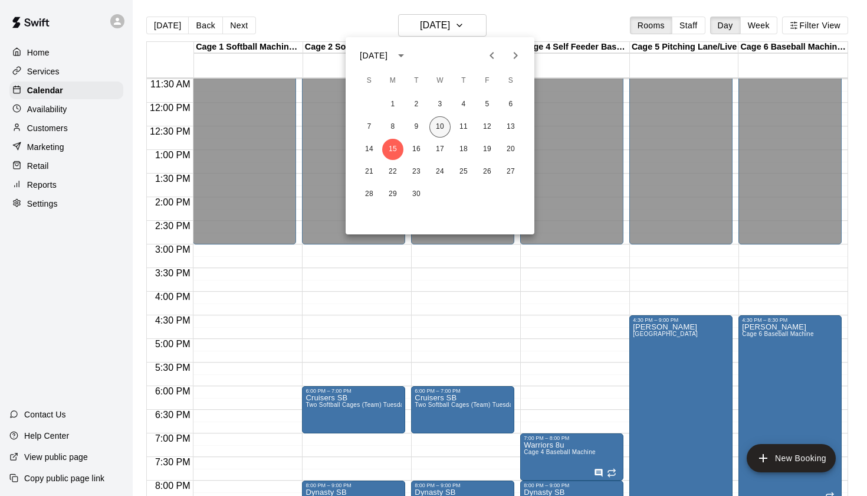
click at [443, 124] on button "10" at bounding box center [440, 126] width 21 height 21
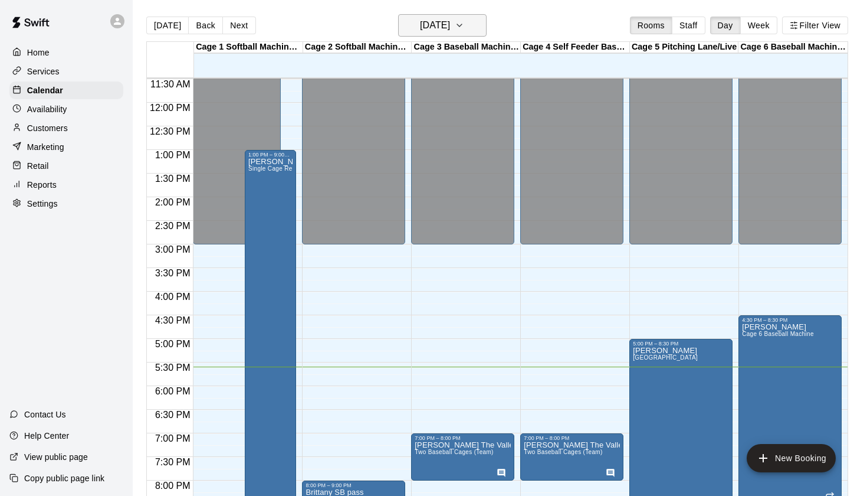
click at [439, 33] on h6 "[DATE]" at bounding box center [435, 25] width 30 height 17
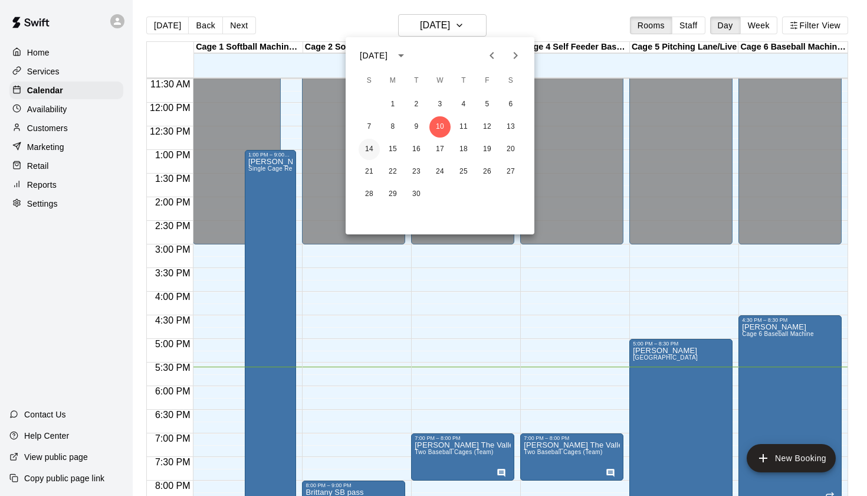
click at [367, 153] on button "14" at bounding box center [369, 149] width 21 height 21
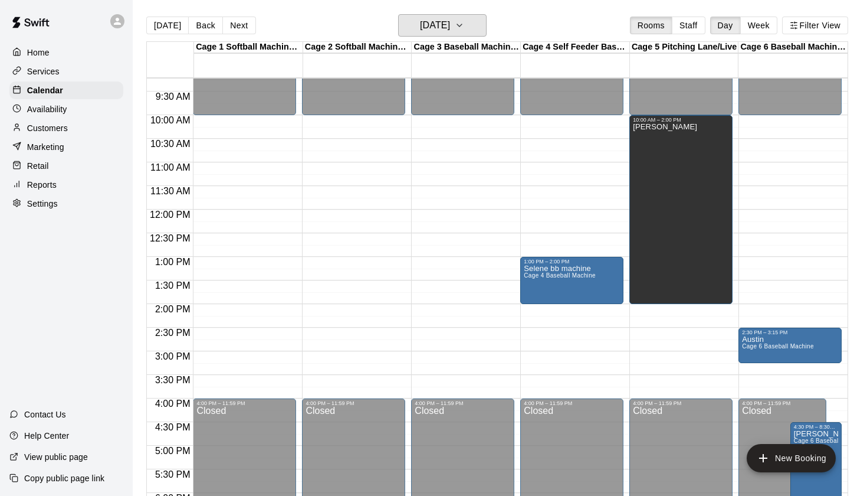
scroll to position [434, 0]
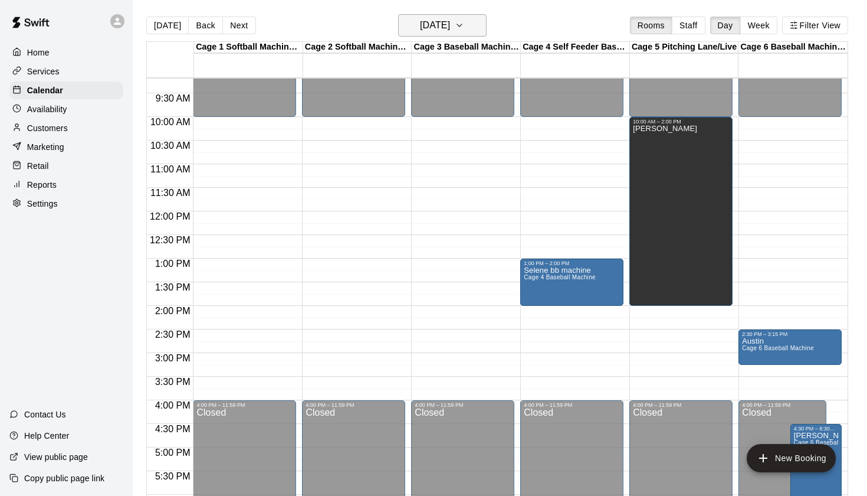
click at [464, 27] on icon "button" at bounding box center [459, 25] width 9 height 14
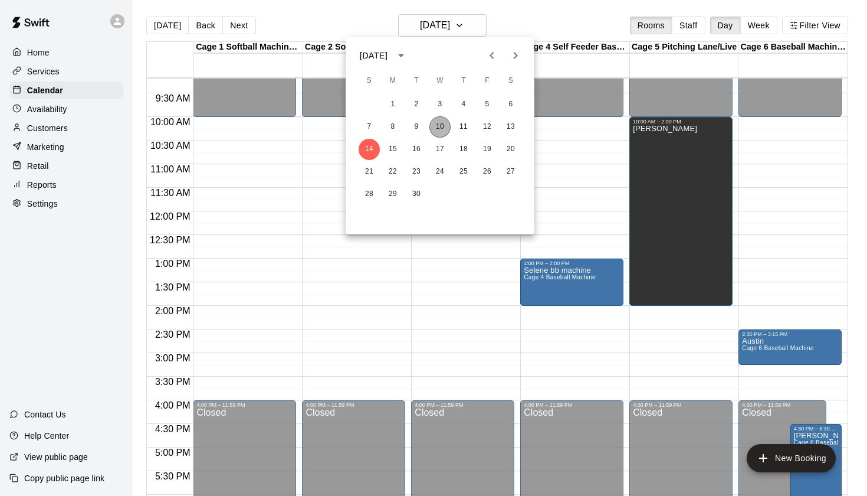
click at [446, 128] on button "10" at bounding box center [440, 126] width 21 height 21
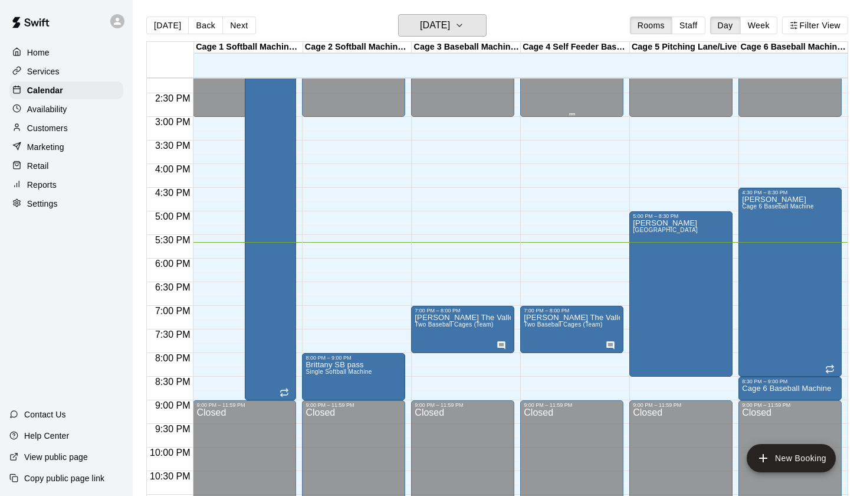
scroll to position [672, 0]
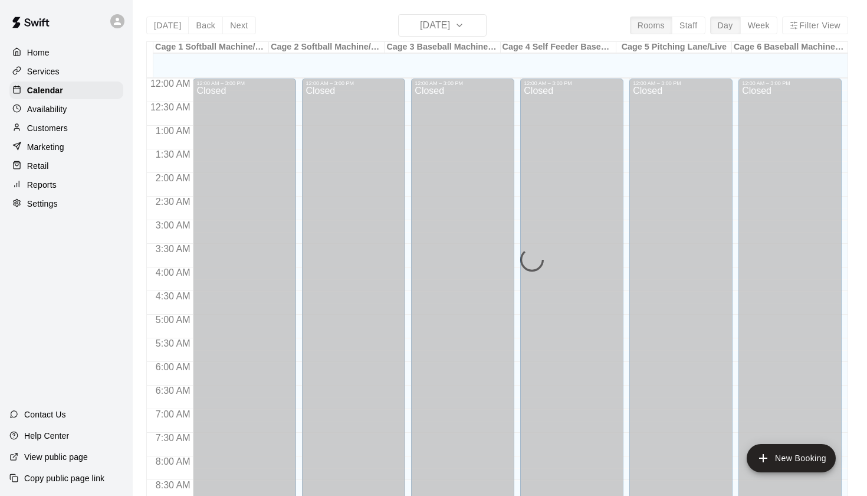
scroll to position [667, 0]
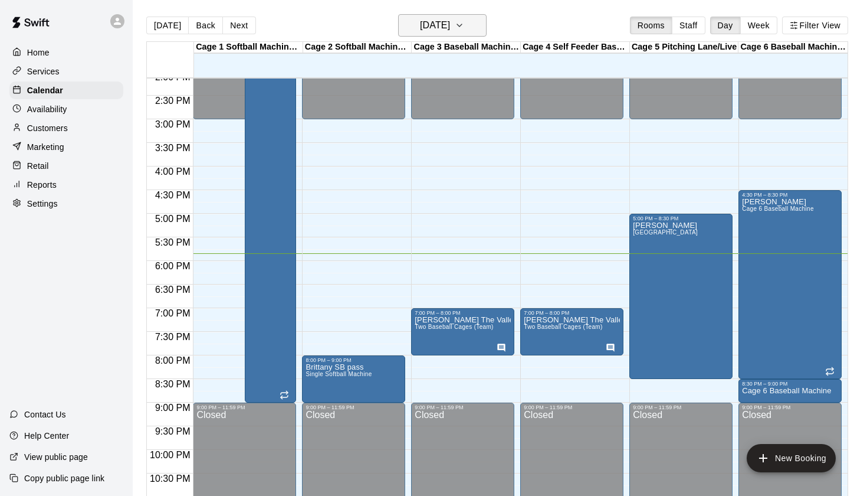
click at [450, 24] on h6 "[DATE]" at bounding box center [435, 25] width 30 height 17
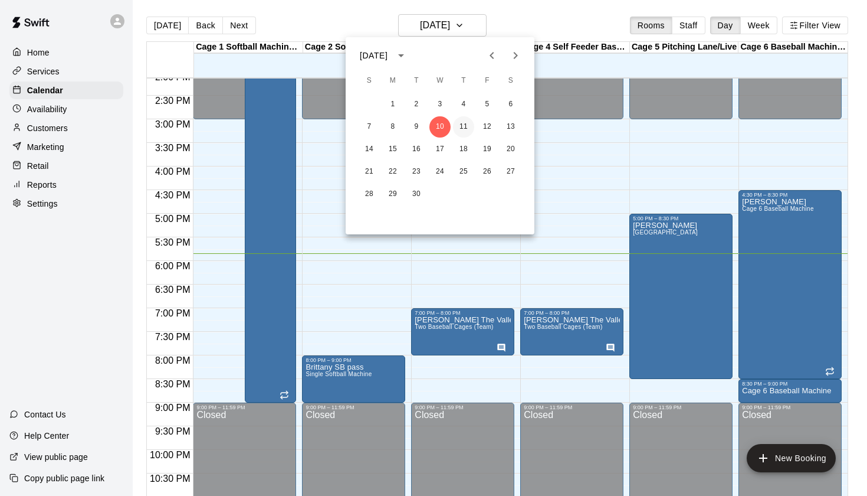
click at [459, 124] on button "11" at bounding box center [463, 126] width 21 height 21
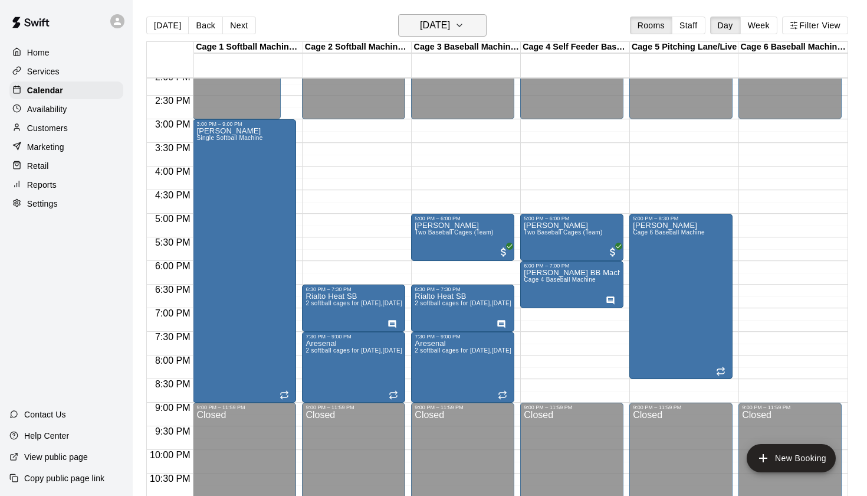
click at [450, 24] on h6 "[DATE]" at bounding box center [435, 25] width 30 height 17
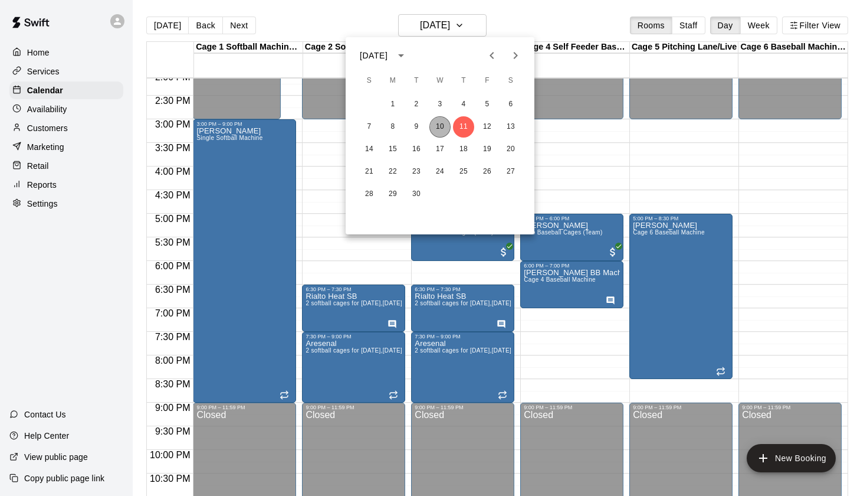
click at [438, 130] on button "10" at bounding box center [440, 126] width 21 height 21
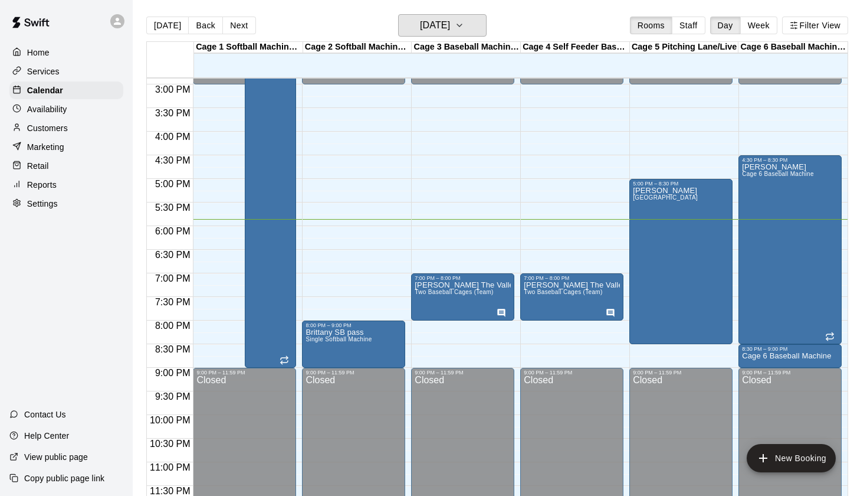
scroll to position [703, 0]
click at [543, 295] on span "Two Baseball Cages (Team)" at bounding box center [563, 292] width 78 height 6
click at [536, 299] on icon "edit" at bounding box center [536, 301] width 14 height 14
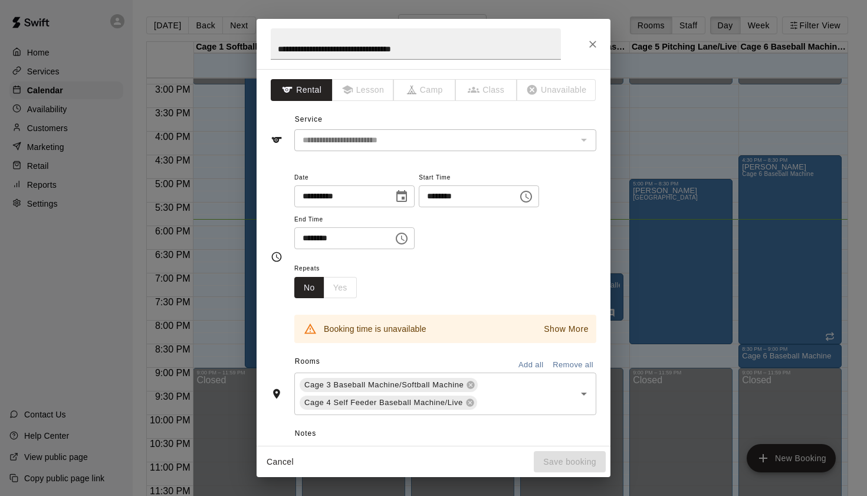
scroll to position [51, 0]
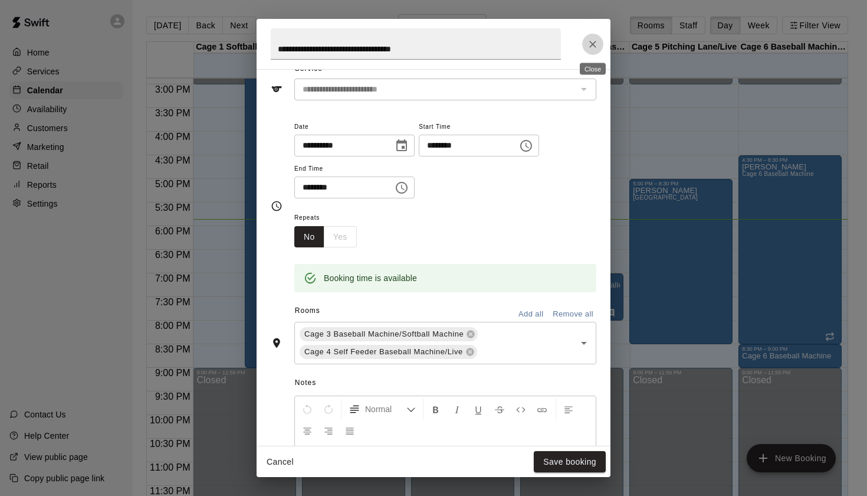
click at [588, 45] on icon "Close" at bounding box center [593, 44] width 12 height 12
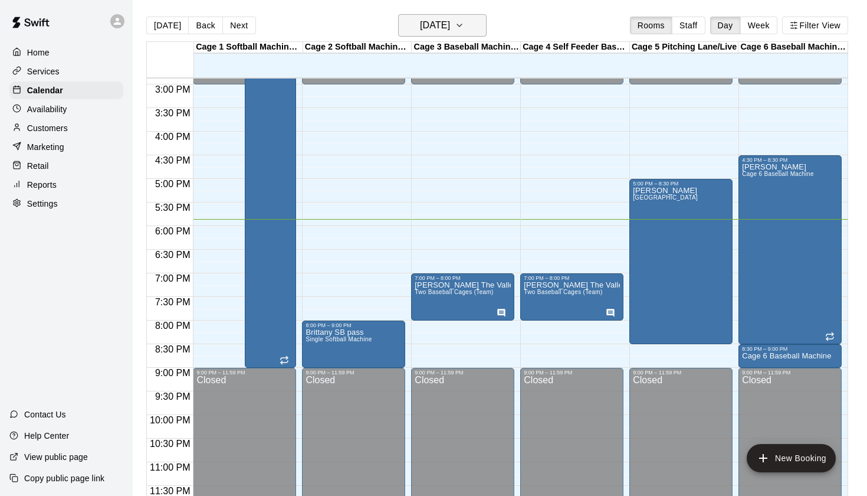
click at [450, 20] on h6 "[DATE]" at bounding box center [435, 25] width 30 height 17
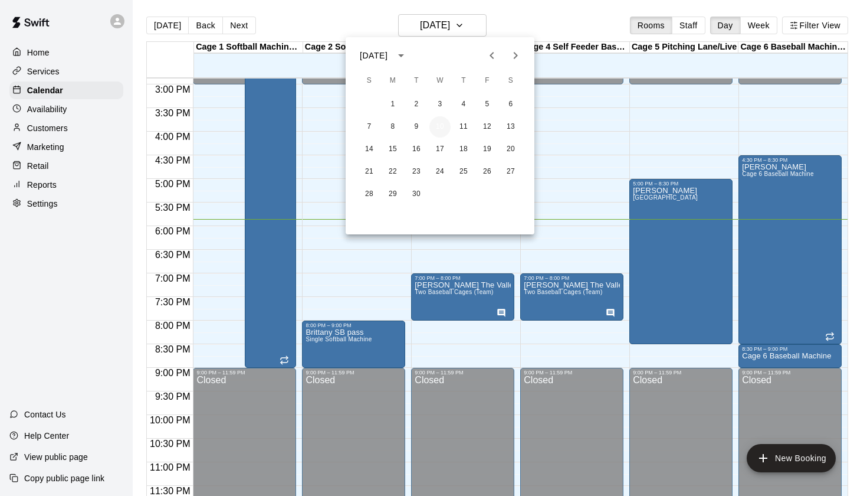
click at [435, 126] on button "10" at bounding box center [440, 126] width 21 height 21
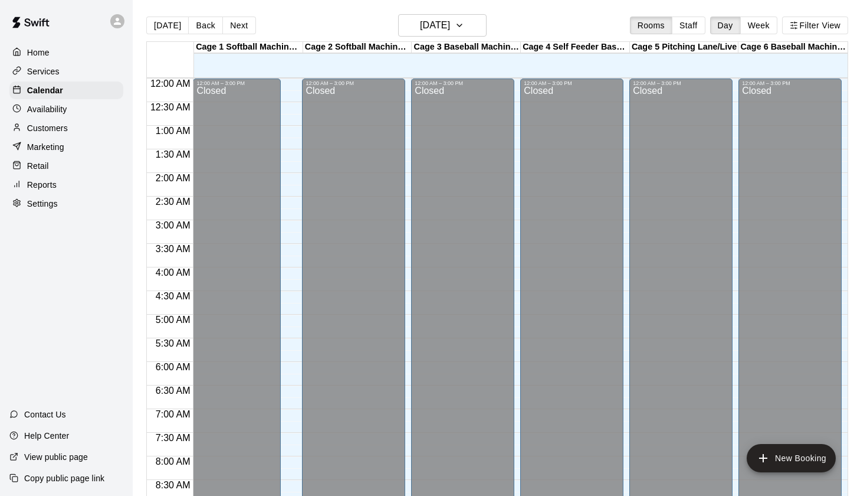
scroll to position [667, 0]
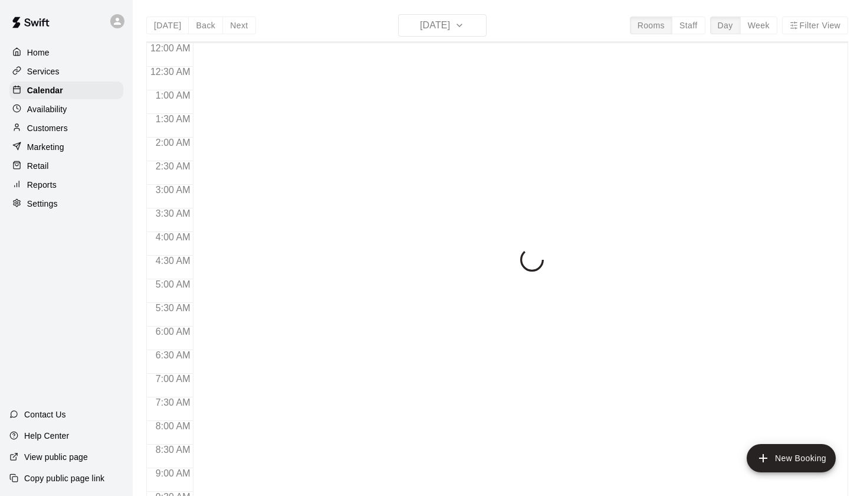
scroll to position [667, 0]
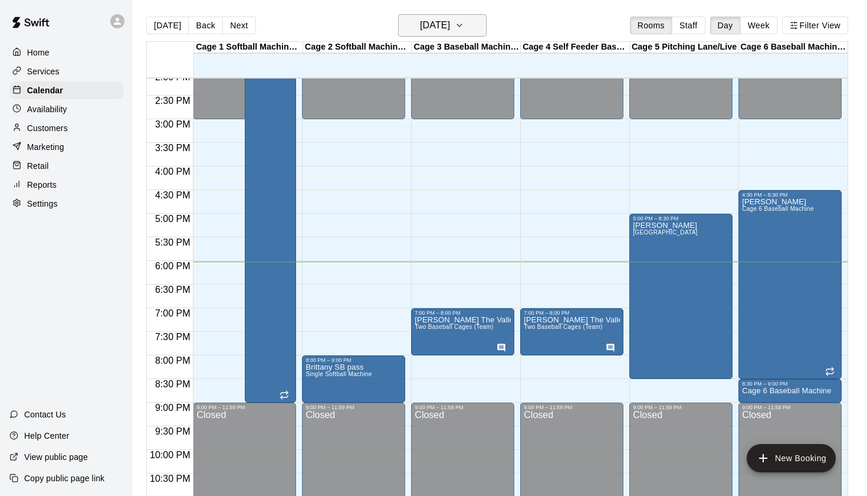
click at [464, 27] on icon "button" at bounding box center [459, 25] width 9 height 14
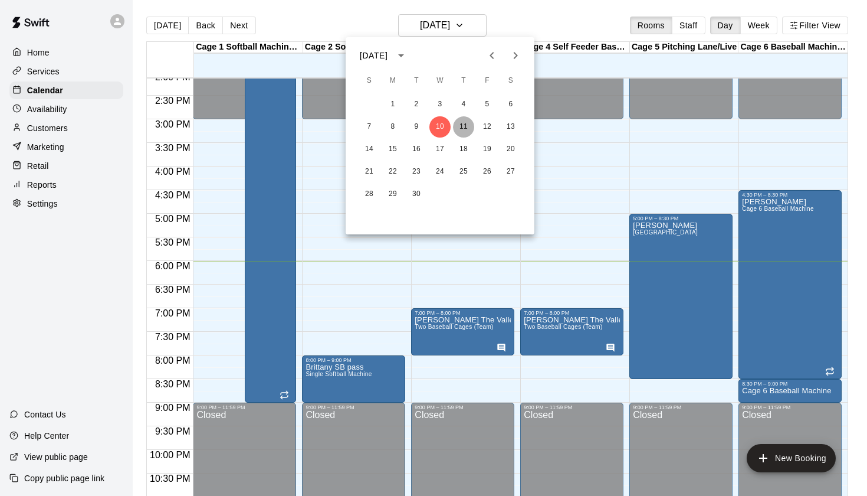
click at [463, 126] on button "11" at bounding box center [463, 126] width 21 height 21
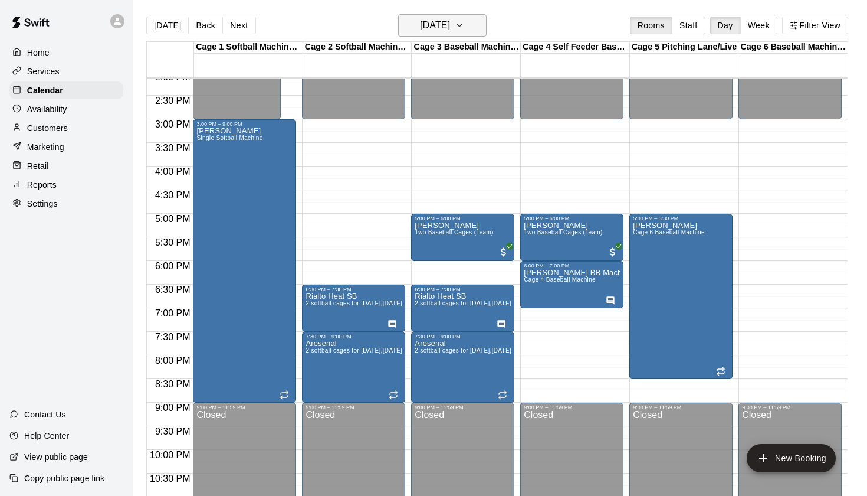
click at [450, 30] on h6 "[DATE]" at bounding box center [435, 25] width 30 height 17
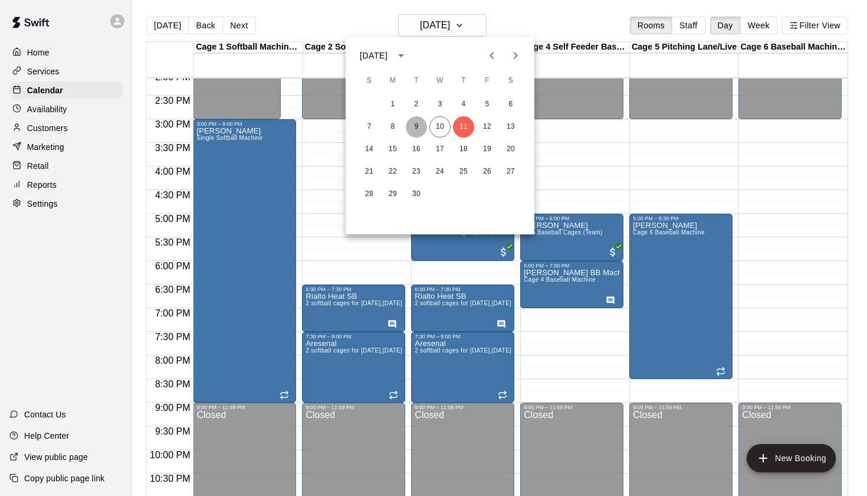
click at [409, 126] on button "9" at bounding box center [416, 126] width 21 height 21
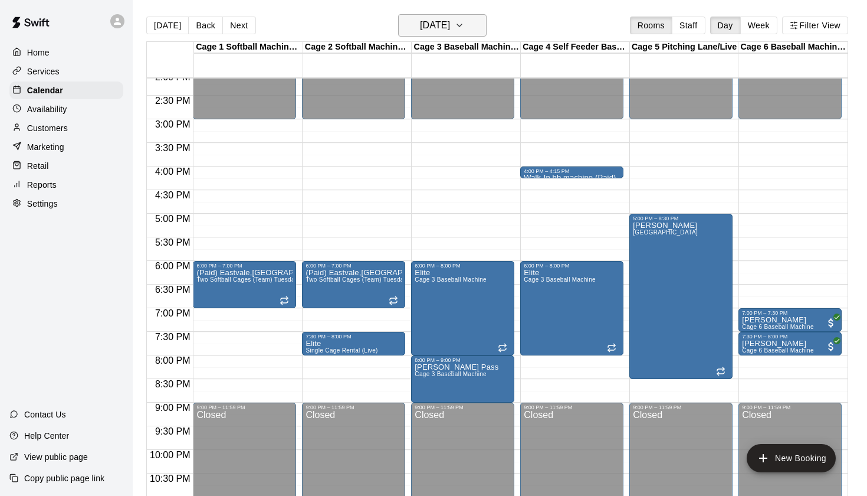
click at [446, 27] on h6 "[DATE]" at bounding box center [435, 25] width 30 height 17
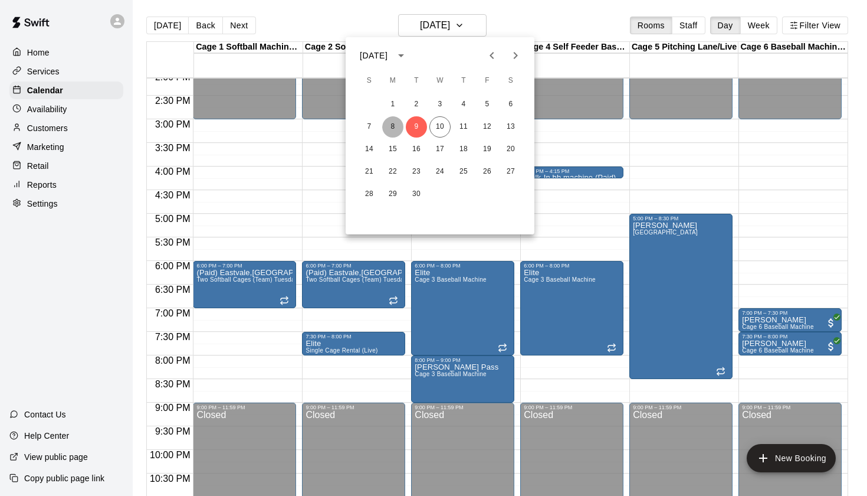
click at [395, 127] on button "8" at bounding box center [392, 126] width 21 height 21
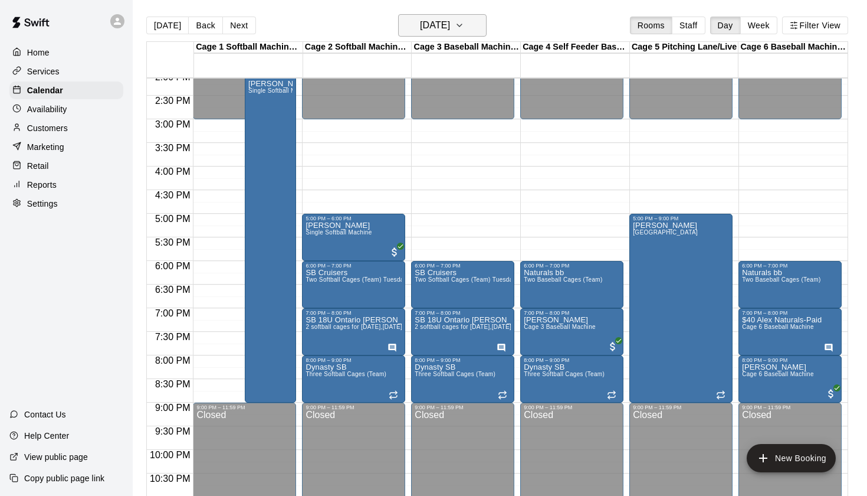
click at [448, 27] on h6 "[DATE]" at bounding box center [435, 25] width 30 height 17
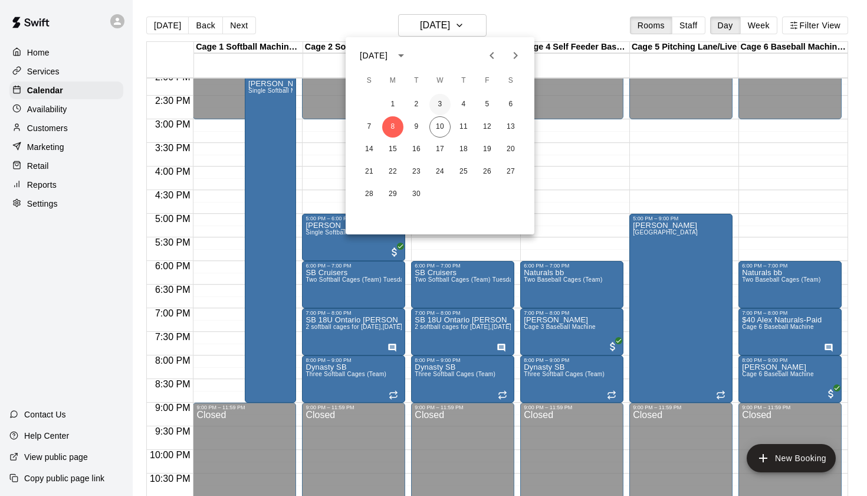
click at [441, 111] on button "3" at bounding box center [440, 104] width 21 height 21
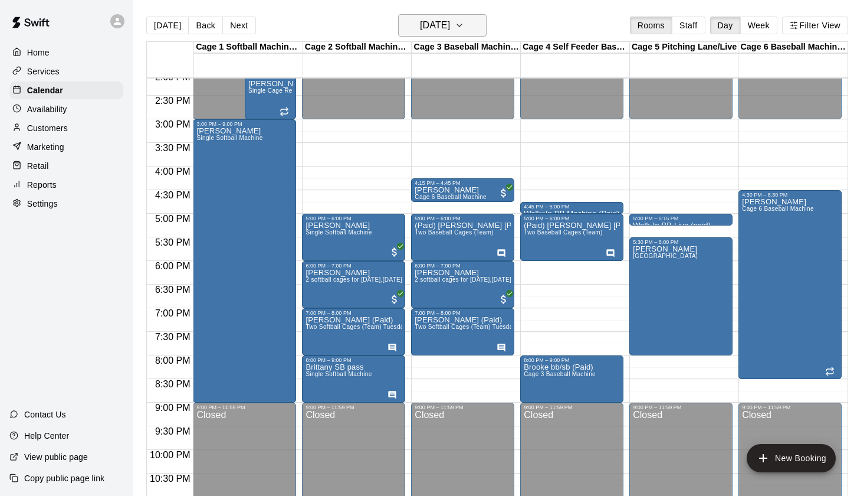
click at [450, 30] on h6 "[DATE]" at bounding box center [435, 25] width 30 height 17
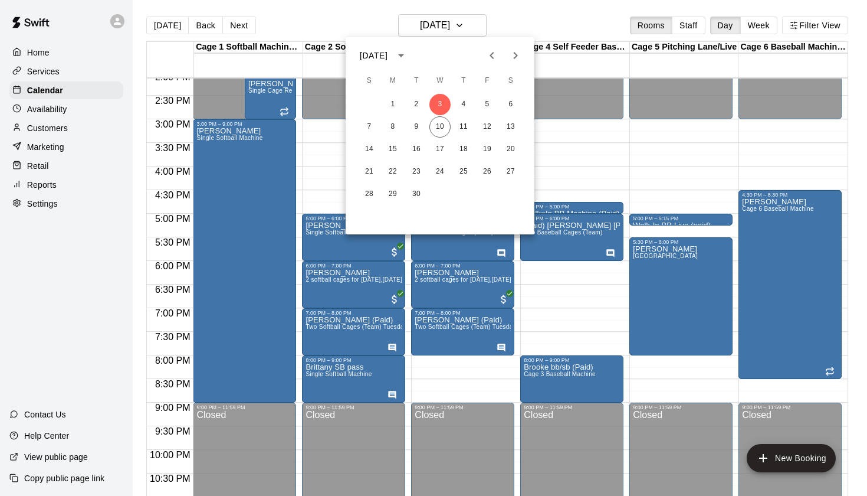
click at [495, 58] on icon "Previous month" at bounding box center [492, 55] width 14 height 14
click at [438, 194] on button "27" at bounding box center [440, 194] width 21 height 21
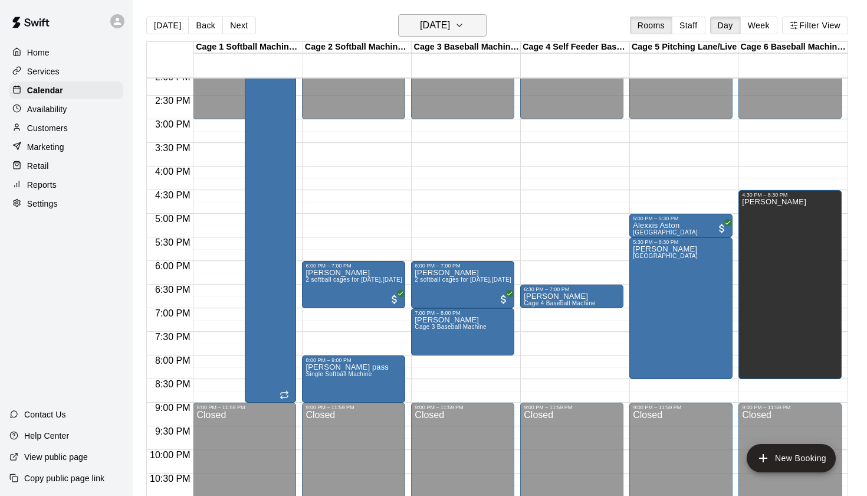
click at [450, 26] on h6 "[DATE]" at bounding box center [435, 25] width 30 height 17
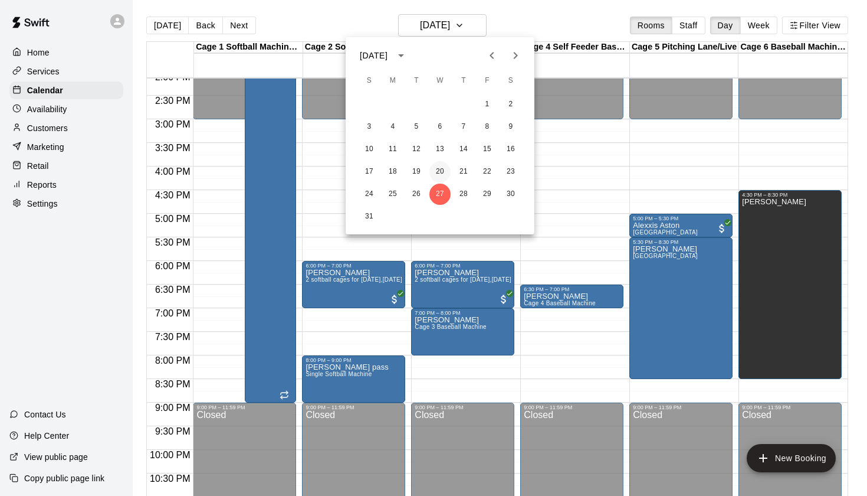
click at [443, 167] on button "20" at bounding box center [440, 171] width 21 height 21
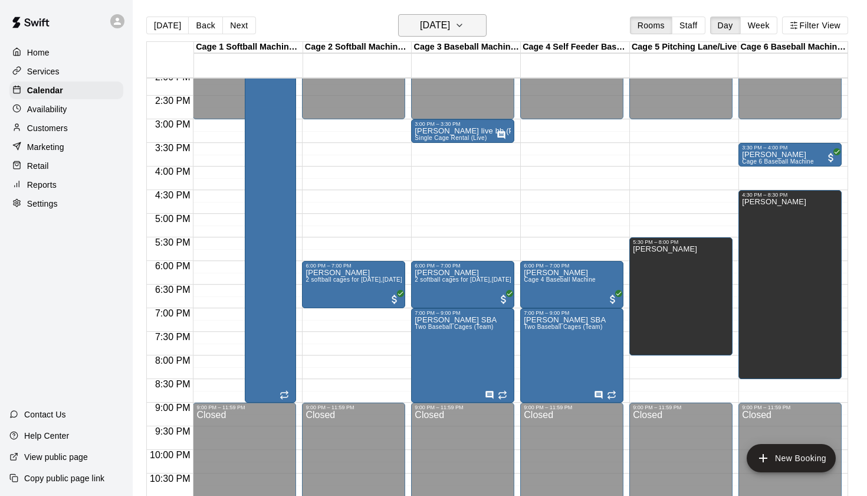
click at [450, 31] on h6 "[DATE]" at bounding box center [435, 25] width 30 height 17
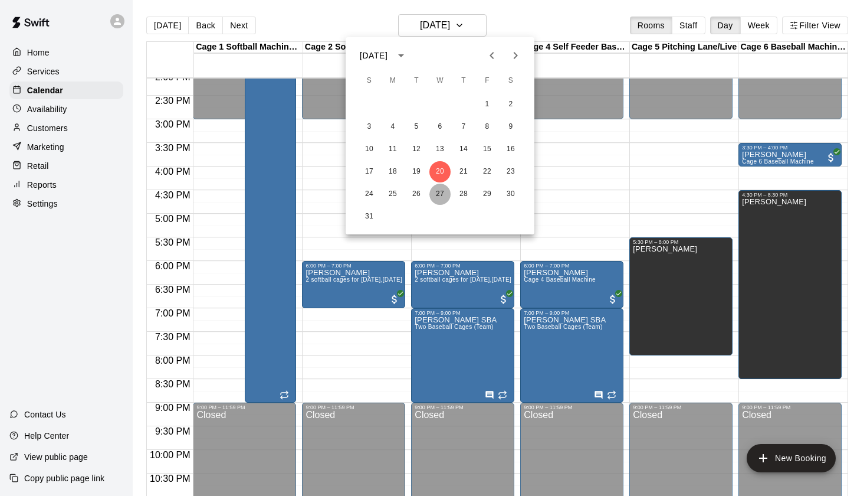
click at [440, 195] on button "27" at bounding box center [440, 194] width 21 height 21
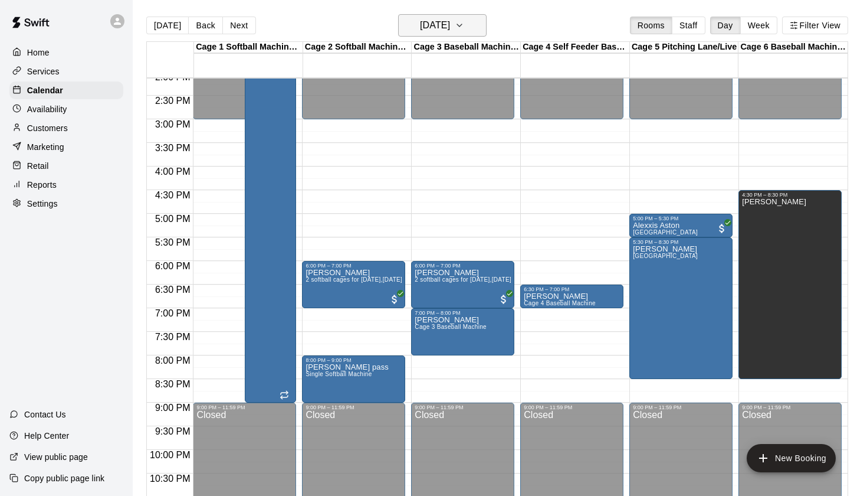
click at [450, 22] on h6 "Wednesday Aug 27" at bounding box center [435, 25] width 30 height 17
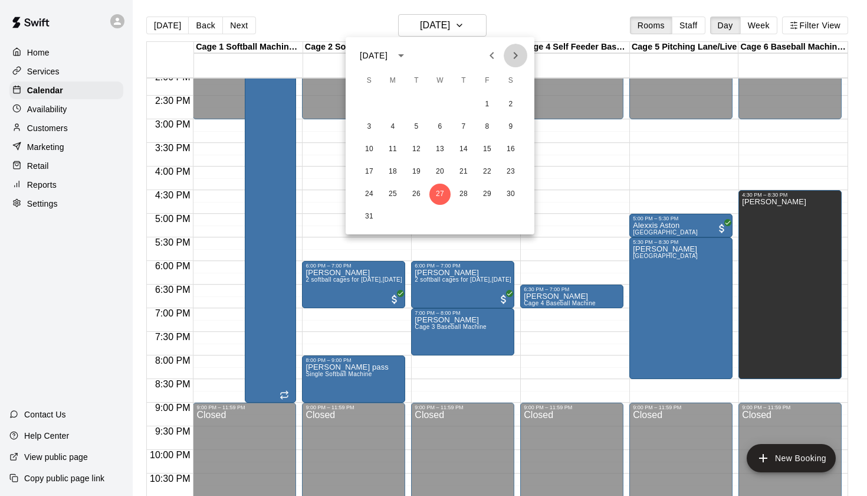
click at [518, 53] on icon "Next month" at bounding box center [516, 55] width 14 height 14
click at [444, 128] on button "10" at bounding box center [440, 126] width 21 height 21
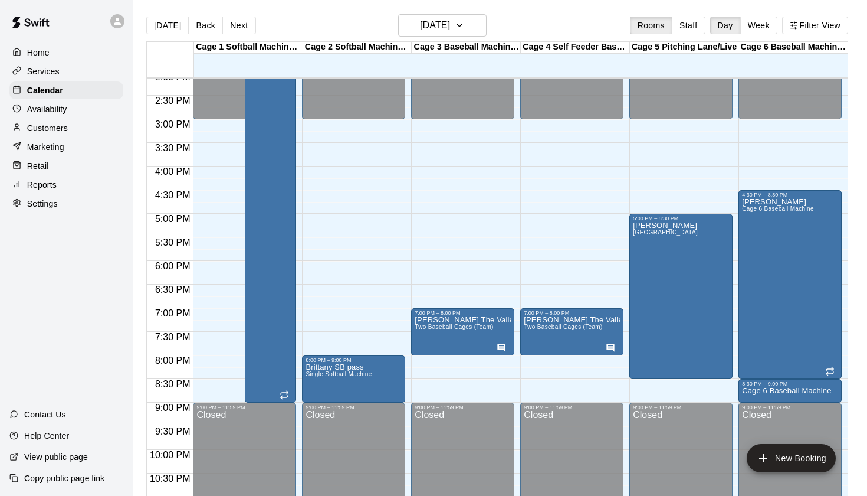
click at [569, 17] on div "Today Back Next Wednesday Sep 10 Rooms Staff Day Week Filter View" at bounding box center [497, 27] width 702 height 27
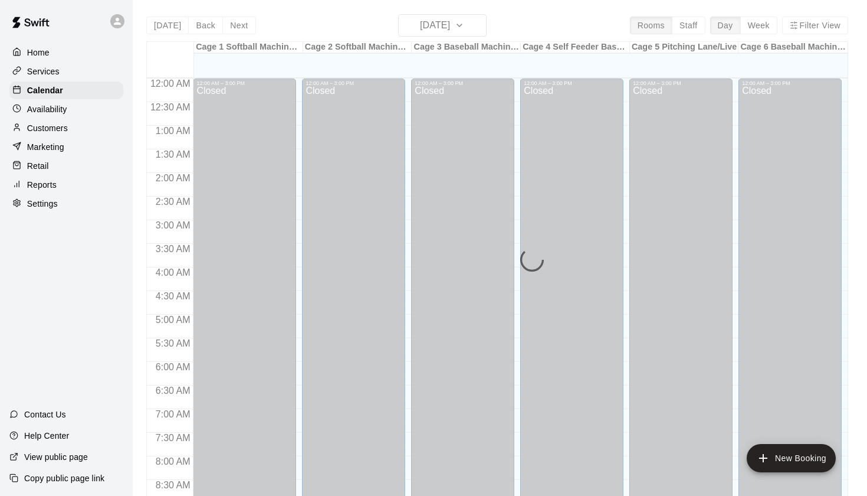
scroll to position [667, 0]
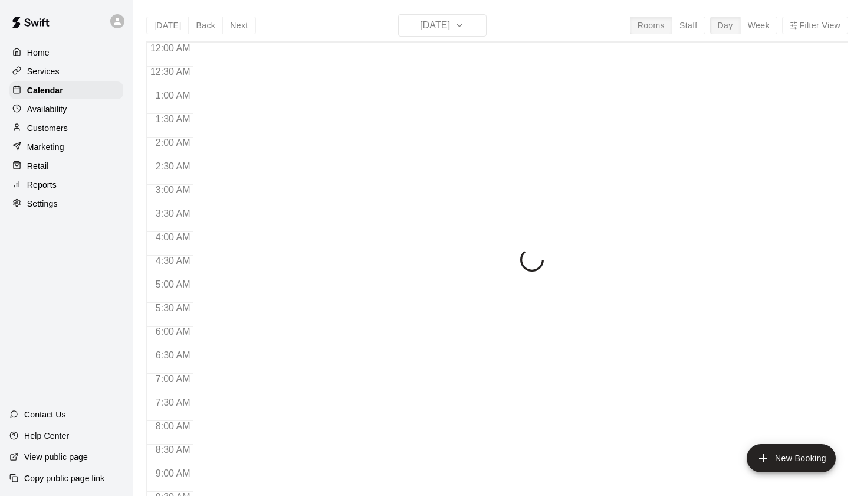
scroll to position [667, 0]
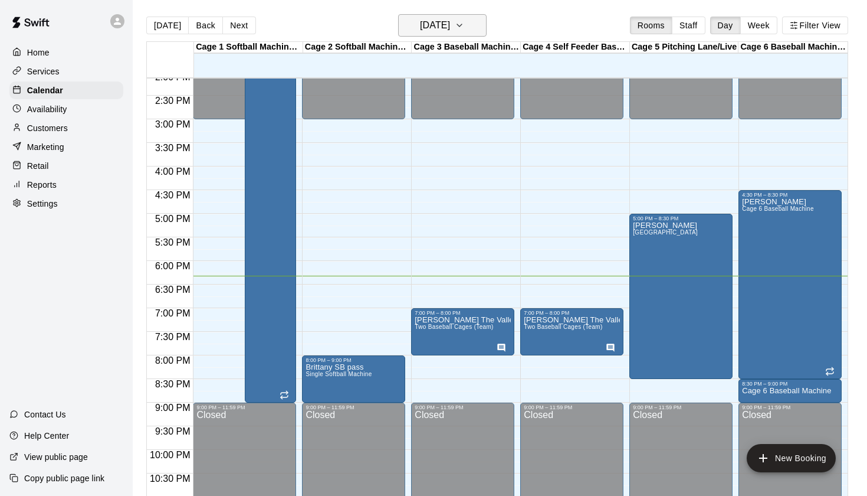
click at [464, 31] on icon "button" at bounding box center [459, 25] width 9 height 14
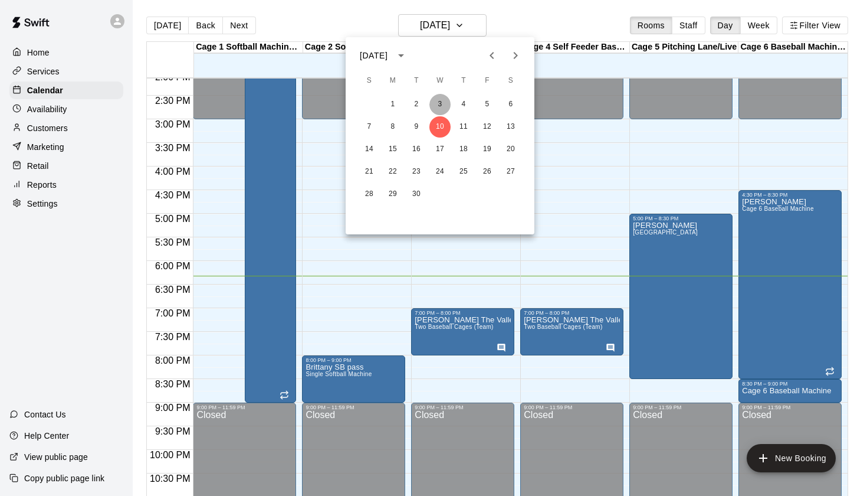
click at [438, 107] on button "3" at bounding box center [440, 104] width 21 height 21
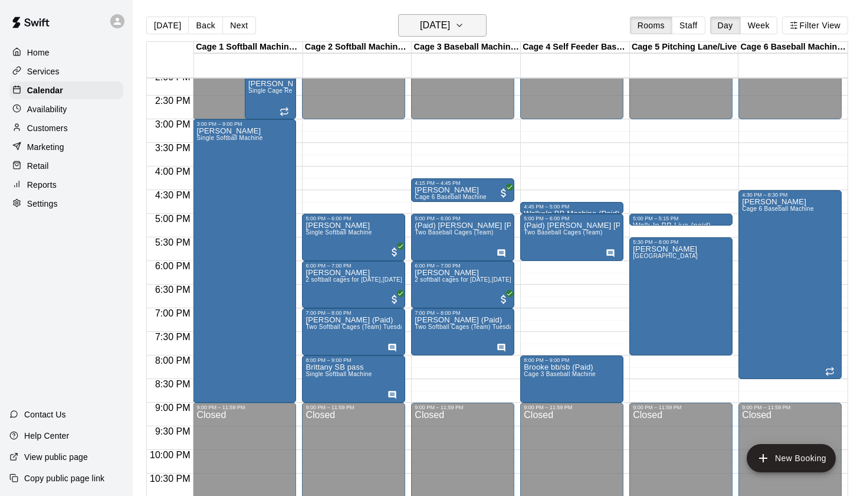
click at [450, 31] on h6 "Wednesday Sep 03" at bounding box center [435, 25] width 30 height 17
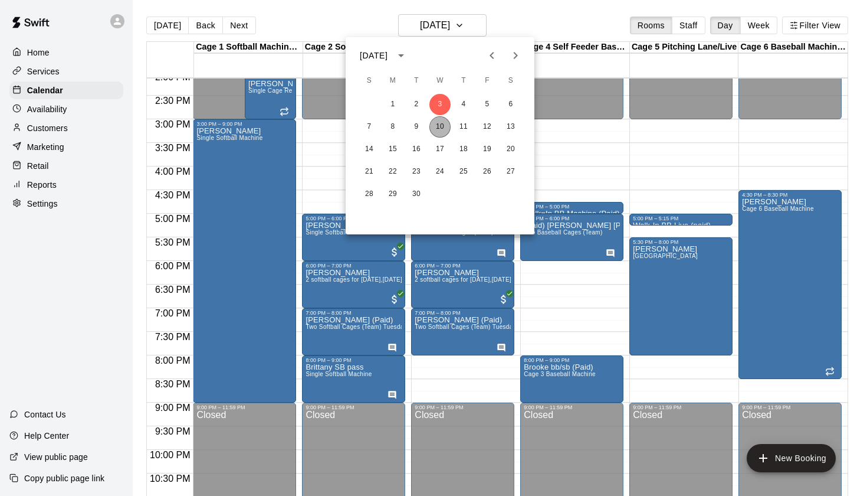
click at [440, 127] on button "10" at bounding box center [440, 126] width 21 height 21
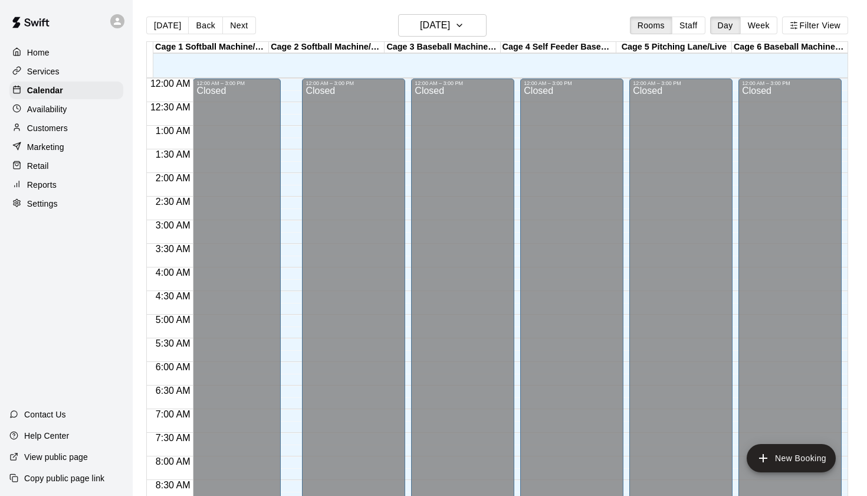
scroll to position [667, 0]
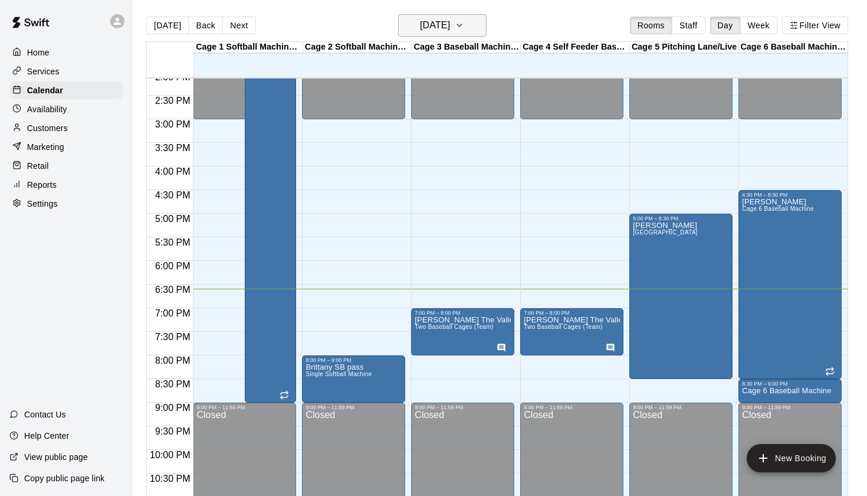
click at [450, 31] on h6 "[DATE]" at bounding box center [435, 25] width 30 height 17
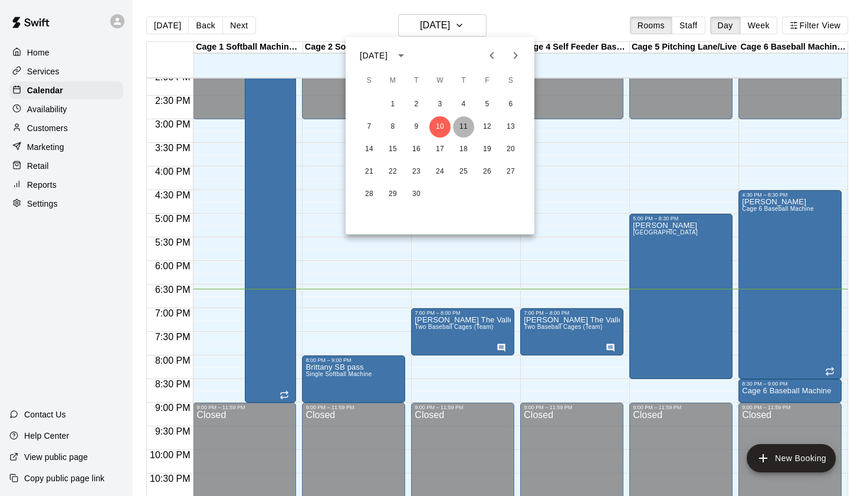
click at [459, 129] on button "11" at bounding box center [463, 126] width 21 height 21
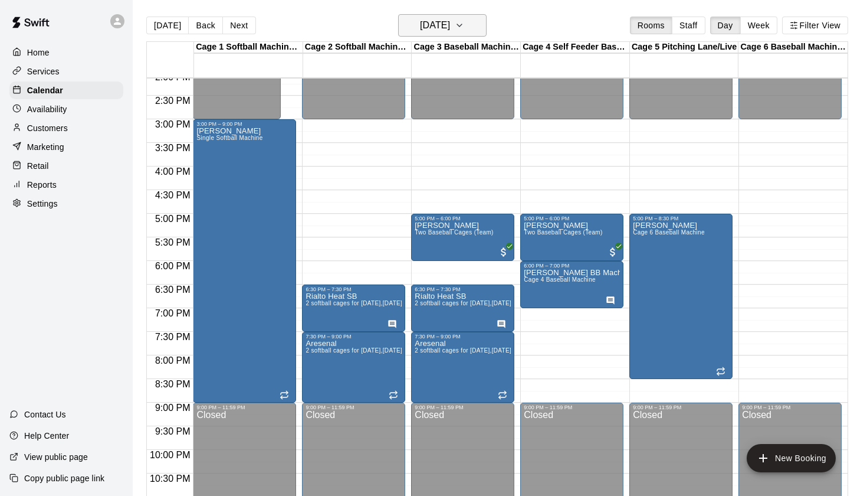
click at [445, 25] on h6 "[DATE]" at bounding box center [435, 25] width 30 height 17
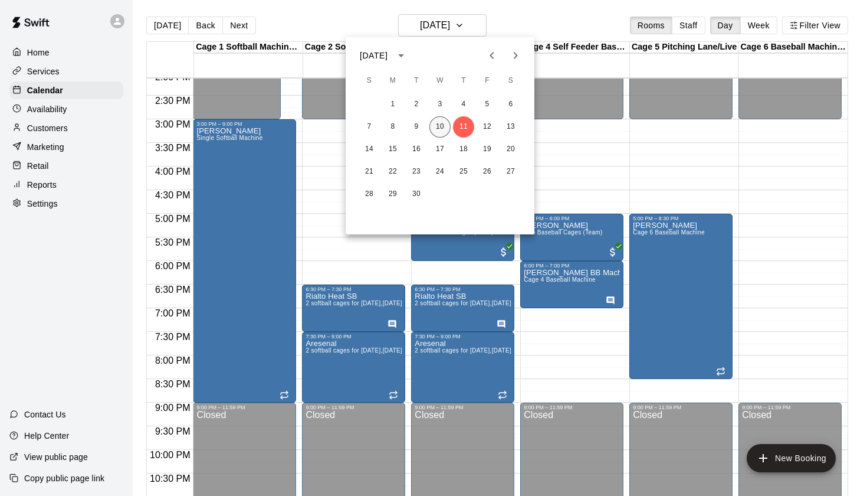
click at [438, 130] on button "10" at bounding box center [440, 126] width 21 height 21
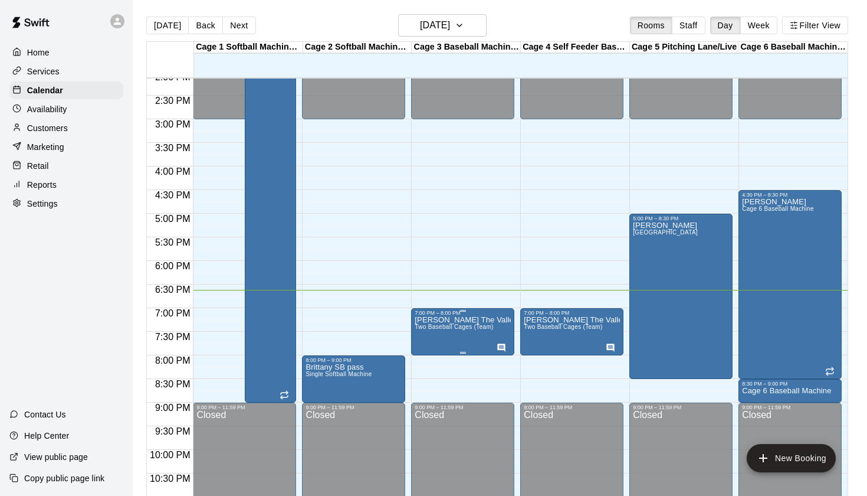
click at [432, 329] on icon "edit" at bounding box center [427, 329] width 14 height 14
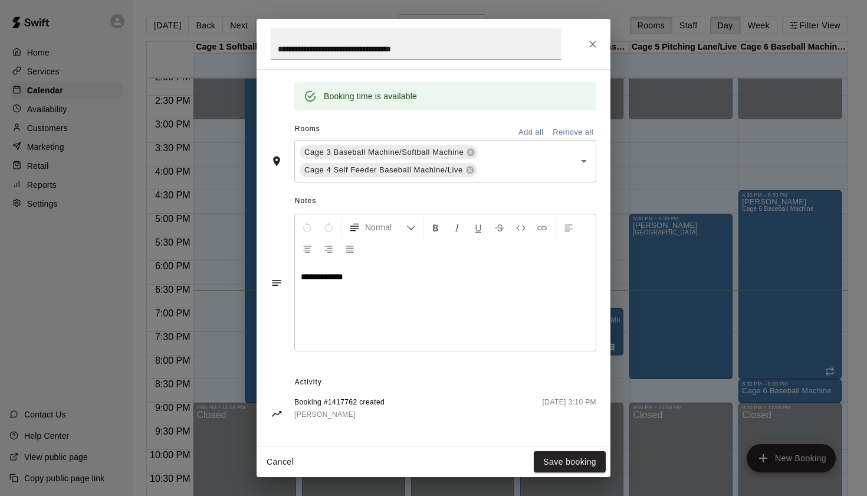
scroll to position [232, 0]
click at [599, 40] on button "Close" at bounding box center [592, 44] width 21 height 21
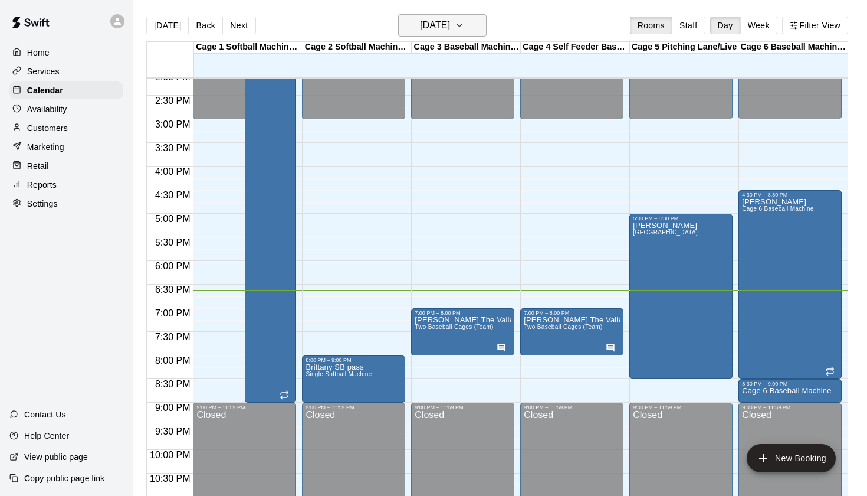
click at [422, 15] on button "[DATE]" at bounding box center [442, 25] width 89 height 22
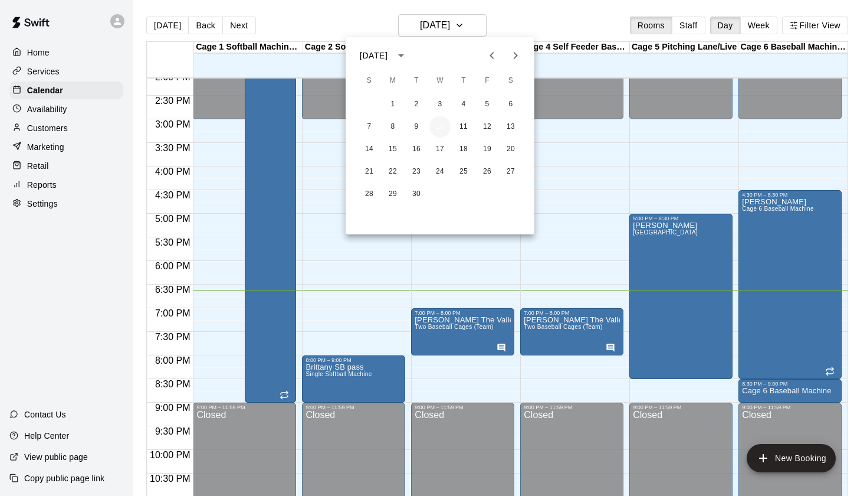
click at [440, 125] on button "10" at bounding box center [440, 126] width 21 height 21
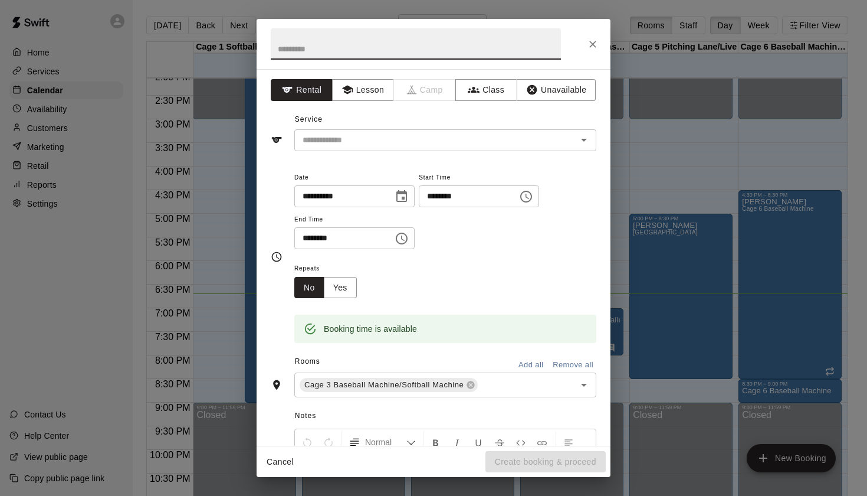
click at [585, 46] on button "Close" at bounding box center [592, 44] width 21 height 21
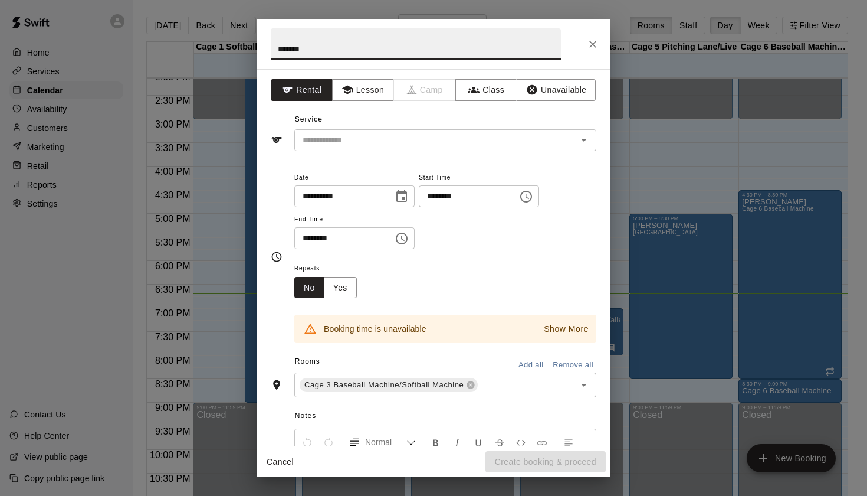
type input "*******"
click at [409, 237] on icon "Choose time, selected time is 7:15 PM" at bounding box center [402, 238] width 14 height 14
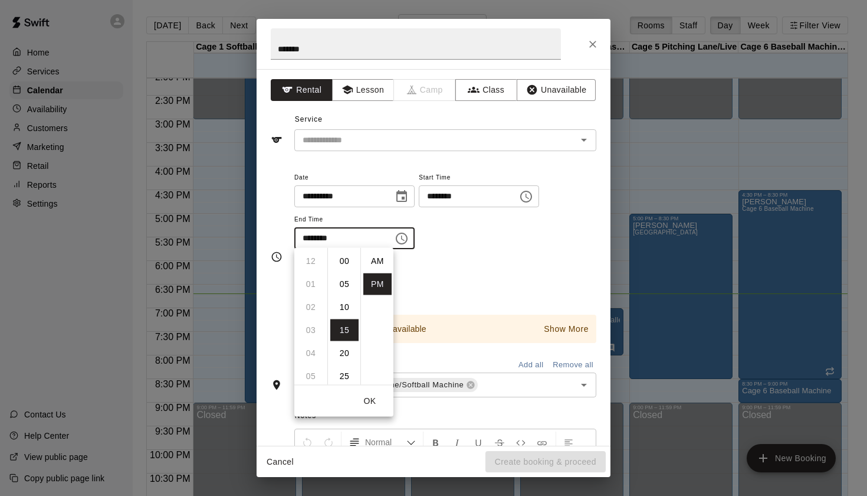
scroll to position [21, 0]
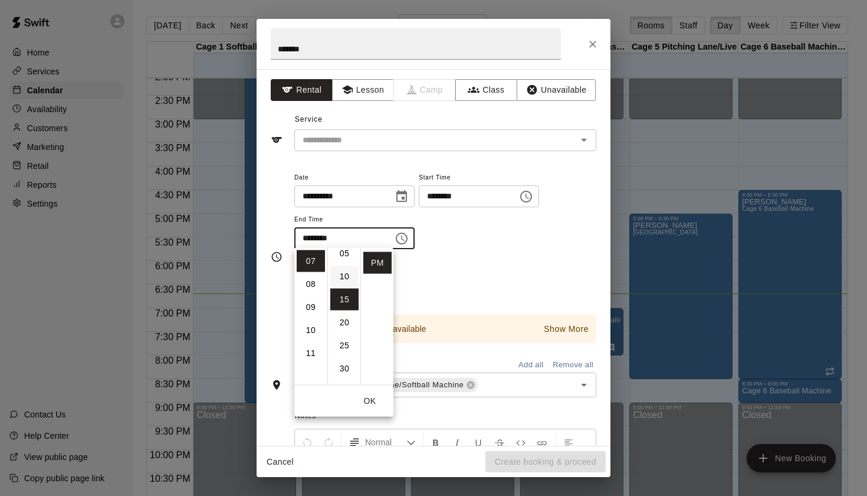
click at [343, 277] on li "10" at bounding box center [344, 277] width 28 height 22
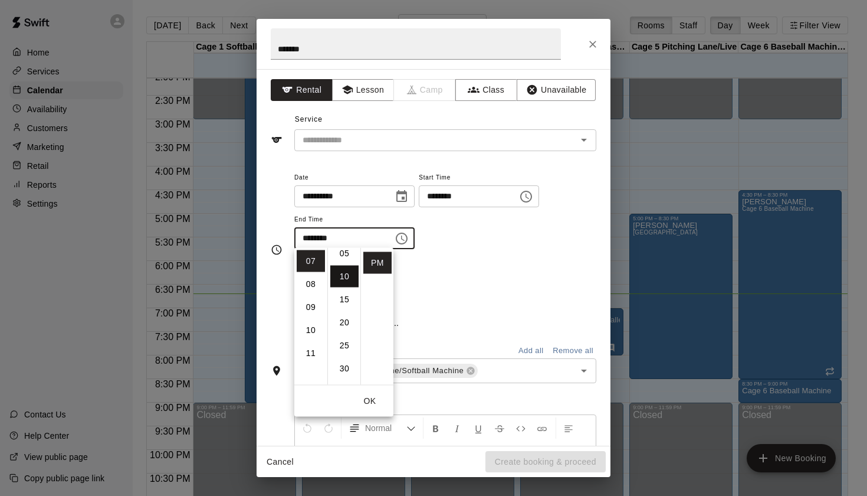
scroll to position [46, 0]
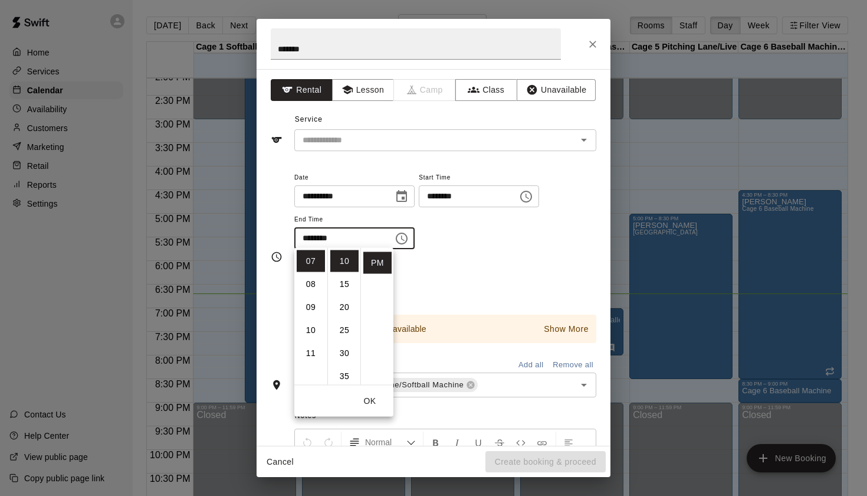
click at [572, 258] on div "**********" at bounding box center [445, 215] width 302 height 91
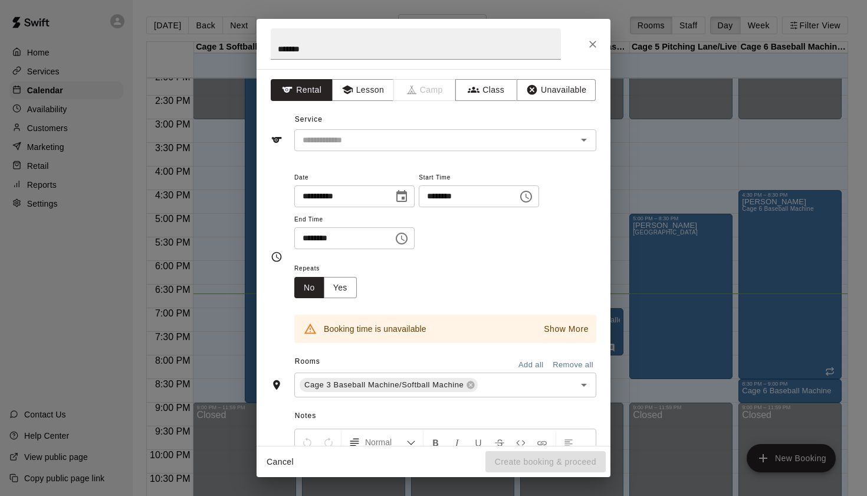
click at [409, 232] on icon "Choose time, selected time is 7:10 PM" at bounding box center [402, 238] width 14 height 14
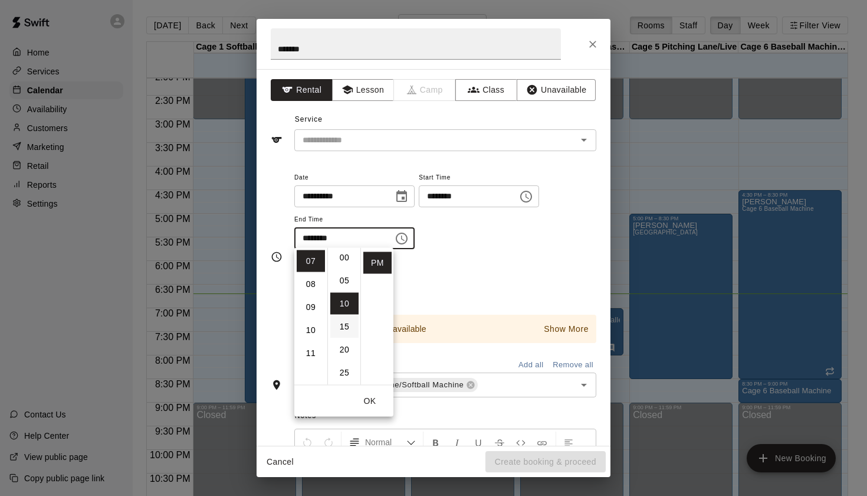
scroll to position [2, 0]
click at [344, 260] on li "00" at bounding box center [344, 259] width 28 height 22
type input "********"
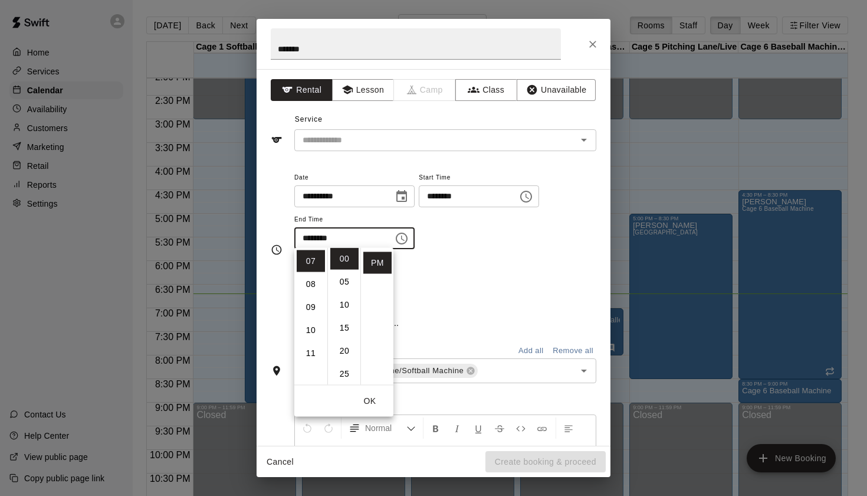
scroll to position [0, 0]
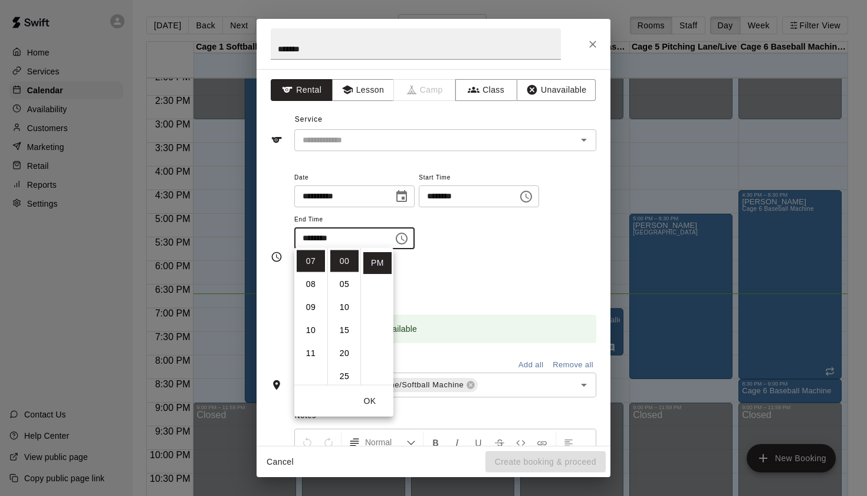
click at [532, 270] on div "Repeats No Yes" at bounding box center [445, 279] width 302 height 37
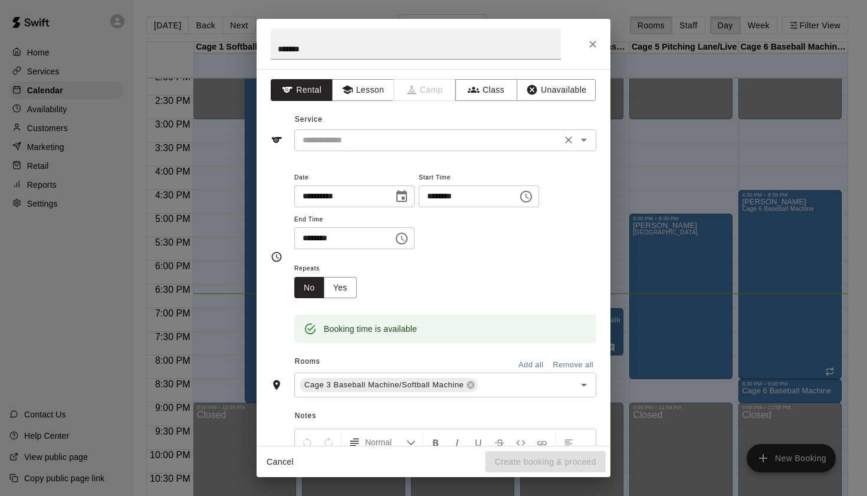
scroll to position [-1, 0]
click at [580, 143] on icon "Open" at bounding box center [584, 140] width 14 height 14
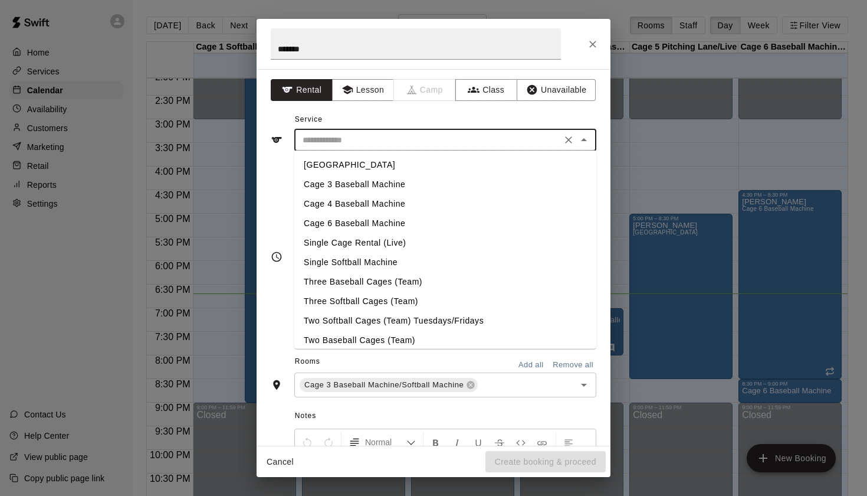
click at [372, 185] on li "Cage 3 Baseball Machine" at bounding box center [445, 184] width 302 height 19
type input "**********"
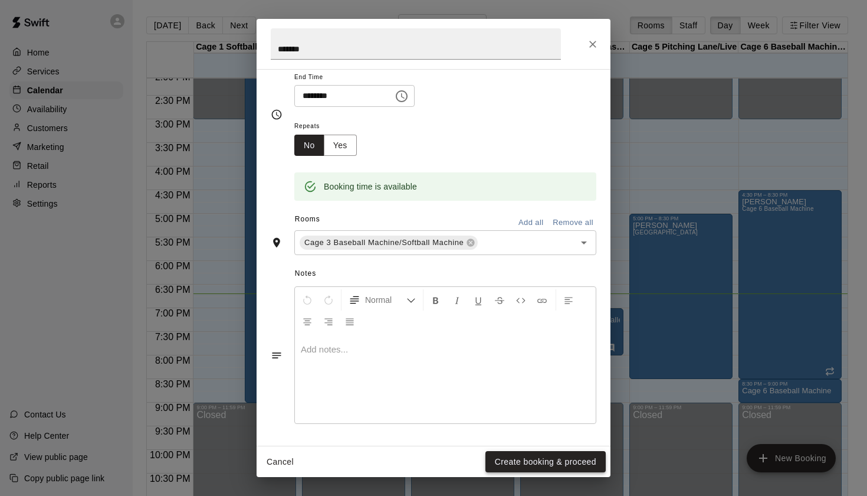
click at [554, 461] on button "Create booking & proceed" at bounding box center [546, 462] width 120 height 22
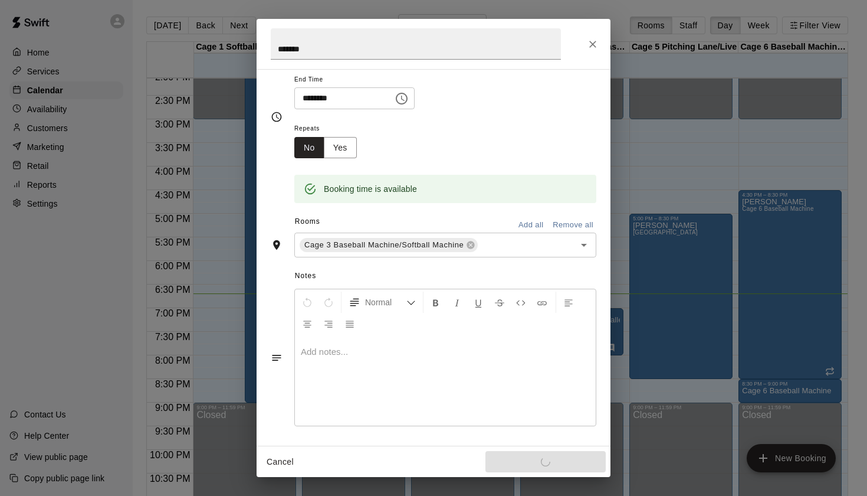
scroll to position [139, 0]
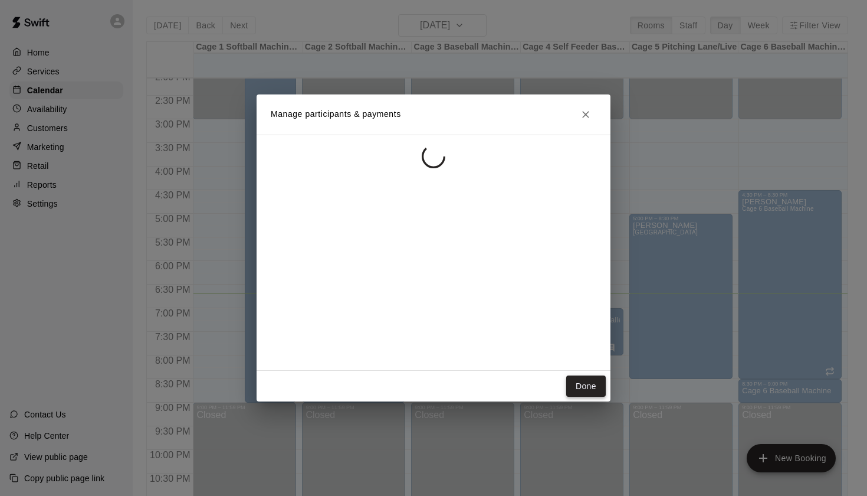
click at [591, 389] on button "Done" at bounding box center [586, 386] width 40 height 22
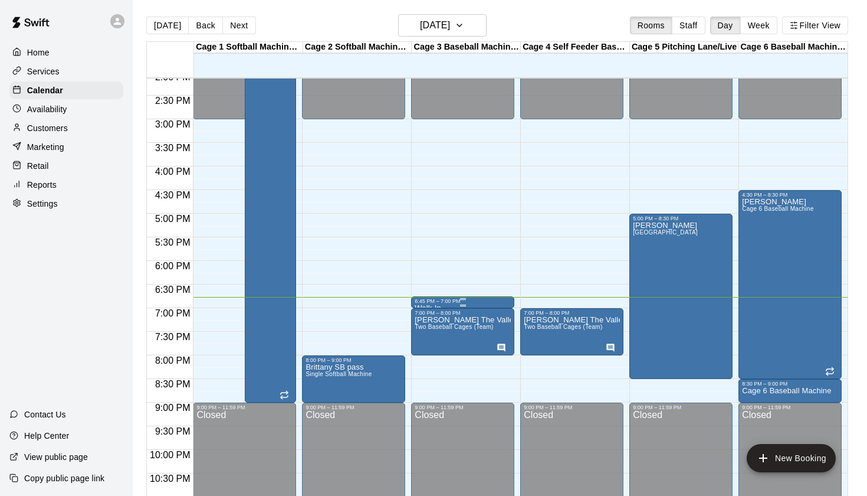
click at [473, 302] on div "6:45 PM – 7:00 PM" at bounding box center [463, 301] width 96 height 6
click at [427, 310] on icon "edit" at bounding box center [427, 310] width 11 height 11
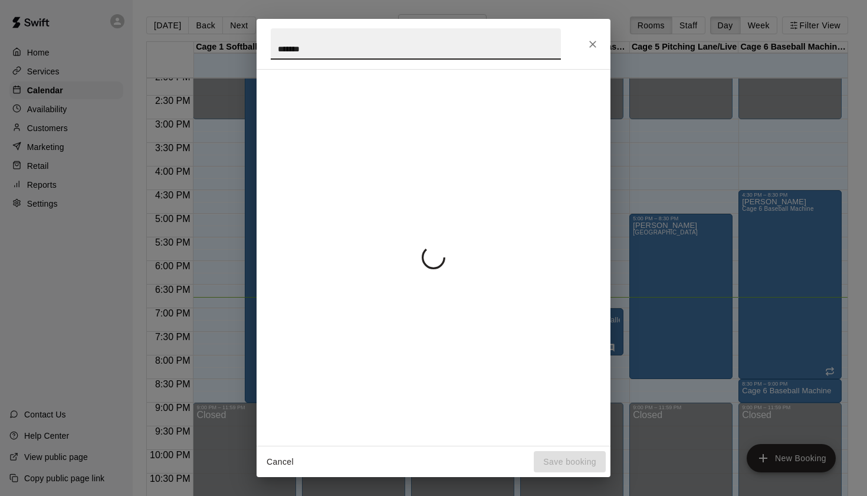
click at [437, 51] on input "*******" at bounding box center [416, 43] width 290 height 31
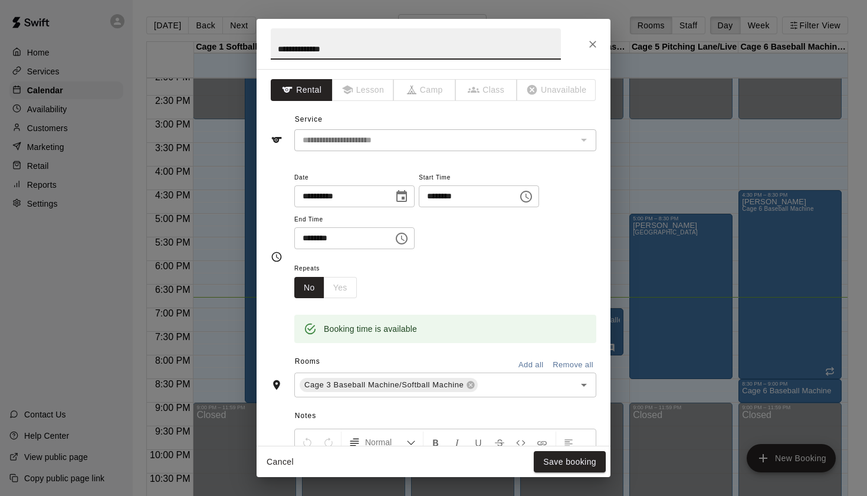
click at [317, 50] on input "**********" at bounding box center [416, 43] width 290 height 31
type input "**********"
click at [569, 467] on button "Save booking" at bounding box center [570, 462] width 72 height 22
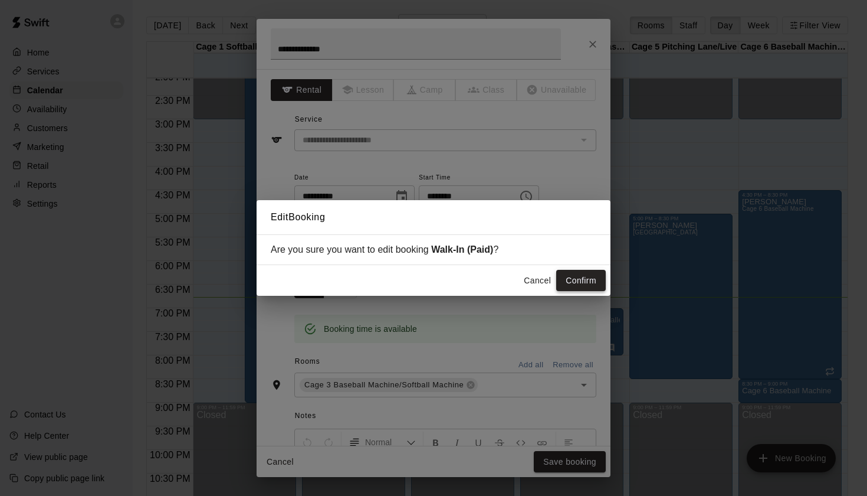
click at [572, 273] on button "Confirm" at bounding box center [581, 281] width 50 height 22
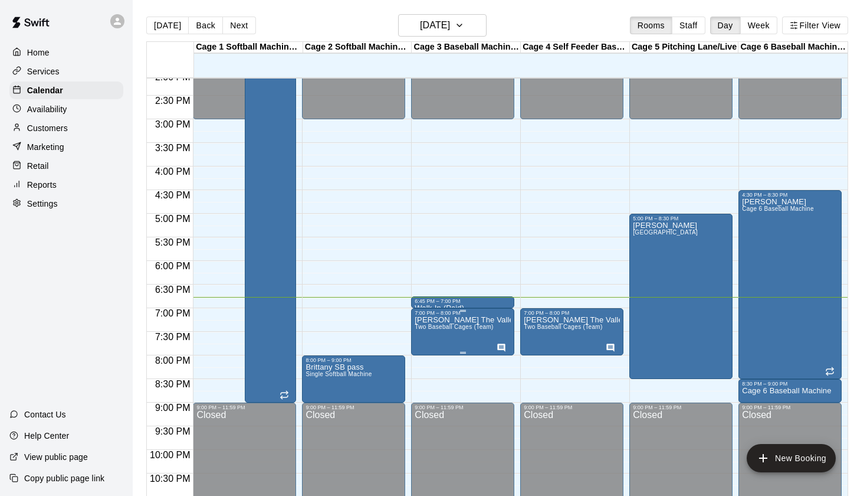
click at [427, 326] on icon "edit" at bounding box center [427, 329] width 14 height 14
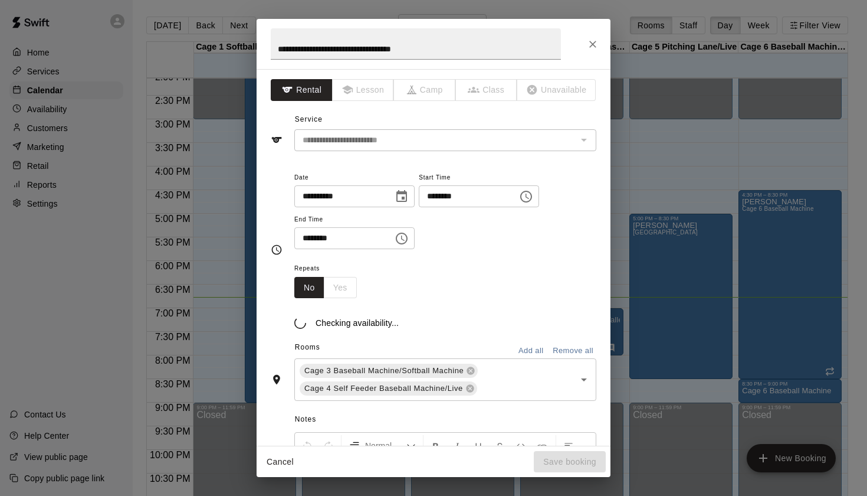
scroll to position [20, 0]
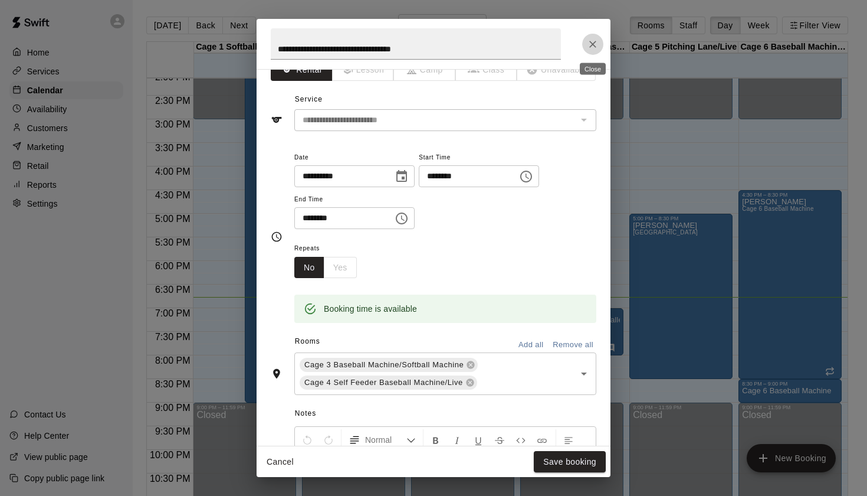
click at [591, 44] on icon "Close" at bounding box center [593, 44] width 12 height 12
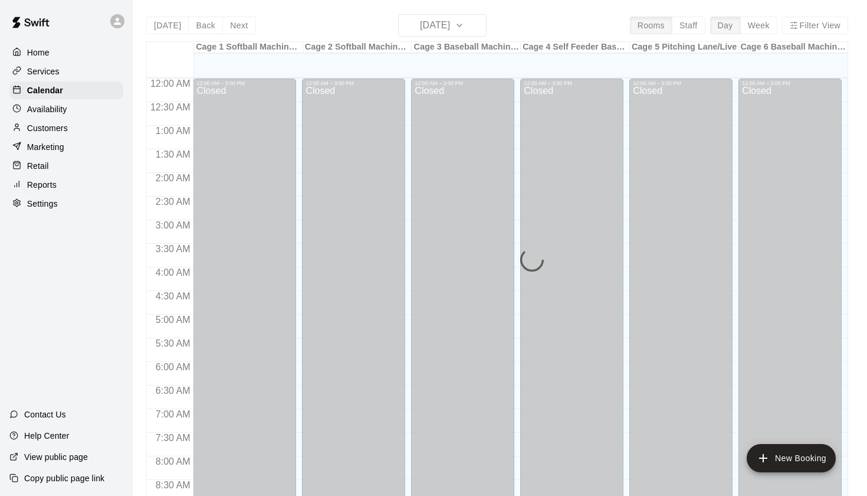
scroll to position [667, 0]
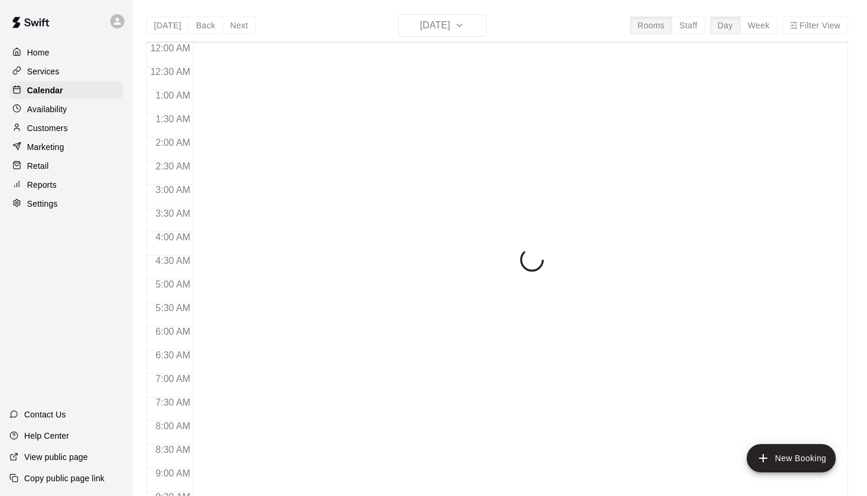
scroll to position [667, 0]
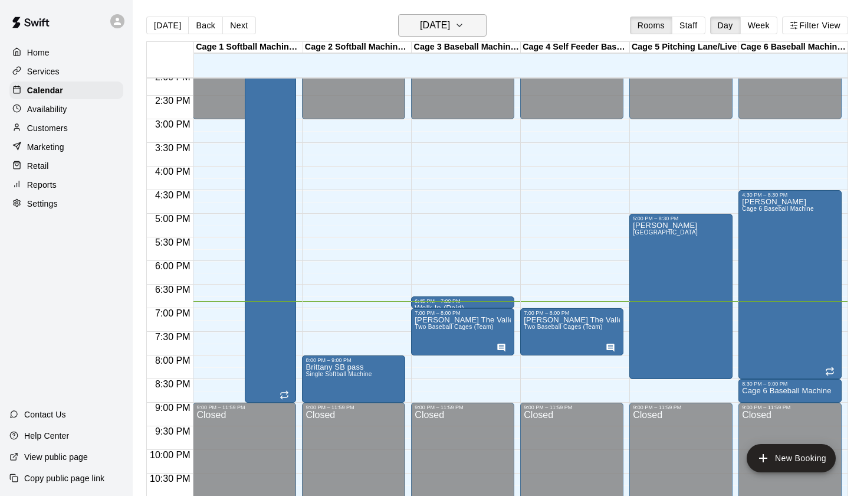
click at [425, 21] on h6 "[DATE]" at bounding box center [435, 25] width 30 height 17
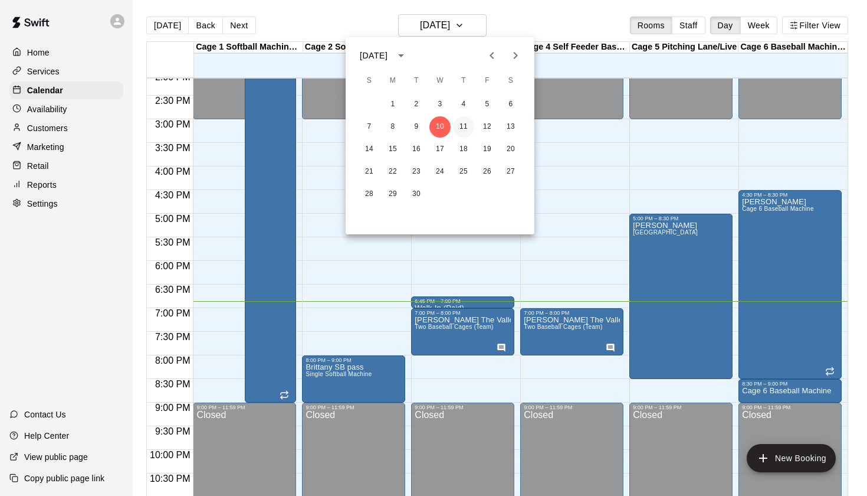
click at [462, 126] on button "11" at bounding box center [463, 126] width 21 height 21
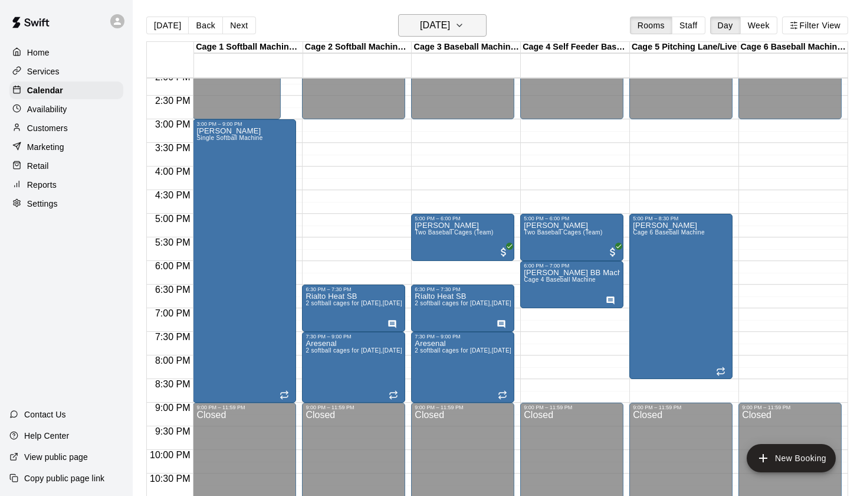
click at [450, 25] on h6 "[DATE]" at bounding box center [435, 25] width 30 height 17
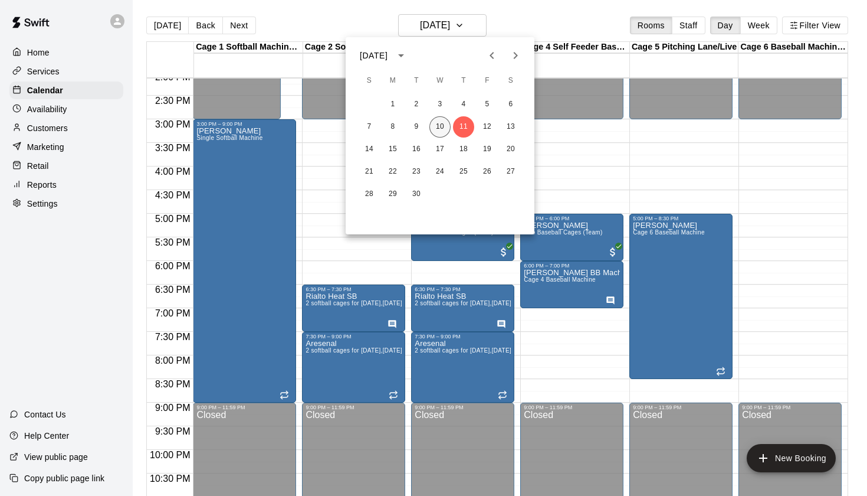
click at [439, 126] on button "10" at bounding box center [440, 126] width 21 height 21
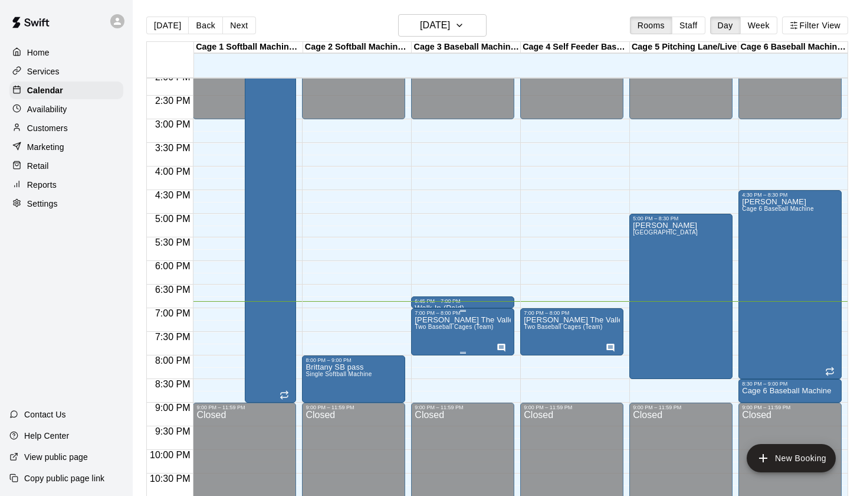
click at [474, 320] on p "[PERSON_NAME] The Valley Jurupa Pony 15-16u" at bounding box center [463, 320] width 96 height 0
click at [433, 329] on icon "edit" at bounding box center [427, 333] width 14 height 14
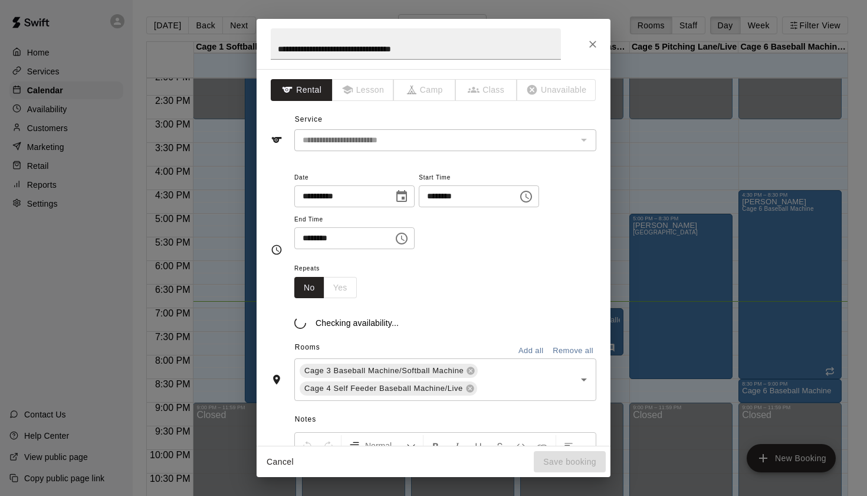
scroll to position [20, 0]
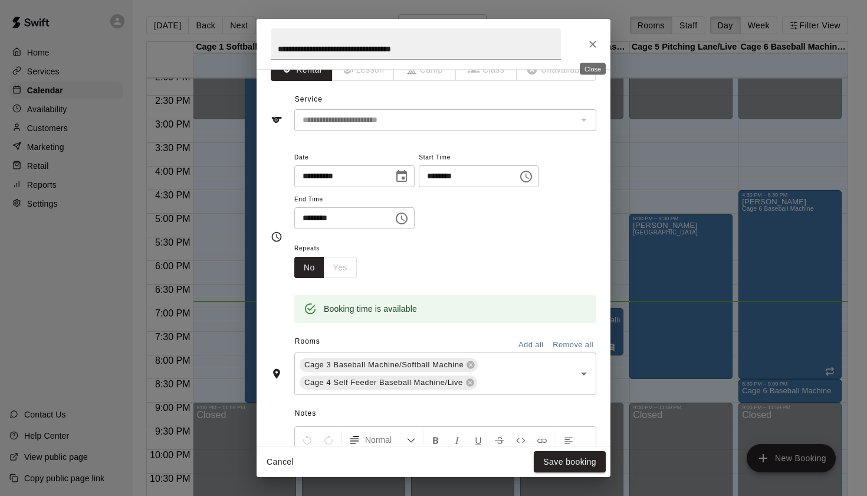
click at [588, 41] on icon "Close" at bounding box center [593, 44] width 12 height 12
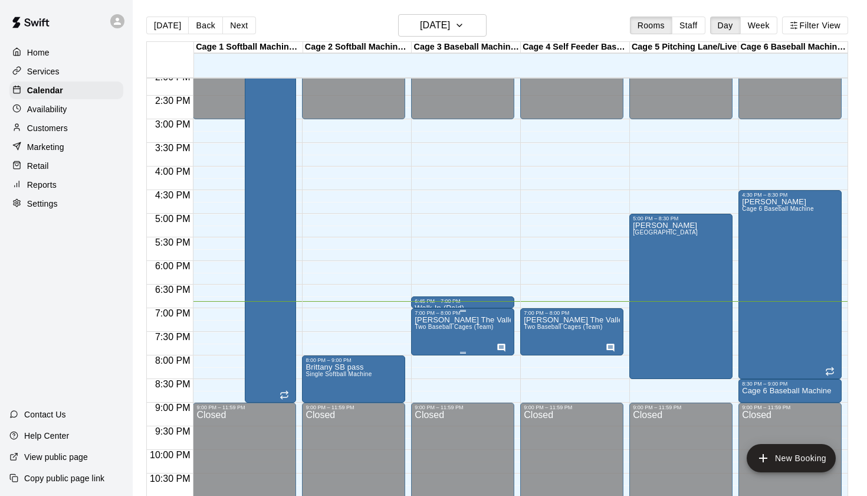
click at [466, 326] on span "Two Baseball Cages (Team)" at bounding box center [454, 326] width 78 height 6
click at [429, 336] on icon "edit" at bounding box center [427, 336] width 11 height 11
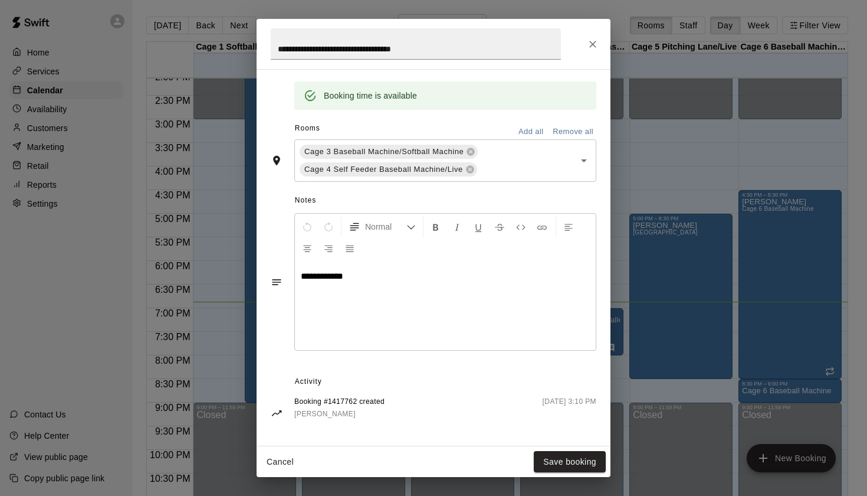
scroll to position [232, 0]
click at [594, 47] on icon "Close" at bounding box center [593, 44] width 12 height 12
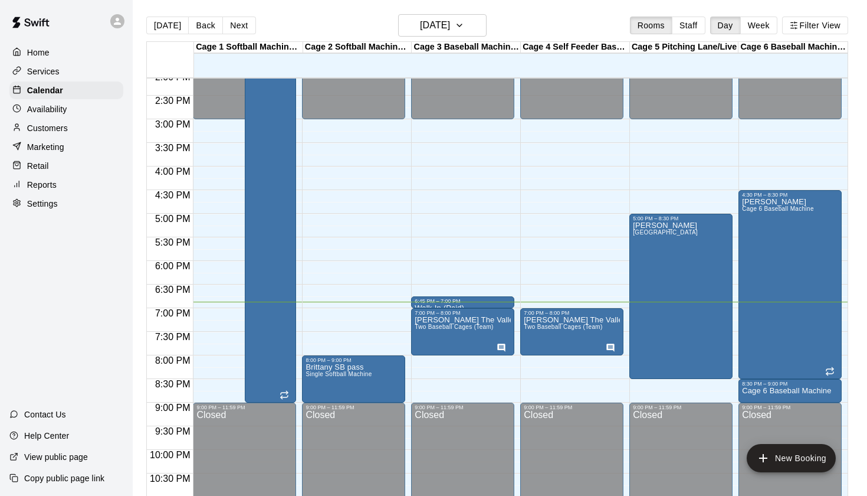
click at [580, 19] on div "[DATE] Back [DATE][DATE] Rooms Staff Day Week Filter View" at bounding box center [497, 27] width 702 height 27
click at [431, 329] on icon "edit" at bounding box center [427, 329] width 14 height 14
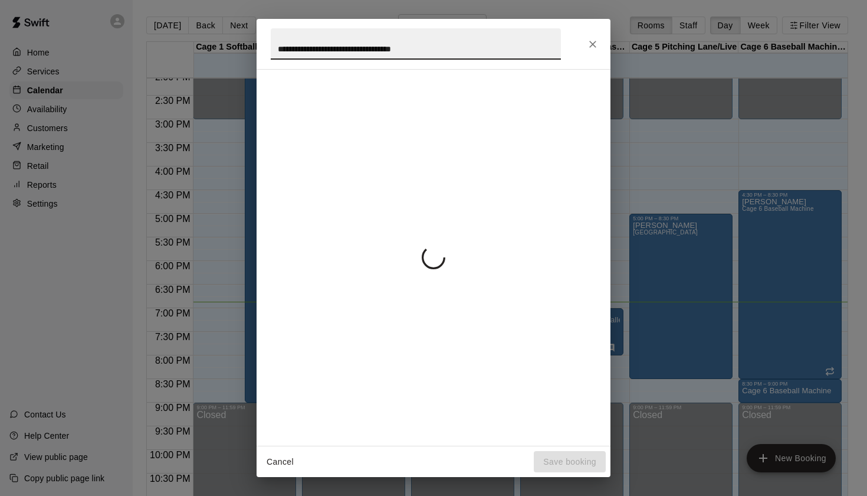
scroll to position [20, 0]
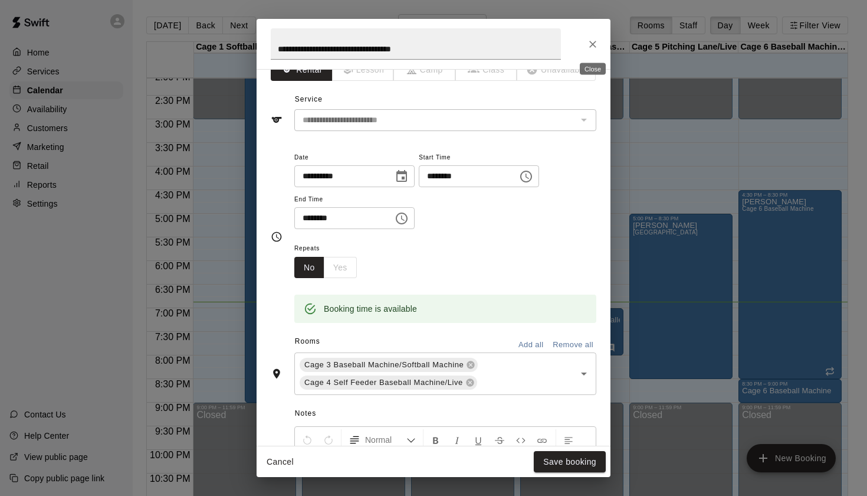
click at [595, 43] on icon "Close" at bounding box center [593, 44] width 12 height 12
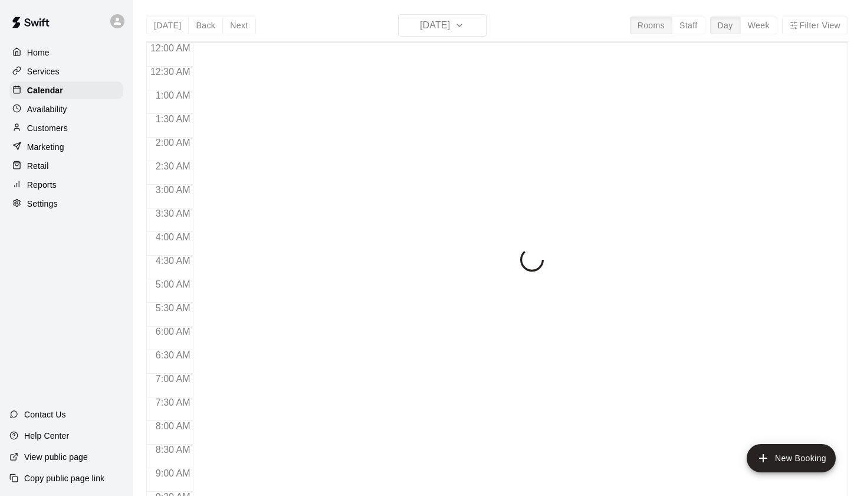
scroll to position [667, 0]
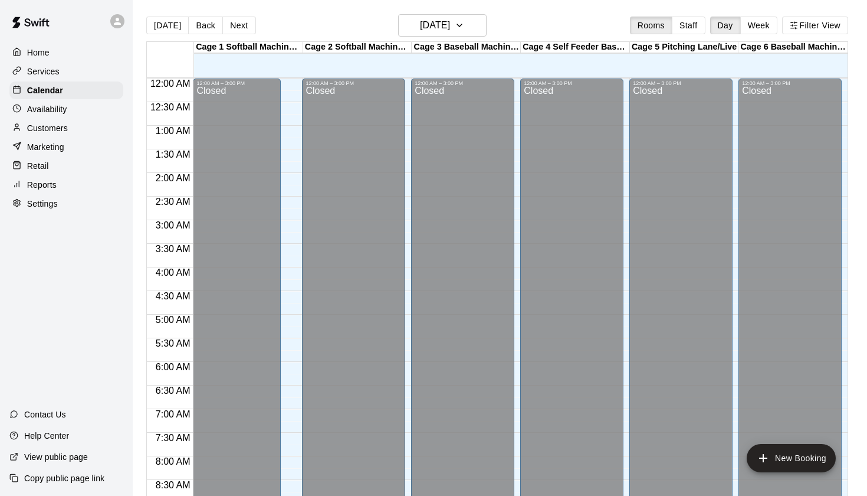
scroll to position [667, 0]
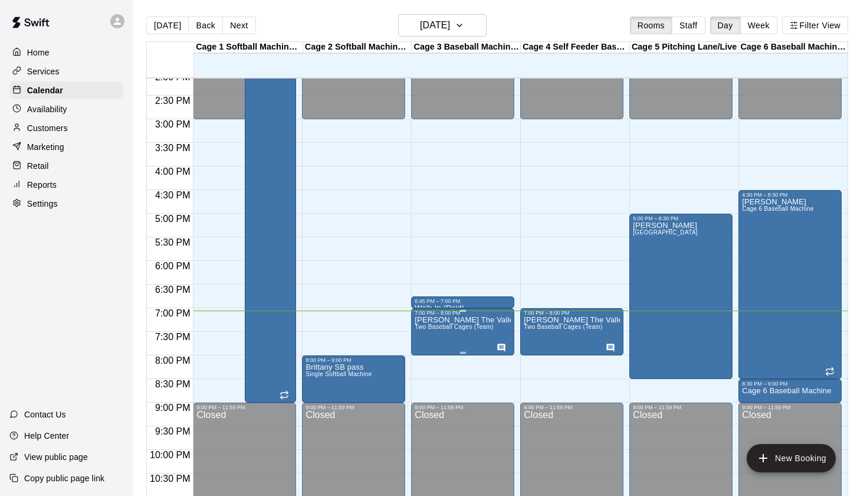
click at [428, 325] on icon "edit" at bounding box center [427, 329] width 14 height 14
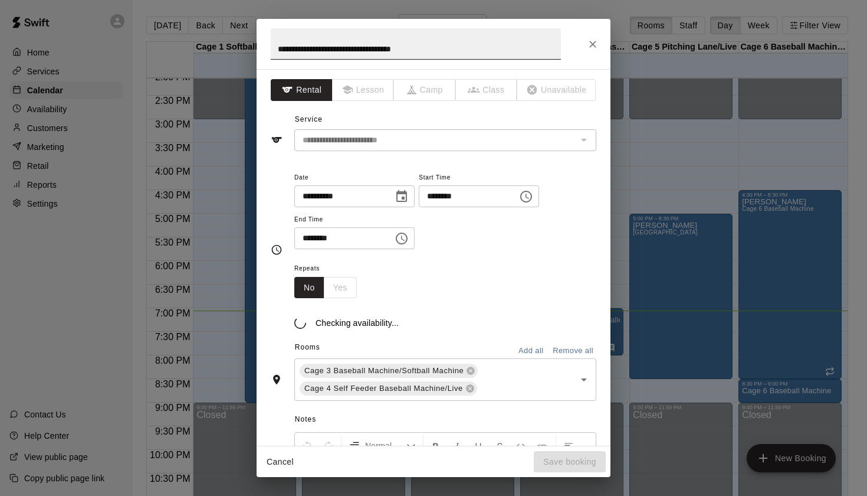
scroll to position [20, 0]
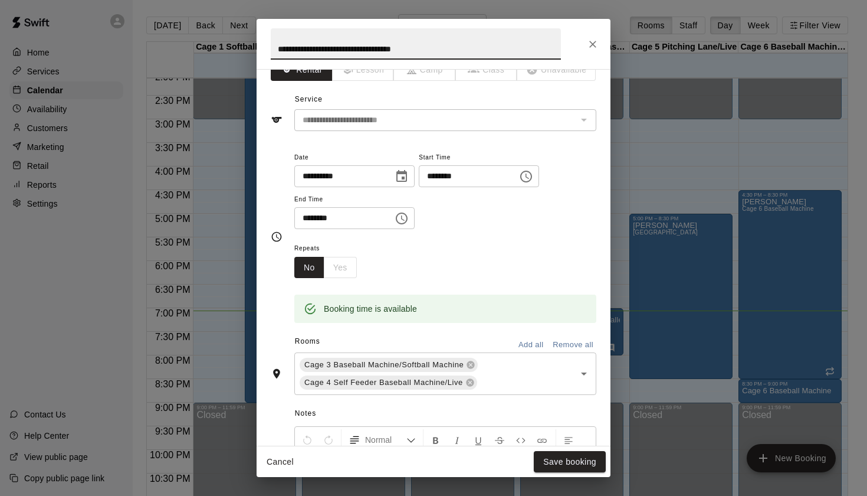
drag, startPoint x: 317, startPoint y: 51, endPoint x: 263, endPoint y: 51, distance: 54.3
click at [263, 51] on h2 "**********" at bounding box center [416, 44] width 319 height 50
type input "**********"
click at [584, 453] on button "Save booking" at bounding box center [570, 462] width 72 height 22
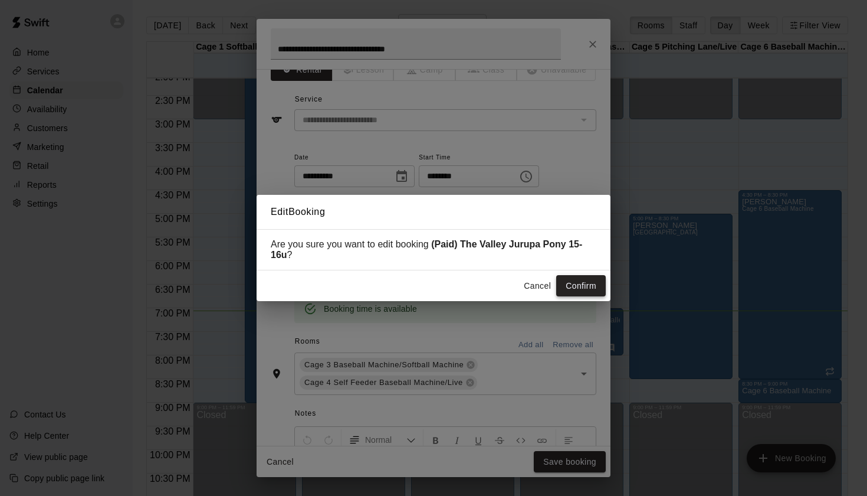
click at [583, 290] on button "Confirm" at bounding box center [581, 286] width 50 height 22
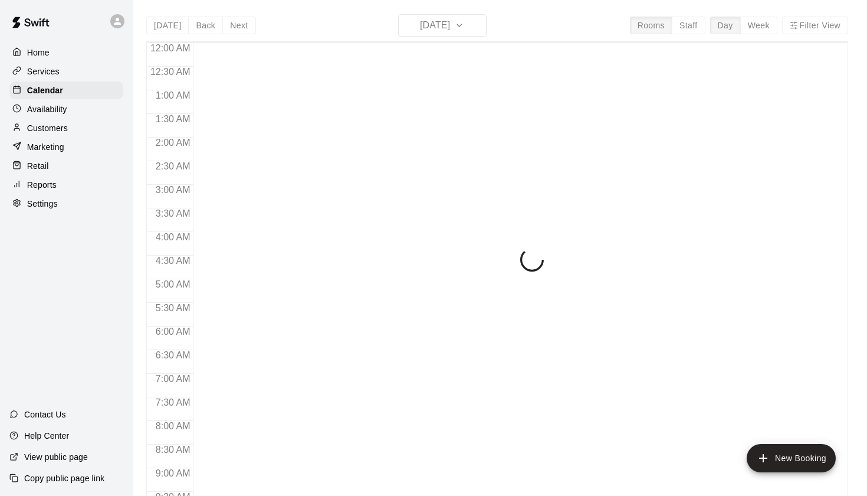
scroll to position [667, 0]
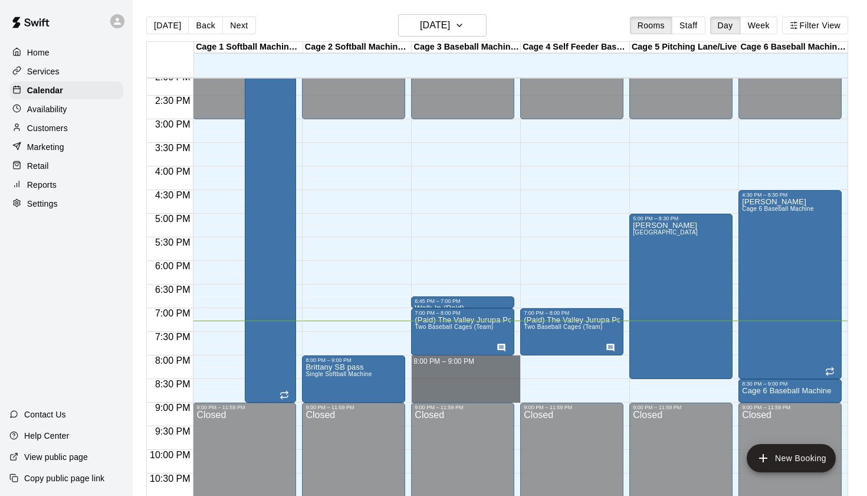
drag, startPoint x: 415, startPoint y: 358, endPoint x: 418, endPoint y: 394, distance: 36.1
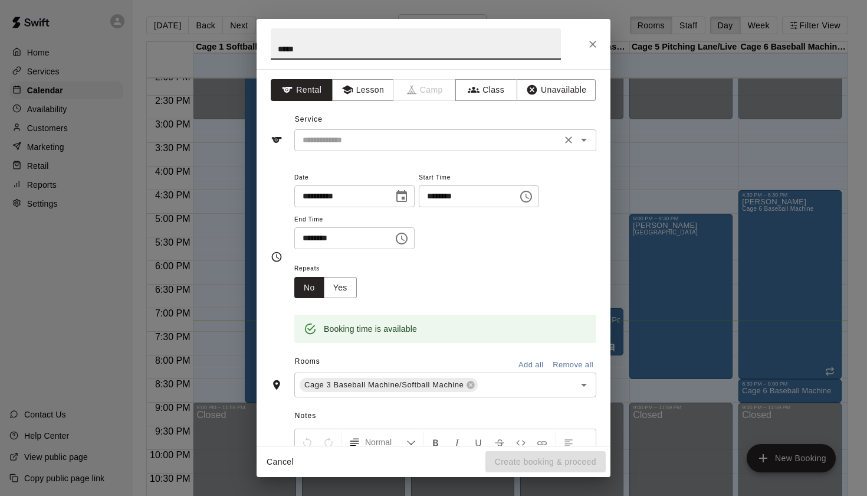
click at [596, 132] on div "​" at bounding box center [445, 140] width 302 height 22
type input "*****"
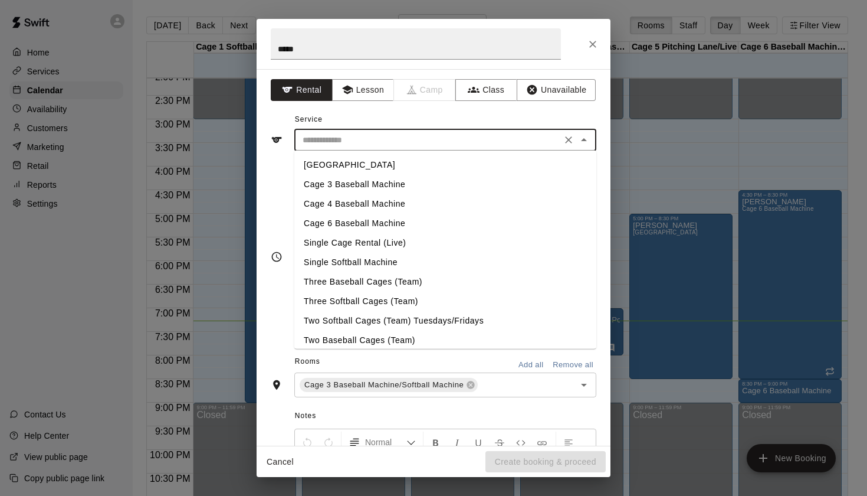
click at [389, 186] on li "Cage 3 Baseball Machine" at bounding box center [445, 184] width 302 height 19
type input "**********"
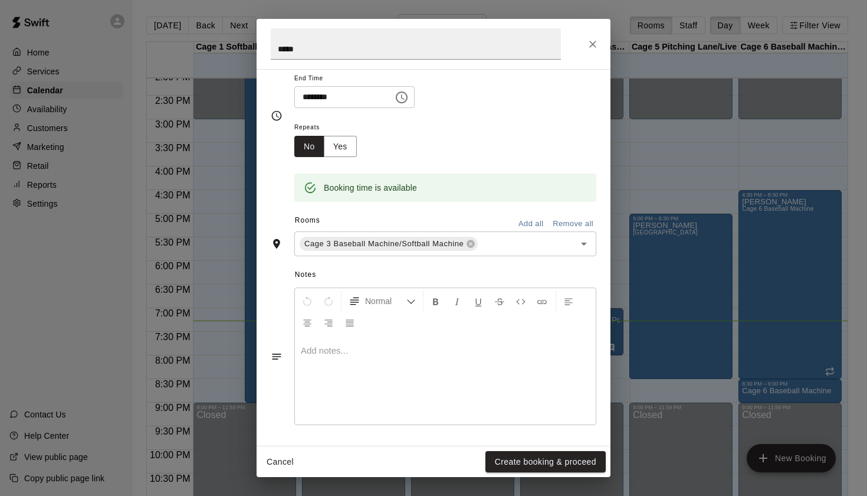
click at [378, 389] on div at bounding box center [445, 380] width 301 height 89
click at [494, 460] on button "Create booking & proceed" at bounding box center [546, 462] width 120 height 22
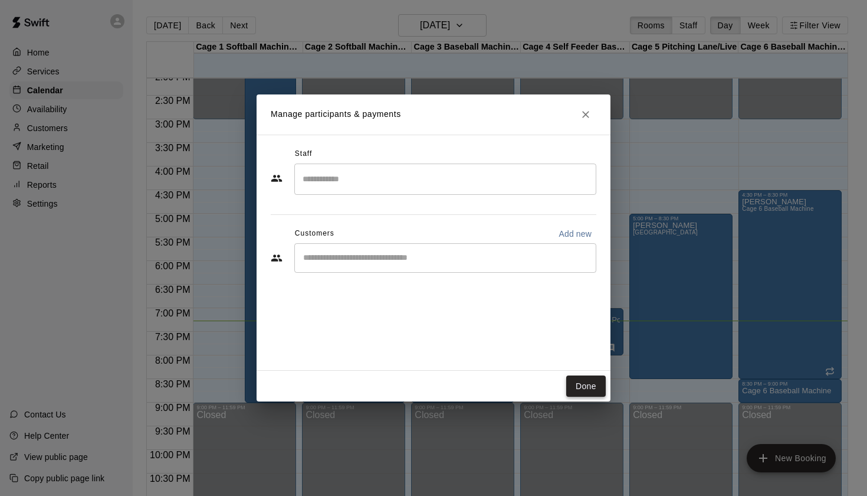
click at [584, 380] on button "Done" at bounding box center [586, 386] width 40 height 22
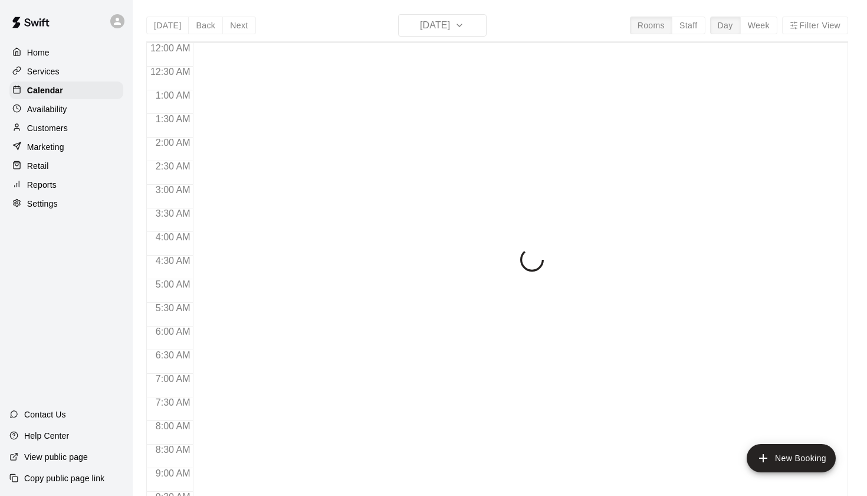
scroll to position [667, 0]
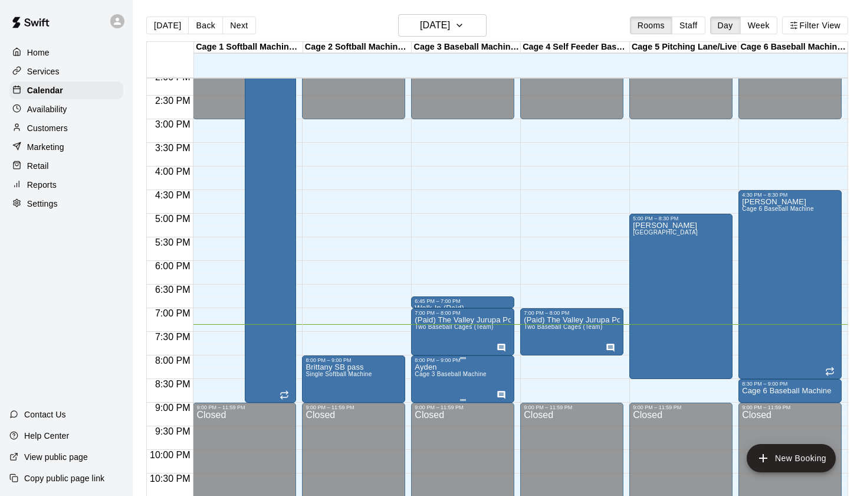
click at [430, 374] on icon "edit" at bounding box center [427, 376] width 11 height 11
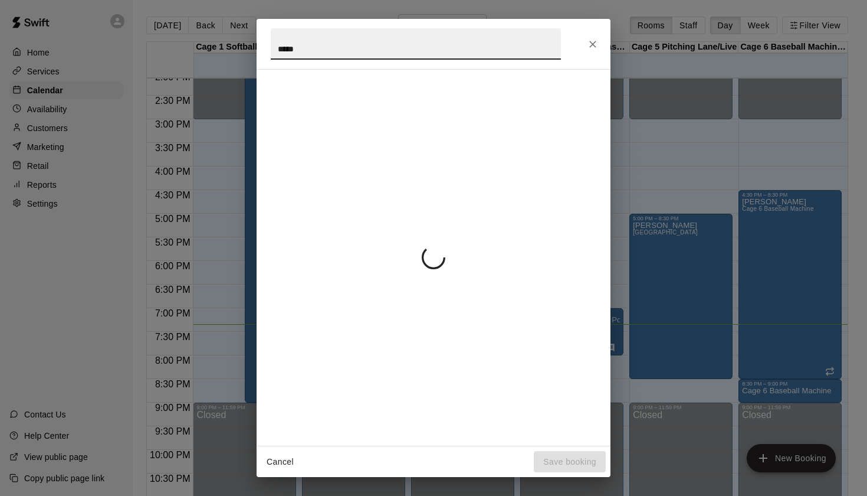
scroll to position [2, 0]
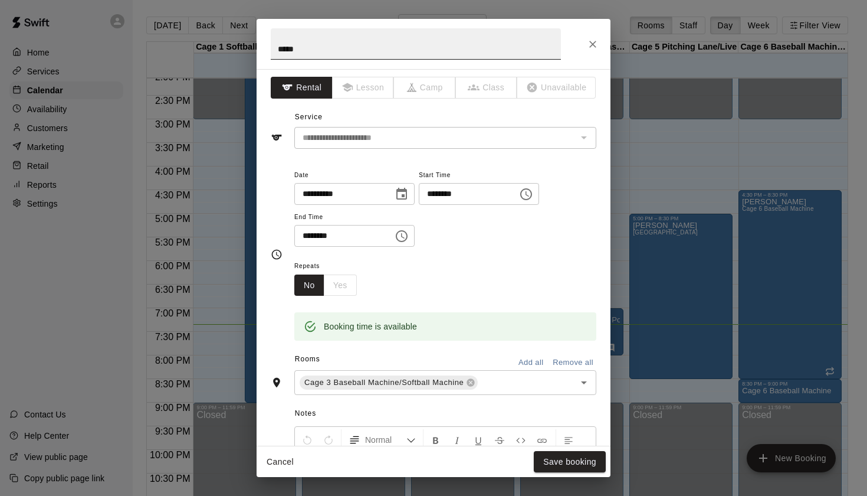
click at [372, 54] on input "*****" at bounding box center [416, 43] width 290 height 31
type input "**********"
click at [581, 469] on button "Save booking" at bounding box center [570, 462] width 72 height 22
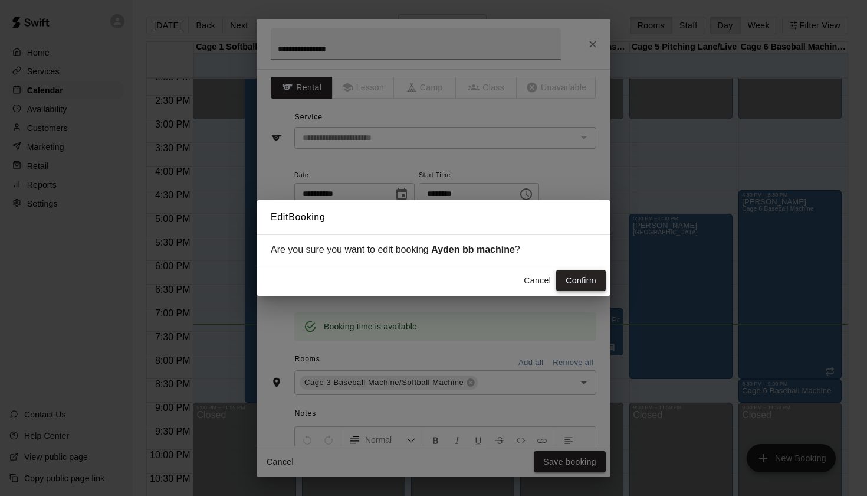
click at [597, 279] on button "Confirm" at bounding box center [581, 281] width 50 height 22
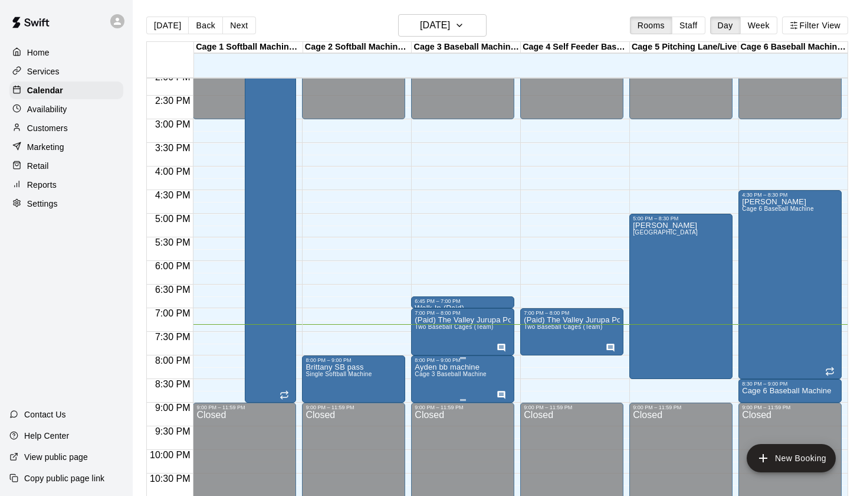
click at [432, 377] on icon "edit" at bounding box center [427, 376] width 14 height 14
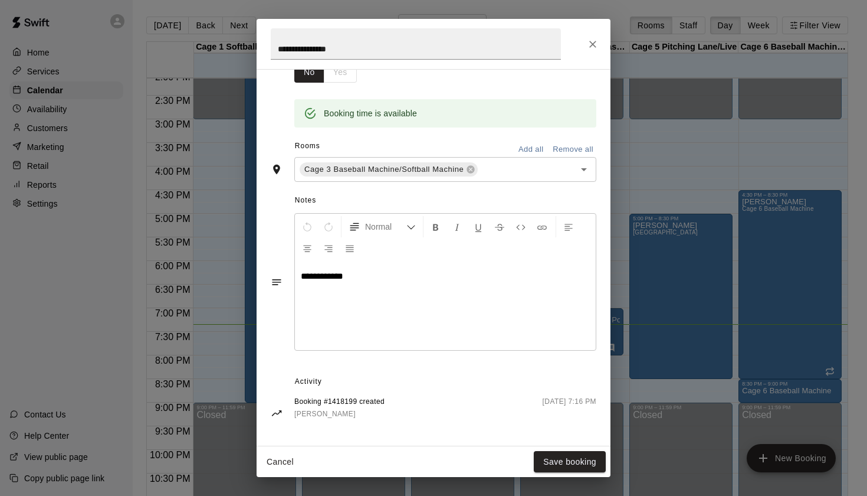
scroll to position [214, 0]
click at [596, 44] on icon "Close" at bounding box center [593, 44] width 12 height 12
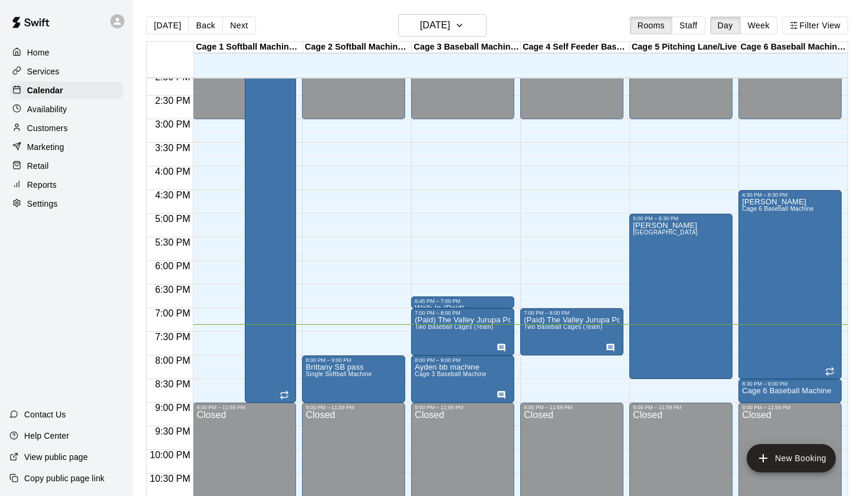
click at [585, 27] on div "Today Back Next Wednesday Sep 10 Rooms Staff Day Week Filter View" at bounding box center [497, 27] width 702 height 27
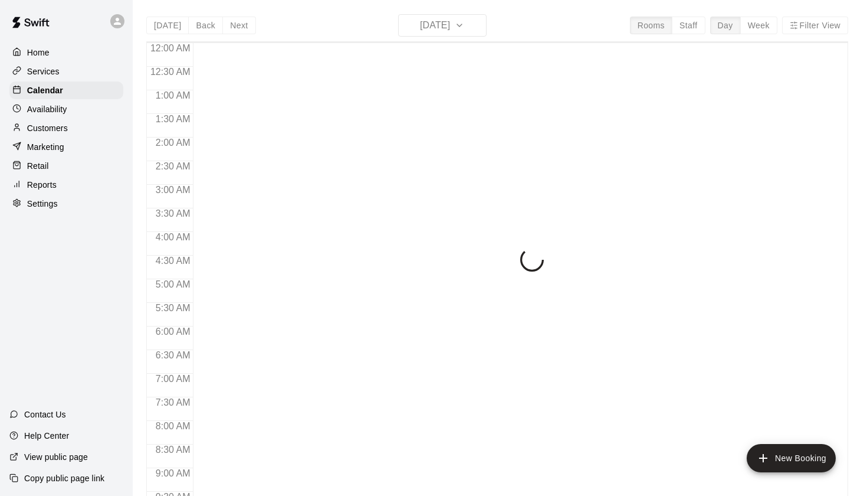
scroll to position [667, 0]
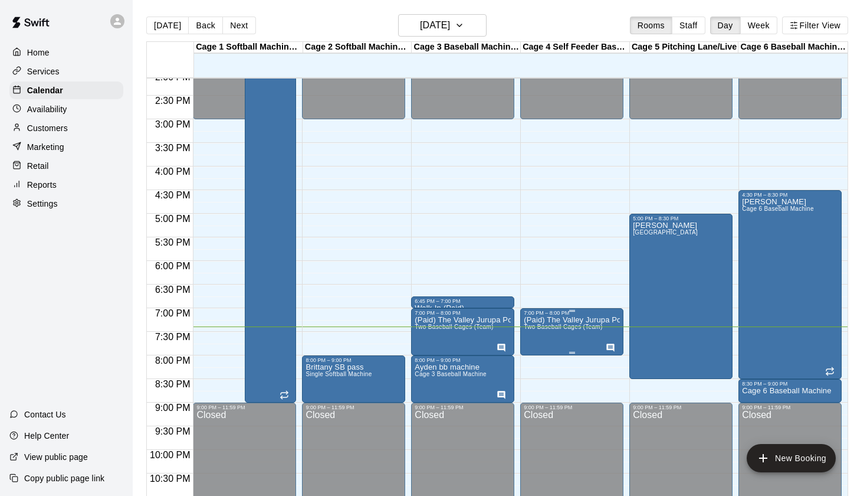
click at [574, 18] on div at bounding box center [433, 248] width 867 height 496
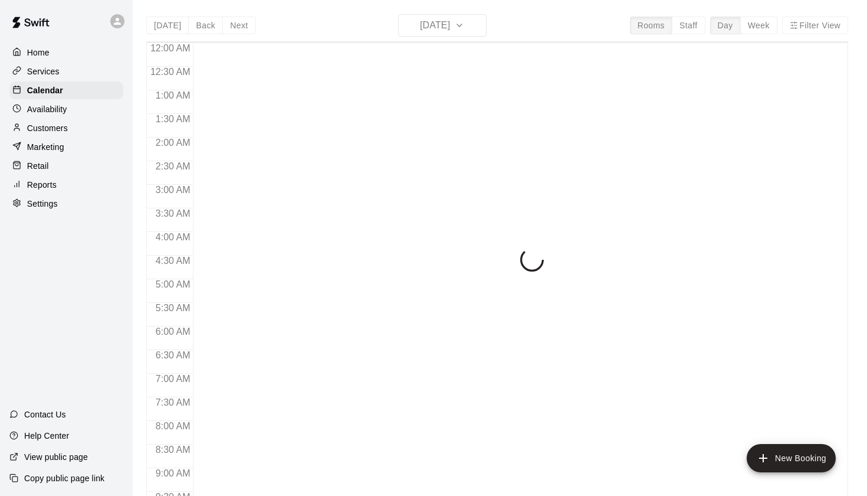
scroll to position [667, 0]
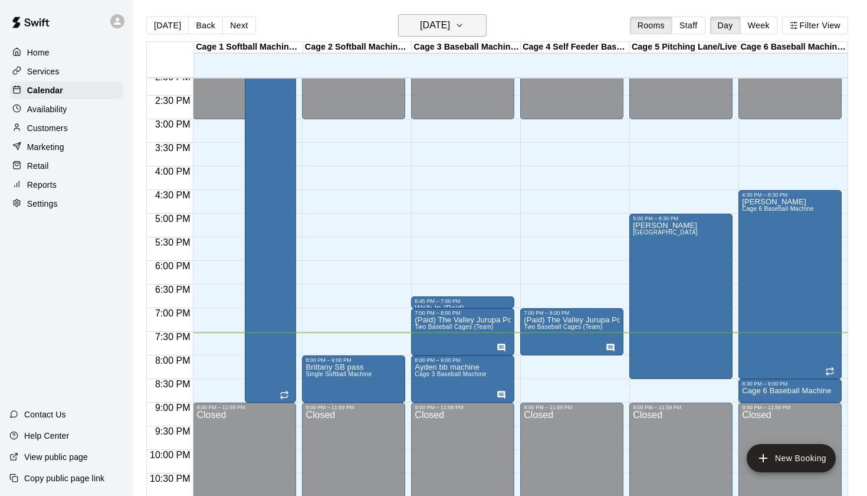
click at [450, 28] on h6 "[DATE]" at bounding box center [435, 25] width 30 height 17
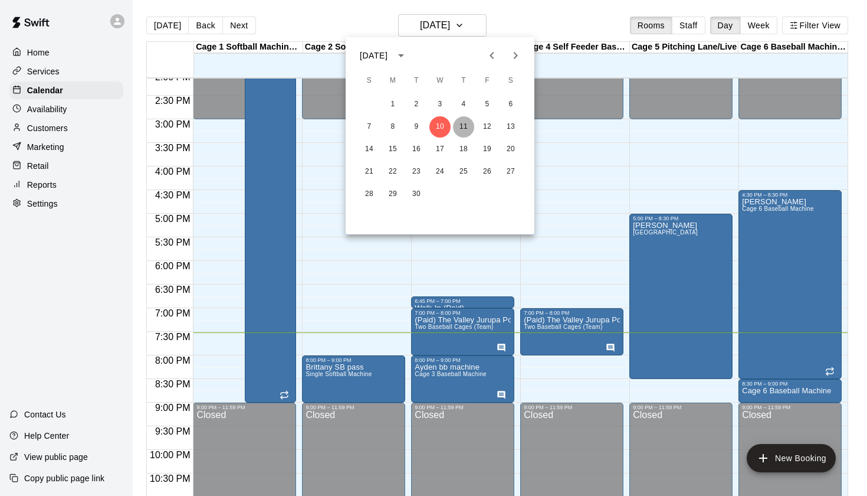
click at [457, 129] on button "11" at bounding box center [463, 126] width 21 height 21
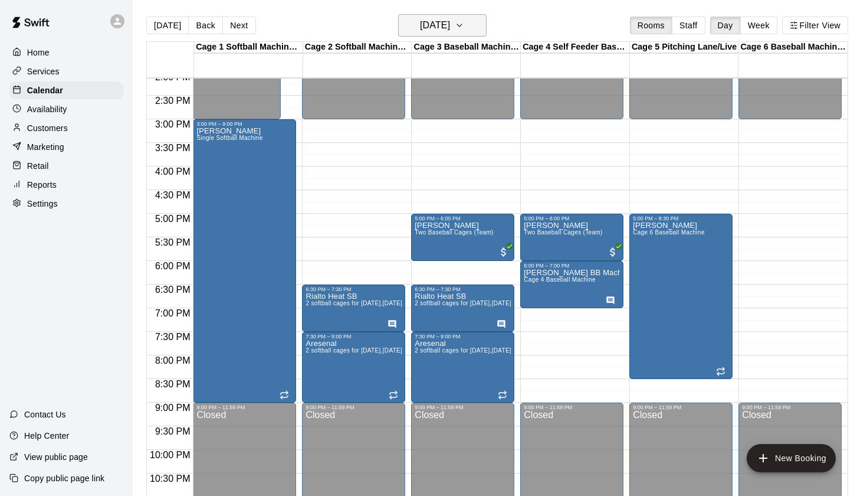
click at [450, 22] on h6 "Thursday Sep 11" at bounding box center [435, 25] width 30 height 17
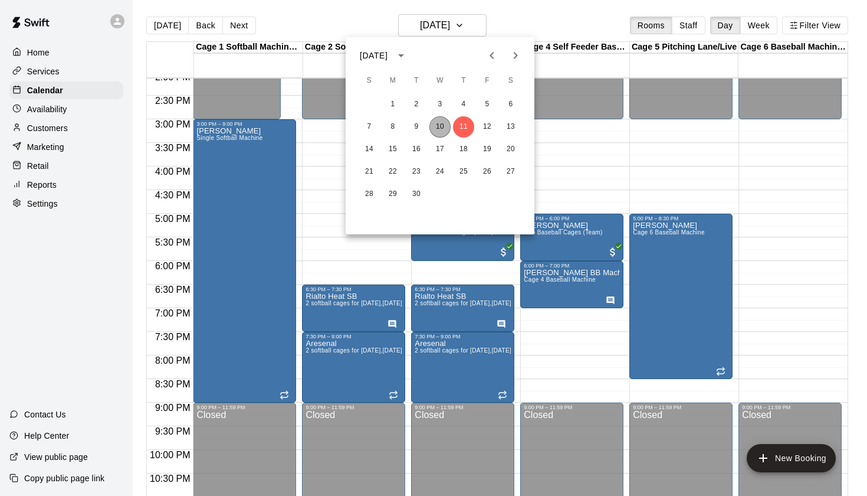
click at [436, 132] on button "10" at bounding box center [440, 126] width 21 height 21
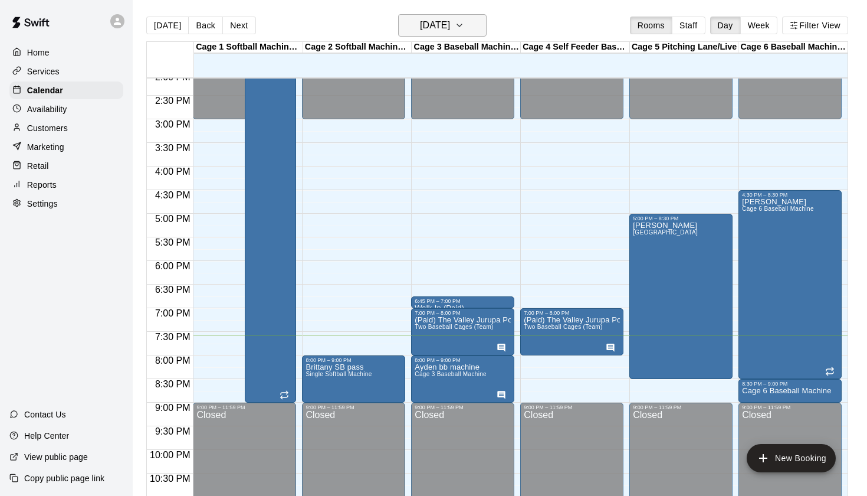
click at [449, 28] on h6 "[DATE]" at bounding box center [435, 25] width 30 height 17
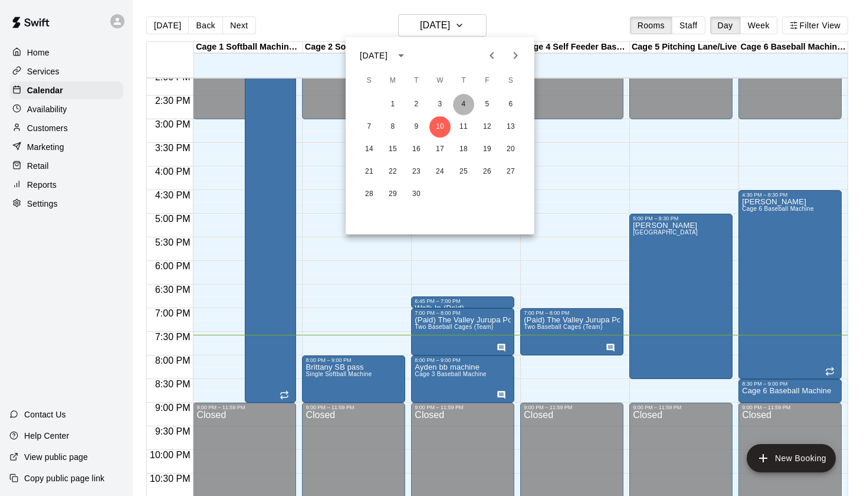
click at [466, 99] on button "4" at bounding box center [463, 104] width 21 height 21
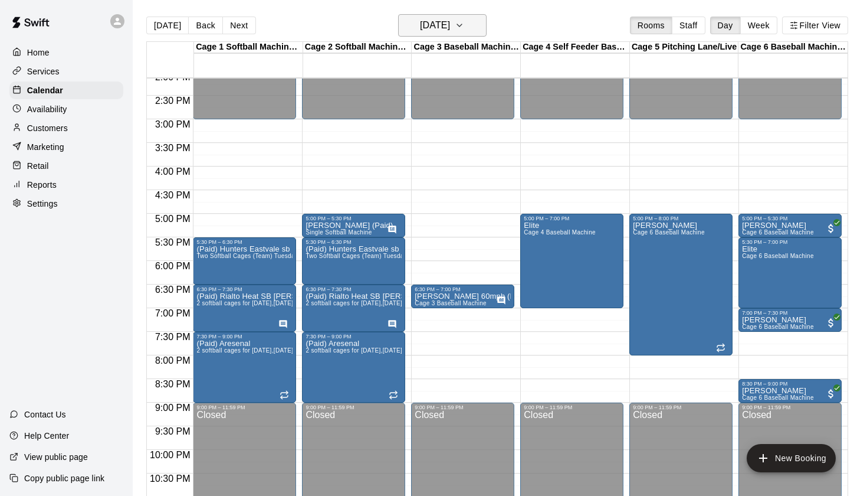
click at [450, 21] on h6 "Thursday Sep 04" at bounding box center [435, 25] width 30 height 17
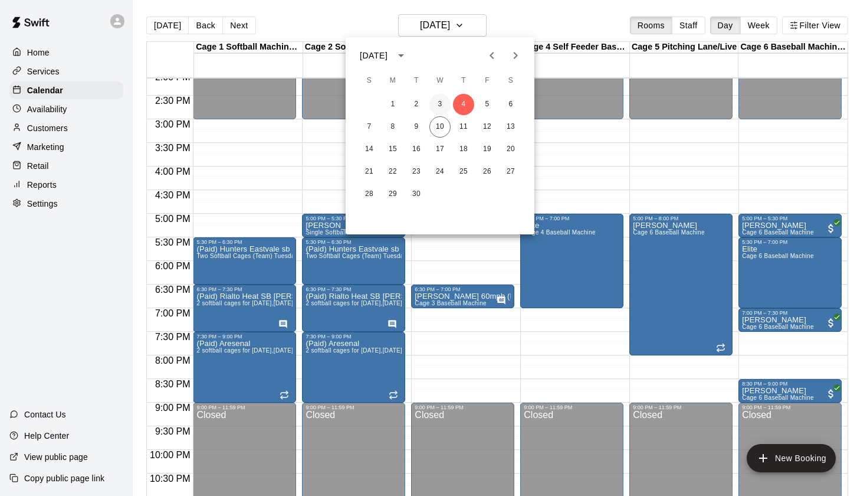
click at [443, 103] on button "3" at bounding box center [440, 104] width 21 height 21
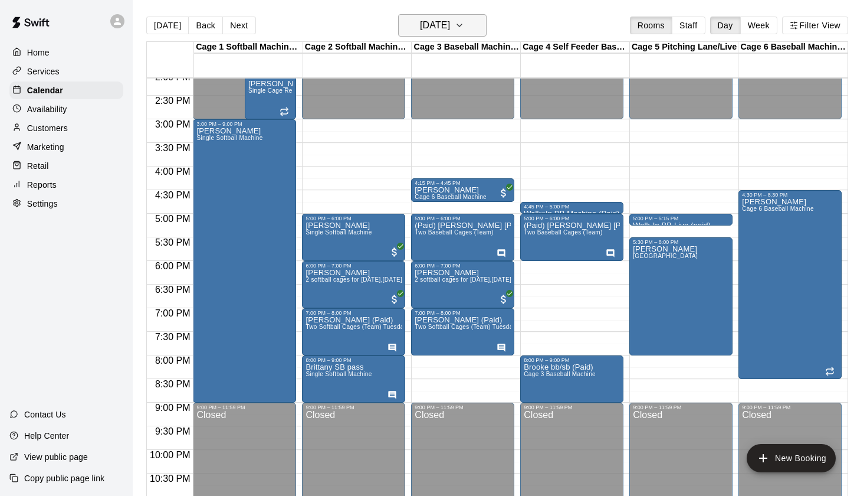
click at [450, 22] on h6 "Wednesday Sep 03" at bounding box center [435, 25] width 30 height 17
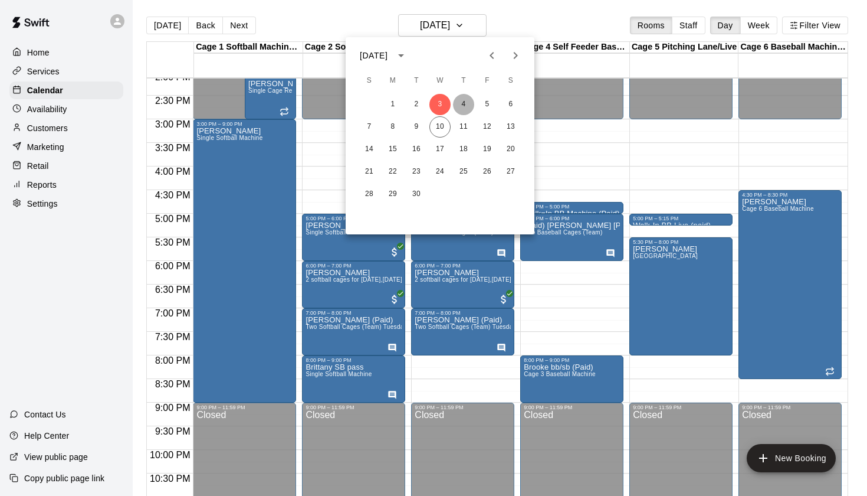
click at [463, 108] on button "4" at bounding box center [463, 104] width 21 height 21
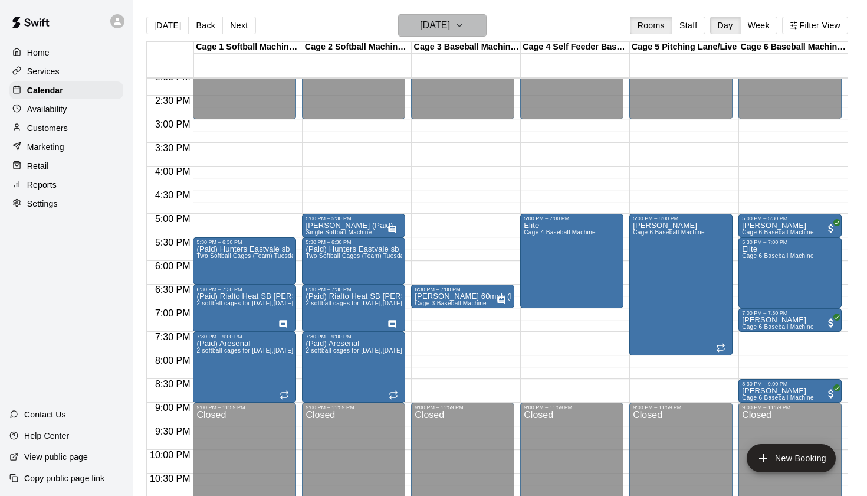
click at [450, 27] on h6 "Thursday Sep 04" at bounding box center [435, 25] width 30 height 17
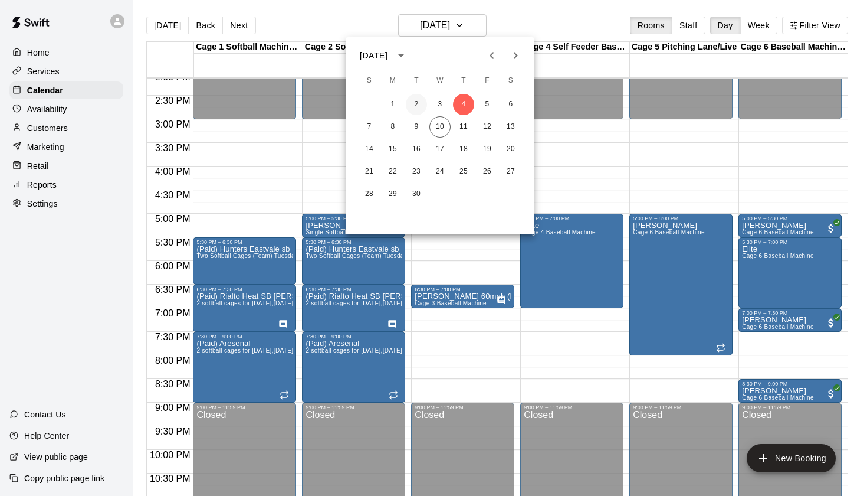
click at [418, 109] on button "2" at bounding box center [416, 104] width 21 height 21
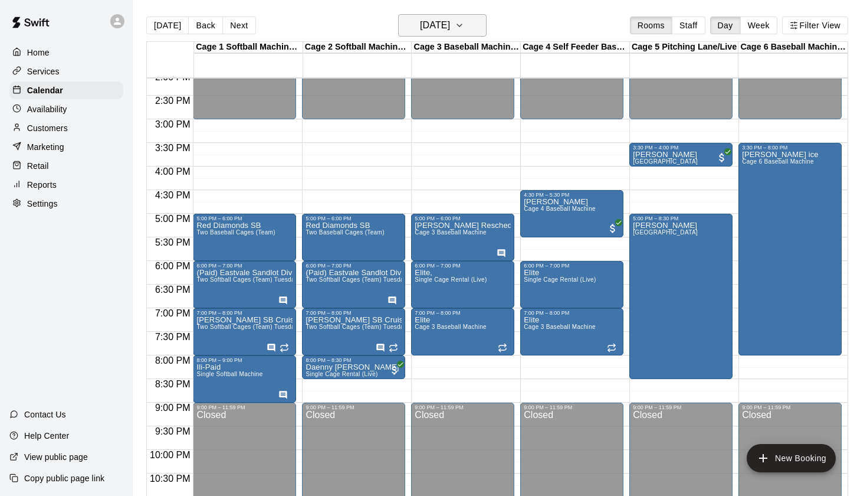
click at [438, 29] on h6 "Tuesday Sep 02" at bounding box center [435, 25] width 30 height 17
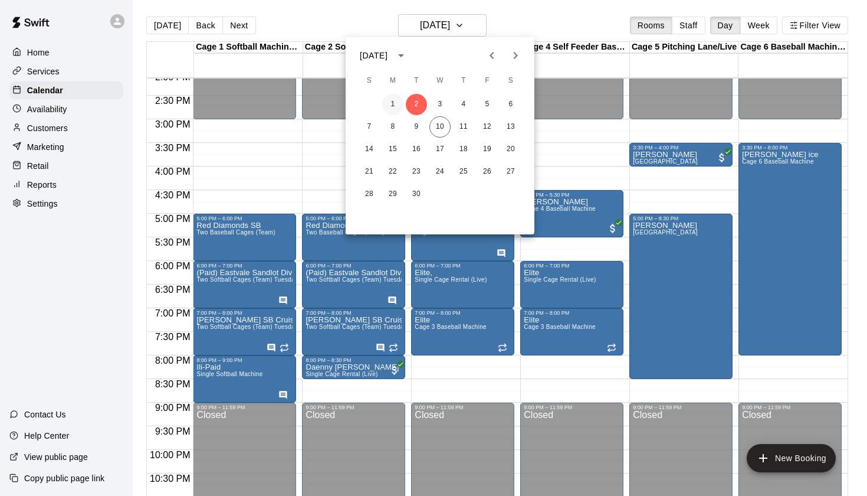
click at [392, 109] on button "1" at bounding box center [392, 104] width 21 height 21
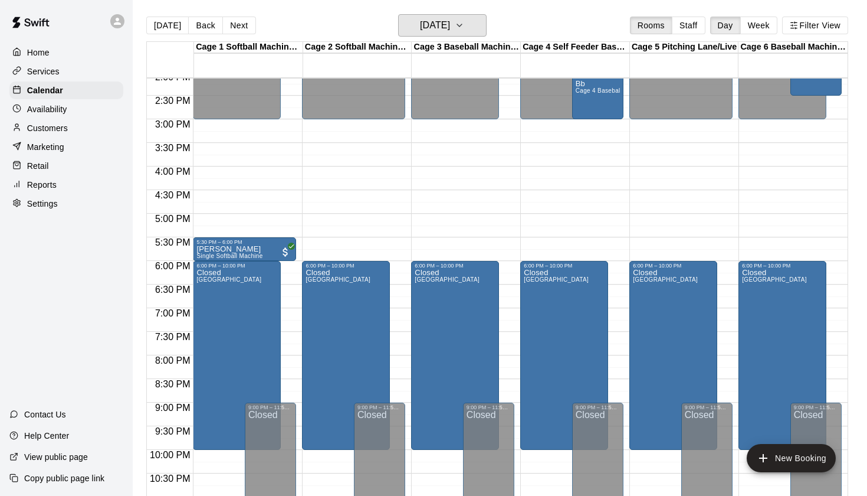
click at [430, 30] on h6 "Monday Sep 01" at bounding box center [435, 25] width 30 height 17
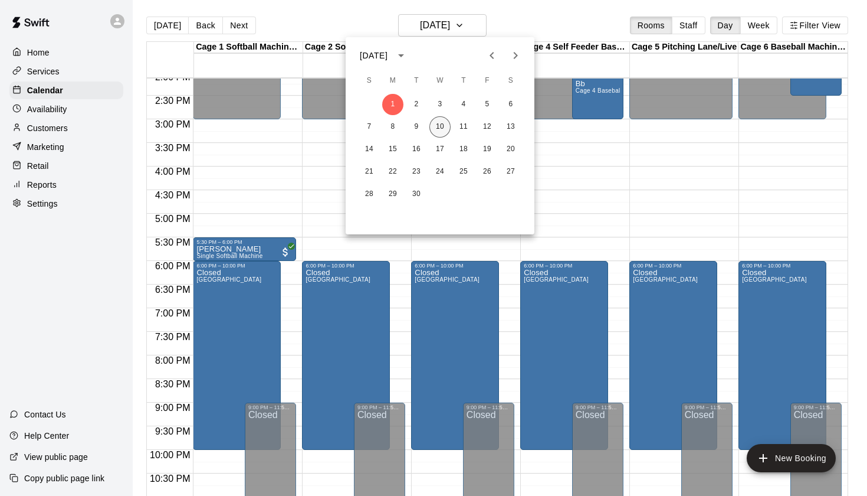
click at [444, 124] on button "10" at bounding box center [440, 126] width 21 height 21
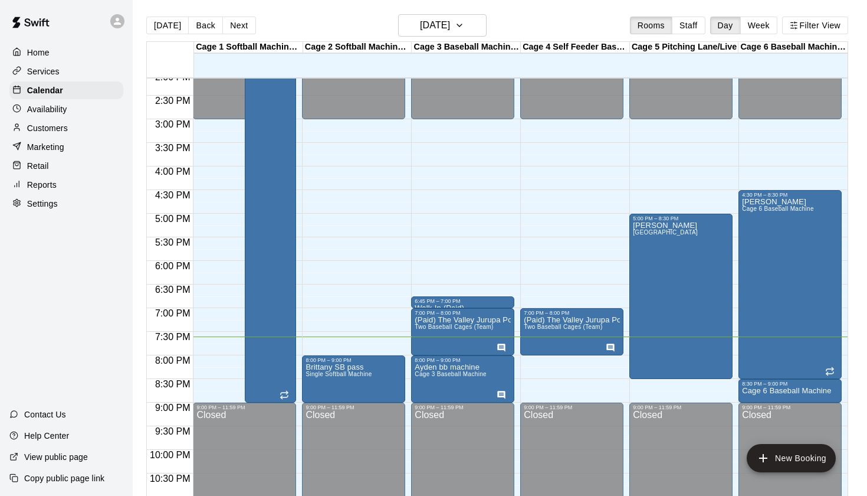
click at [508, 36] on div "Today Back Next Wednesday Sep 10 Rooms Staff Day Week Filter View Cage 1 Softba…" at bounding box center [497, 262] width 702 height 496
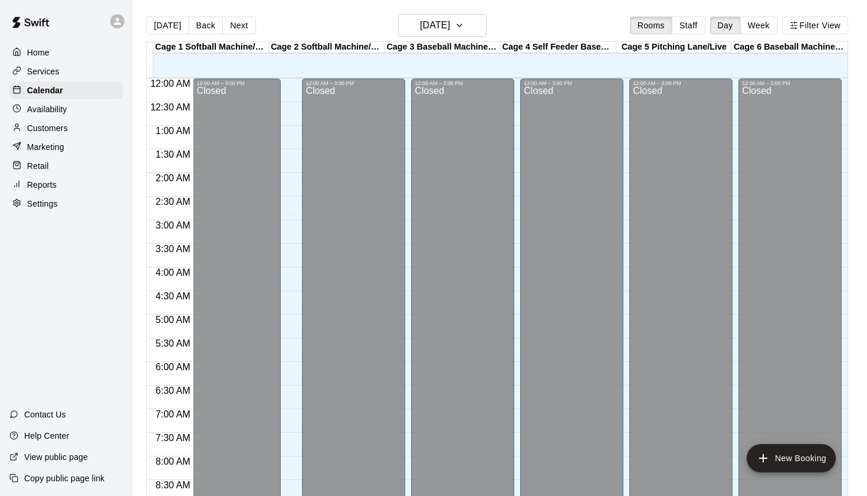
scroll to position [667, 0]
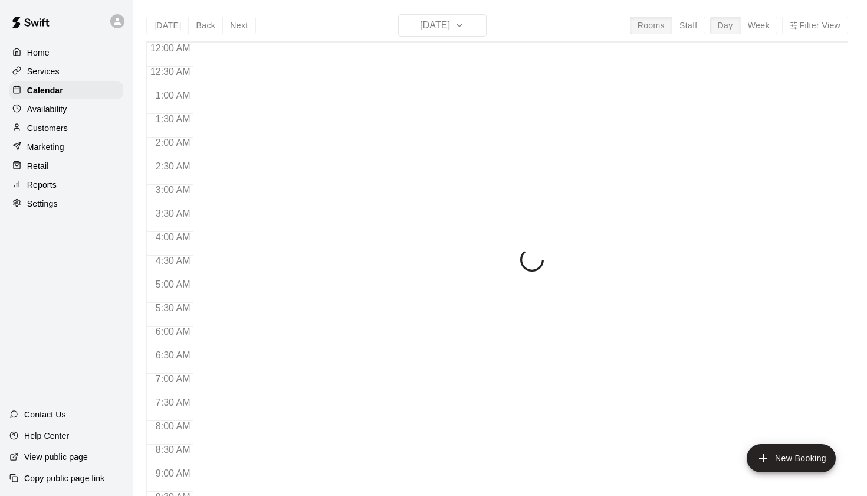
scroll to position [667, 0]
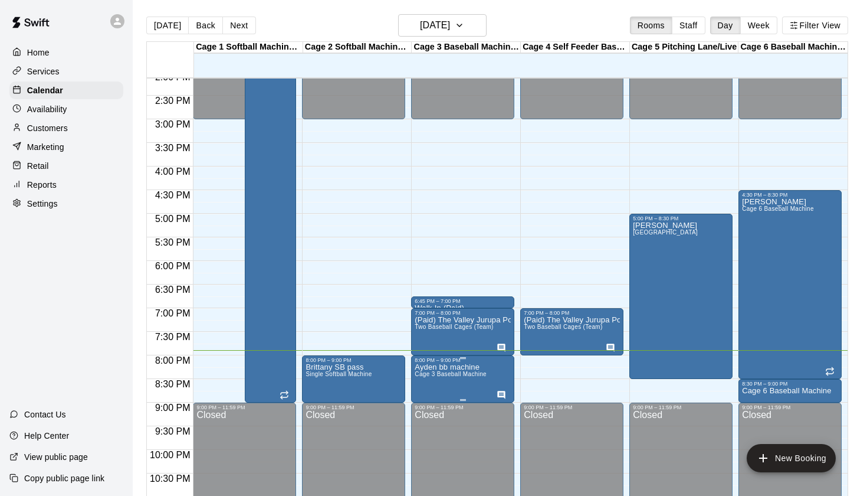
click at [451, 367] on p "Ayden bb machine" at bounding box center [451, 367] width 72 height 0
click at [431, 374] on icon "edit" at bounding box center [427, 380] width 14 height 14
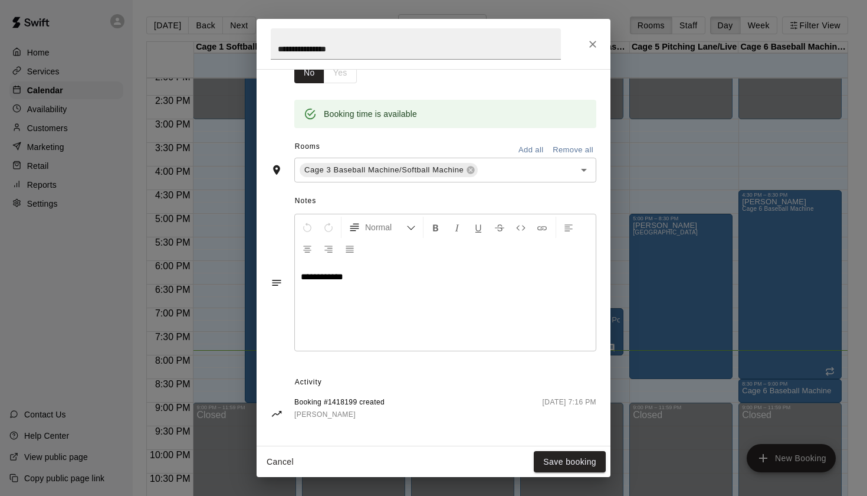
scroll to position [214, 0]
click at [593, 40] on icon "Close" at bounding box center [593, 44] width 12 height 12
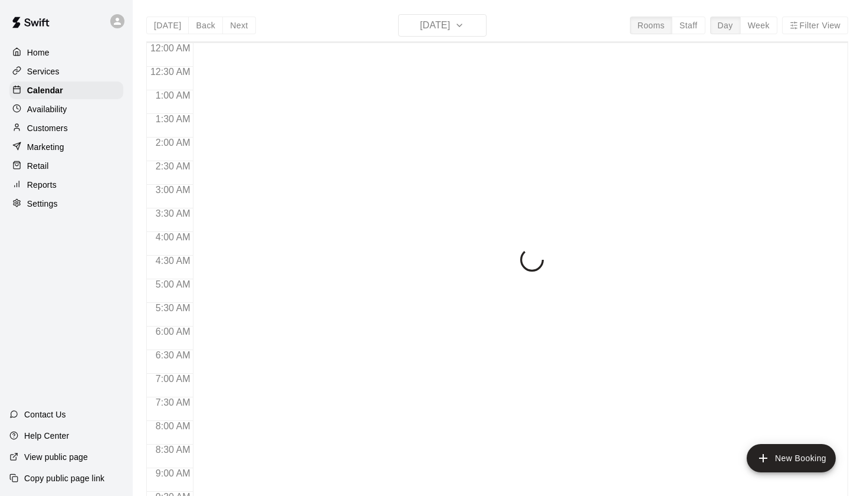
scroll to position [667, 0]
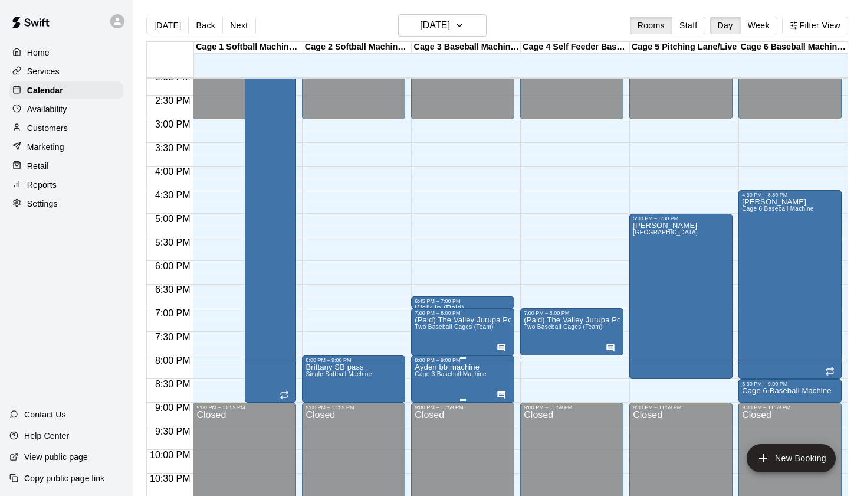
click at [477, 377] on span "Cage 3 Baseball Machine" at bounding box center [451, 374] width 72 height 6
click at [434, 374] on button "edit" at bounding box center [427, 384] width 24 height 24
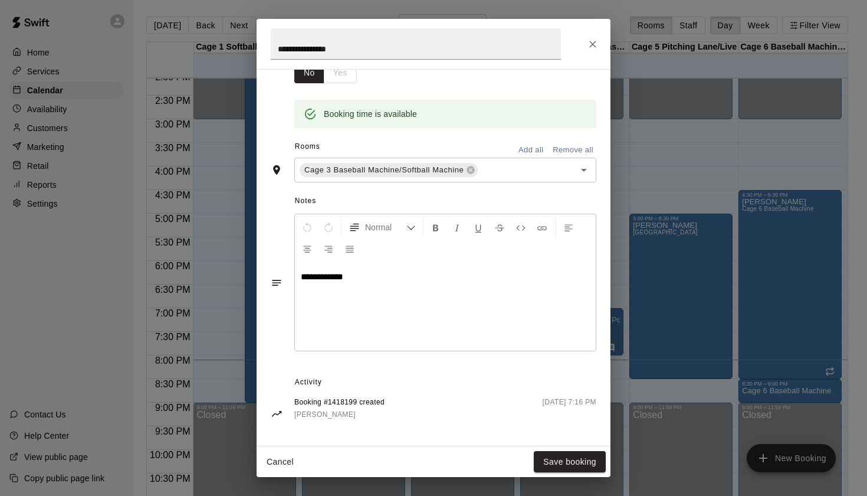
scroll to position [214, 0]
click at [592, 41] on icon "Close" at bounding box center [593, 44] width 12 height 12
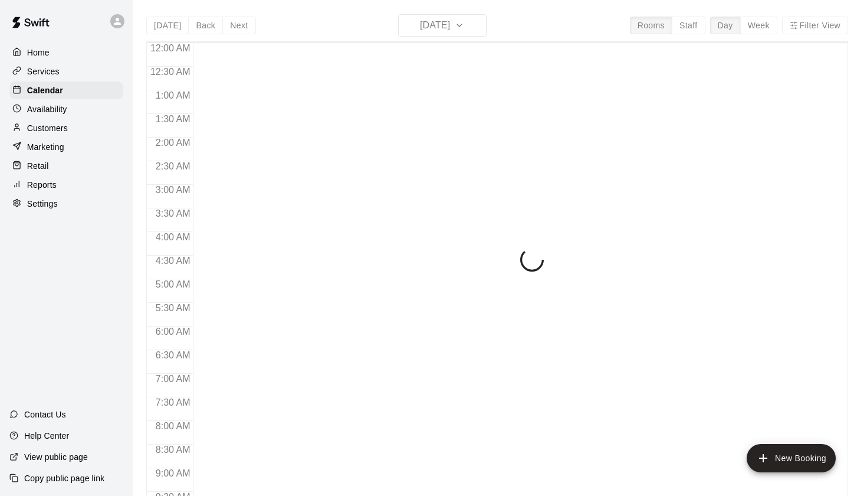
scroll to position [667, 0]
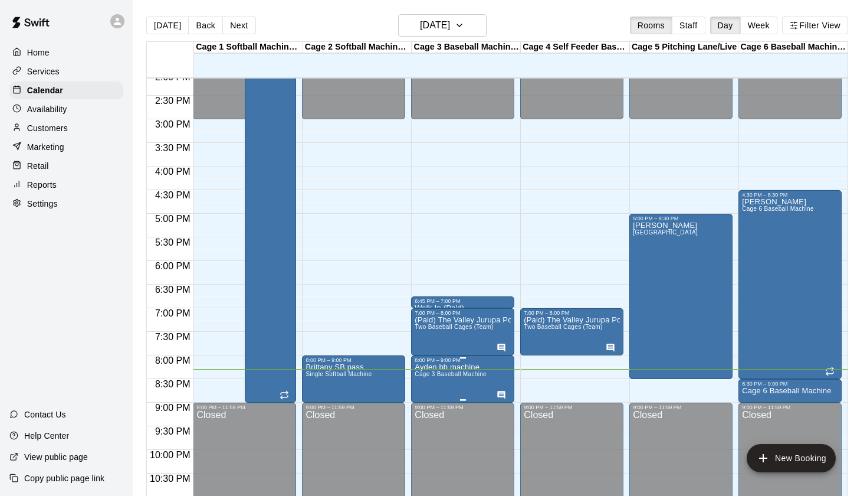
click at [447, 374] on span "Cage 3 Baseball Machine" at bounding box center [451, 374] width 72 height 6
click at [433, 375] on button "edit" at bounding box center [427, 384] width 24 height 24
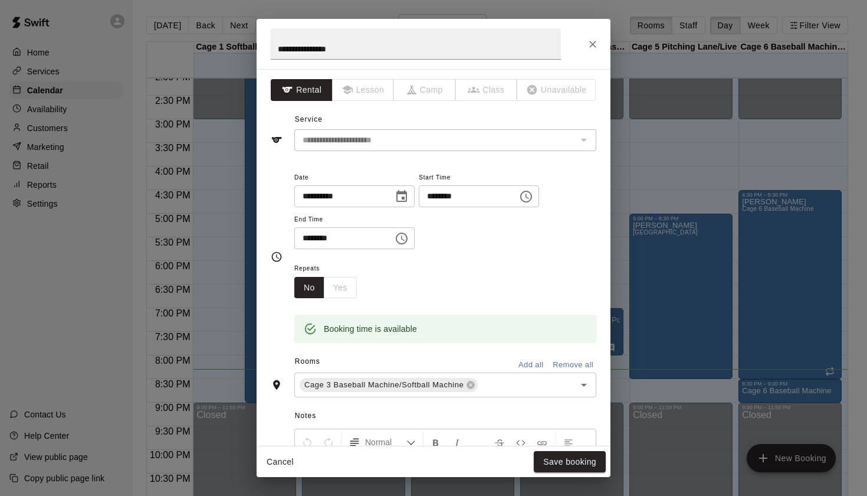
scroll to position [0, 0]
click at [592, 42] on icon "Close" at bounding box center [593, 44] width 12 height 12
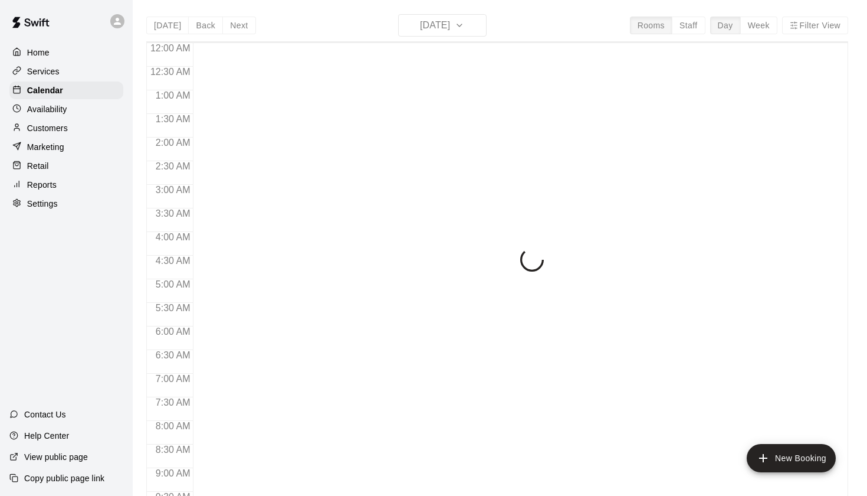
scroll to position [667, 0]
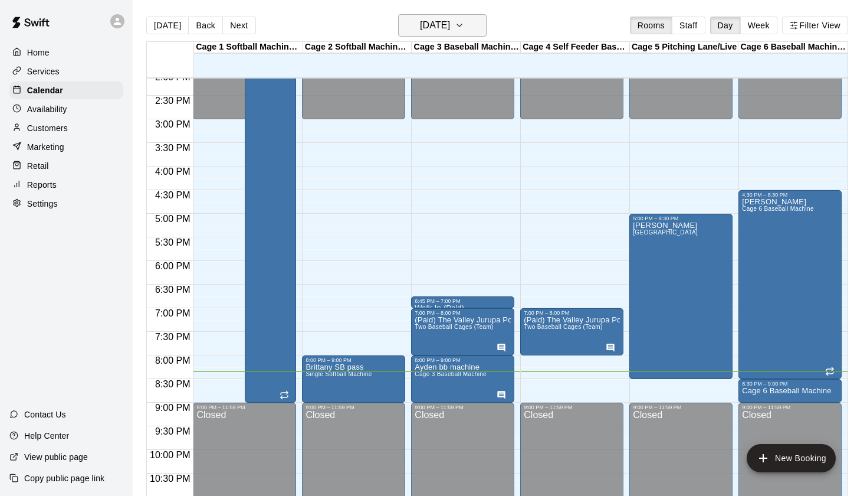
click at [430, 21] on h6 "[DATE]" at bounding box center [435, 25] width 30 height 17
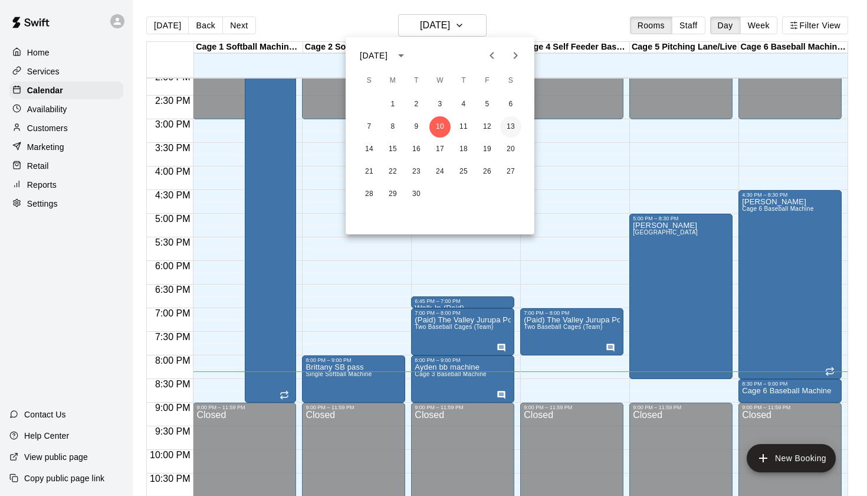
click at [511, 127] on button "13" at bounding box center [510, 126] width 21 height 21
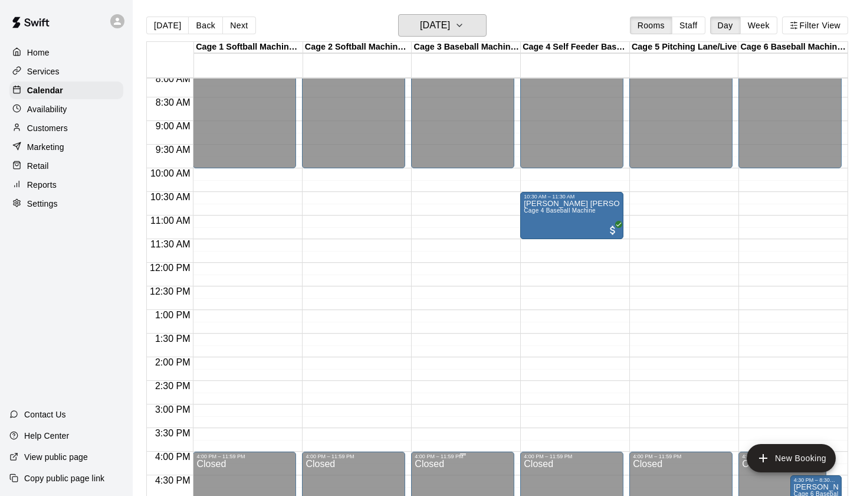
scroll to position [381, 0]
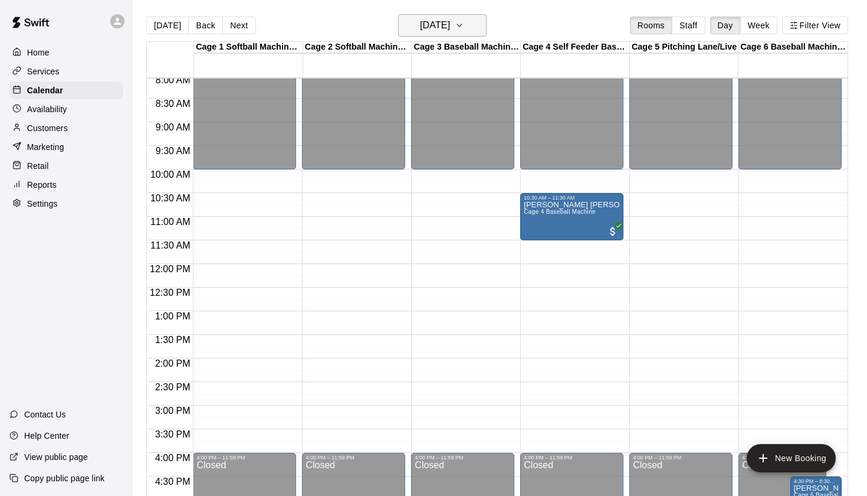
click at [450, 31] on h6 "Saturday Sep 13" at bounding box center [435, 25] width 30 height 17
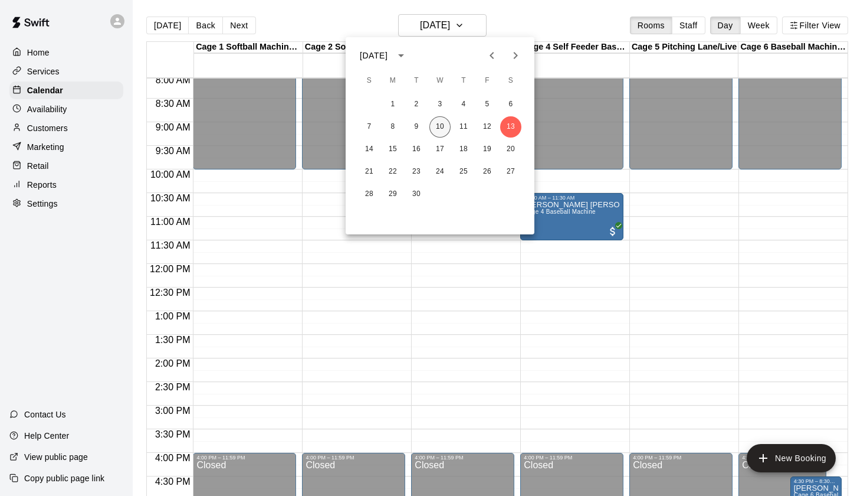
click at [445, 125] on button "10" at bounding box center [440, 126] width 21 height 21
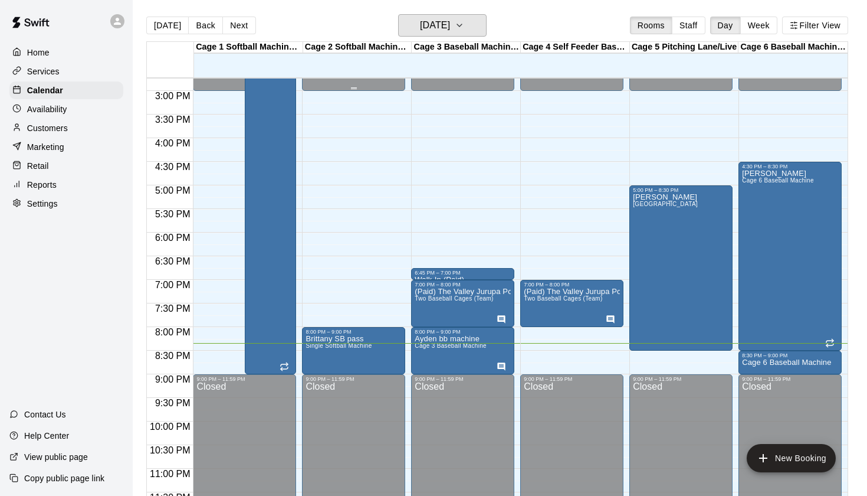
scroll to position [696, 0]
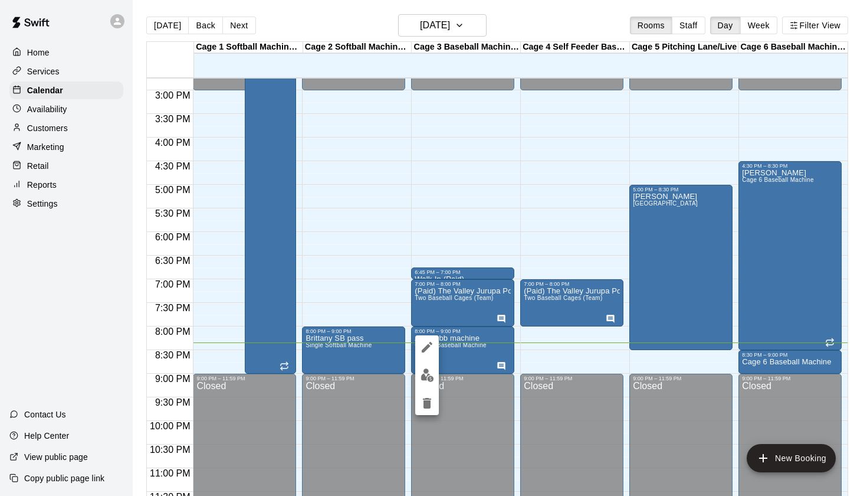
click at [431, 402] on icon "delete" at bounding box center [427, 403] width 14 height 14
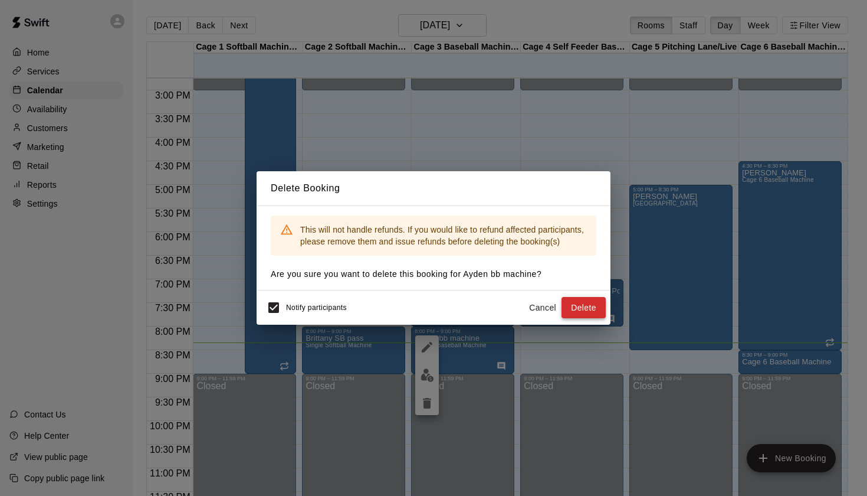
click at [583, 306] on button "Delete" at bounding box center [584, 308] width 44 height 22
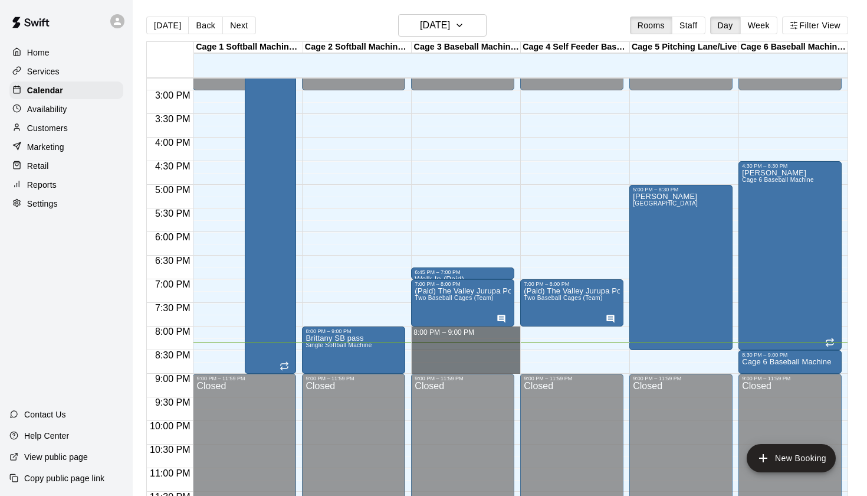
drag, startPoint x: 416, startPoint y: 331, endPoint x: 425, endPoint y: 373, distance: 42.9
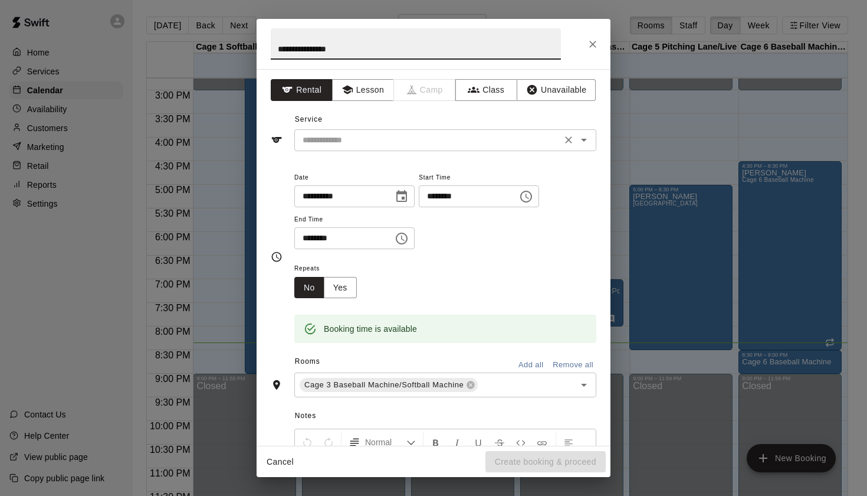
scroll to position [0, 0]
click at [588, 144] on icon "Open" at bounding box center [584, 140] width 14 height 14
type input "**********"
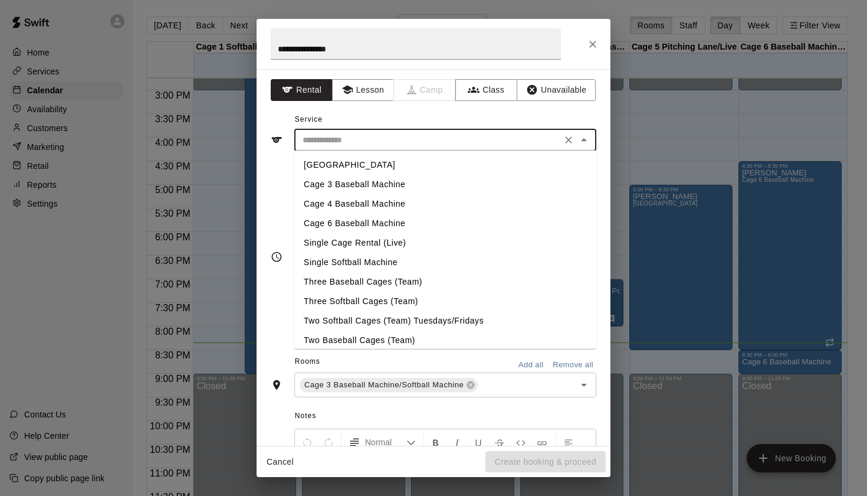
click at [371, 185] on li "Cage 3 Baseball Machine" at bounding box center [445, 184] width 302 height 19
type input "**********"
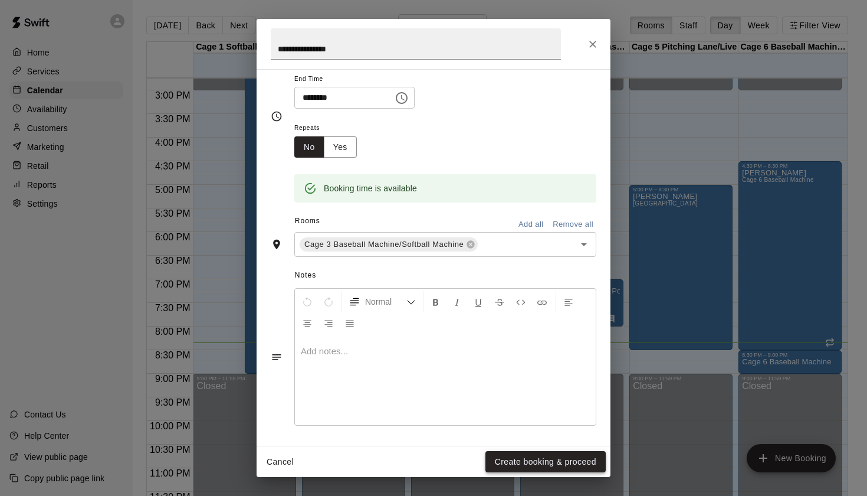
scroll to position [139, 0]
click at [543, 465] on button "Create booking & proceed" at bounding box center [546, 462] width 120 height 22
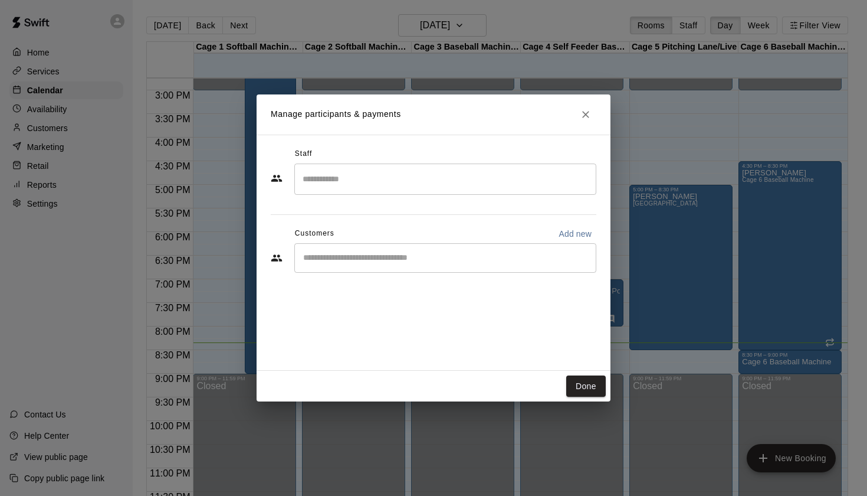
click at [593, 119] on button "Close" at bounding box center [585, 114] width 21 height 21
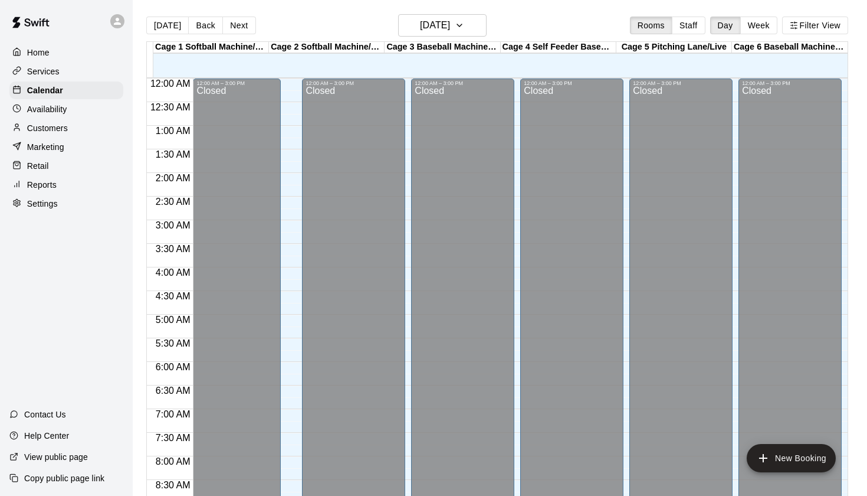
scroll to position [667, 0]
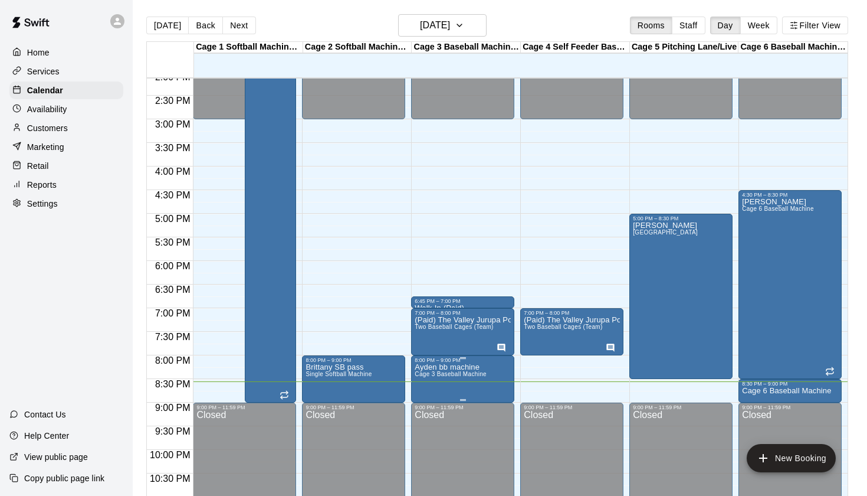
click at [431, 434] on icon "delete" at bounding box center [427, 432] width 14 height 14
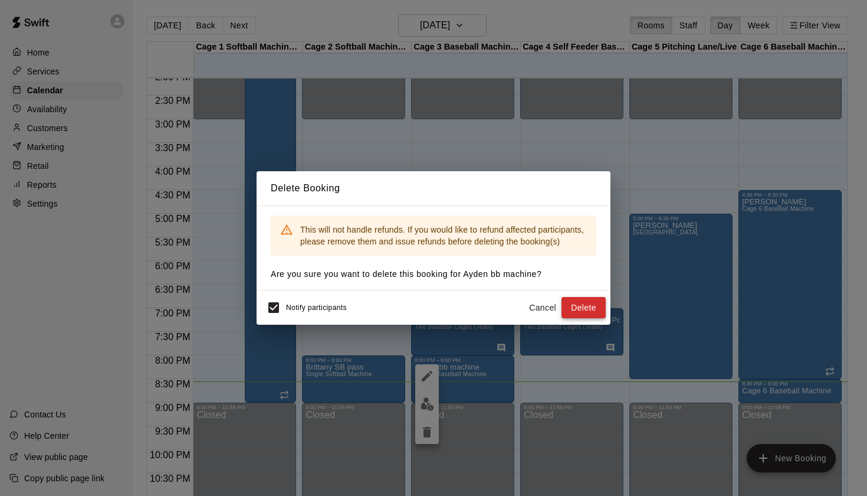
click at [581, 302] on button "Delete" at bounding box center [584, 308] width 44 height 22
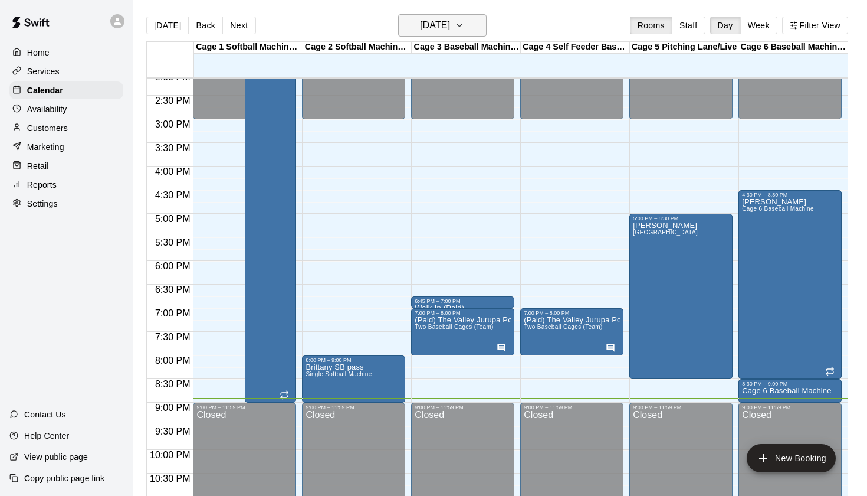
click at [476, 21] on button "[DATE]" at bounding box center [442, 25] width 89 height 22
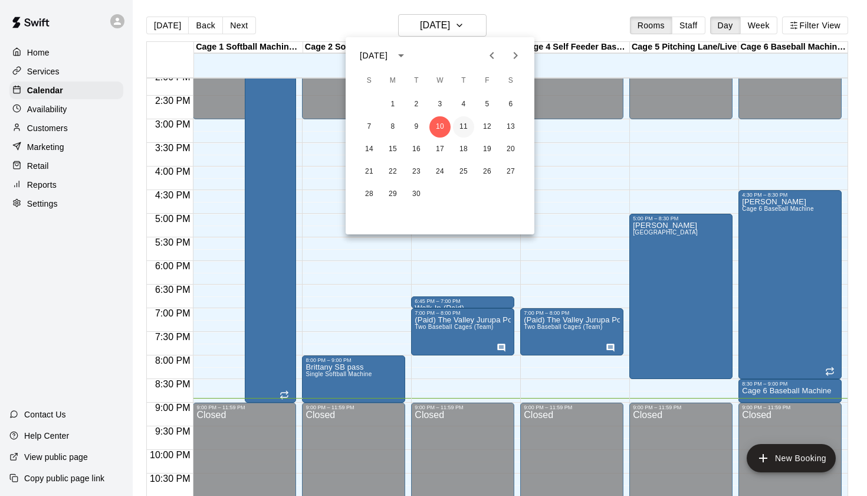
click at [467, 127] on button "11" at bounding box center [463, 126] width 21 height 21
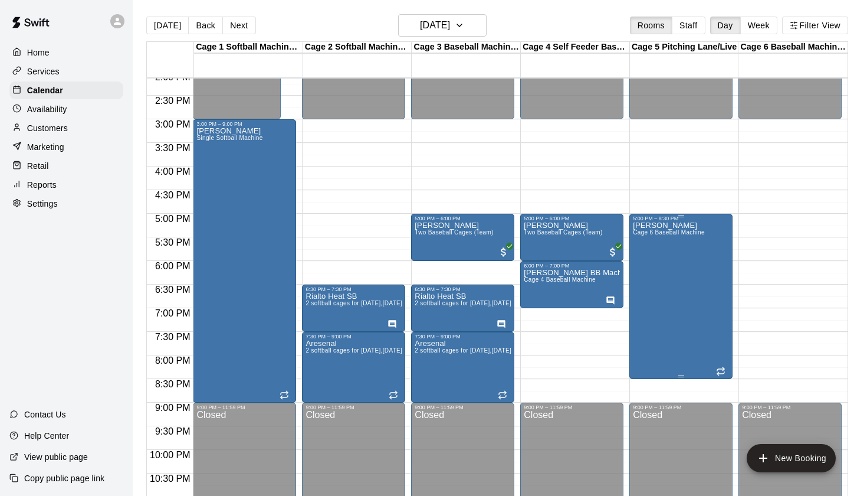
click at [671, 245] on div "[PERSON_NAME] 6 Baseball Machine" at bounding box center [669, 469] width 72 height 496
click at [644, 237] on icon "edit" at bounding box center [645, 234] width 11 height 11
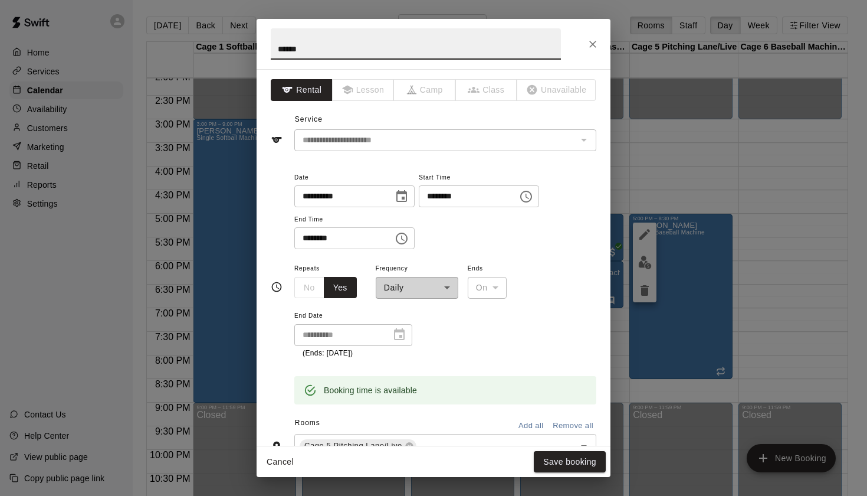
click at [533, 199] on icon "Choose time, selected time is 5:00 PM" at bounding box center [526, 196] width 14 height 14
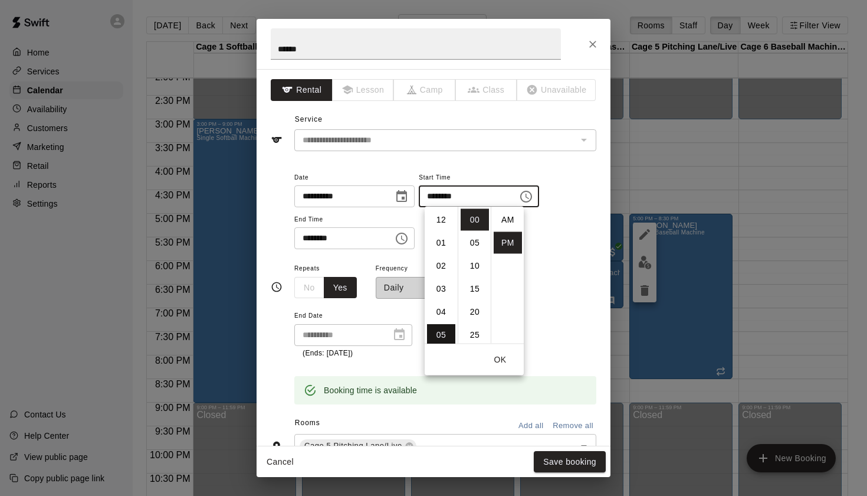
scroll to position [21, 0]
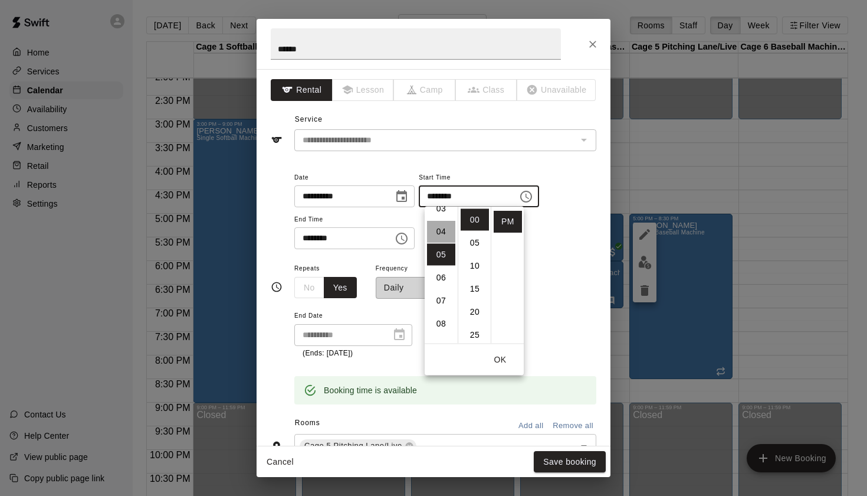
click at [441, 232] on li "04" at bounding box center [441, 232] width 28 height 22
click at [473, 289] on li "30" at bounding box center [475, 289] width 28 height 22
type input "********"
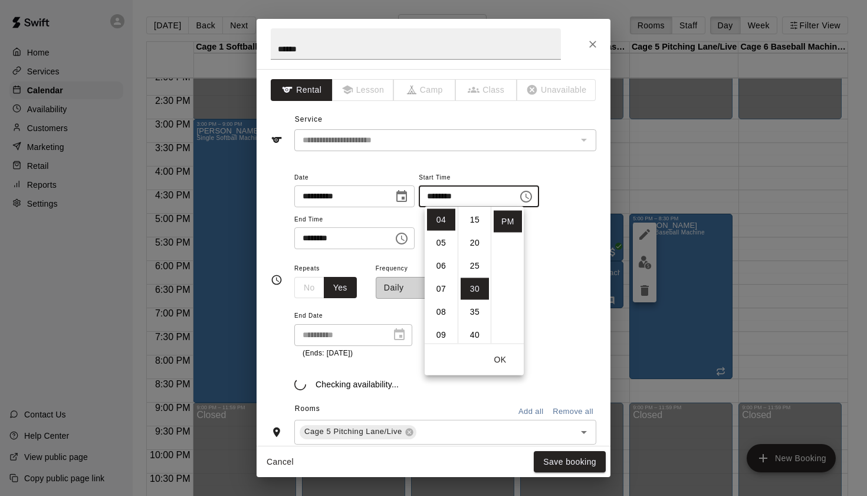
scroll to position [138, 0]
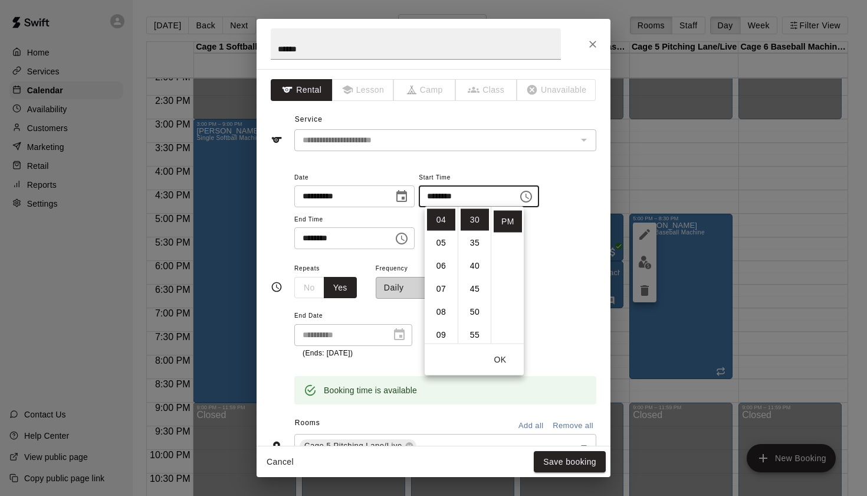
click at [564, 279] on div "**********" at bounding box center [445, 310] width 302 height 98
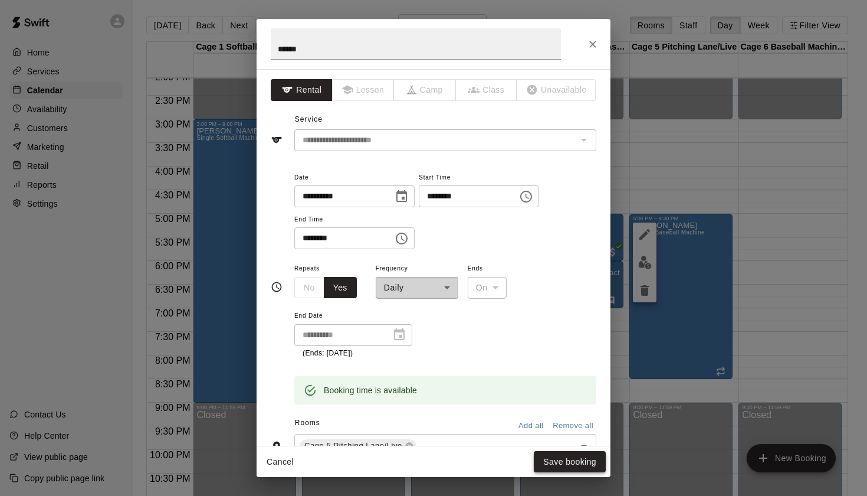
click at [575, 464] on button "Save booking" at bounding box center [570, 462] width 72 height 22
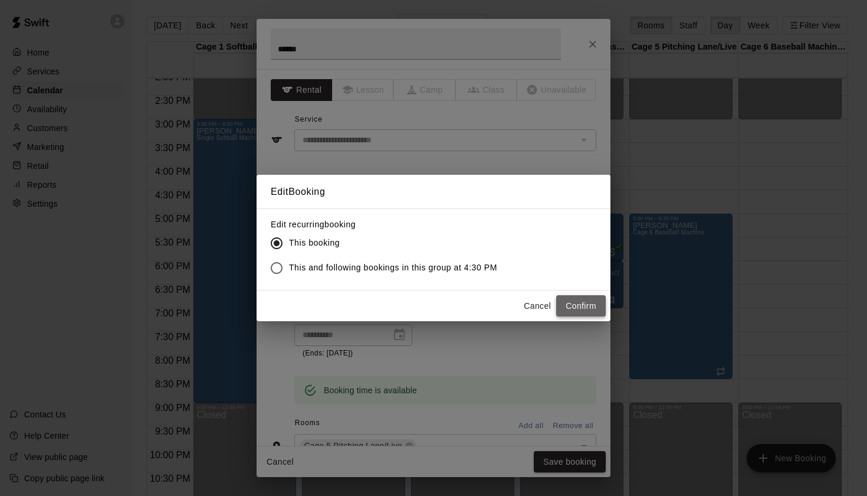
click at [579, 305] on button "Confirm" at bounding box center [581, 306] width 50 height 22
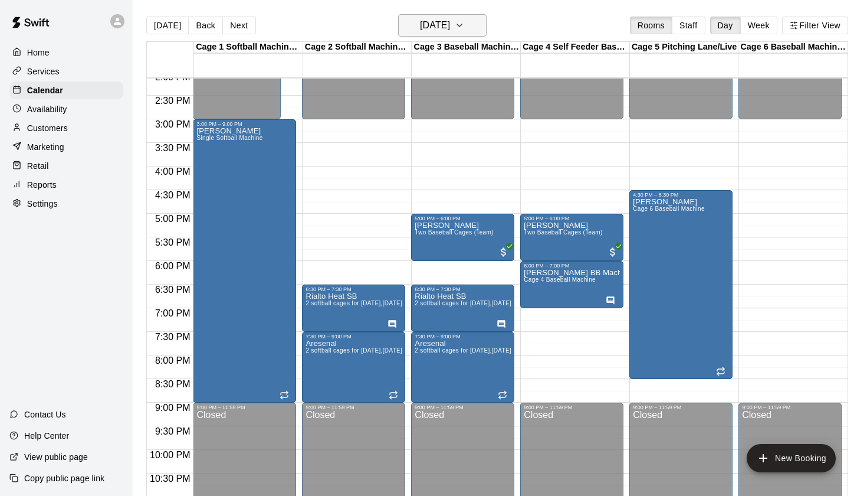
click at [450, 28] on h6 "[DATE]" at bounding box center [435, 25] width 30 height 17
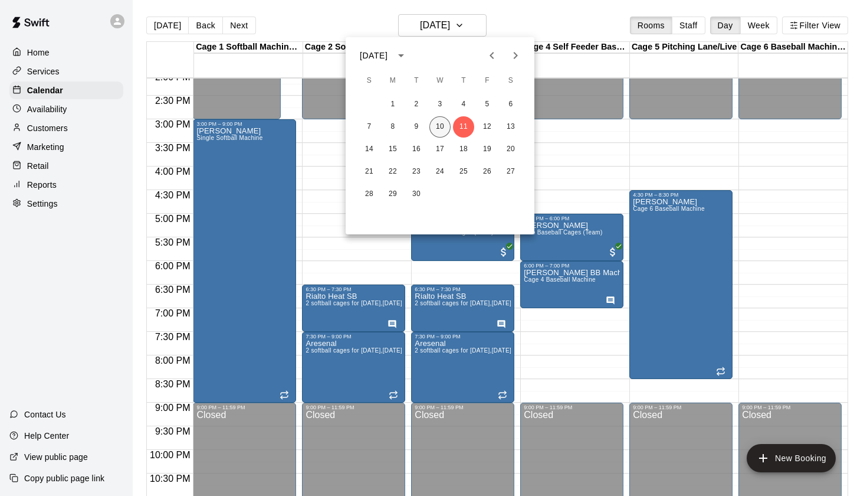
click at [445, 126] on button "10" at bounding box center [440, 126] width 21 height 21
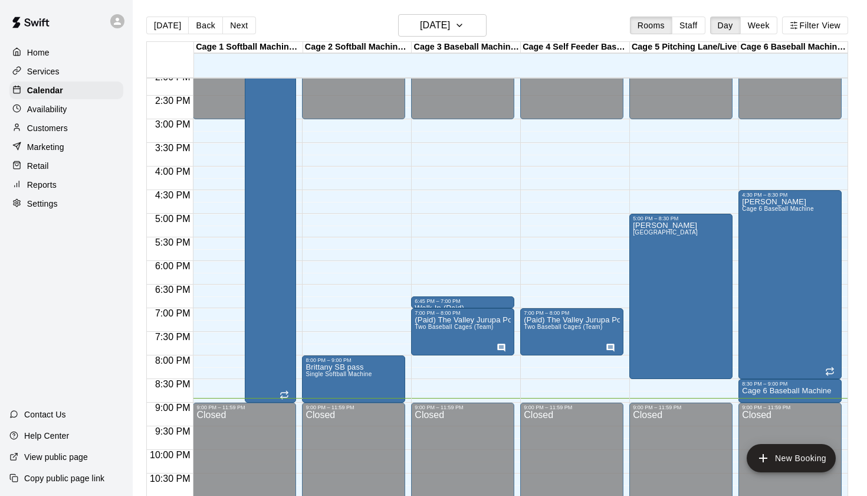
click at [538, 22] on div "[DATE] Back [DATE][DATE] Rooms Staff Day Week Filter View" at bounding box center [497, 27] width 702 height 27
click at [800, 391] on p "Cage 6 Baseball Machine" at bounding box center [786, 391] width 89 height 0
click at [752, 461] on icon "delete" at bounding box center [754, 459] width 8 height 11
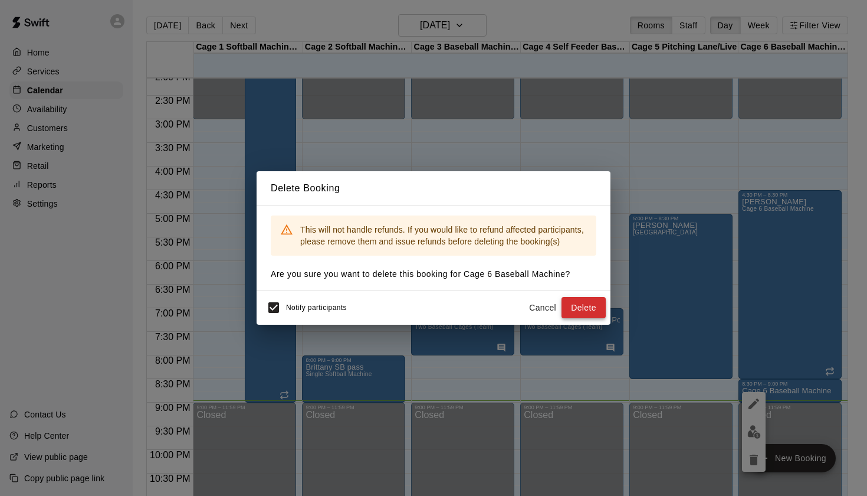
click at [595, 306] on button "Delete" at bounding box center [584, 308] width 44 height 22
